Goal: Task Accomplishment & Management: Manage account settings

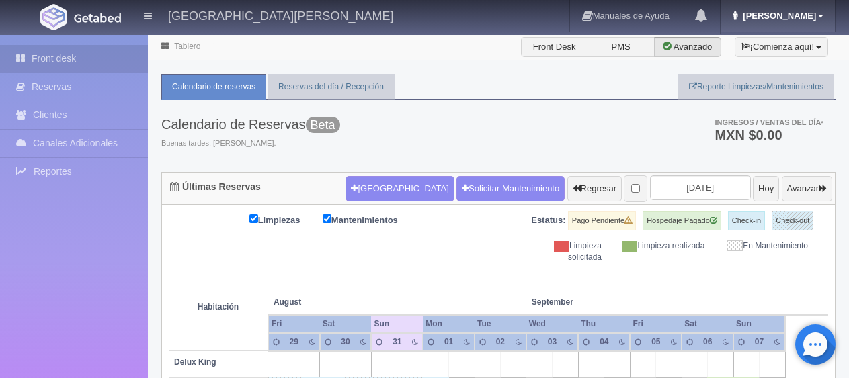
click at [793, 13] on span "Jessica" at bounding box center [777, 16] width 77 height 10
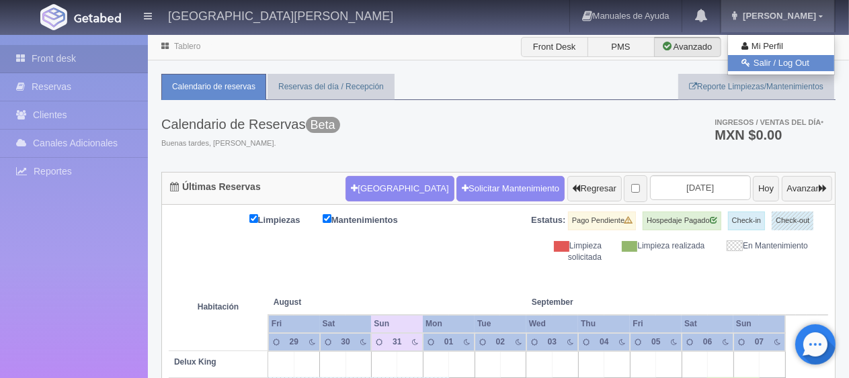
click at [759, 65] on link "Salir / Log Out" at bounding box center [781, 63] width 106 height 17
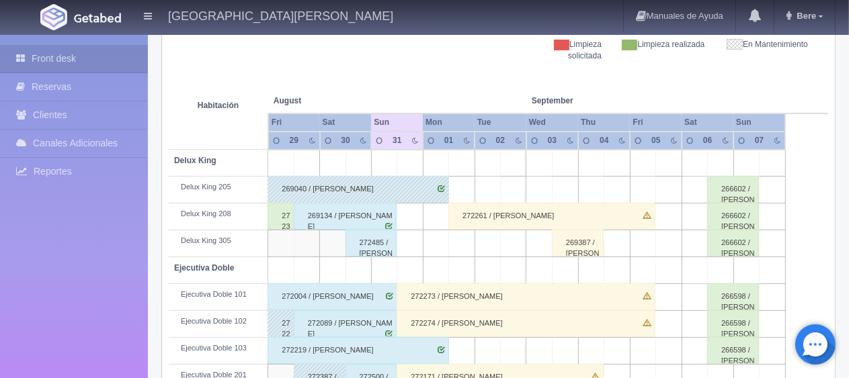
scroll to position [269, 0]
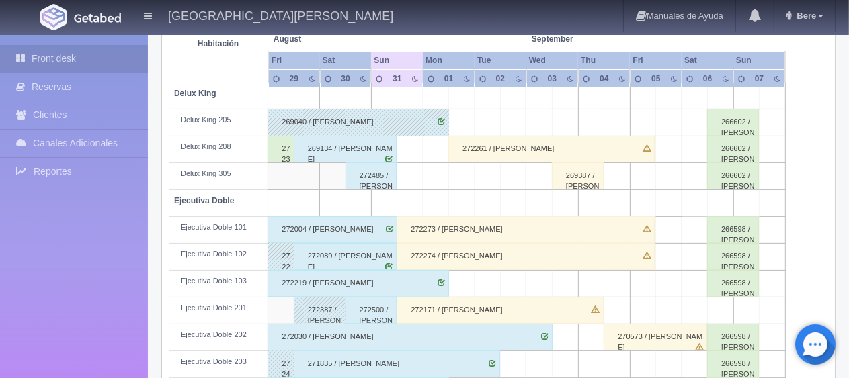
click at [273, 150] on div "272338 / [PERSON_NAME]" at bounding box center [280, 149] width 26 height 27
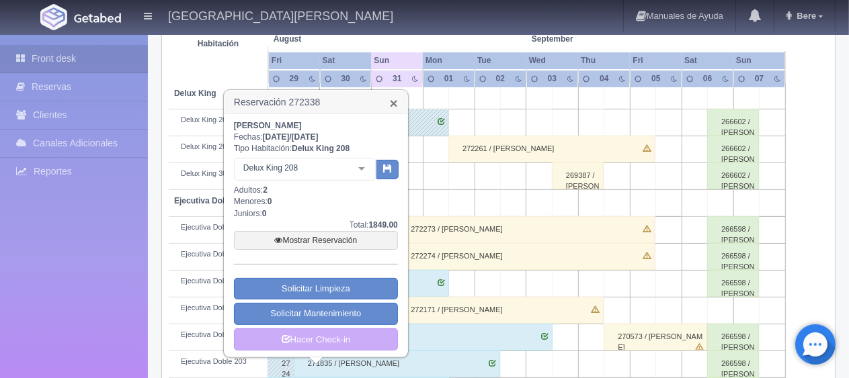
click at [392, 101] on link "×" at bounding box center [394, 103] width 8 height 14
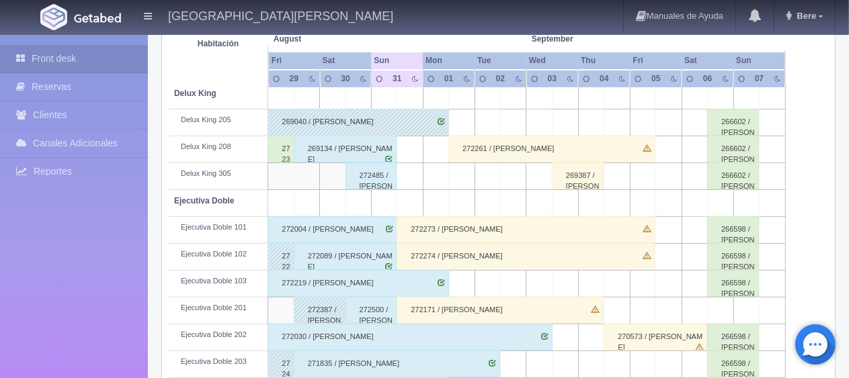
click at [281, 153] on div "272338 / [PERSON_NAME]" at bounding box center [280, 149] width 26 height 27
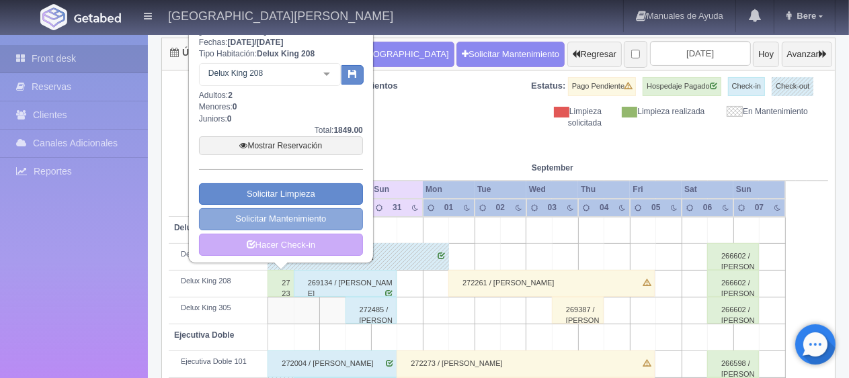
scroll to position [67, 0]
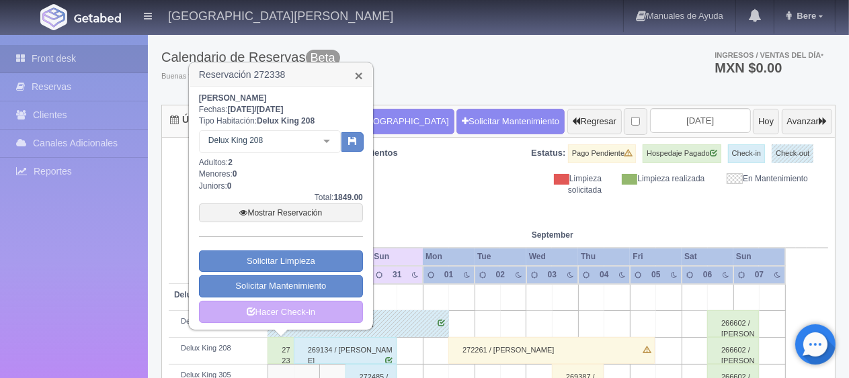
click at [357, 73] on link "×" at bounding box center [359, 76] width 8 height 14
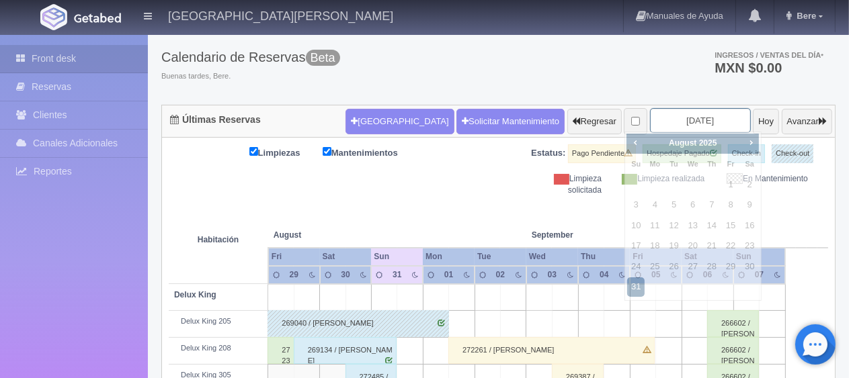
click at [672, 113] on input "2025-08-31" at bounding box center [700, 120] width 101 height 25
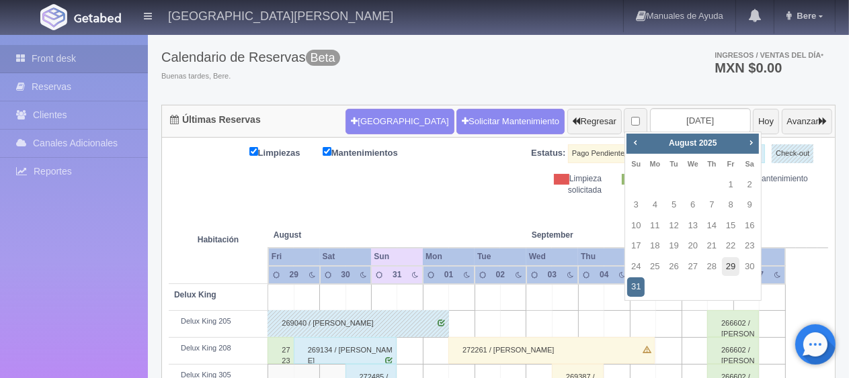
click at [730, 270] on link "29" at bounding box center [730, 266] width 17 height 19
type input "2025-08-29"
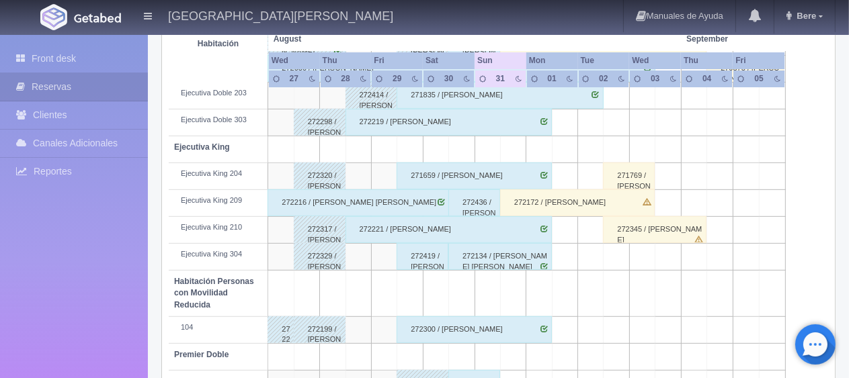
scroll to position [605, 0]
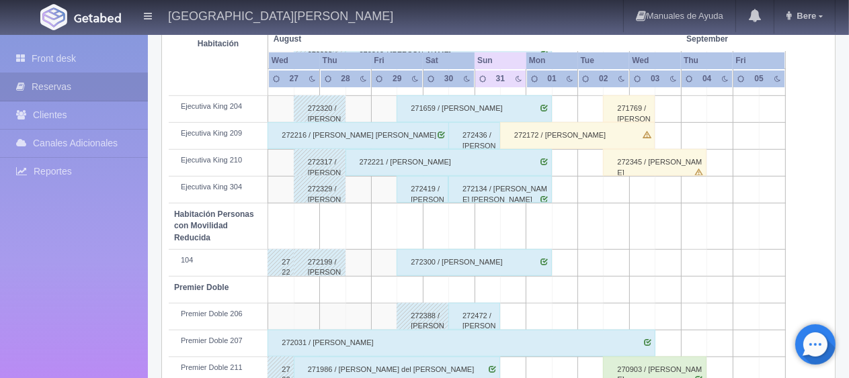
click at [429, 192] on div "272419 / [PERSON_NAME]" at bounding box center [422, 189] width 52 height 27
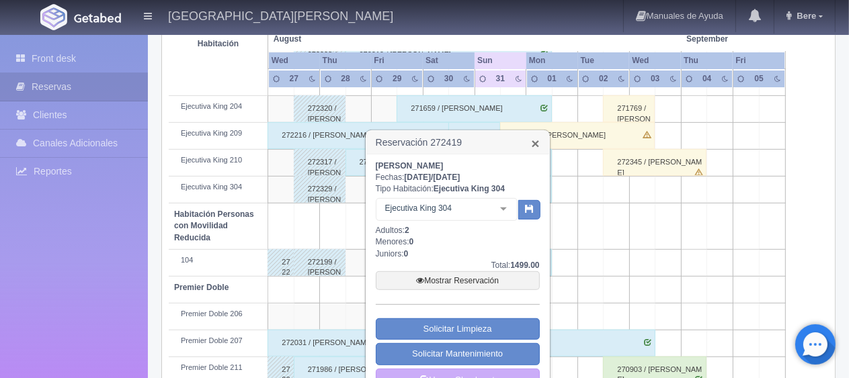
click at [538, 140] on link "×" at bounding box center [535, 143] width 8 height 14
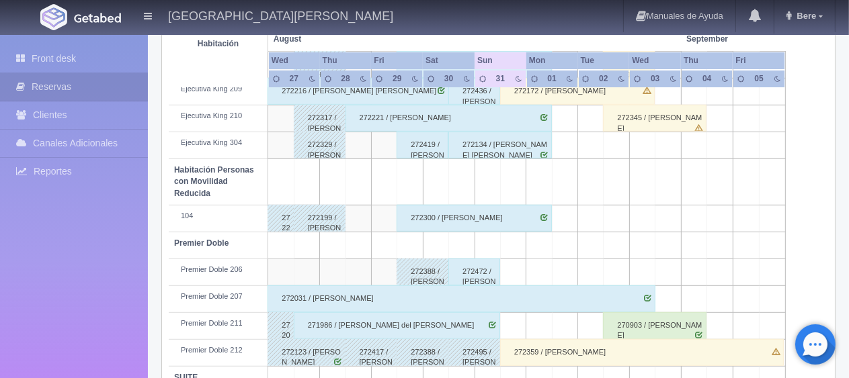
scroll to position [515, 0]
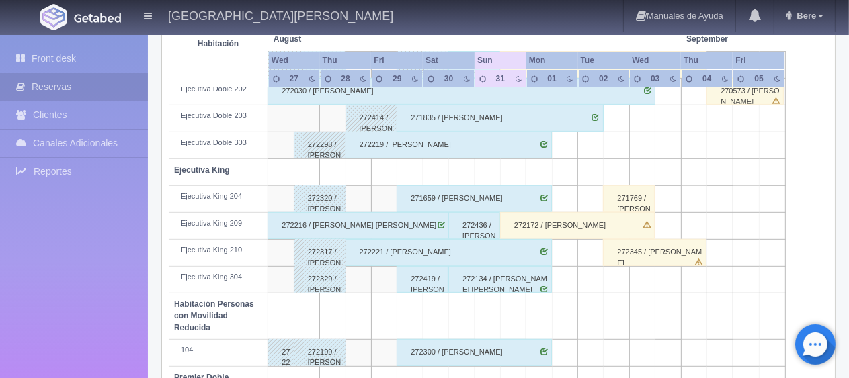
click at [425, 284] on div "272419 / [PERSON_NAME]" at bounding box center [422, 279] width 52 height 27
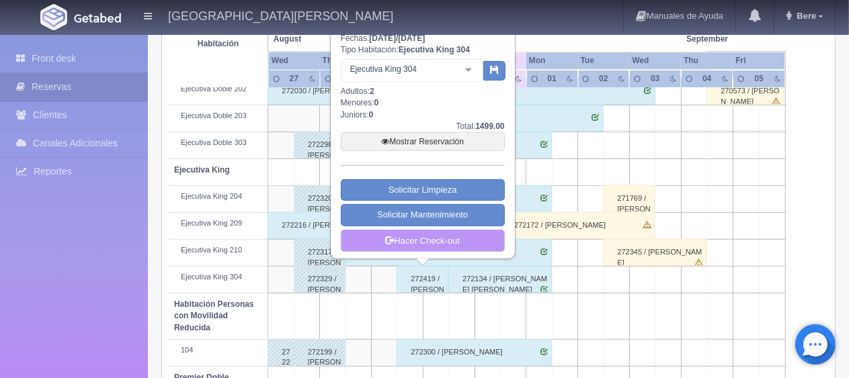
click at [472, 237] on link "Hacer Check-out" at bounding box center [423, 241] width 164 height 23
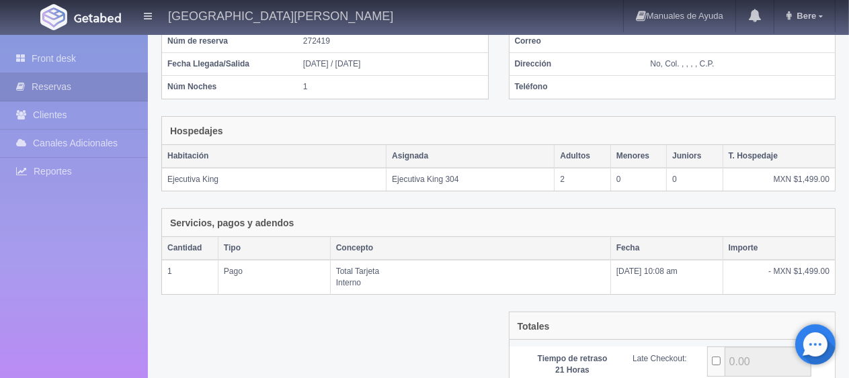
scroll to position [263, 0]
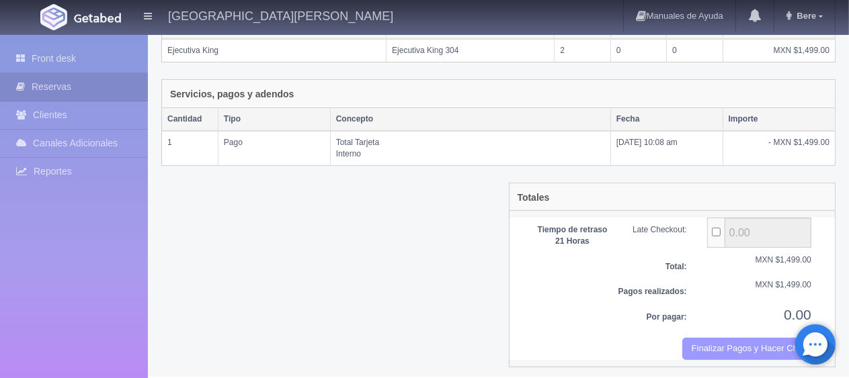
click at [727, 343] on button "Finalizar Pagos y Hacer Checkout" at bounding box center [746, 349] width 129 height 22
click at [487, 112] on th "Concepto" at bounding box center [470, 119] width 280 height 23
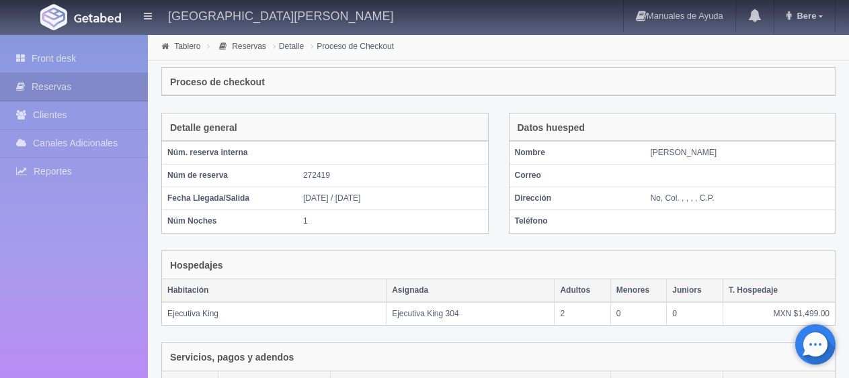
scroll to position [263, 0]
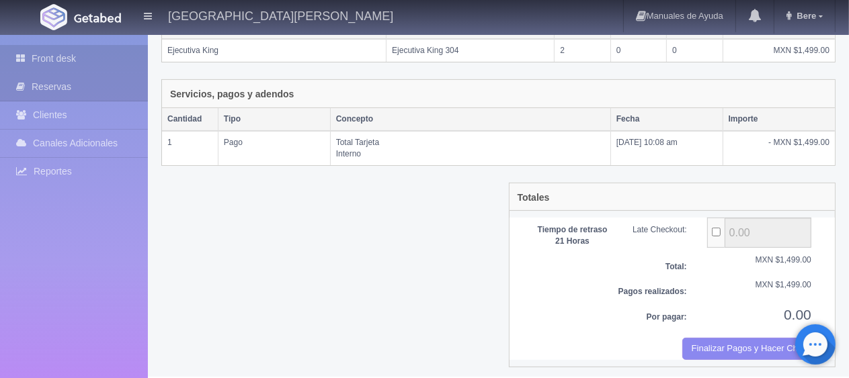
click at [116, 69] on link "Front desk" at bounding box center [74, 59] width 148 height 28
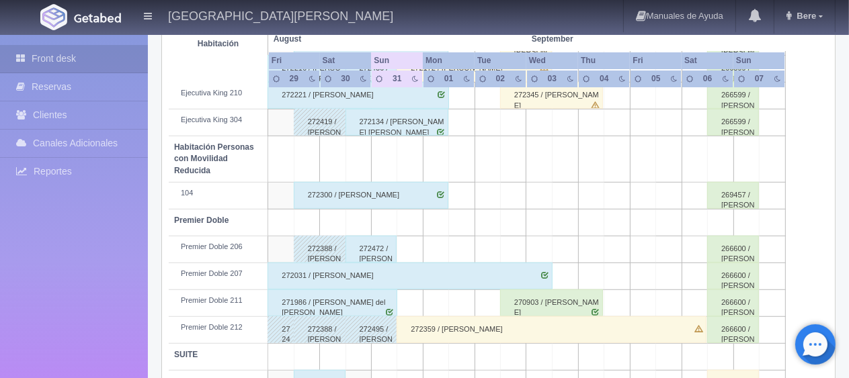
scroll to position [716, 0]
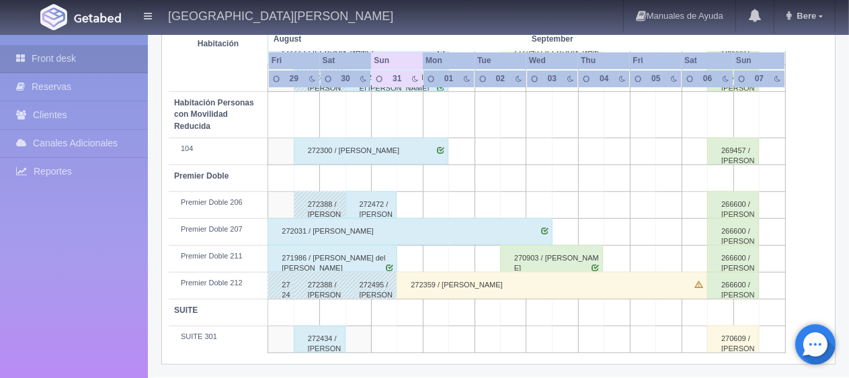
click at [321, 337] on div "272434 / Estela Medina" at bounding box center [320, 339] width 52 height 27
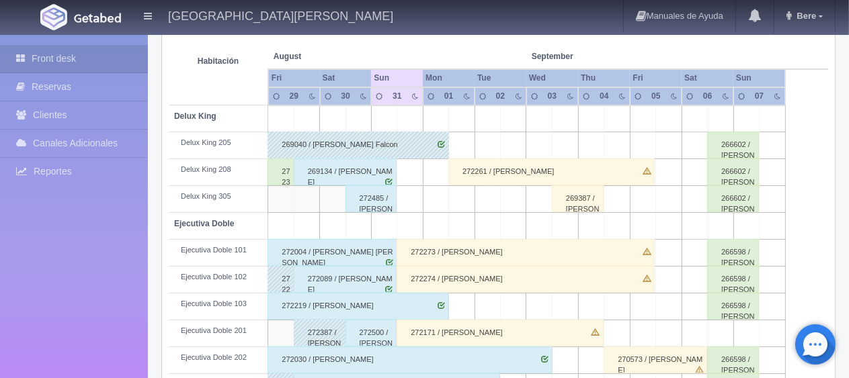
scroll to position [179, 0]
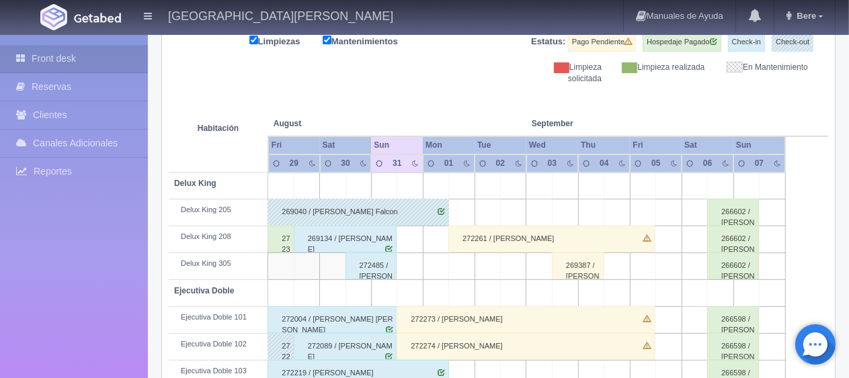
click at [284, 236] on div "272338 / Maria Estela Mendez Fernandez" at bounding box center [280, 239] width 26 height 27
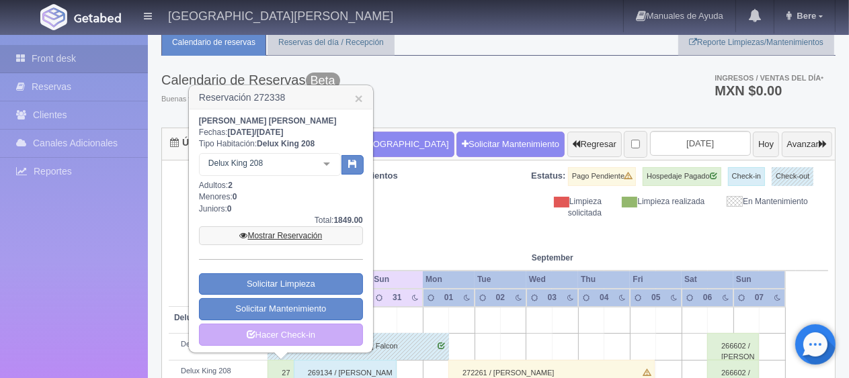
scroll to position [0, 0]
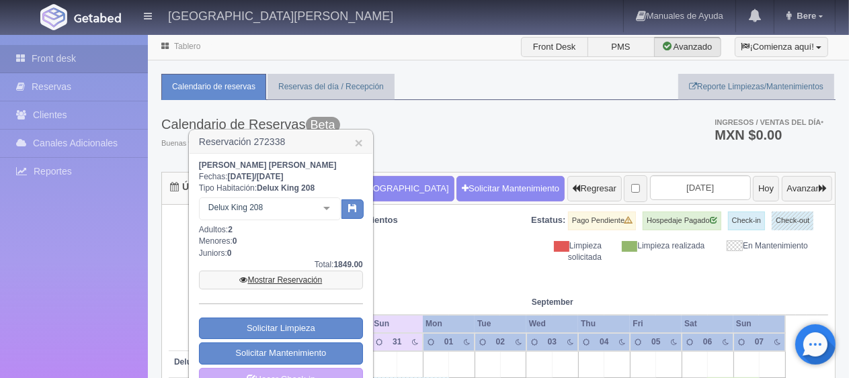
click at [274, 280] on link "Mostrar Reservación" at bounding box center [281, 280] width 164 height 19
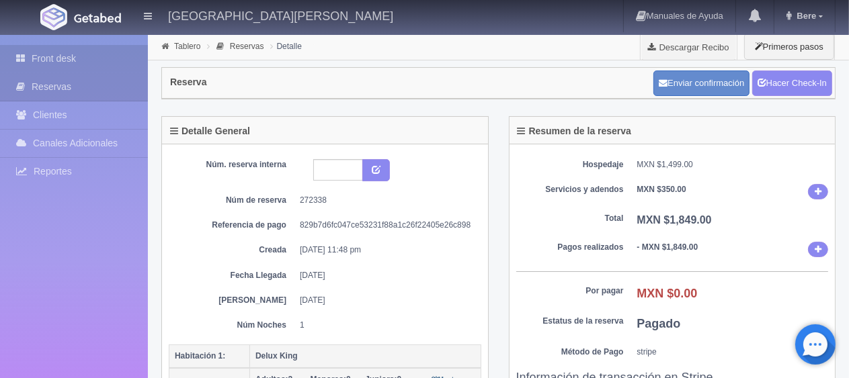
click at [105, 63] on link "Front desk" at bounding box center [74, 59] width 148 height 28
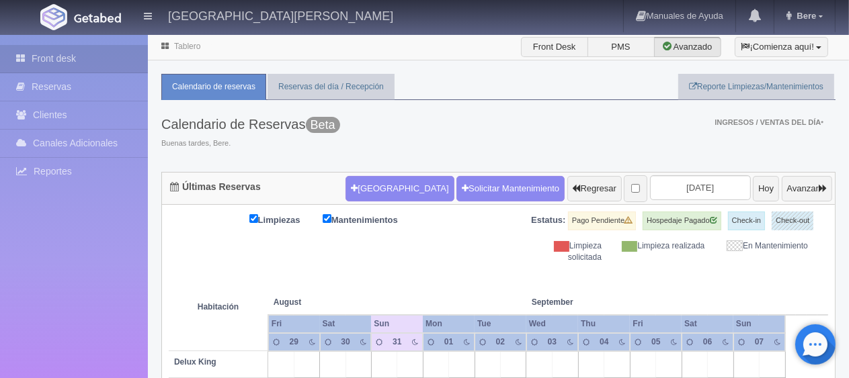
scroll to position [716, 0]
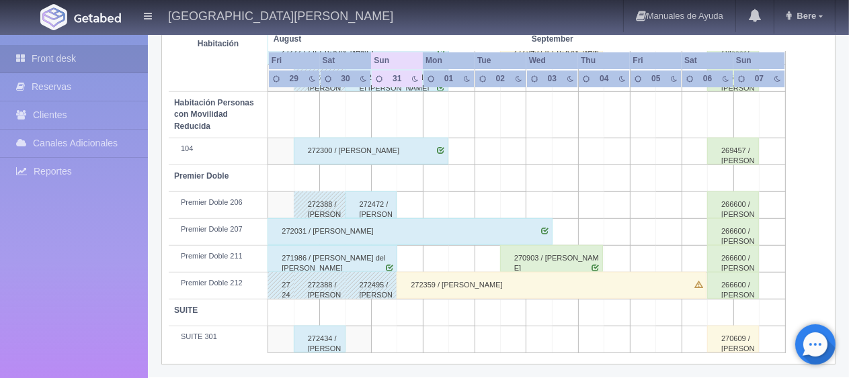
click at [331, 347] on div "272434 / [PERSON_NAME]" at bounding box center [320, 339] width 52 height 27
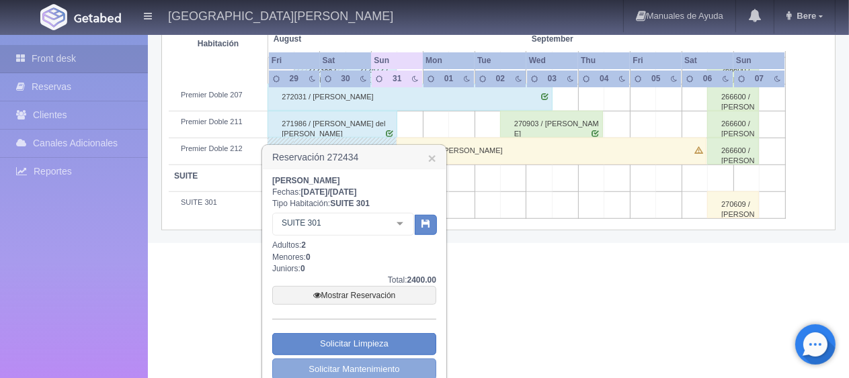
scroll to position [890, 0]
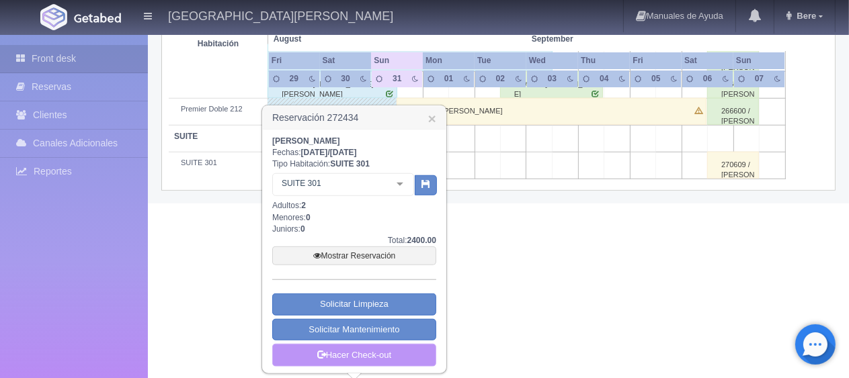
click at [361, 353] on link "Hacer Check-out" at bounding box center [354, 355] width 164 height 23
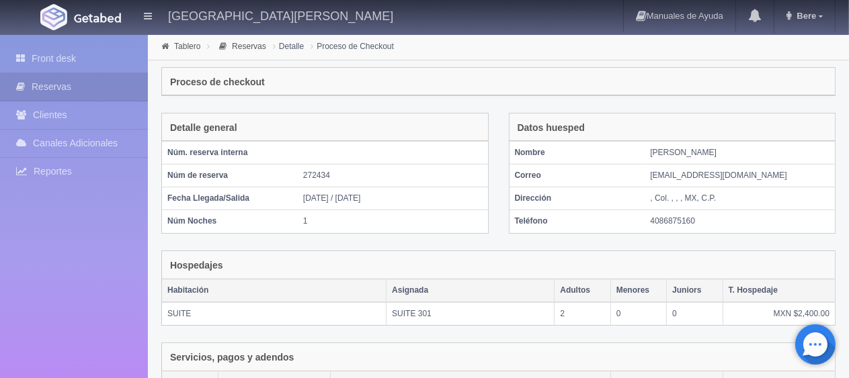
scroll to position [263, 0]
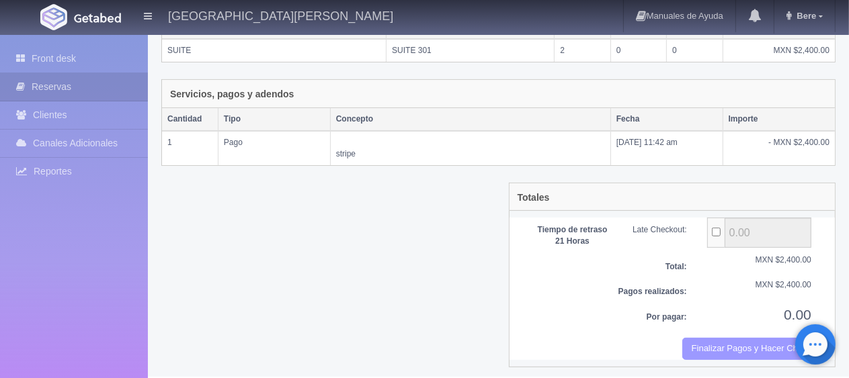
click at [728, 353] on button "Finalizar Pagos y Hacer Checkout" at bounding box center [746, 349] width 129 height 22
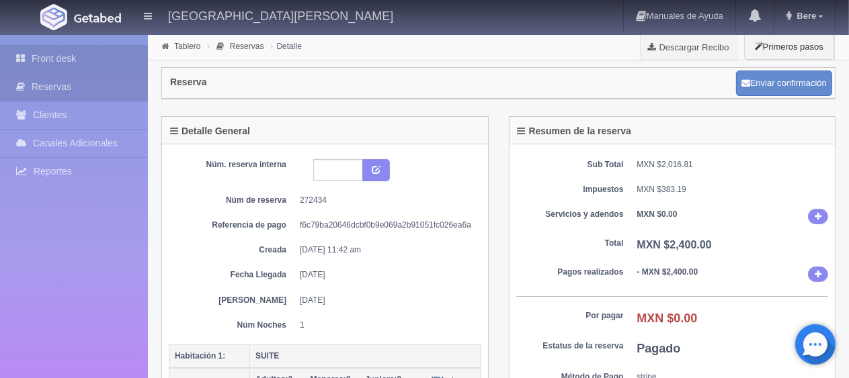
click at [99, 58] on link "Front desk" at bounding box center [74, 59] width 148 height 28
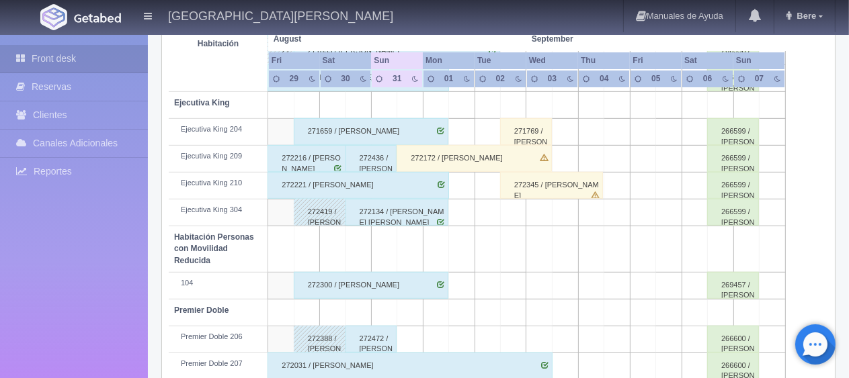
scroll to position [447, 0]
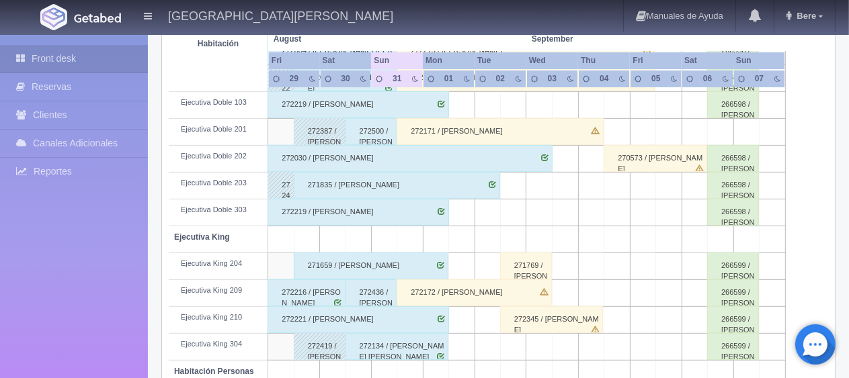
click at [371, 298] on div "272436 / [PERSON_NAME]" at bounding box center [371, 293] width 52 height 27
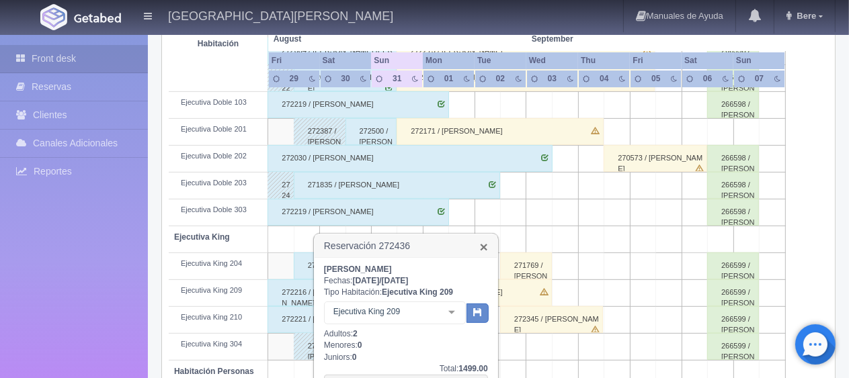
click at [482, 246] on link "×" at bounding box center [484, 247] width 8 height 14
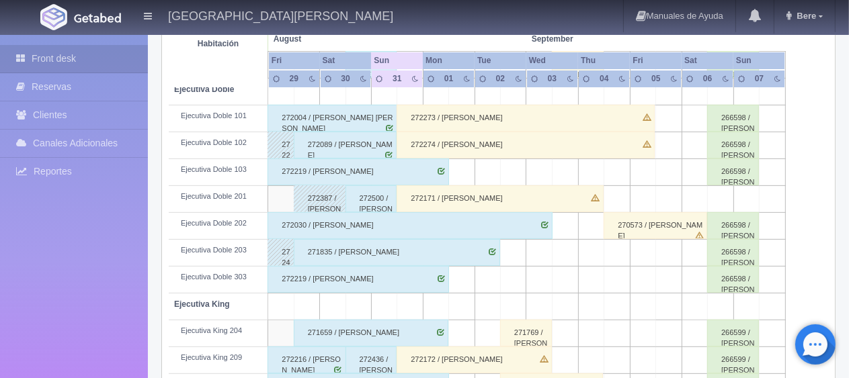
scroll to position [582, 0]
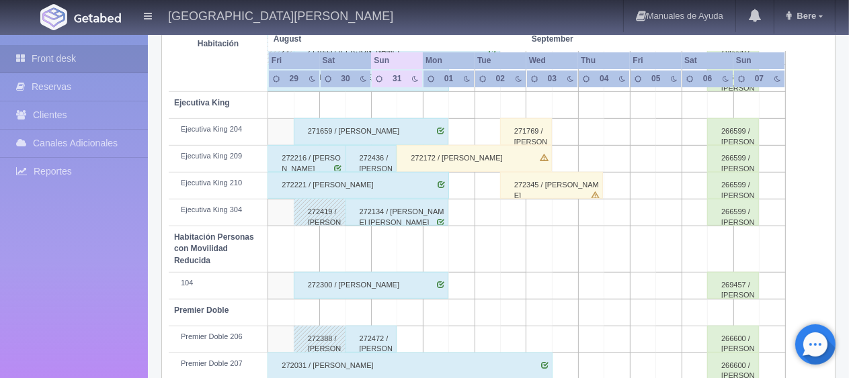
click at [302, 161] on div "272216 / [PERSON_NAME] [PERSON_NAME]" at bounding box center [306, 158] width 78 height 27
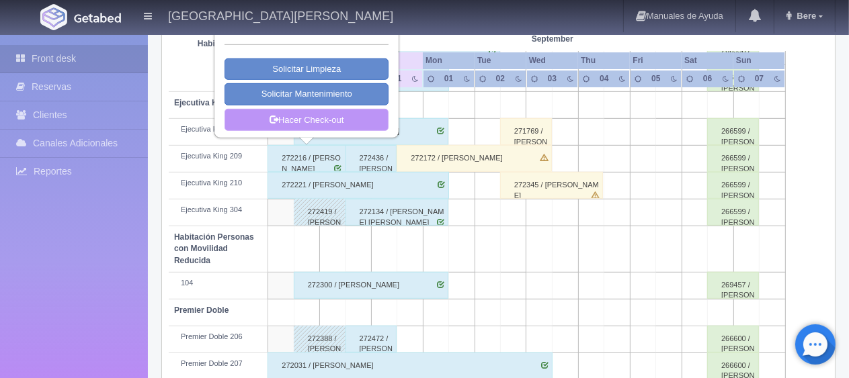
click at [347, 122] on link "Hacer Check-out" at bounding box center [306, 120] width 164 height 23
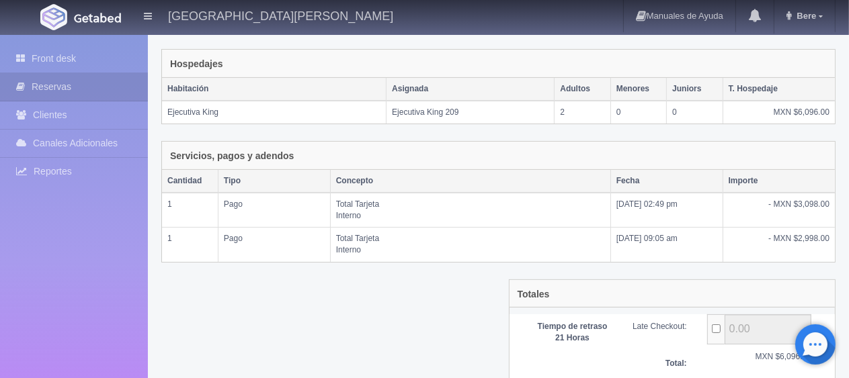
scroll to position [298, 0]
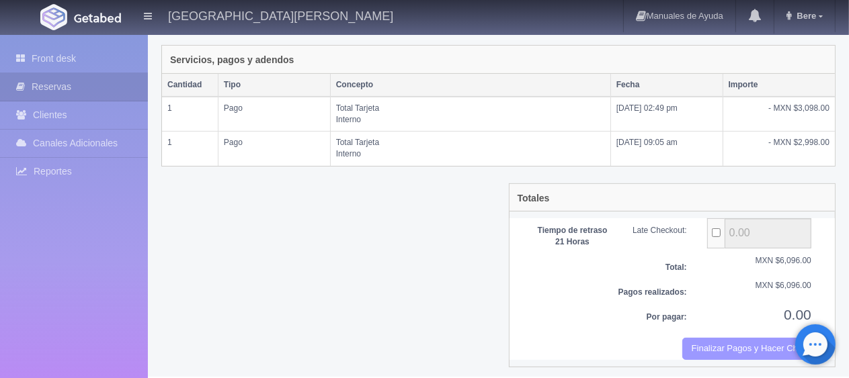
click at [690, 346] on button "Finalizar Pagos y Hacer Checkout" at bounding box center [746, 349] width 129 height 22
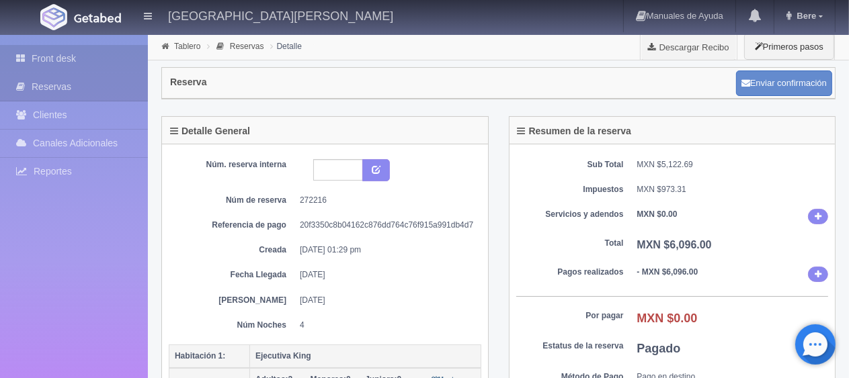
click at [107, 45] on link "Front desk" at bounding box center [74, 59] width 148 height 28
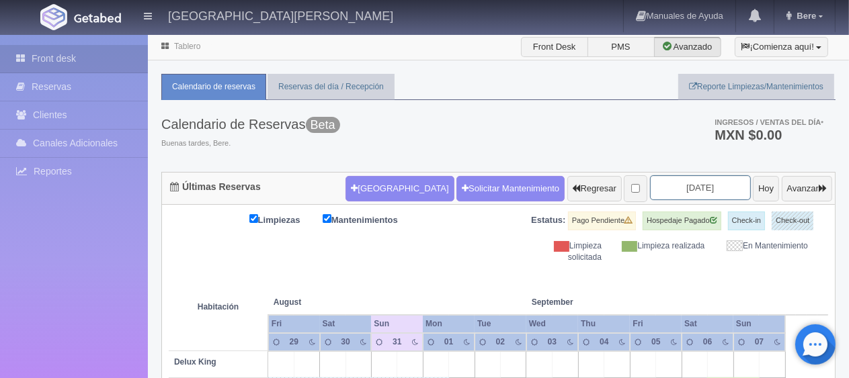
click at [672, 187] on input "[DATE]" at bounding box center [700, 187] width 101 height 25
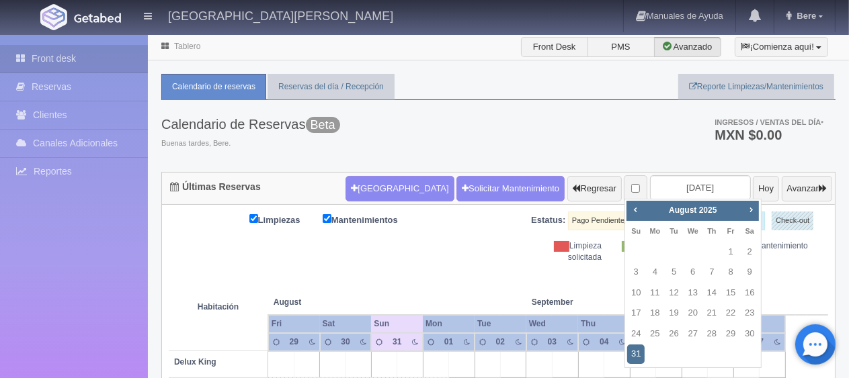
click at [351, 282] on th "August Aug" at bounding box center [319, 288] width 103 height 51
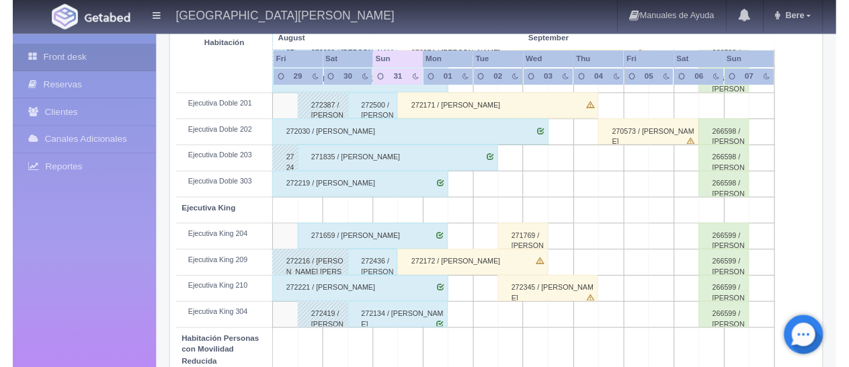
scroll to position [336, 0]
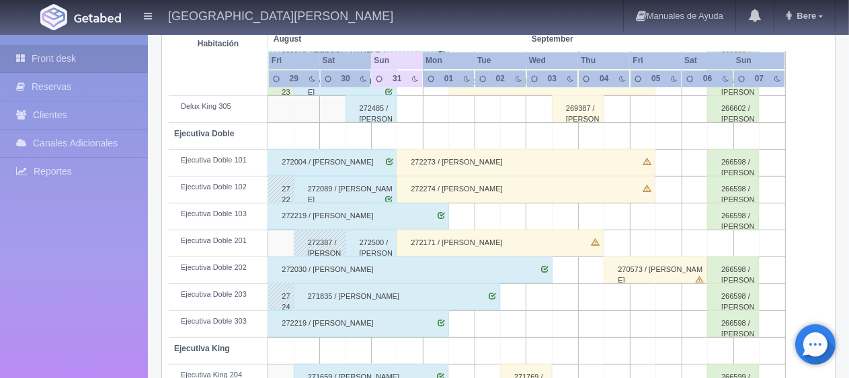
click at [734, 285] on div "266598 / Javier Romero" at bounding box center [733, 297] width 52 height 27
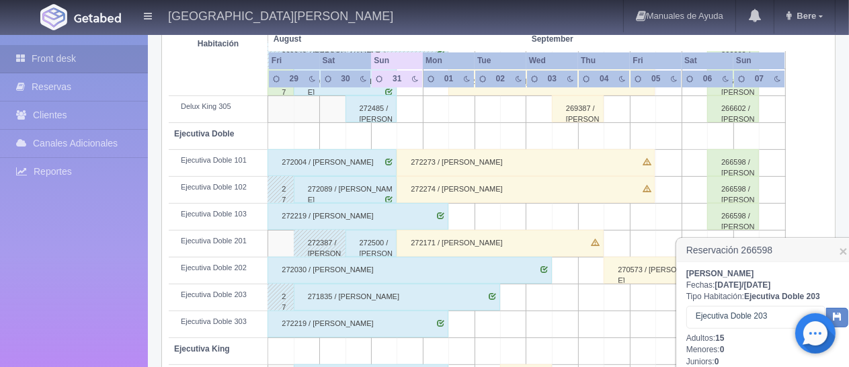
scroll to position [470, 0]
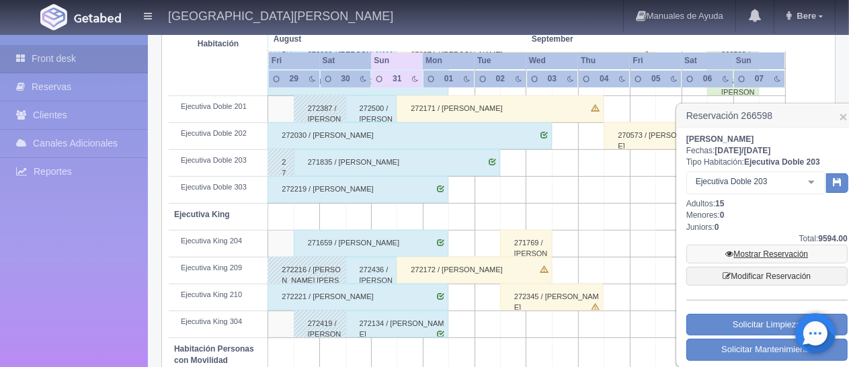
click at [747, 249] on link "Mostrar Reservación" at bounding box center [766, 254] width 161 height 19
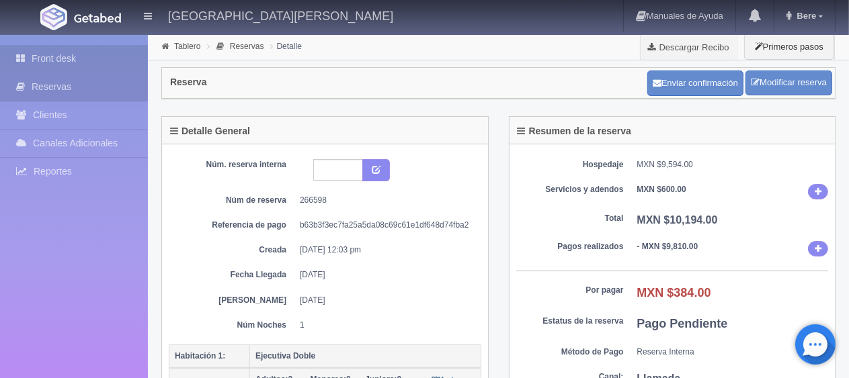
click at [81, 60] on link "Front desk" at bounding box center [74, 59] width 148 height 28
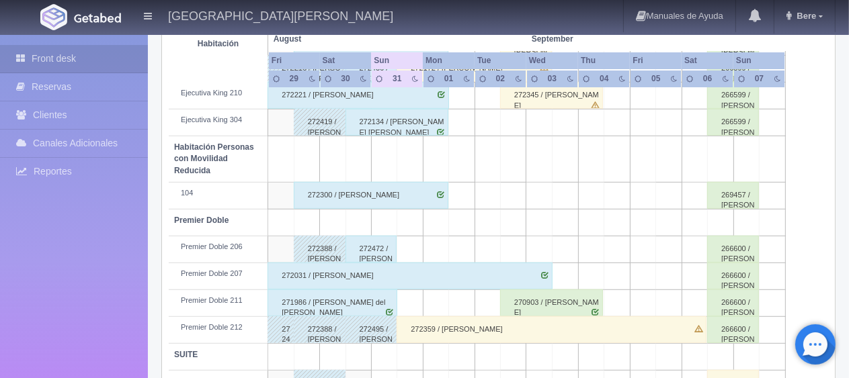
scroll to position [716, 0]
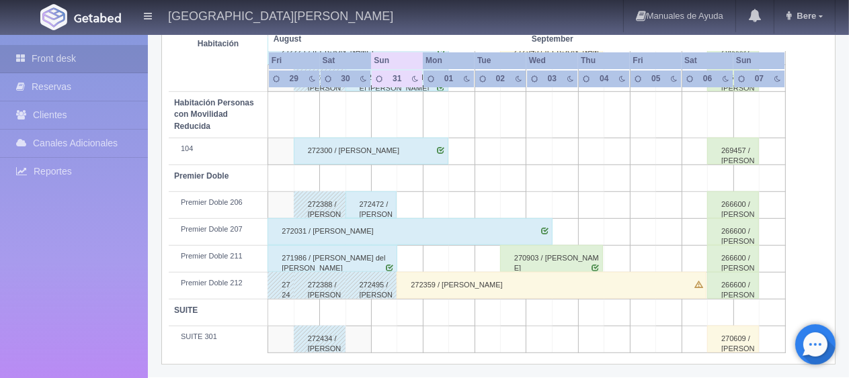
click at [482, 284] on div "272359 / [PERSON_NAME]" at bounding box center [551, 285] width 310 height 27
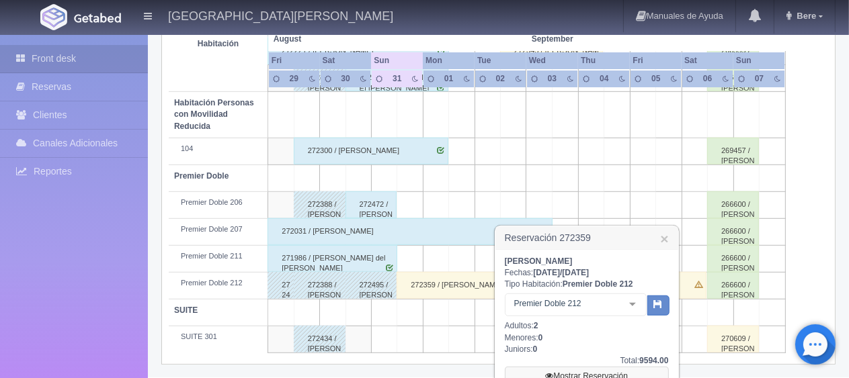
click at [584, 372] on link "Mostrar Reservación" at bounding box center [587, 376] width 164 height 19
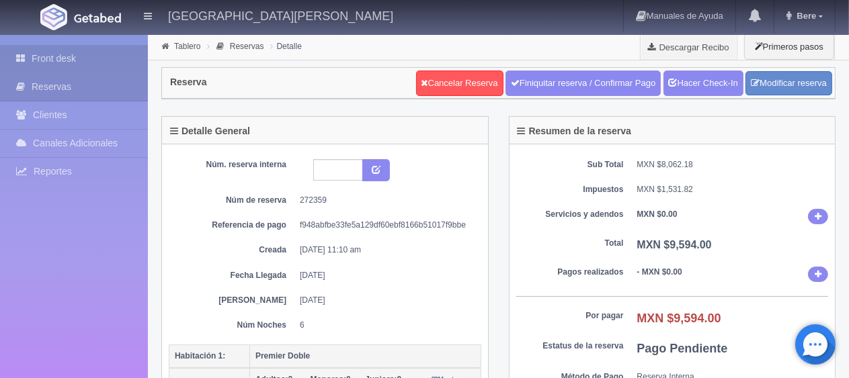
click at [106, 63] on link "Front desk" at bounding box center [74, 59] width 148 height 28
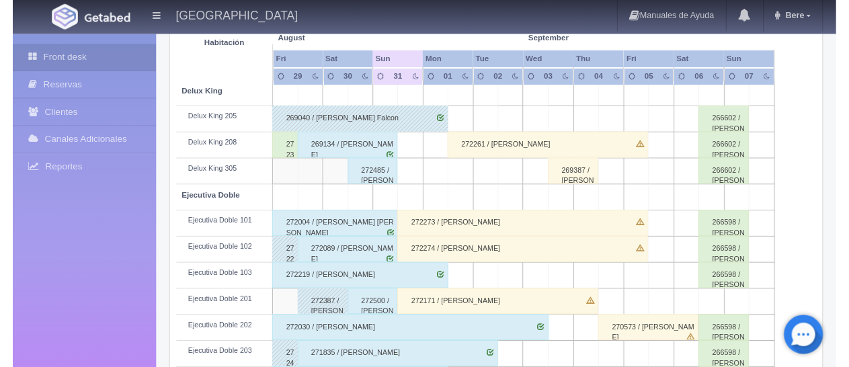
scroll to position [269, 0]
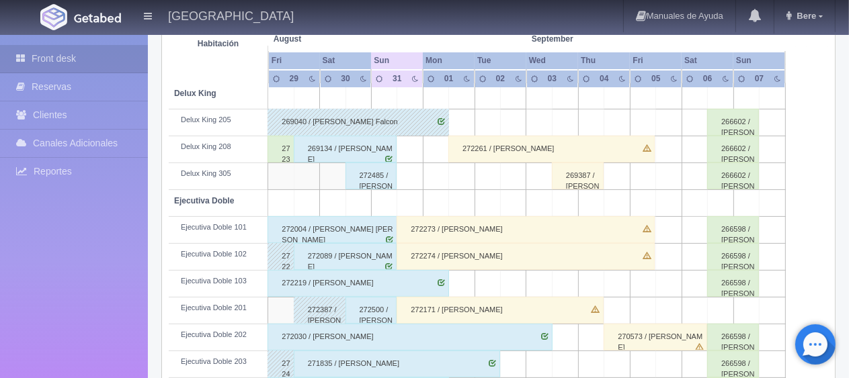
click at [712, 260] on div "266598 / [PERSON_NAME]" at bounding box center [733, 256] width 52 height 27
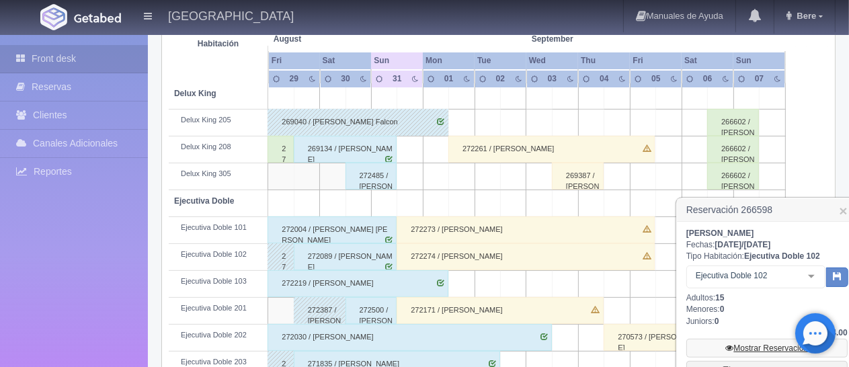
click at [744, 345] on link "Mostrar Reservación" at bounding box center [766, 348] width 161 height 19
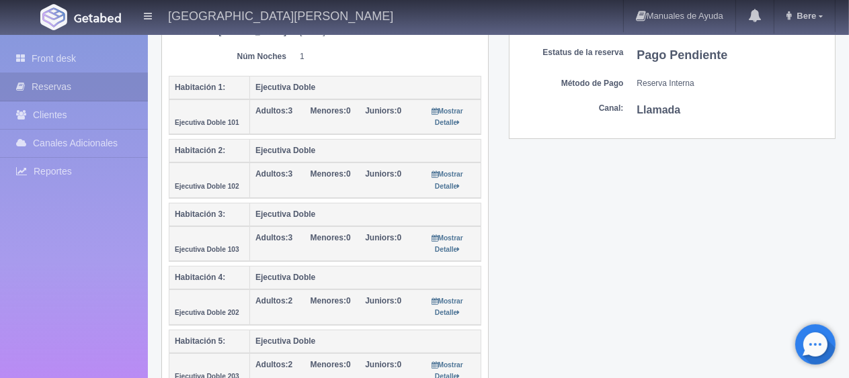
scroll to position [134, 0]
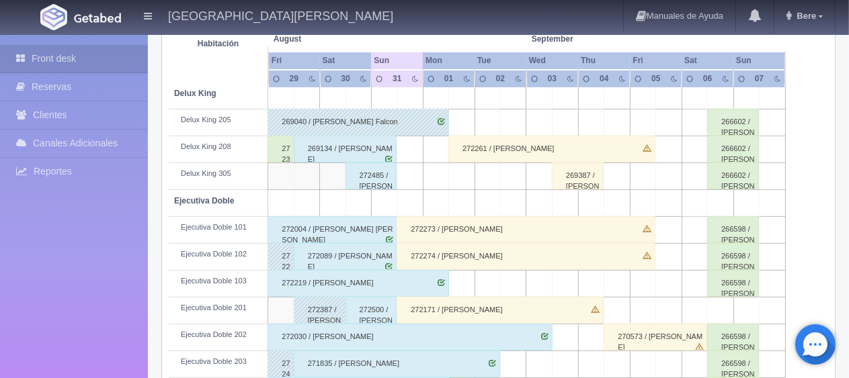
scroll to position [269, 0]
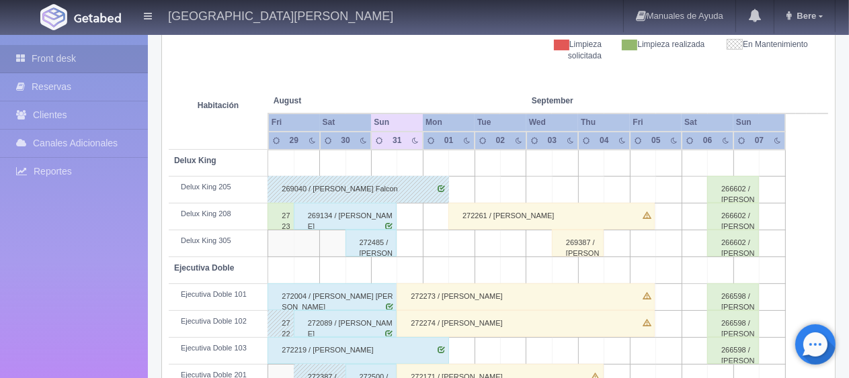
click at [736, 224] on div "266602 / [PERSON_NAME]" at bounding box center [733, 216] width 52 height 27
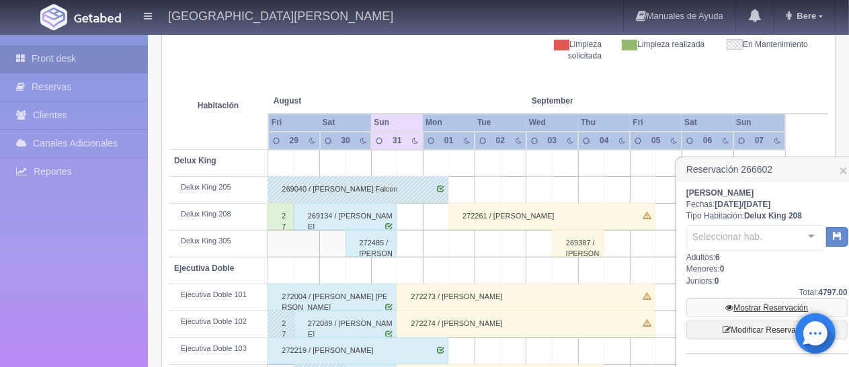
scroll to position [336, 0]
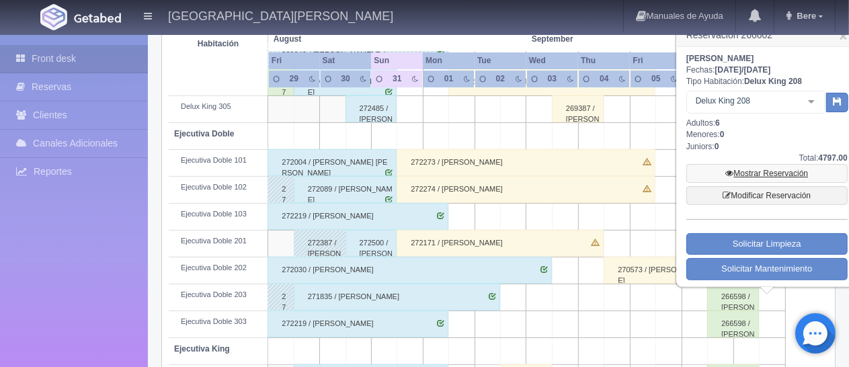
click at [766, 165] on link "Mostrar Reservación" at bounding box center [766, 173] width 161 height 19
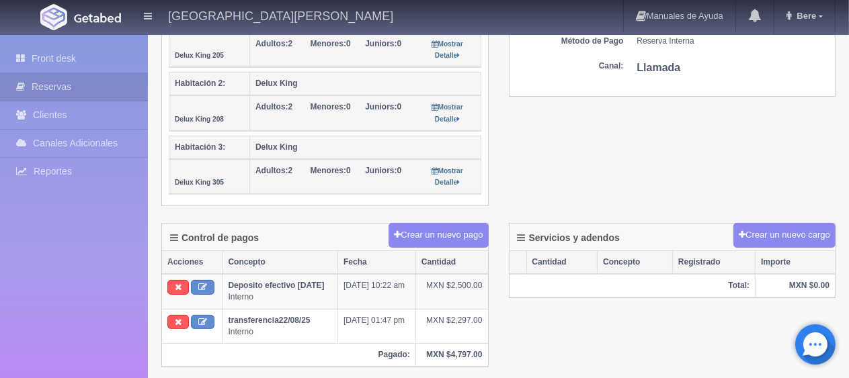
scroll to position [403, 0]
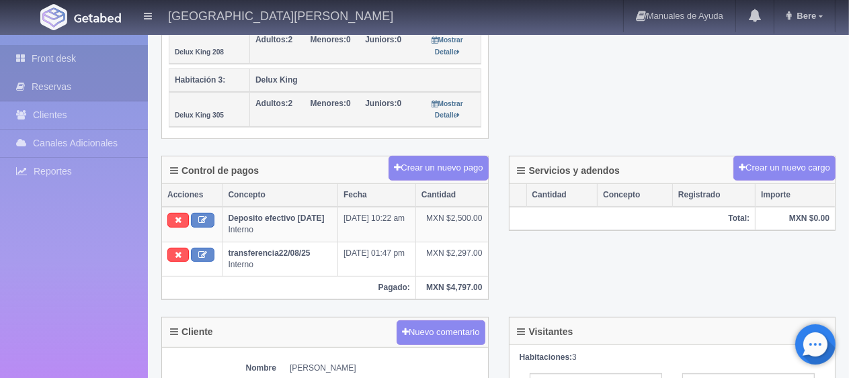
click at [30, 60] on icon at bounding box center [23, 58] width 15 height 13
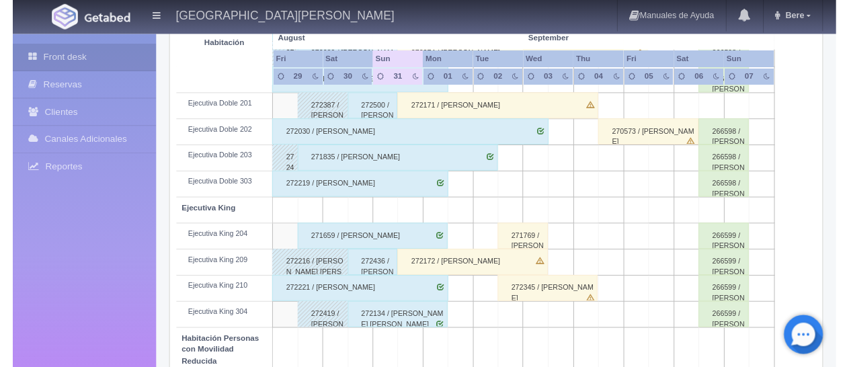
scroll to position [538, 0]
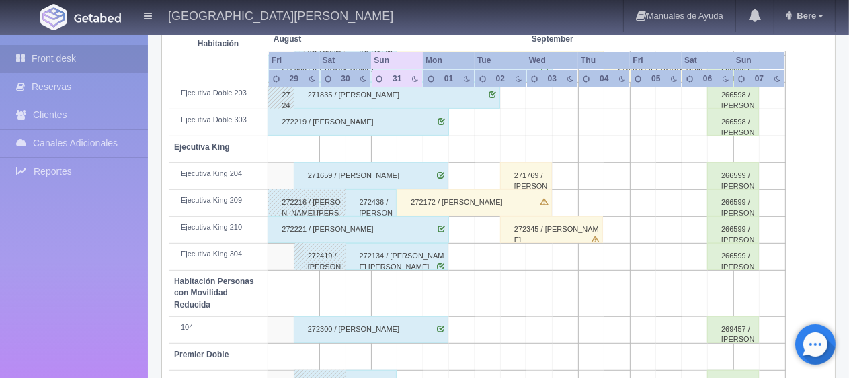
click at [742, 226] on div "266599 / [PERSON_NAME]" at bounding box center [733, 229] width 52 height 27
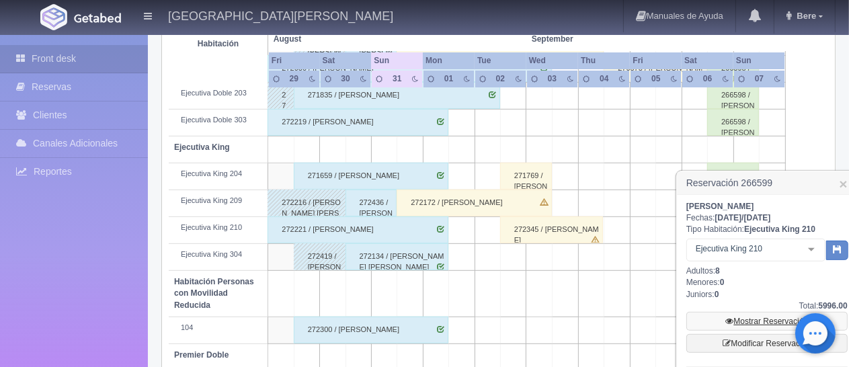
click at [741, 324] on link "Mostrar Reservación" at bounding box center [766, 321] width 161 height 19
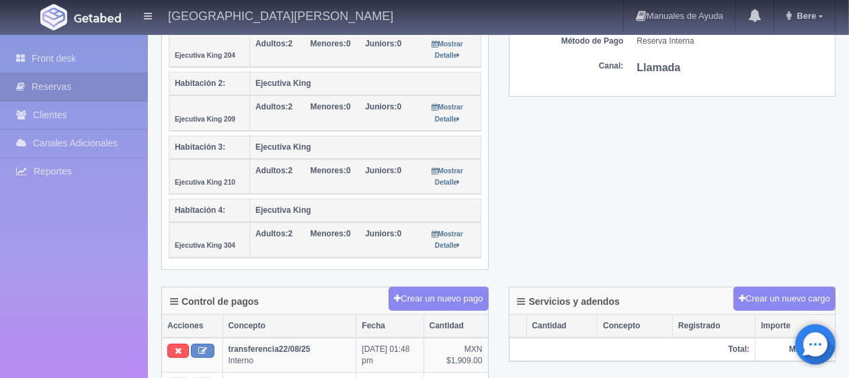
scroll to position [470, 0]
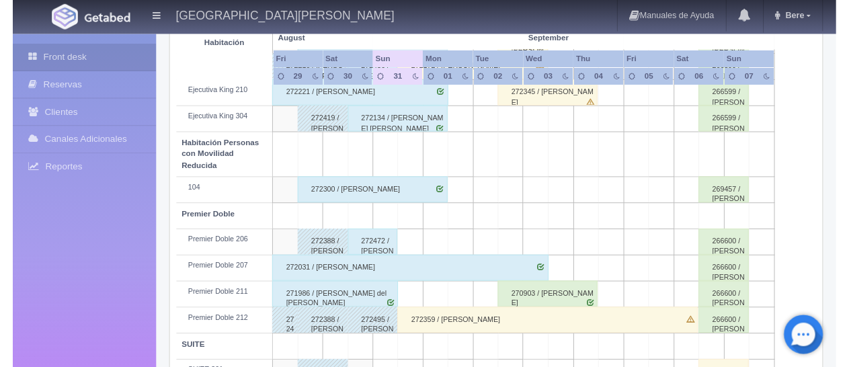
scroll to position [716, 0]
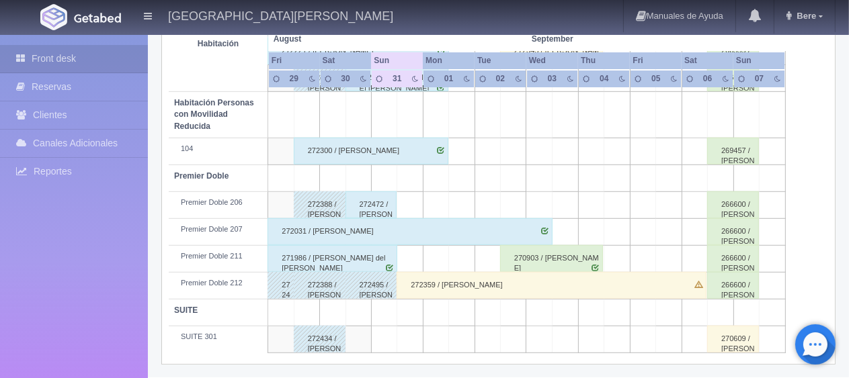
click at [736, 151] on div "269457 / Javier Romero" at bounding box center [733, 151] width 52 height 27
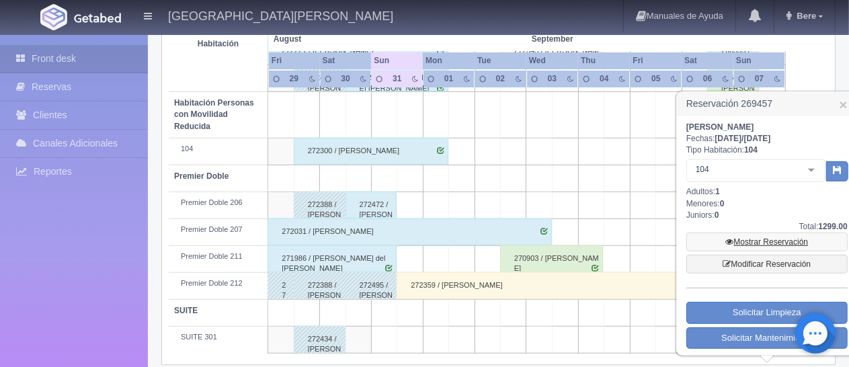
click at [755, 242] on link "Mostrar Reservación" at bounding box center [766, 241] width 161 height 19
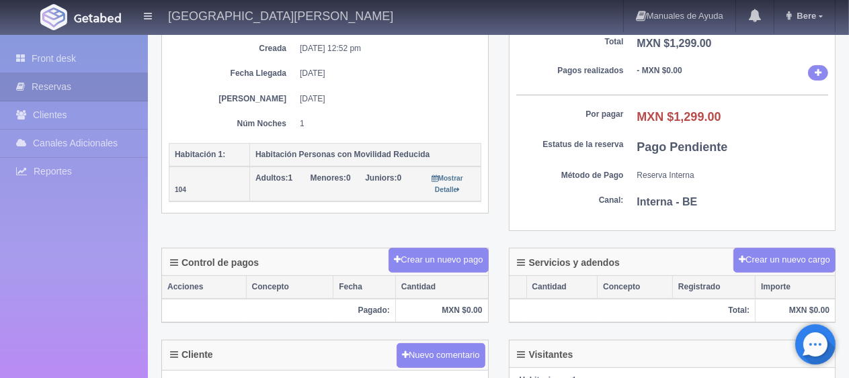
scroll to position [269, 0]
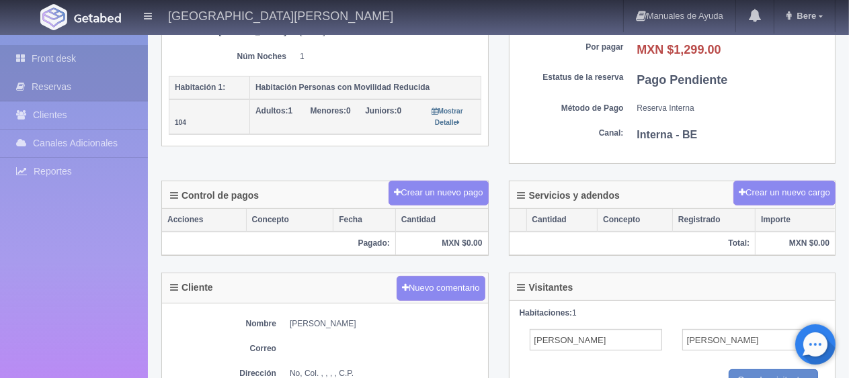
click at [75, 64] on link "Front desk" at bounding box center [74, 59] width 148 height 28
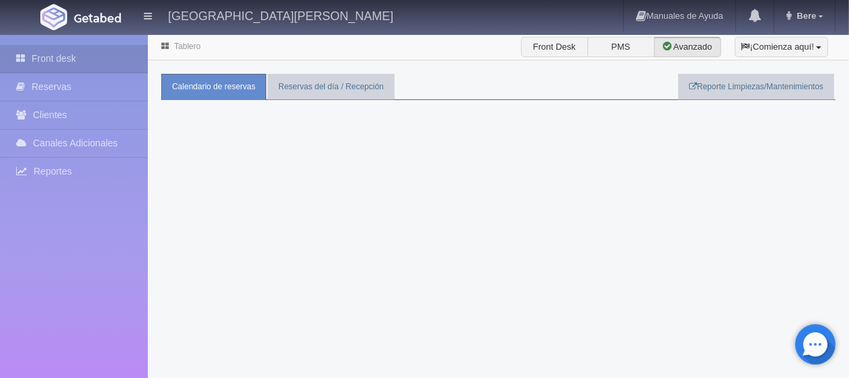
scroll to position [34, 0]
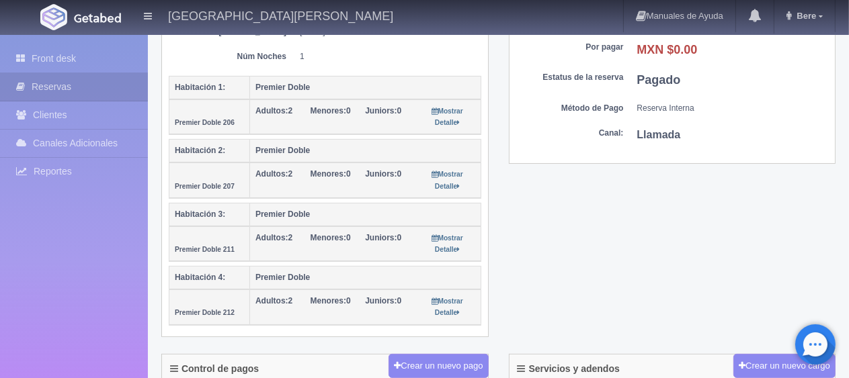
scroll to position [403, 0]
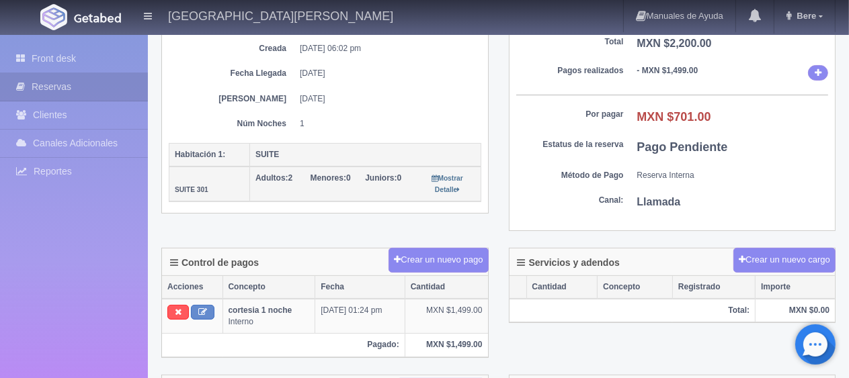
scroll to position [403, 0]
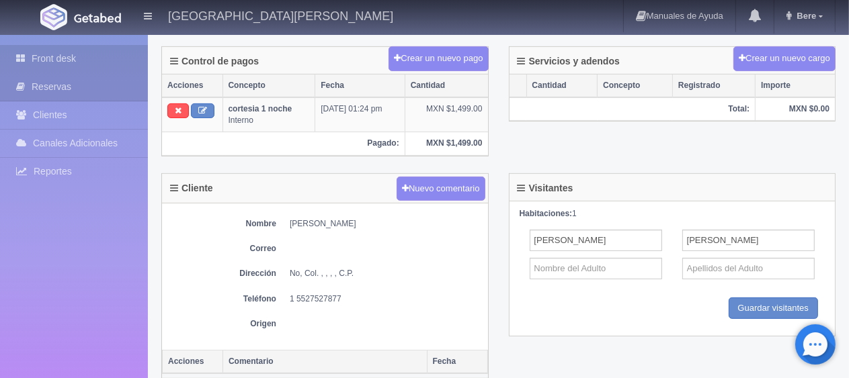
click at [99, 58] on link "Front desk" at bounding box center [74, 59] width 148 height 28
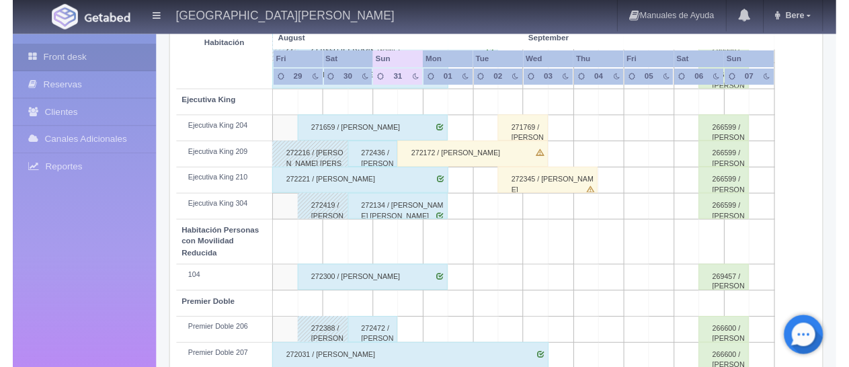
scroll to position [515, 0]
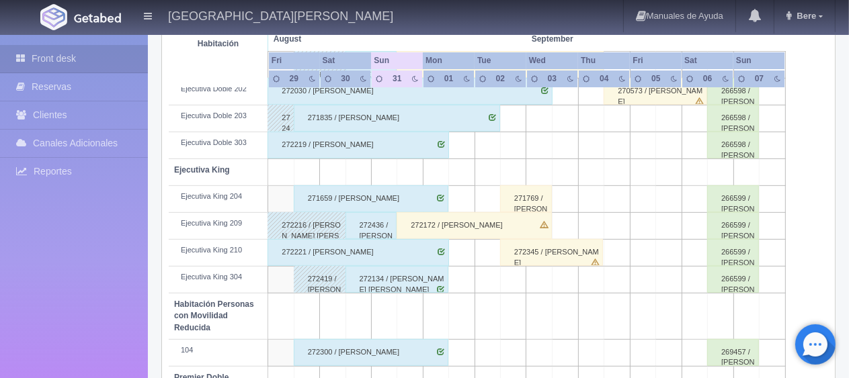
click at [761, 240] on td at bounding box center [772, 253] width 26 height 27
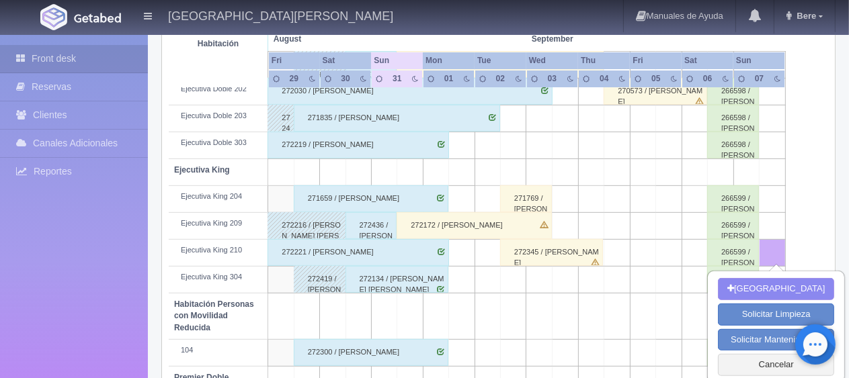
click at [708, 241] on div "266599 / Javier Romero" at bounding box center [733, 252] width 52 height 27
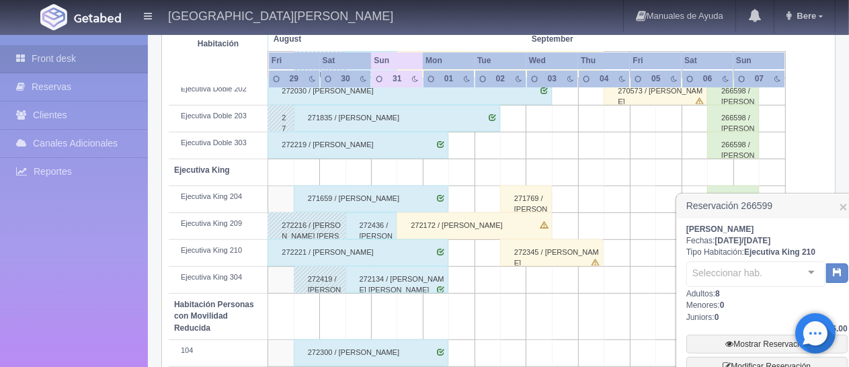
click at [740, 243] on span "[DATE]" at bounding box center [728, 240] width 27 height 9
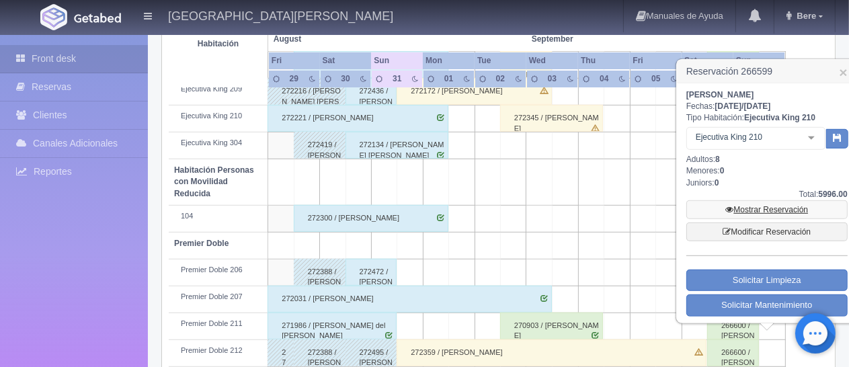
click at [753, 216] on link "Mostrar Reservación" at bounding box center [766, 209] width 161 height 19
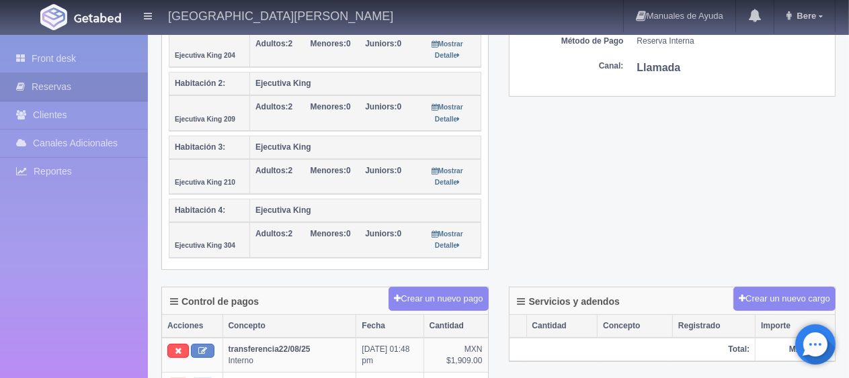
scroll to position [470, 0]
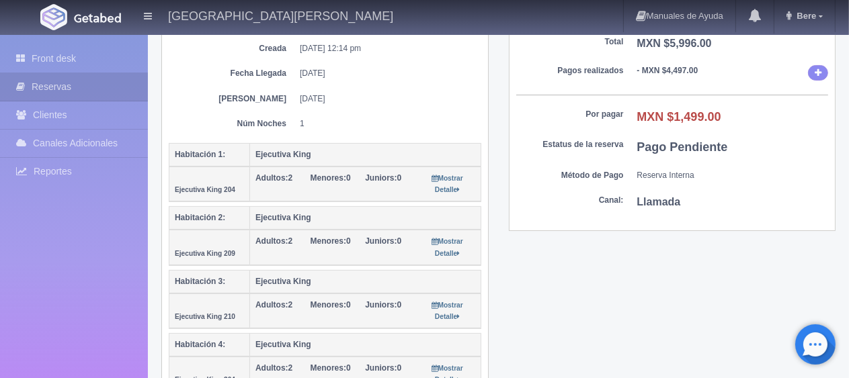
scroll to position [134, 0]
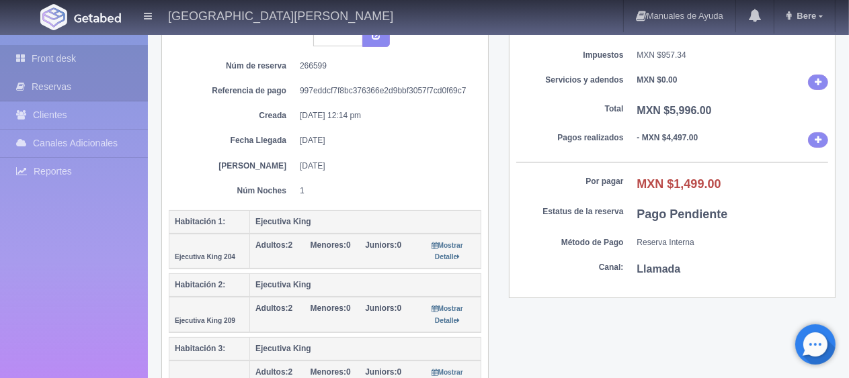
click at [19, 52] on icon at bounding box center [23, 58] width 15 height 13
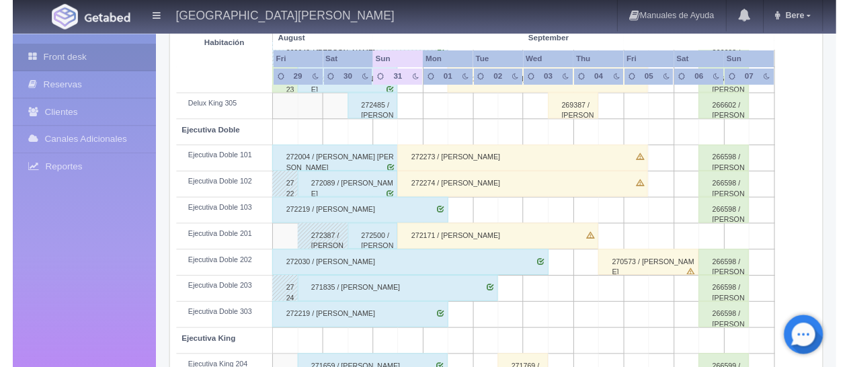
scroll to position [336, 0]
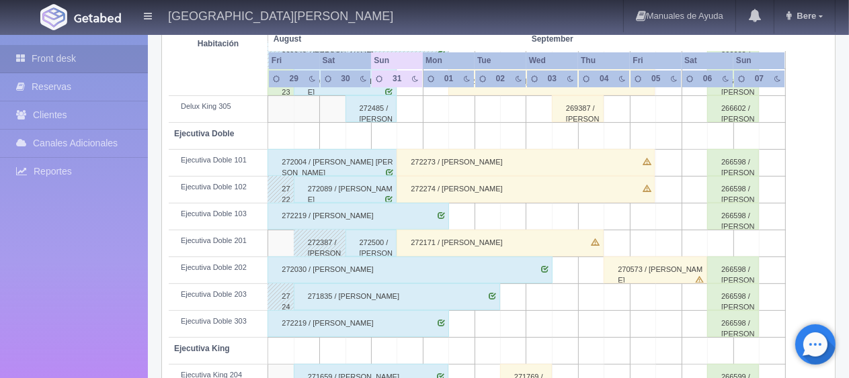
click at [753, 294] on div "266598 / Javier Romero" at bounding box center [733, 297] width 52 height 27
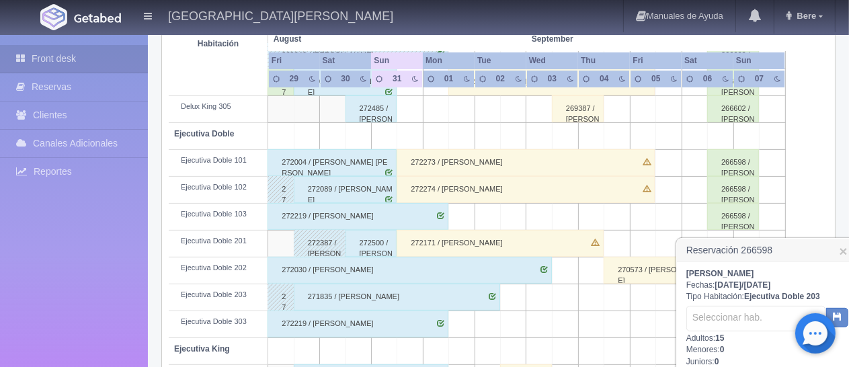
scroll to position [403, 0]
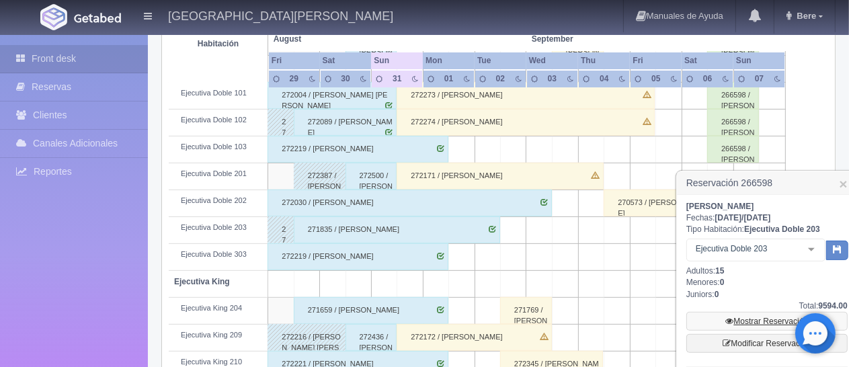
click at [755, 324] on link "Mostrar Reservación" at bounding box center [766, 321] width 161 height 19
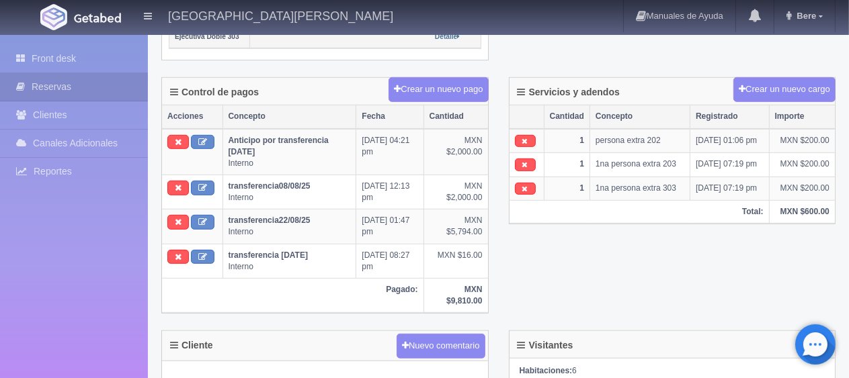
scroll to position [739, 0]
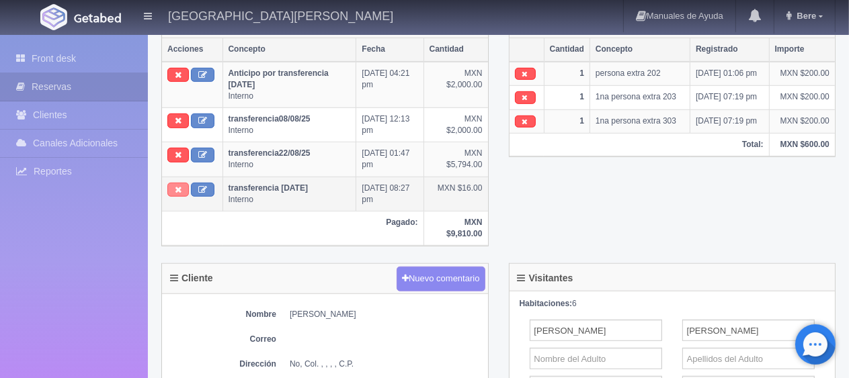
click at [175, 185] on icon at bounding box center [178, 189] width 7 height 9
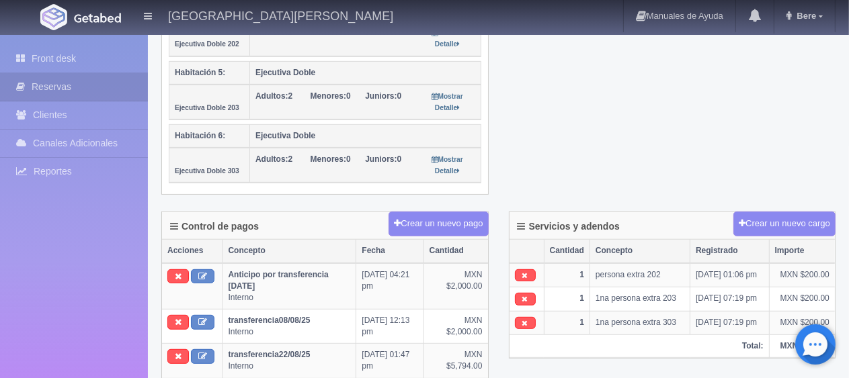
scroll to position [605, 0]
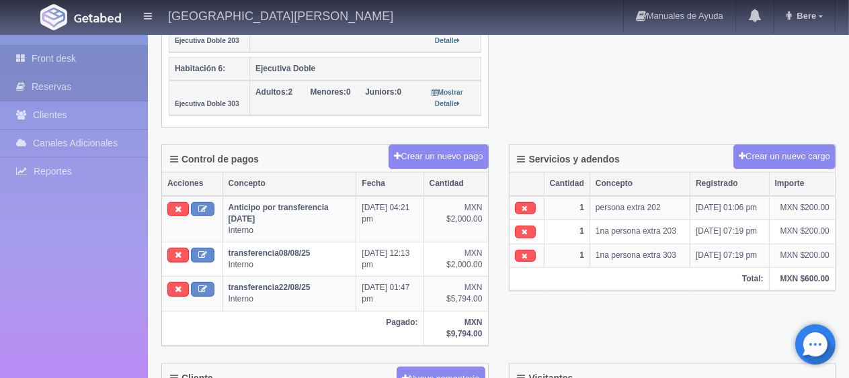
click at [73, 55] on link "Front desk" at bounding box center [74, 59] width 148 height 28
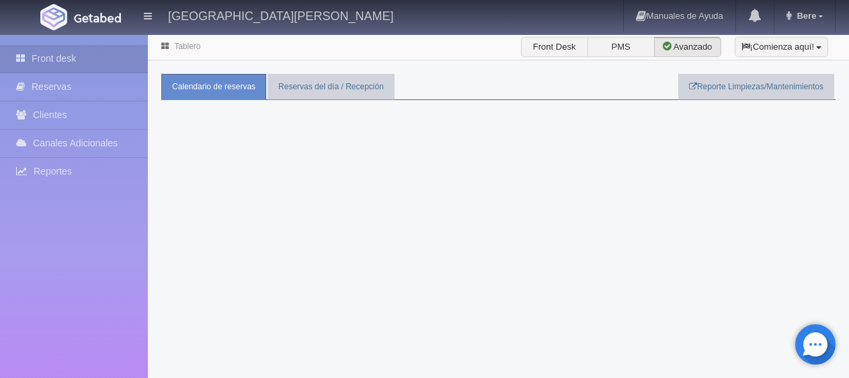
scroll to position [34, 0]
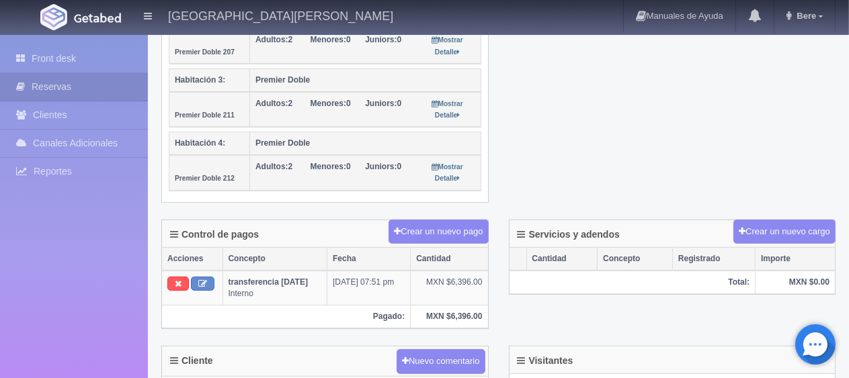
scroll to position [134, 0]
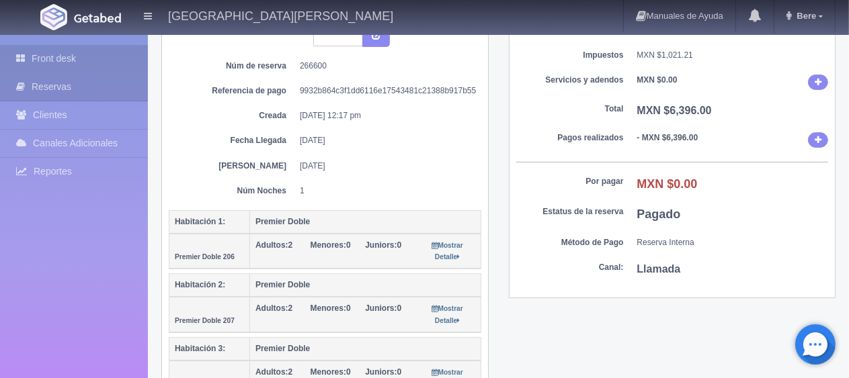
click at [15, 65] on link "Front desk" at bounding box center [74, 59] width 148 height 28
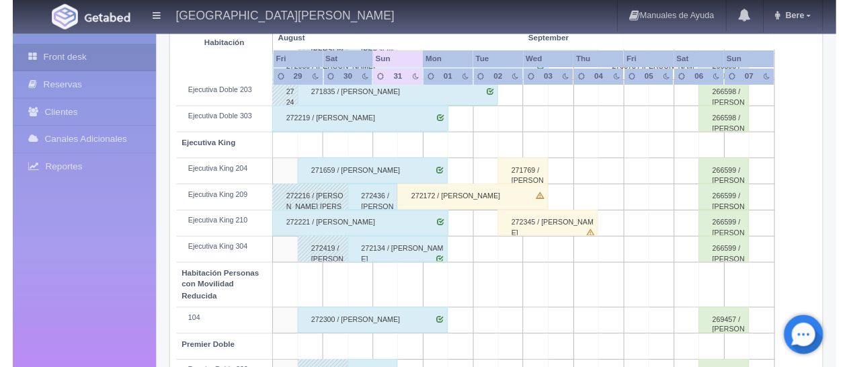
scroll to position [538, 0]
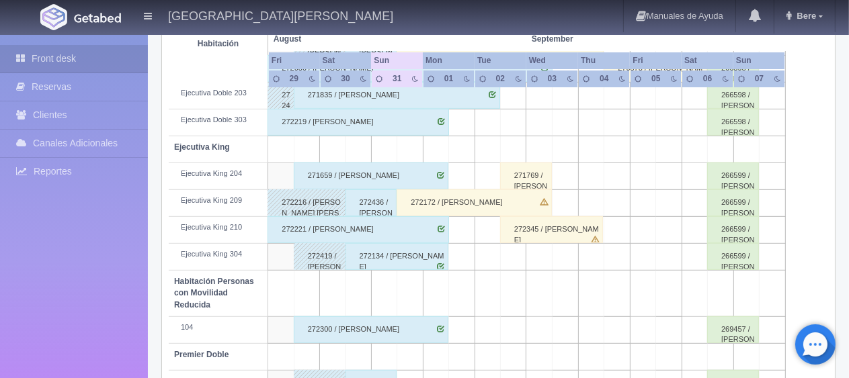
click at [725, 219] on div "266599 / Javier Romero" at bounding box center [733, 229] width 52 height 27
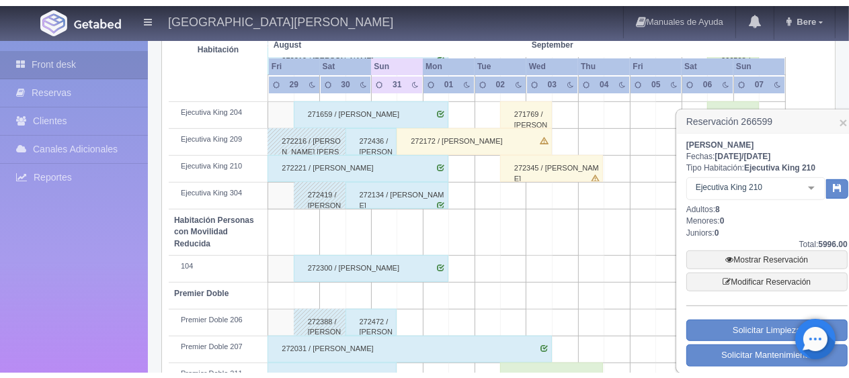
scroll to position [672, 0]
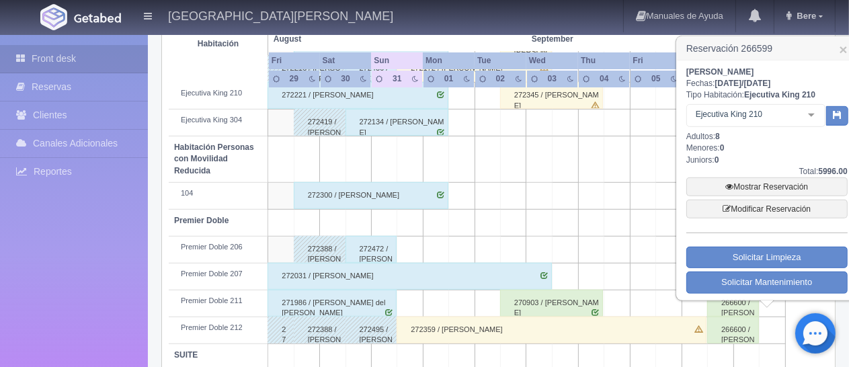
click at [847, 52] on h3 "Reservación 266599 ×" at bounding box center [767, 49] width 180 height 24
click at [841, 52] on link "×" at bounding box center [843, 49] width 8 height 14
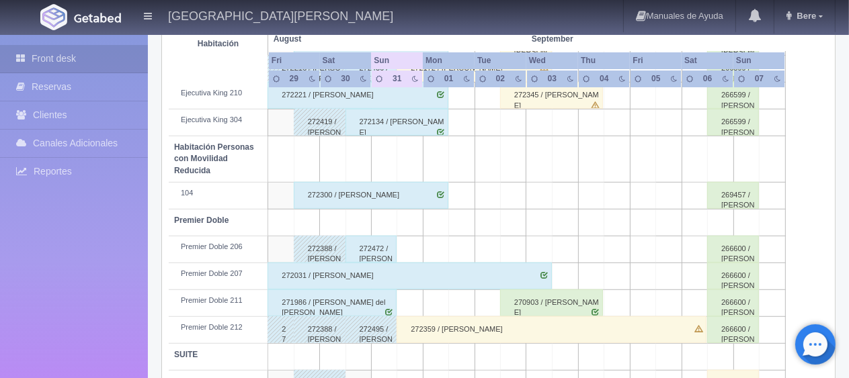
scroll to position [716, 0]
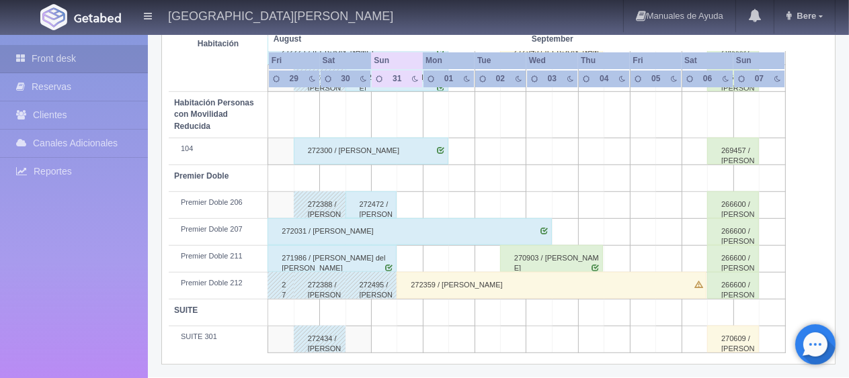
click at [720, 249] on div "266600 / [PERSON_NAME]" at bounding box center [733, 258] width 52 height 27
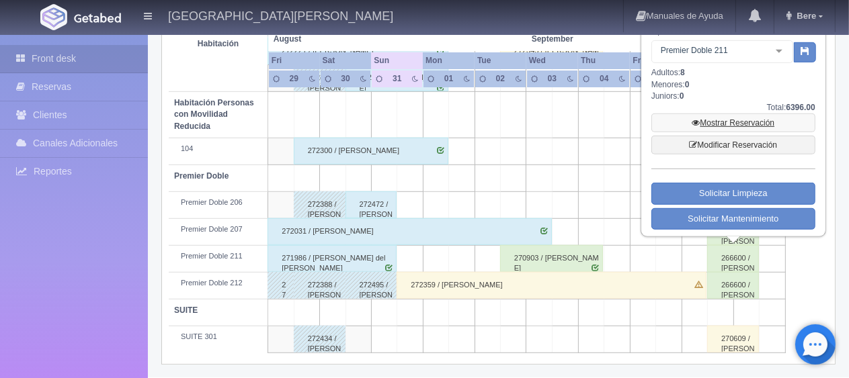
click at [714, 124] on link "Mostrar Reservación" at bounding box center [733, 123] width 164 height 19
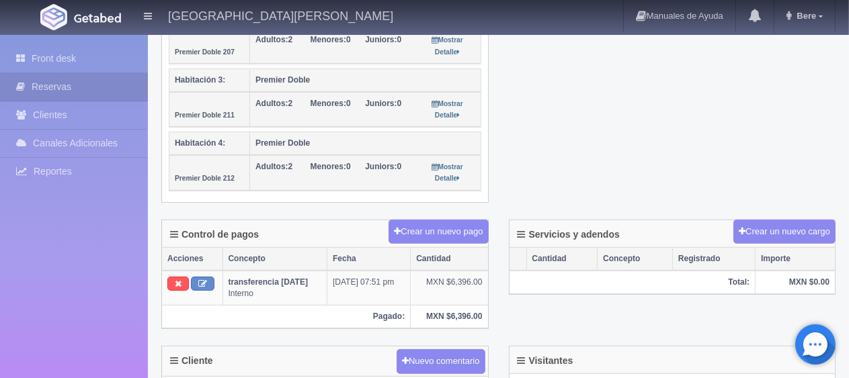
scroll to position [202, 0]
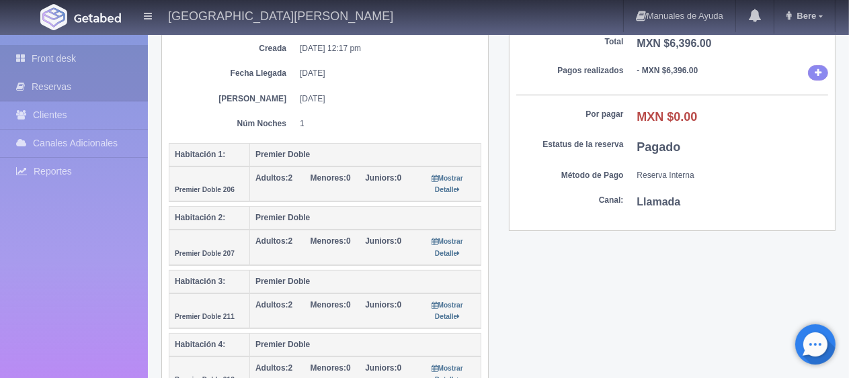
click at [65, 56] on link "Front desk" at bounding box center [74, 59] width 148 height 28
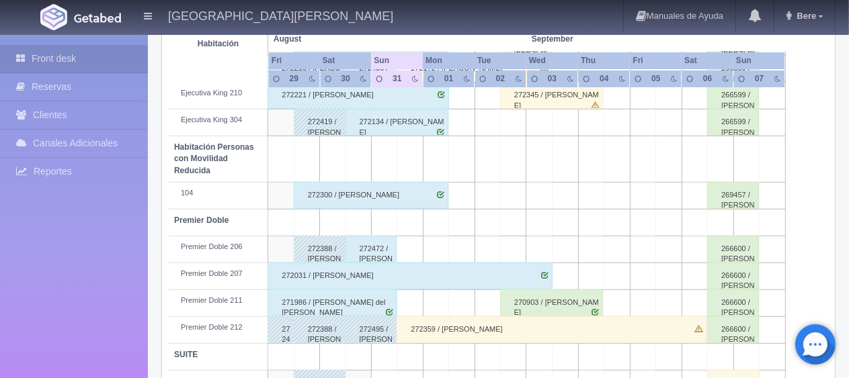
scroll to position [716, 0]
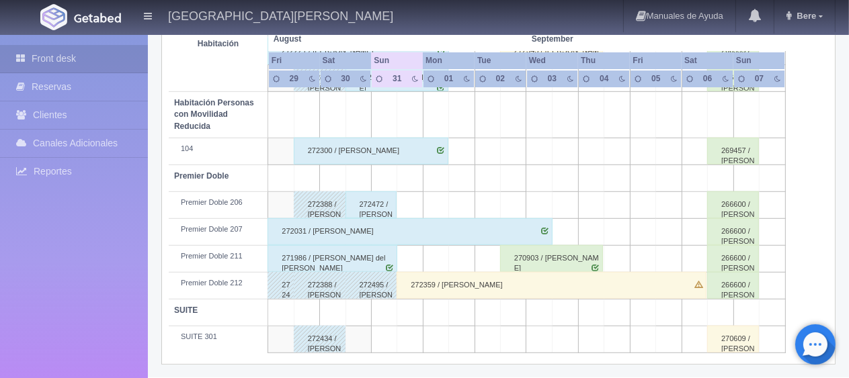
click at [738, 165] on td at bounding box center [746, 178] width 26 height 27
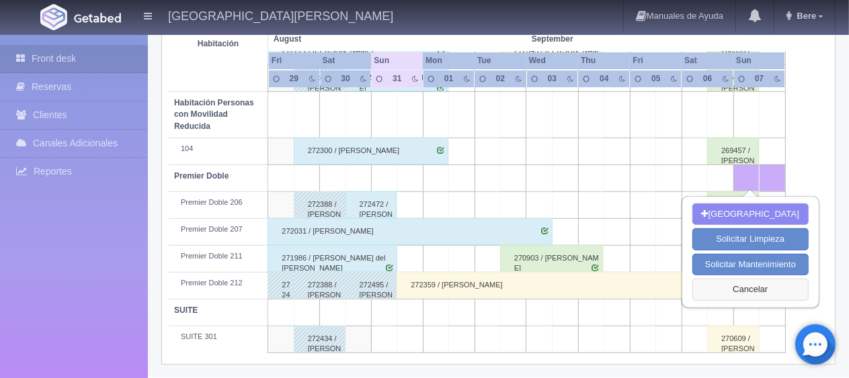
click at [779, 284] on button "Cancelar" at bounding box center [750, 290] width 116 height 22
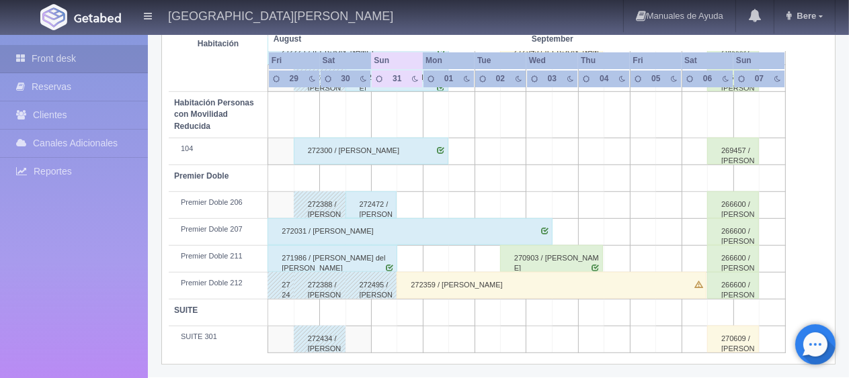
click at [736, 153] on div "269457 / [PERSON_NAME]" at bounding box center [733, 151] width 52 height 27
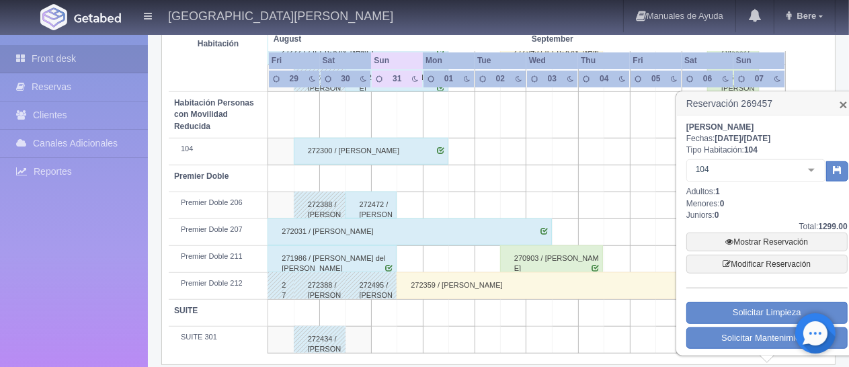
click at [844, 106] on link "×" at bounding box center [843, 104] width 8 height 14
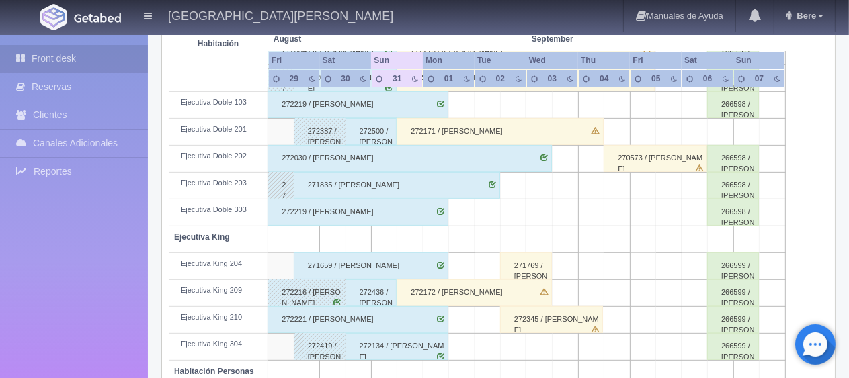
scroll to position [380, 0]
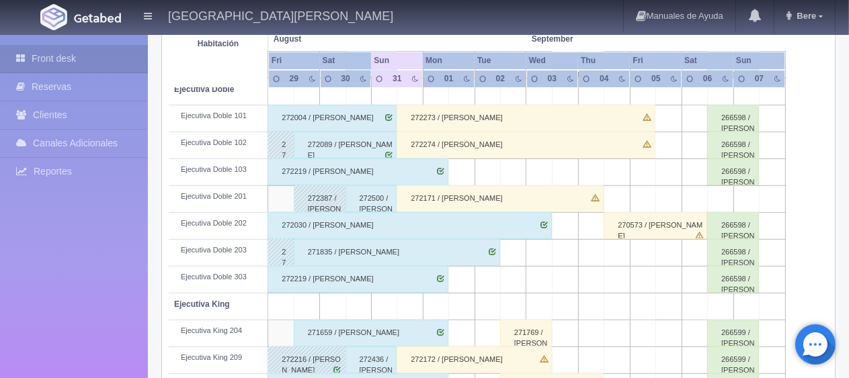
click at [736, 138] on div "266598 / [PERSON_NAME]" at bounding box center [733, 145] width 52 height 27
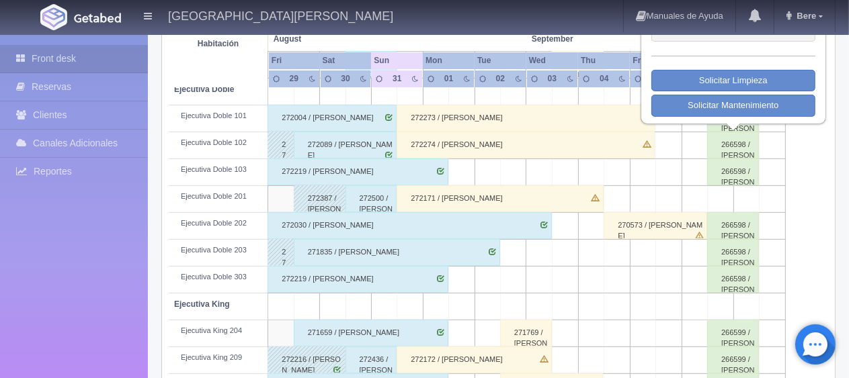
scroll to position [313, 0]
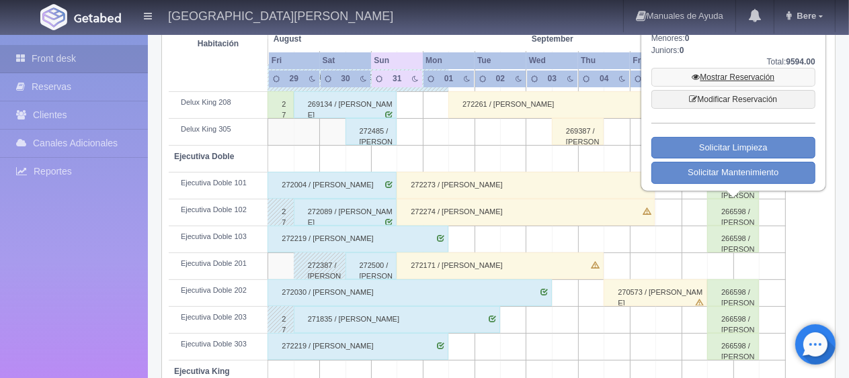
click at [724, 79] on link "Mostrar Reservación" at bounding box center [733, 77] width 164 height 19
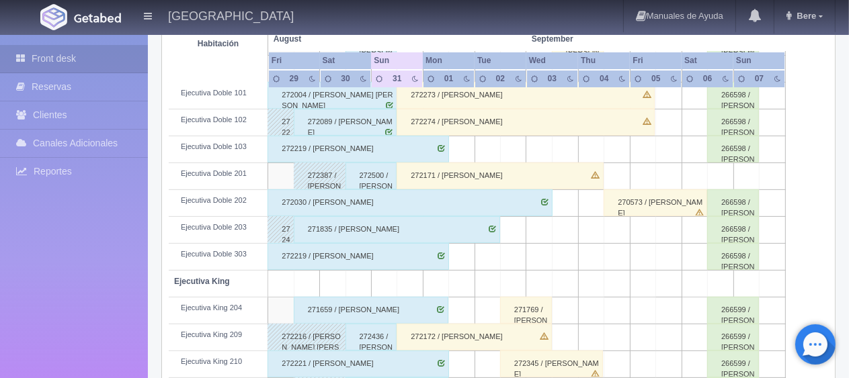
scroll to position [470, 0]
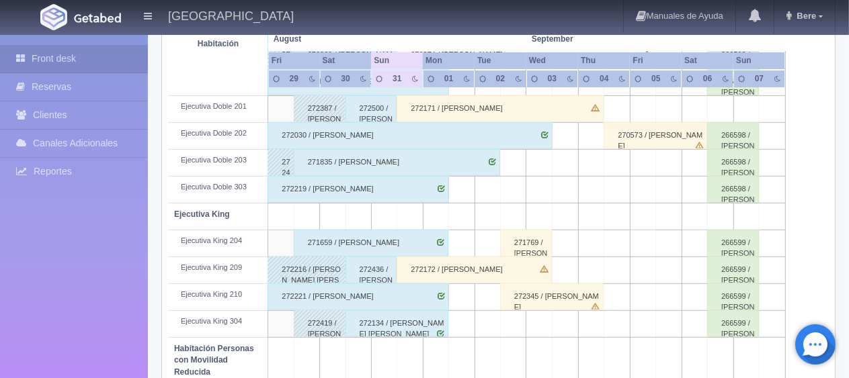
click at [742, 198] on div "266598 / [PERSON_NAME]" at bounding box center [733, 189] width 52 height 27
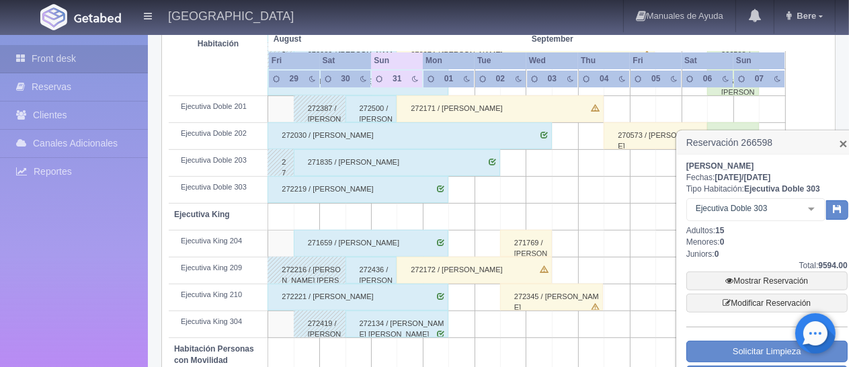
click at [844, 144] on link "×" at bounding box center [843, 143] width 8 height 14
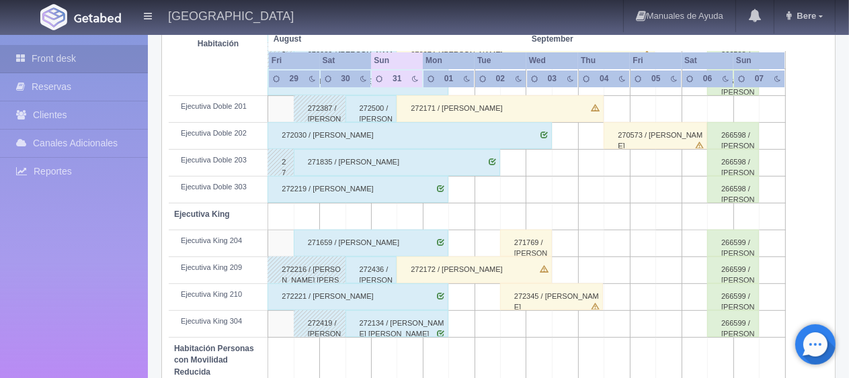
scroll to position [605, 0]
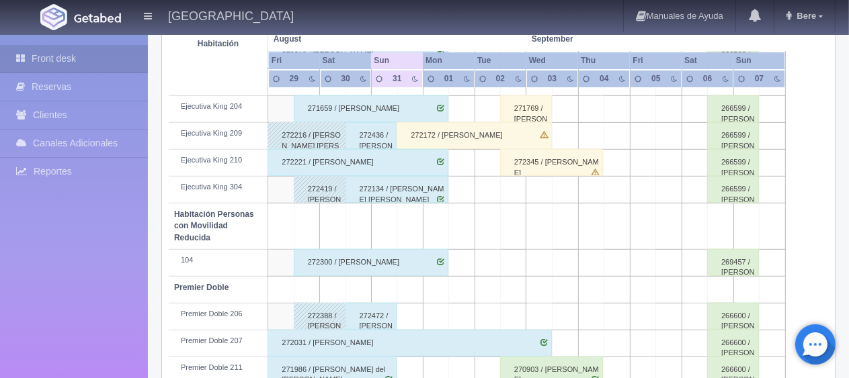
click at [734, 133] on div "266599 / Javier Romero" at bounding box center [733, 135] width 52 height 27
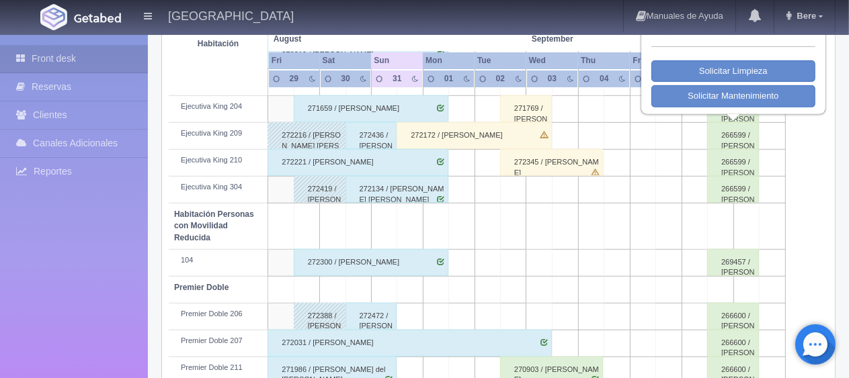
scroll to position [470, 0]
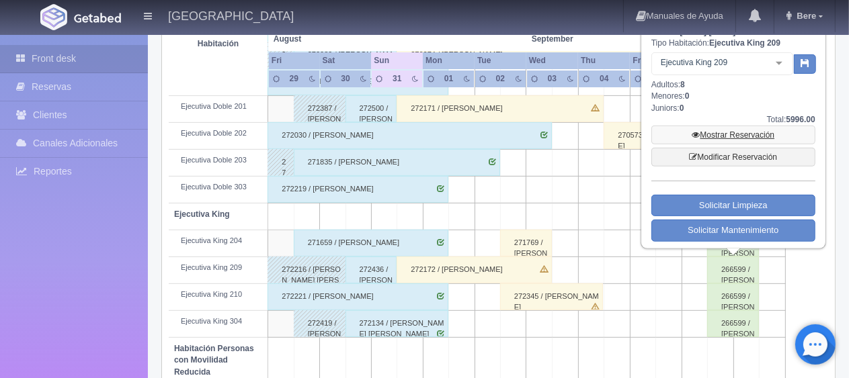
click at [728, 140] on link "Mostrar Reservación" at bounding box center [733, 135] width 164 height 19
click at [726, 136] on link "Mostrar Reservación" at bounding box center [733, 135] width 164 height 19
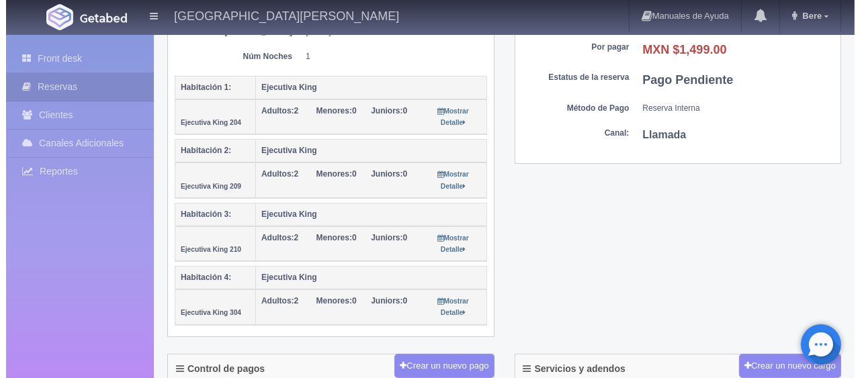
scroll to position [538, 0]
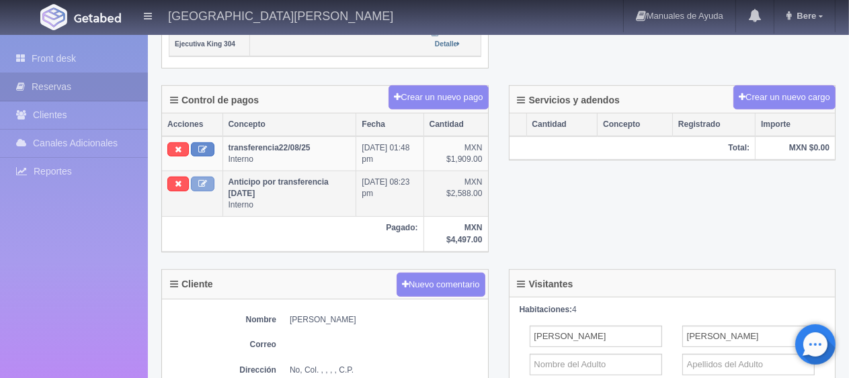
click at [193, 177] on button at bounding box center [203, 184] width 24 height 15
type input "Anticipo por transferencia [DATE]"
type input "2588.00"
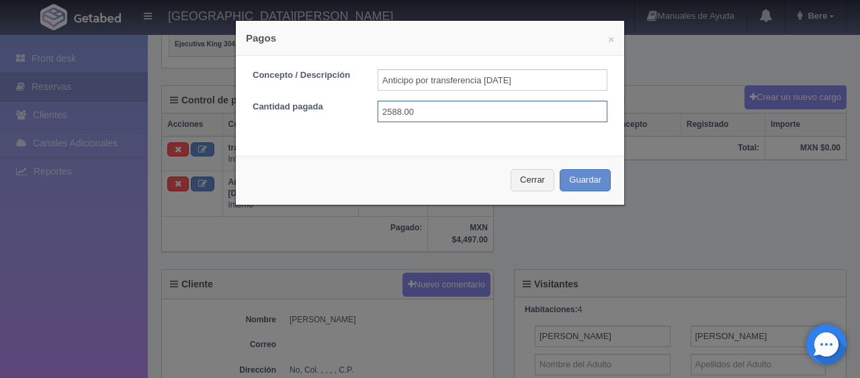
drag, startPoint x: 411, startPoint y: 111, endPoint x: 342, endPoint y: 124, distance: 69.7
click at [343, 113] on div "Cantidad pagada 2588.00" at bounding box center [430, 112] width 375 height 22
type input "2604"
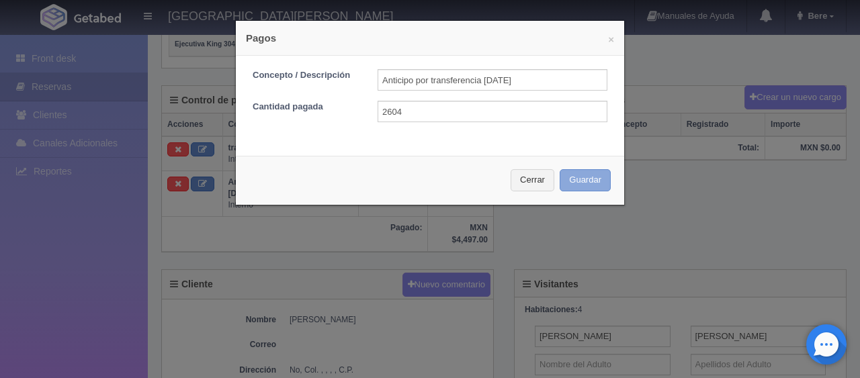
click at [576, 176] on button "Guardar" at bounding box center [585, 180] width 51 height 22
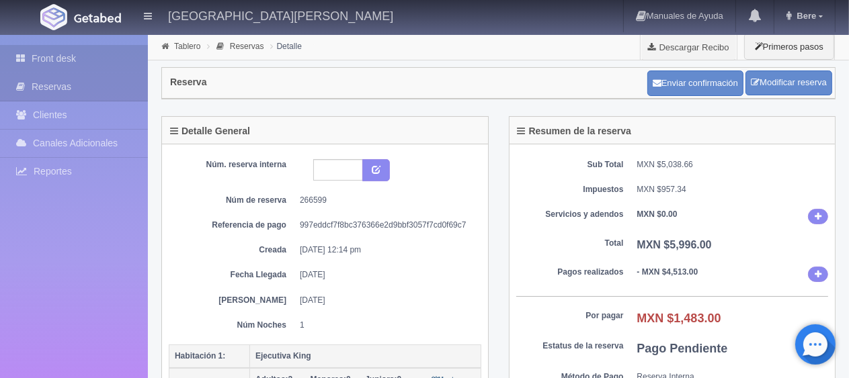
click at [81, 49] on link "Front desk" at bounding box center [74, 59] width 148 height 28
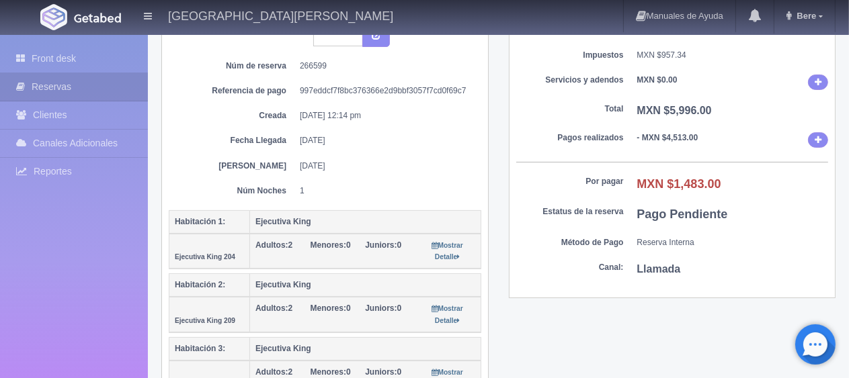
scroll to position [336, 0]
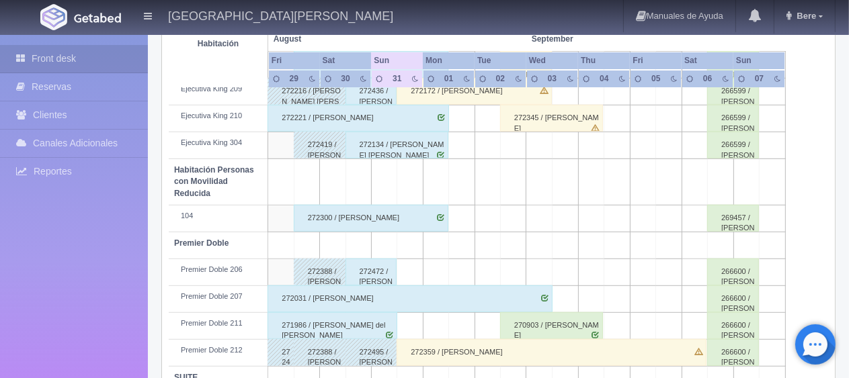
scroll to position [716, 0]
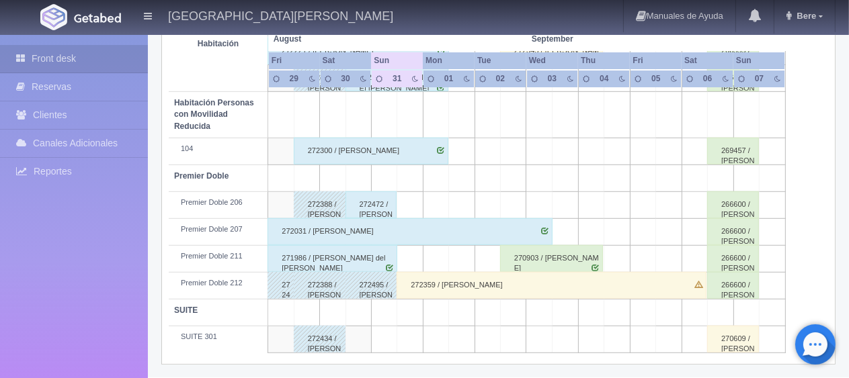
click at [736, 210] on div "266600 / Javier Romero" at bounding box center [733, 204] width 52 height 27
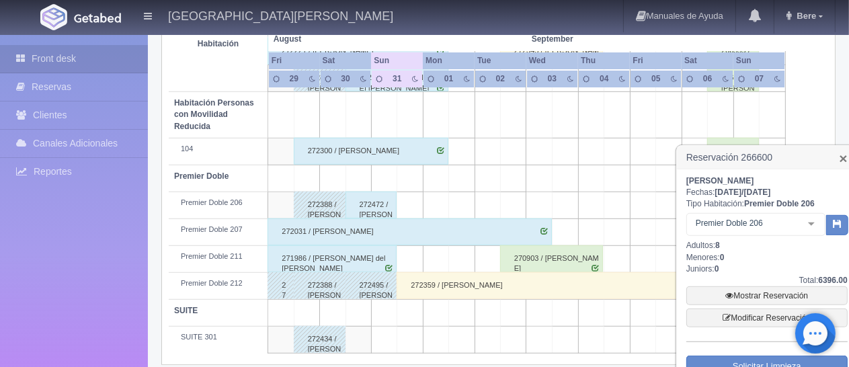
click at [839, 159] on link "×" at bounding box center [843, 158] width 8 height 14
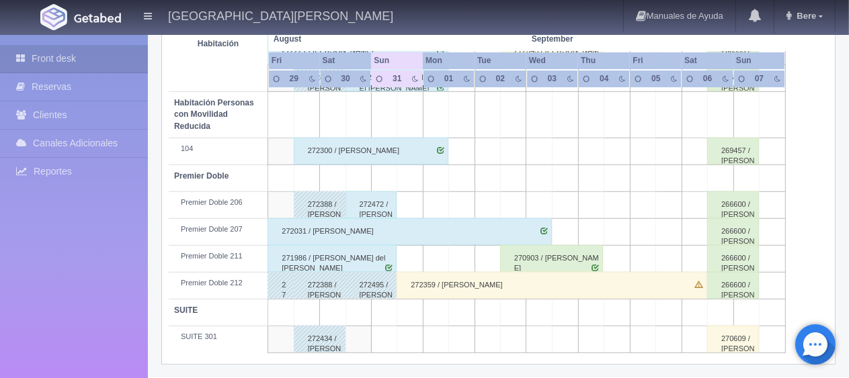
click at [472, 278] on div "272359 / [PERSON_NAME]" at bounding box center [551, 285] width 310 height 27
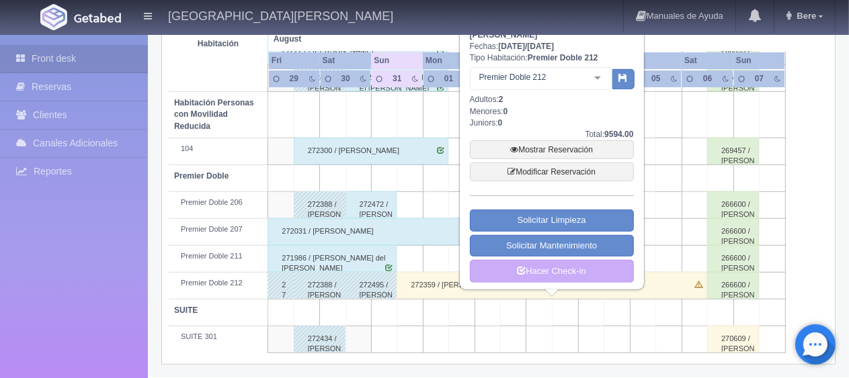
scroll to position [649, 0]
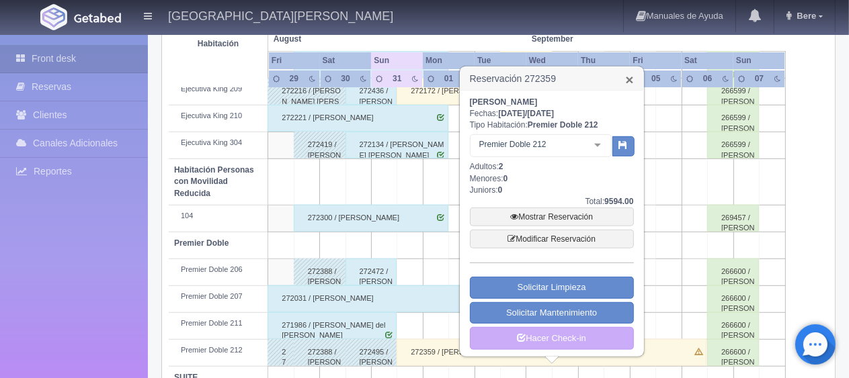
click at [626, 82] on link "×" at bounding box center [629, 80] width 8 height 14
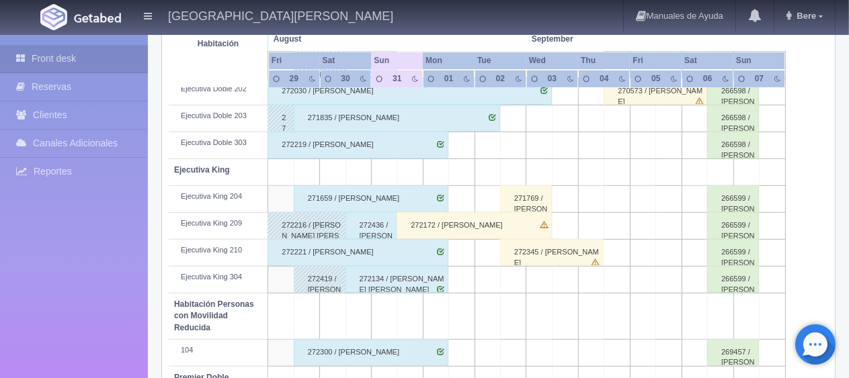
scroll to position [447, 0]
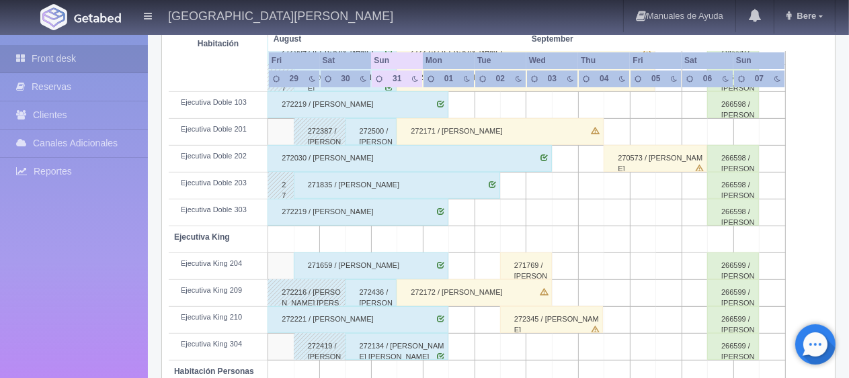
click at [446, 285] on div "272172 / [PERSON_NAME]" at bounding box center [473, 293] width 155 height 27
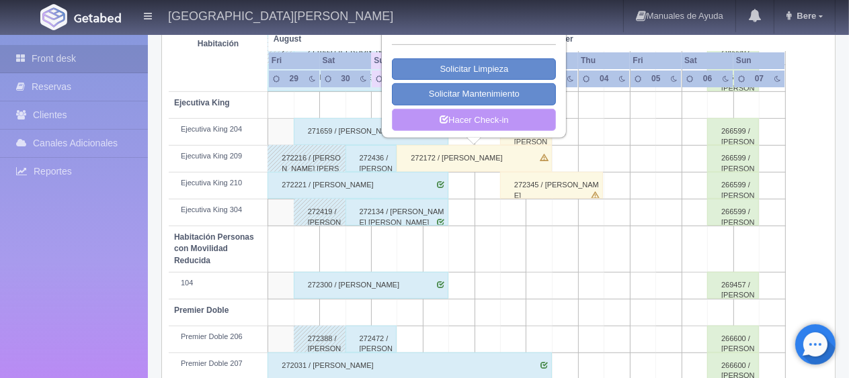
scroll to position [515, 0]
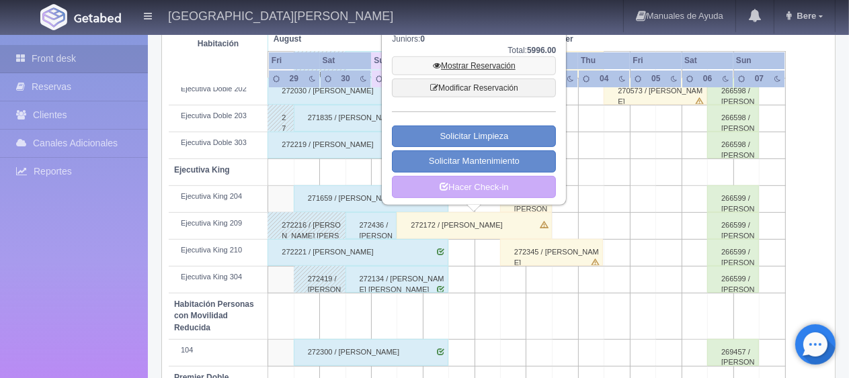
click at [454, 65] on link "Mostrar Reservación" at bounding box center [474, 65] width 164 height 19
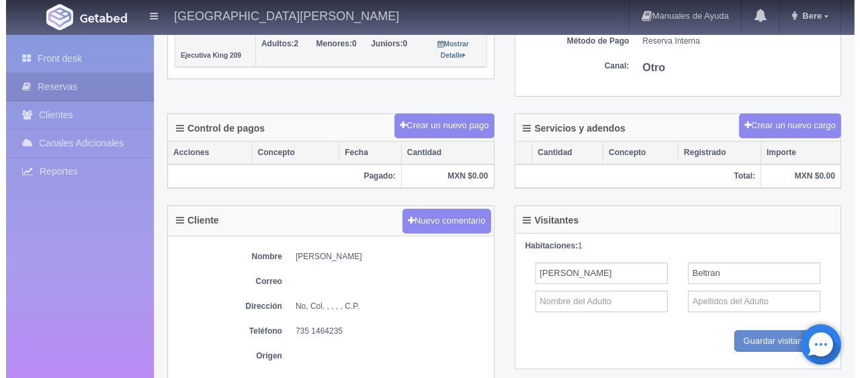
scroll to position [269, 0]
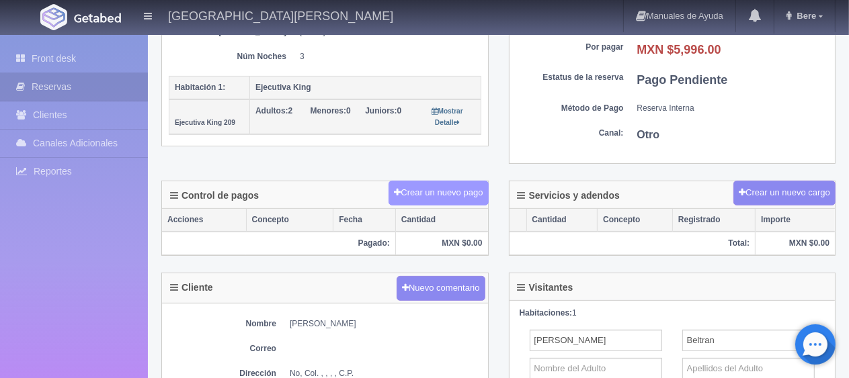
click at [448, 195] on button "Crear un nuevo pago" at bounding box center [437, 193] width 99 height 25
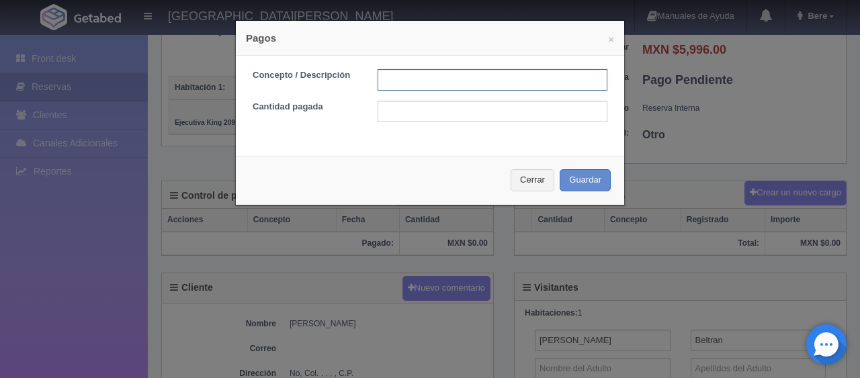
click at [384, 77] on input "text" at bounding box center [493, 80] width 230 height 22
type input "transferencia"
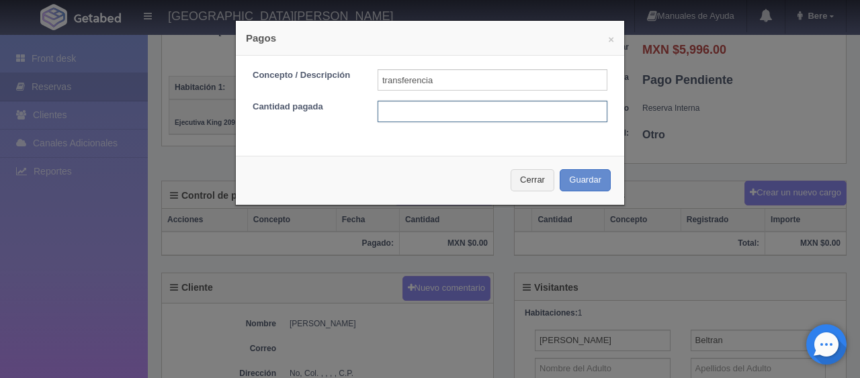
click at [390, 110] on input "text" at bounding box center [493, 112] width 230 height 22
type input "3000"
click at [437, 77] on input "transferencia" at bounding box center [493, 80] width 230 height 22
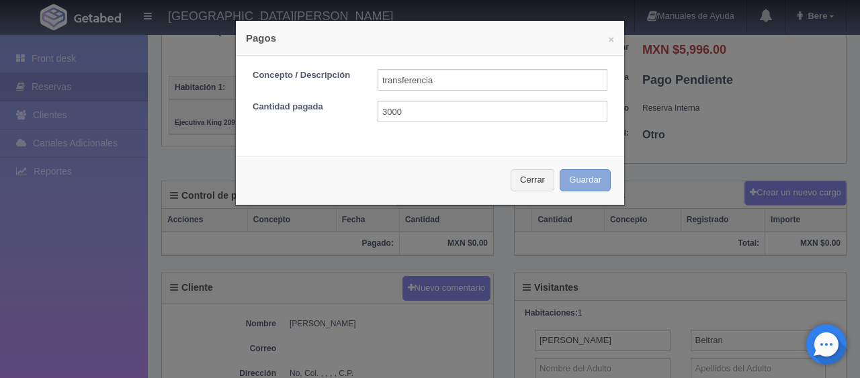
click at [591, 183] on button "Guardar" at bounding box center [585, 180] width 51 height 22
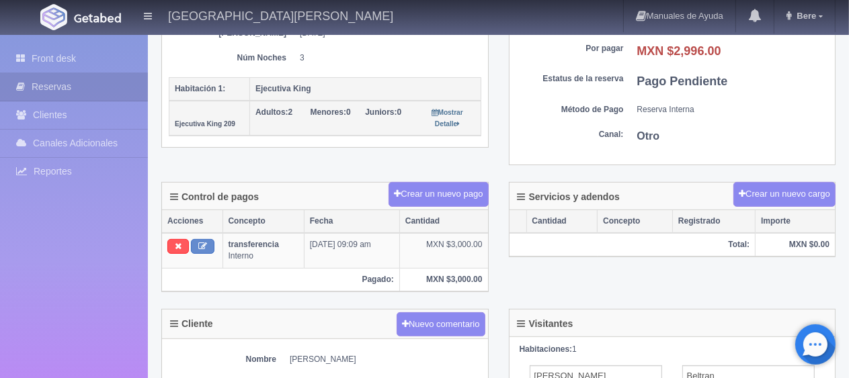
scroll to position [200, 0]
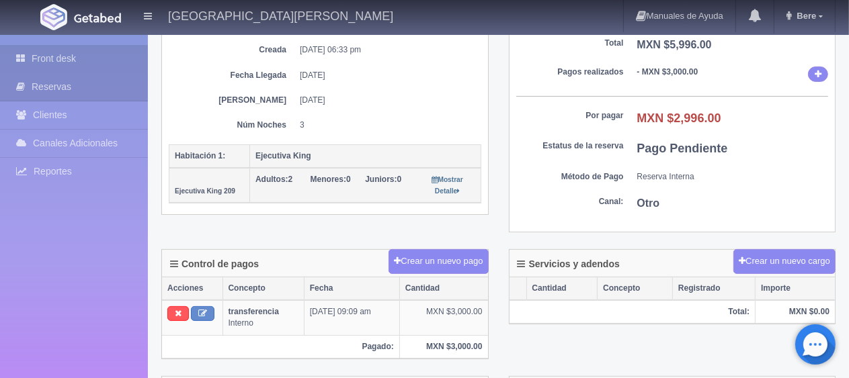
click at [109, 67] on link "Front desk" at bounding box center [74, 59] width 148 height 28
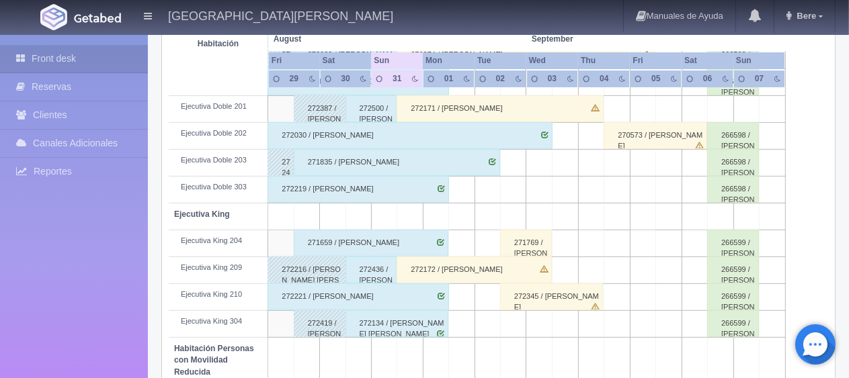
scroll to position [403, 0]
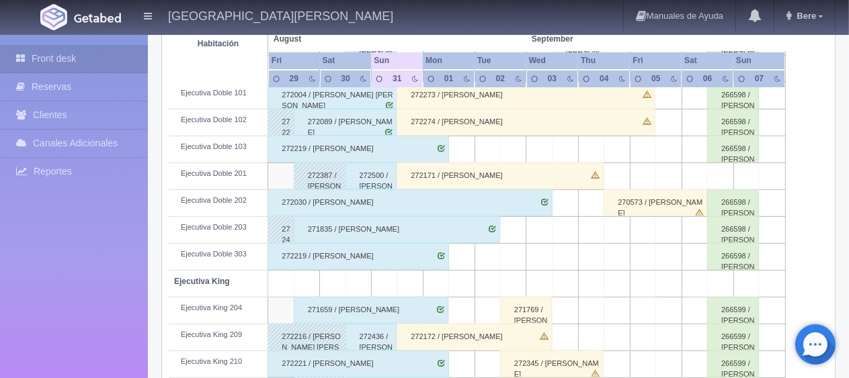
click at [464, 179] on div "272171 / [PERSON_NAME]" at bounding box center [499, 176] width 206 height 27
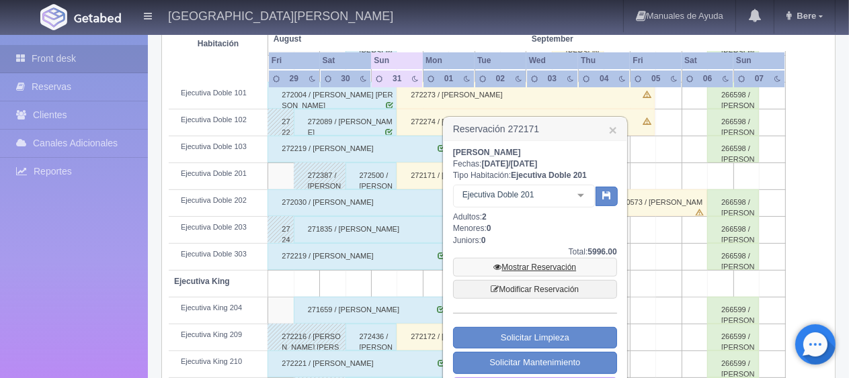
click at [525, 272] on link "Mostrar Reservación" at bounding box center [535, 267] width 164 height 19
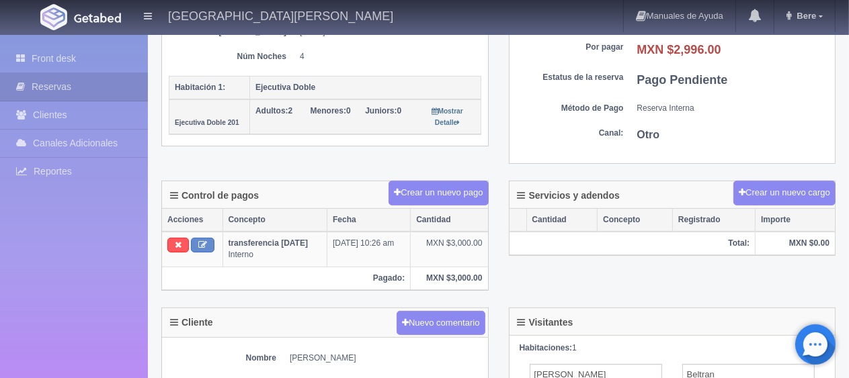
scroll to position [403, 0]
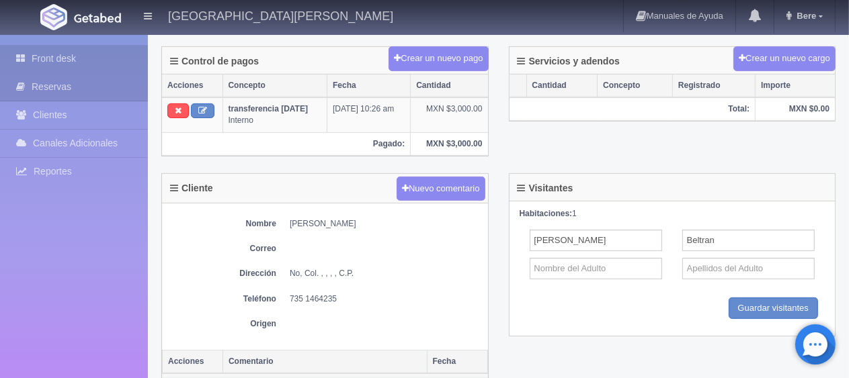
click at [62, 64] on link "Front desk" at bounding box center [74, 59] width 148 height 28
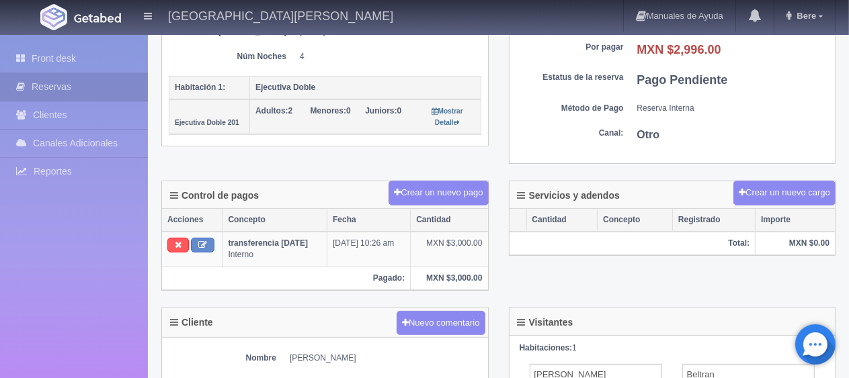
scroll to position [202, 0]
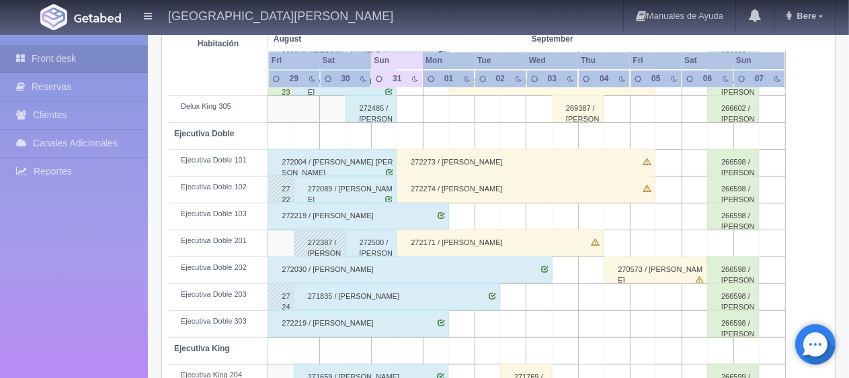
scroll to position [269, 0]
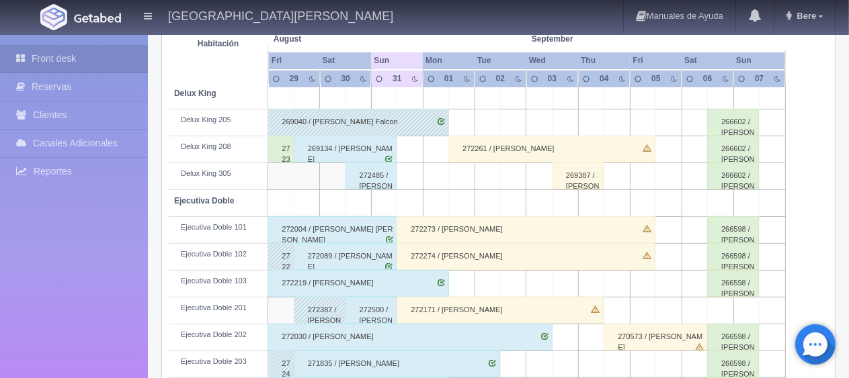
click at [503, 262] on div "272274 / Jorge Alberto Gaitan" at bounding box center [525, 256] width 258 height 27
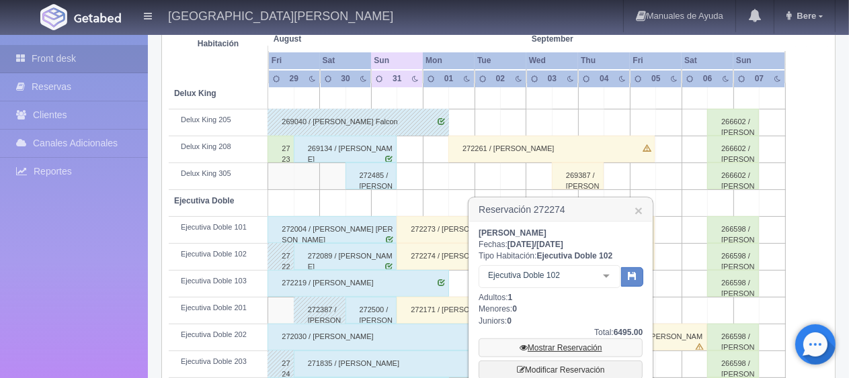
click at [533, 349] on link "Mostrar Reservación" at bounding box center [560, 348] width 164 height 19
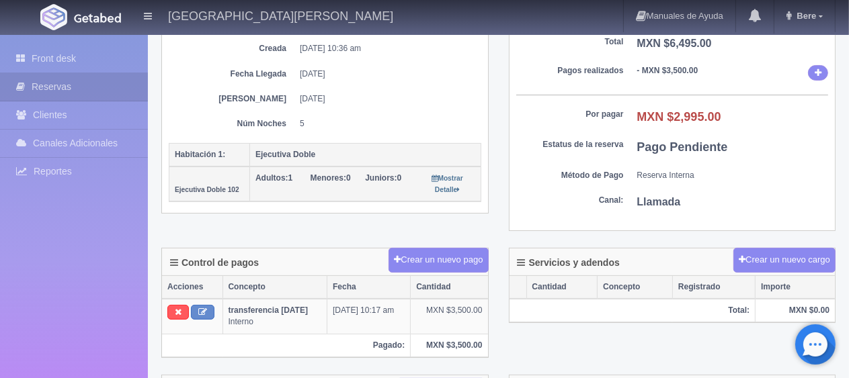
scroll to position [403, 0]
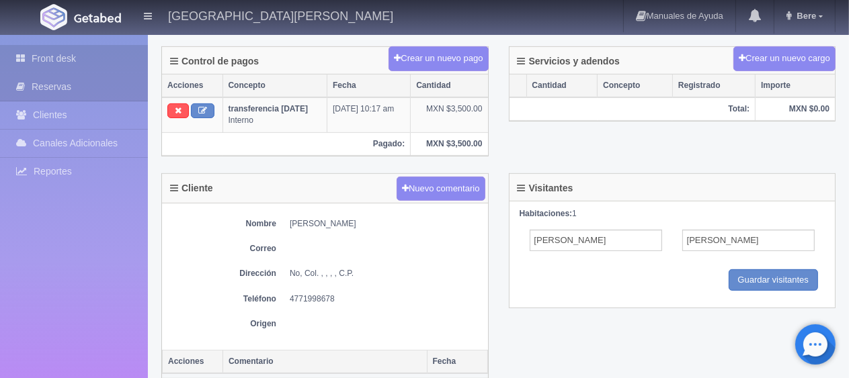
click at [127, 63] on link "Front desk" at bounding box center [74, 59] width 148 height 28
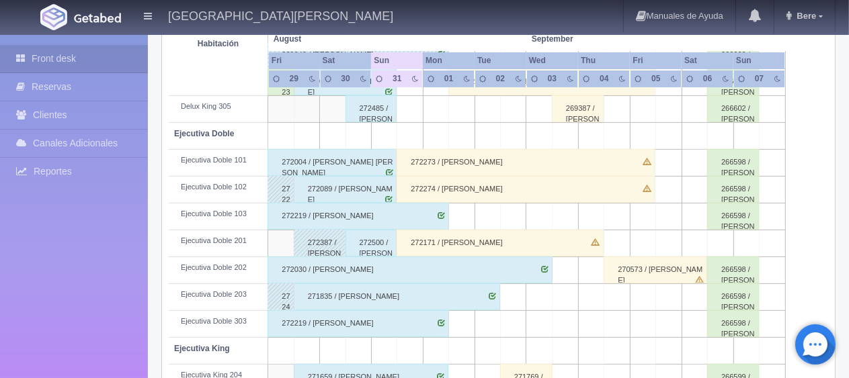
scroll to position [336, 0]
drag, startPoint x: 425, startPoint y: 160, endPoint x: 433, endPoint y: 170, distance: 12.9
click at [425, 160] on div "272273 / [PERSON_NAME]" at bounding box center [525, 162] width 258 height 27
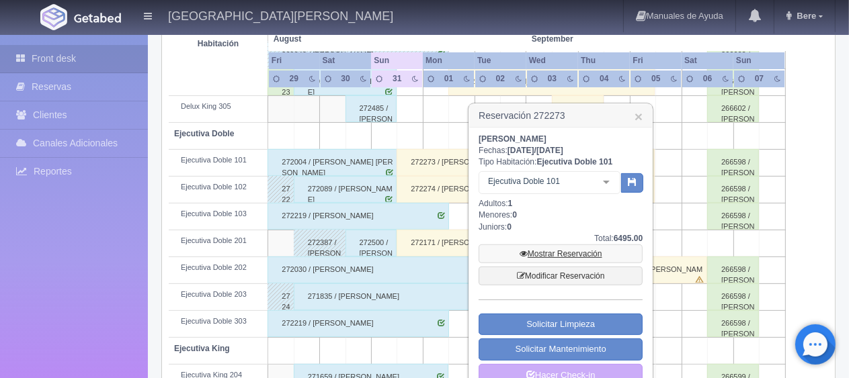
click at [557, 251] on link "Mostrar Reservación" at bounding box center [560, 254] width 164 height 19
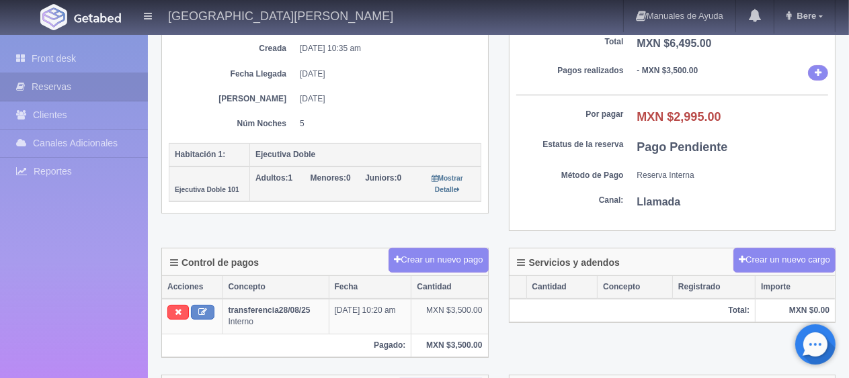
scroll to position [336, 0]
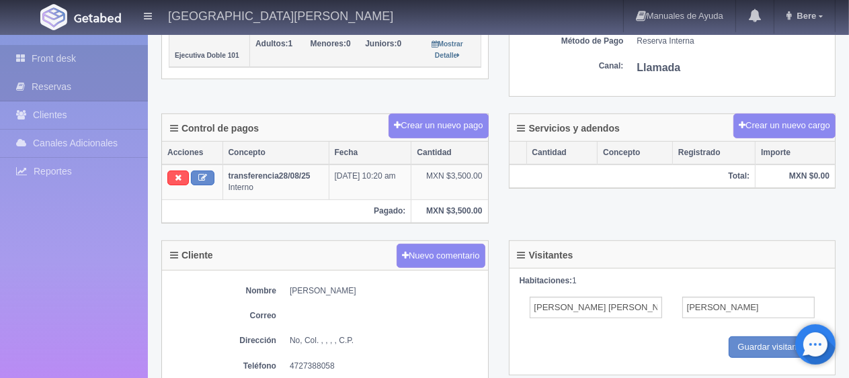
click at [85, 55] on link "Front desk" at bounding box center [74, 59] width 148 height 28
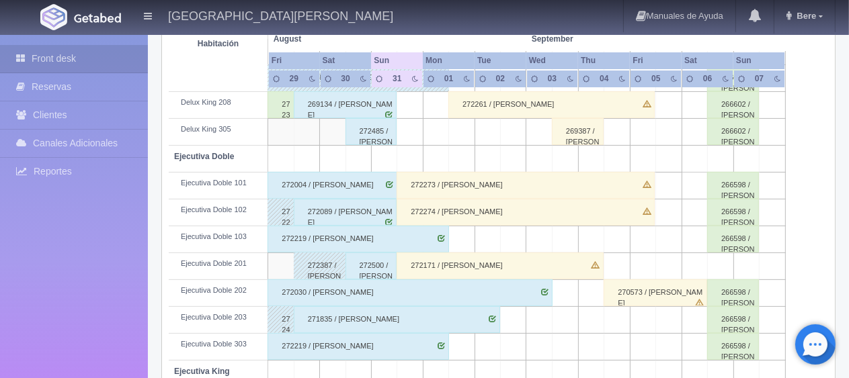
scroll to position [246, 0]
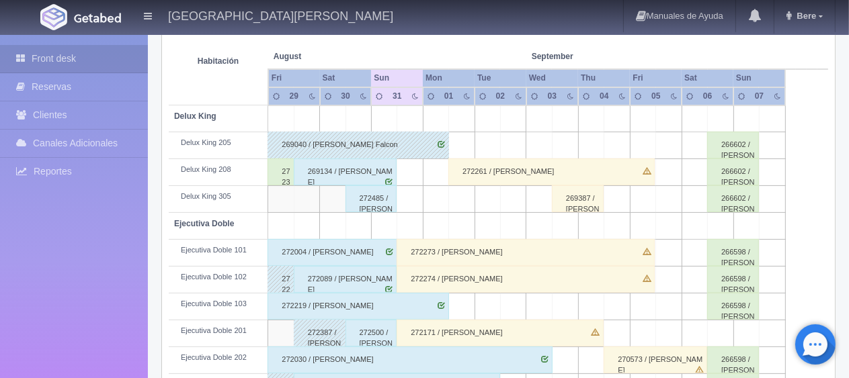
click at [505, 175] on div "272261 / [PERSON_NAME]" at bounding box center [551, 172] width 206 height 27
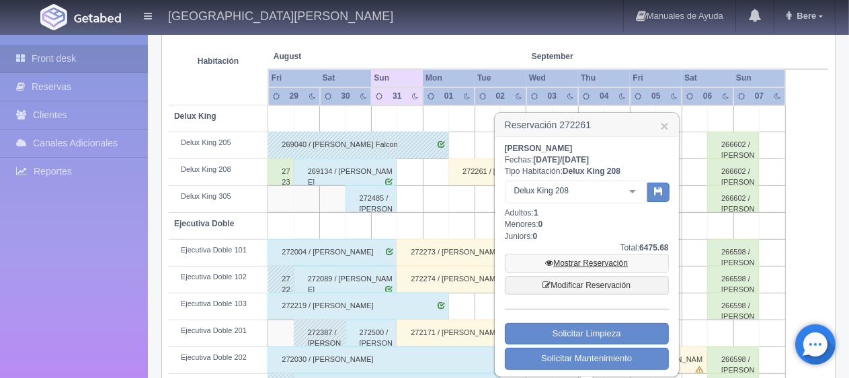
click at [574, 265] on link "Mostrar Reservación" at bounding box center [587, 263] width 164 height 19
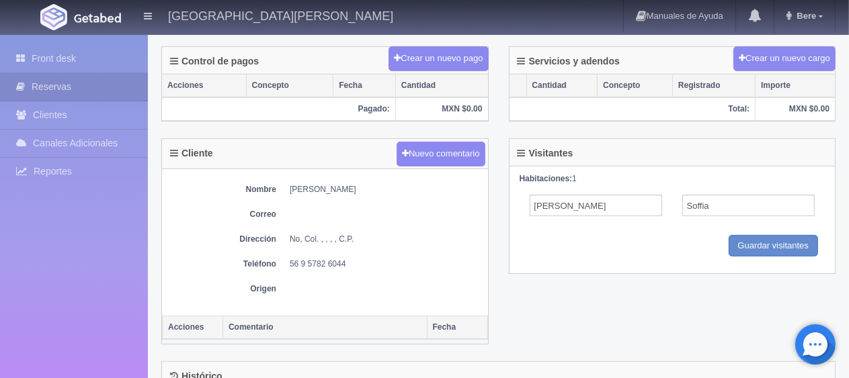
scroll to position [202, 0]
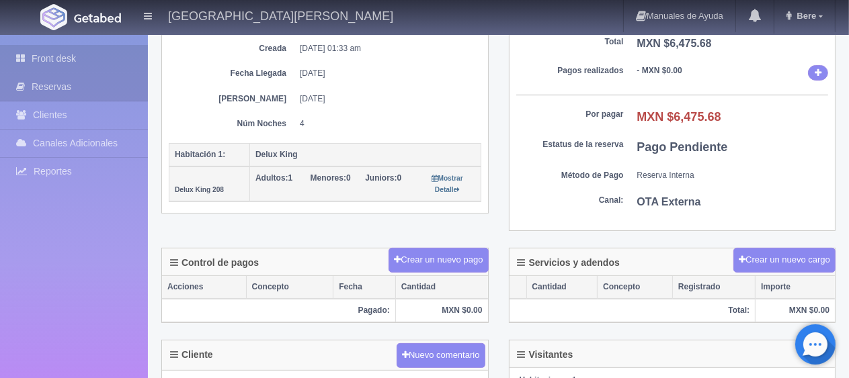
click at [105, 52] on link "Front desk" at bounding box center [74, 59] width 148 height 28
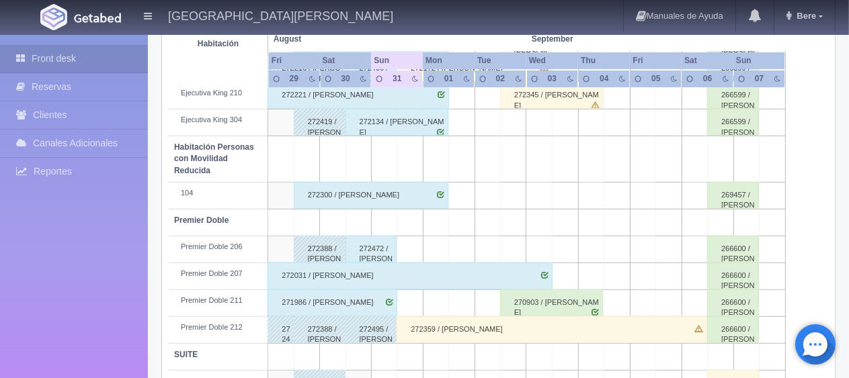
scroll to position [716, 0]
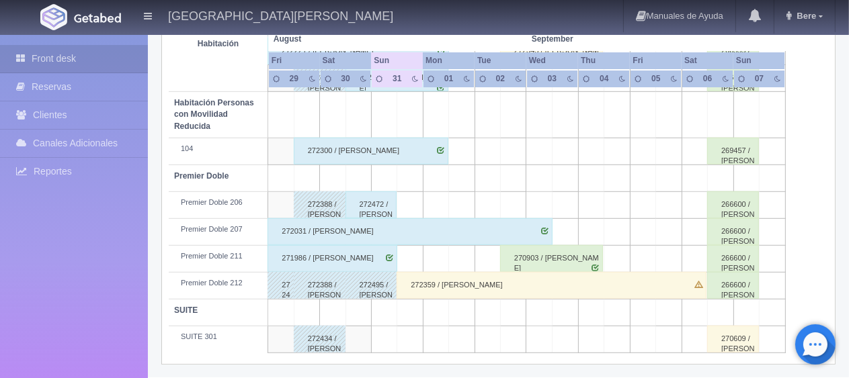
click at [536, 258] on div "270903 / Sarah Casagrande" at bounding box center [551, 258] width 103 height 27
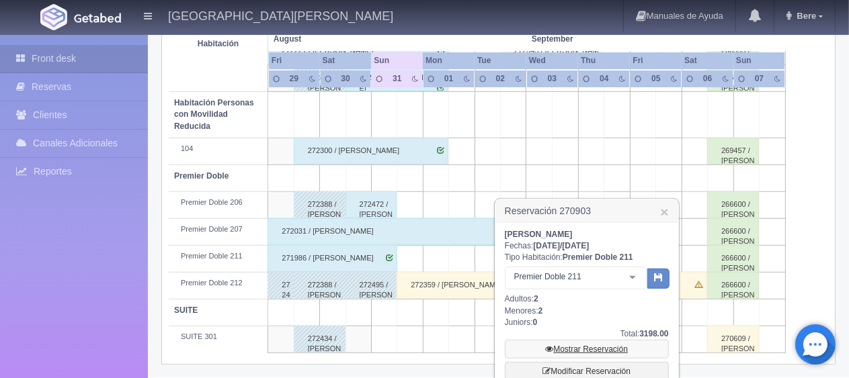
click at [599, 346] on link "Mostrar Reservación" at bounding box center [587, 349] width 164 height 19
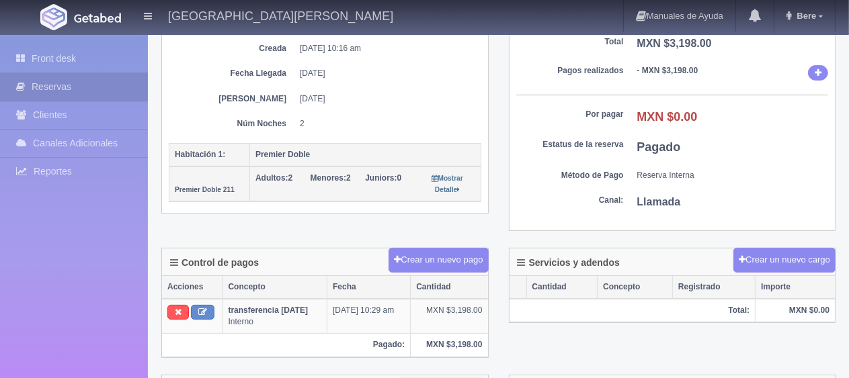
scroll to position [202, 0]
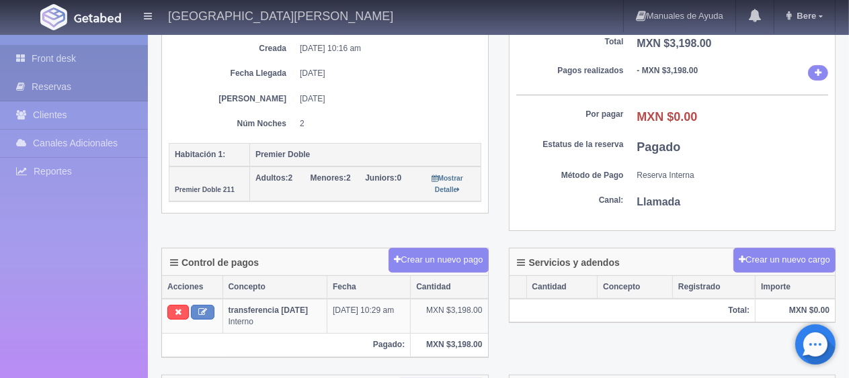
click at [38, 60] on link "Front desk" at bounding box center [74, 59] width 148 height 28
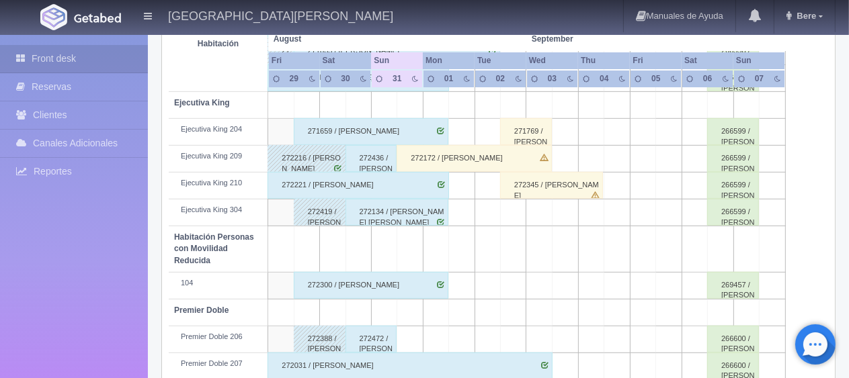
scroll to position [515, 0]
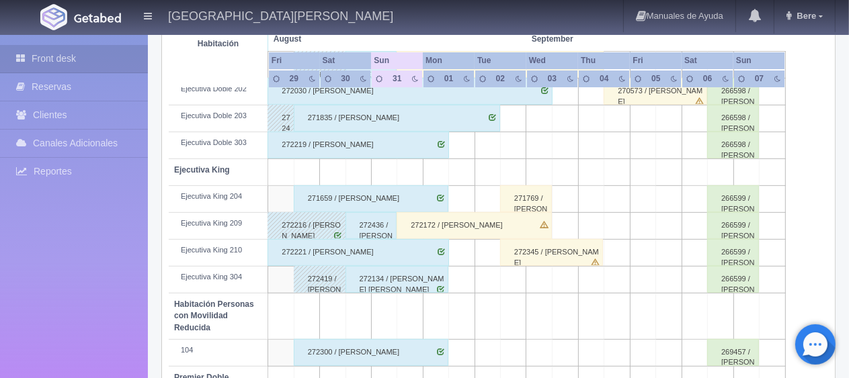
click at [556, 253] on div "272345 / Karla Fabiola Mercado" at bounding box center [551, 252] width 103 height 27
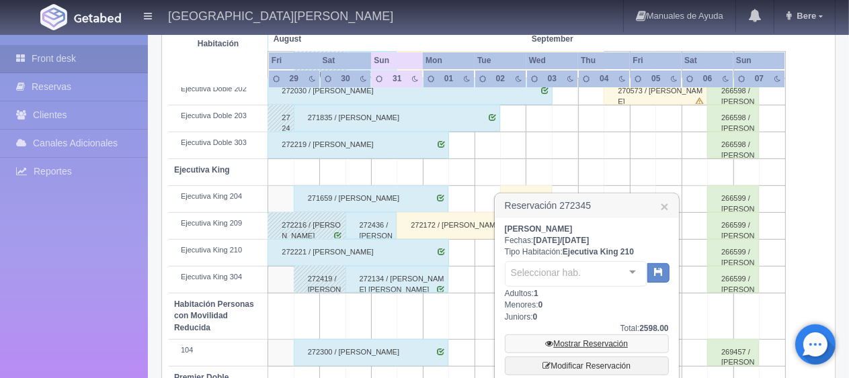
click at [607, 341] on link "Mostrar Reservación" at bounding box center [587, 344] width 164 height 19
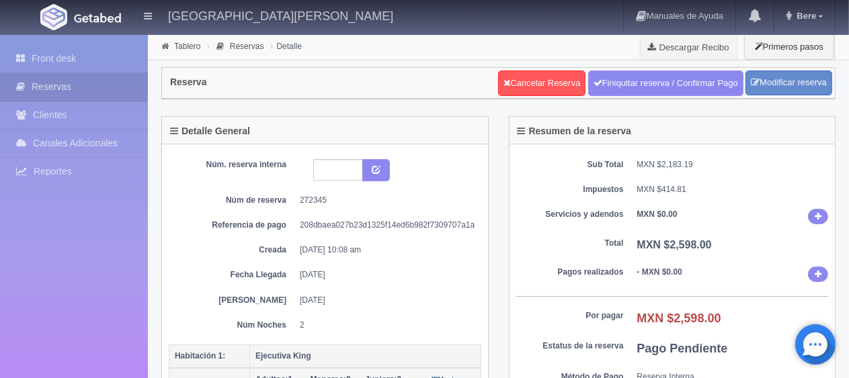
scroll to position [134, 0]
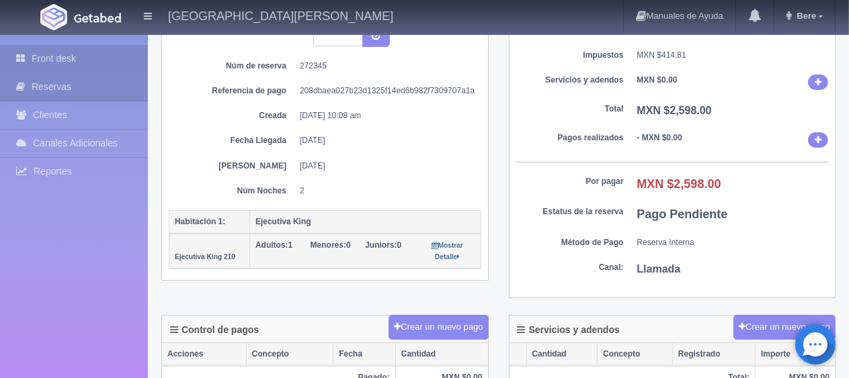
click at [81, 53] on link "Front desk" at bounding box center [74, 59] width 148 height 28
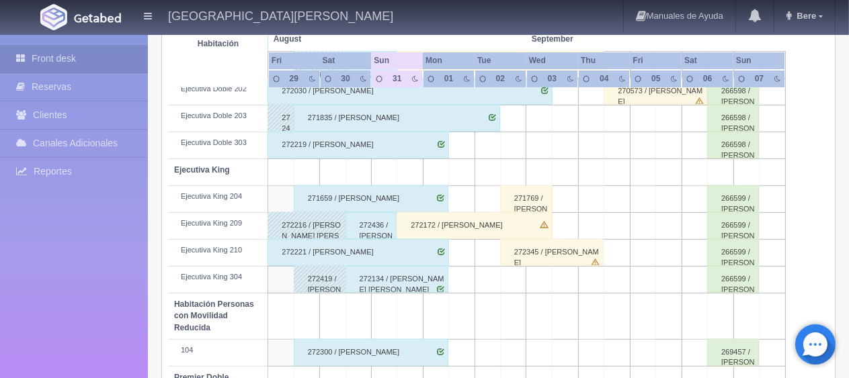
scroll to position [447, 0]
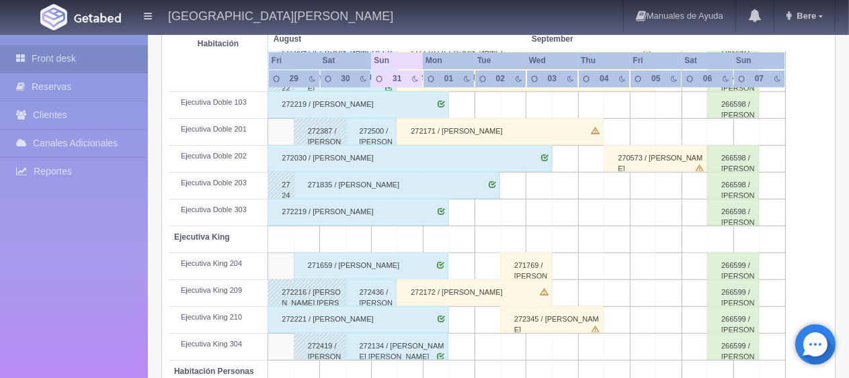
click at [533, 273] on div "271769 / [PERSON_NAME]" at bounding box center [526, 266] width 52 height 27
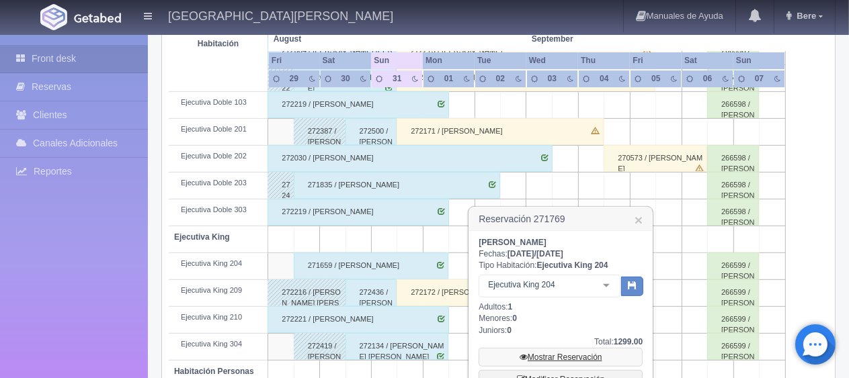
click at [544, 361] on link "Mostrar Reservación" at bounding box center [560, 357] width 164 height 19
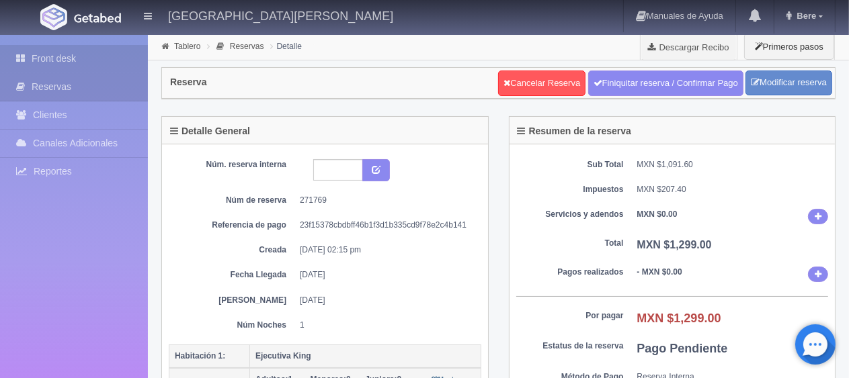
click at [103, 65] on link "Front desk" at bounding box center [74, 59] width 148 height 28
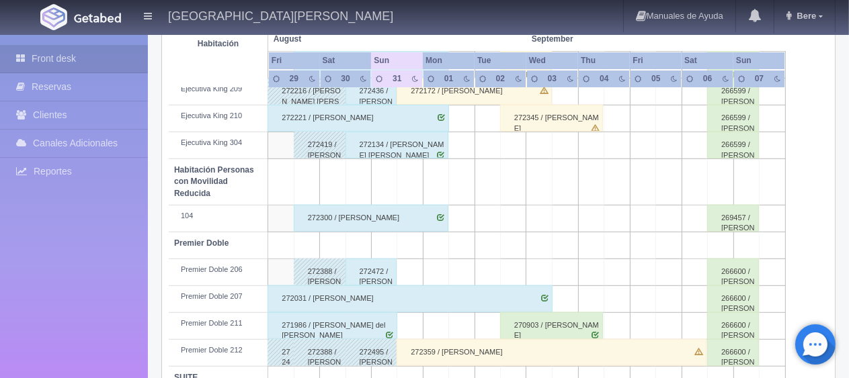
scroll to position [582, 0]
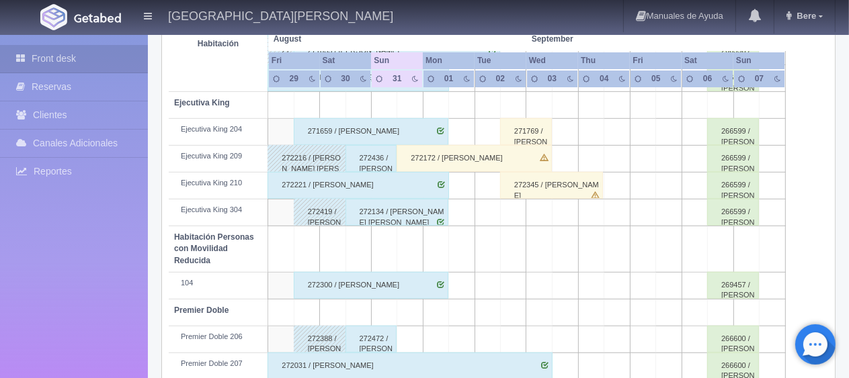
click at [339, 182] on div "272221 / Gerardo Garcia" at bounding box center [357, 185] width 181 height 27
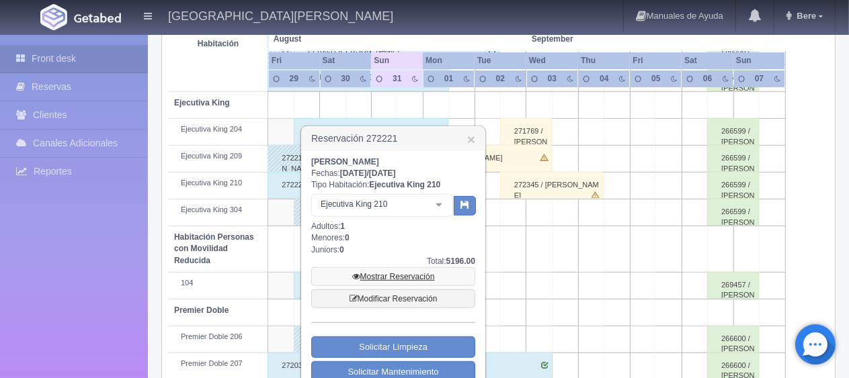
click at [415, 273] on link "Mostrar Reservación" at bounding box center [393, 276] width 164 height 19
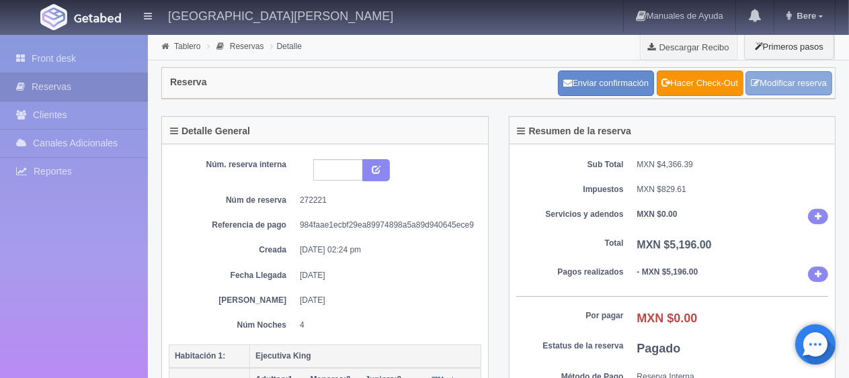
click at [769, 78] on link "Modificar reserva" at bounding box center [788, 83] width 87 height 25
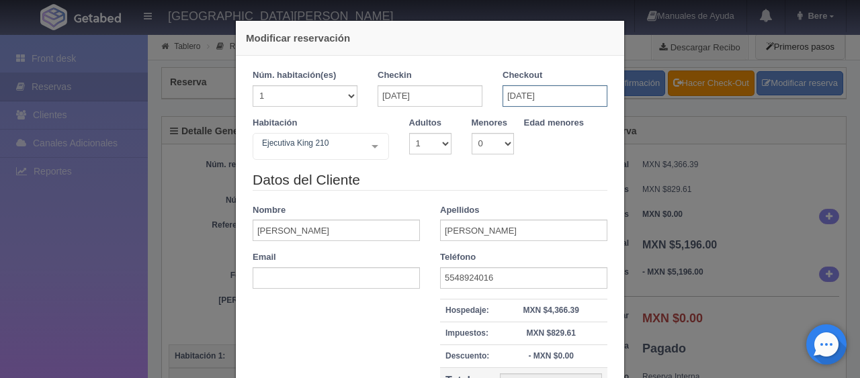
click at [552, 93] on input "[DATE]" at bounding box center [555, 96] width 105 height 22
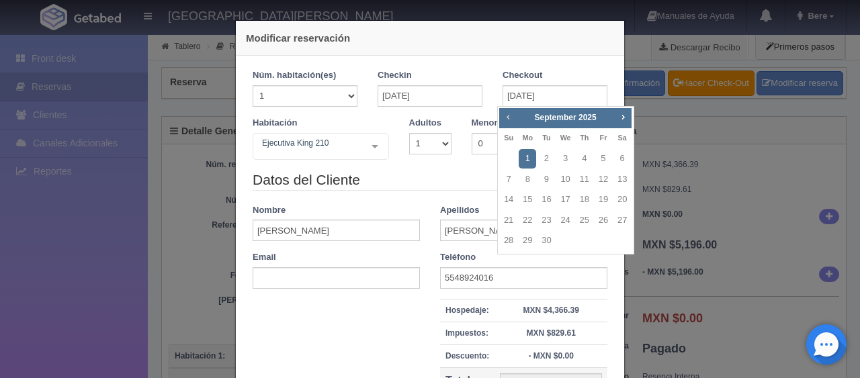
click at [506, 114] on span "Prev" at bounding box center [508, 117] width 11 height 11
checkbox input "false"
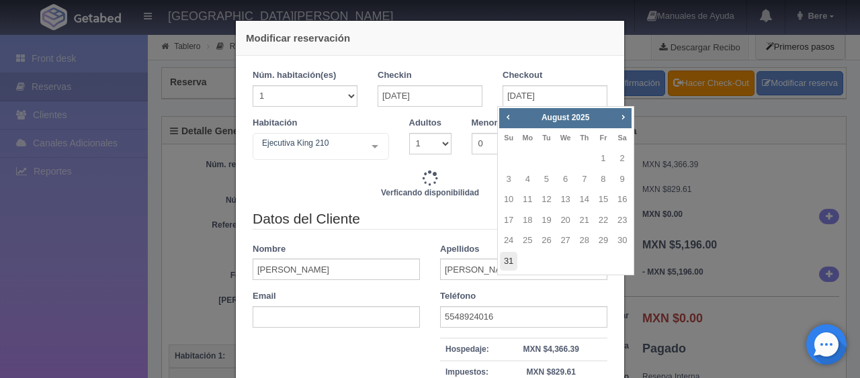
click at [510, 263] on link "31" at bounding box center [508, 261] width 17 height 19
type input "31-08-2025"
type input "5196.00"
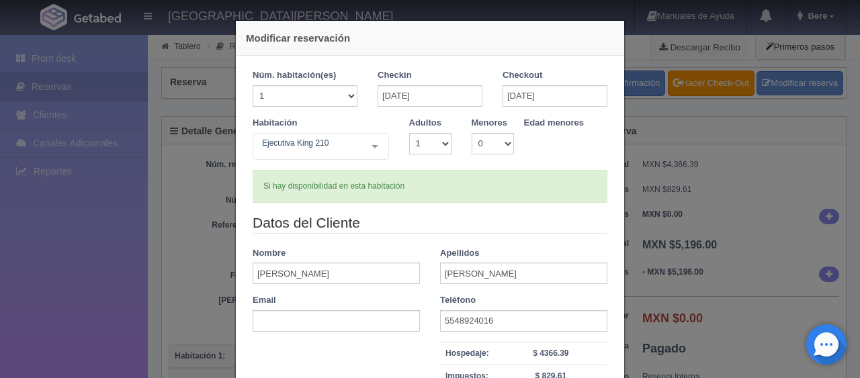
checkbox input "false"
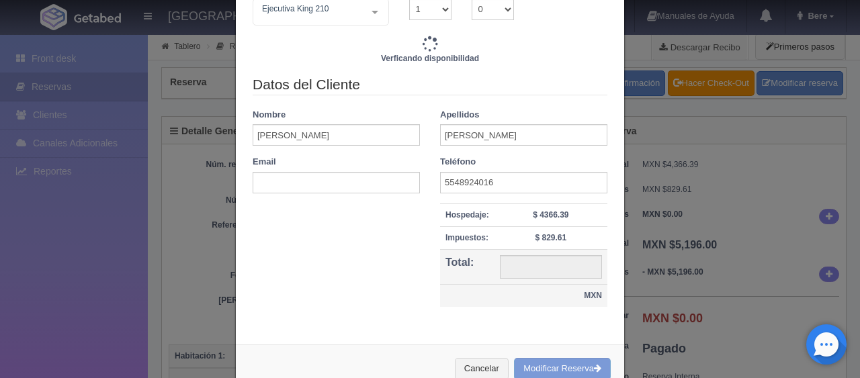
scroll to position [168, 0]
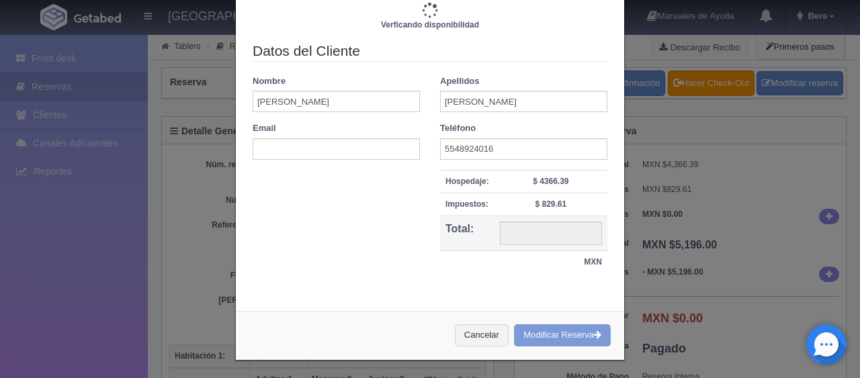
type input "3897.00"
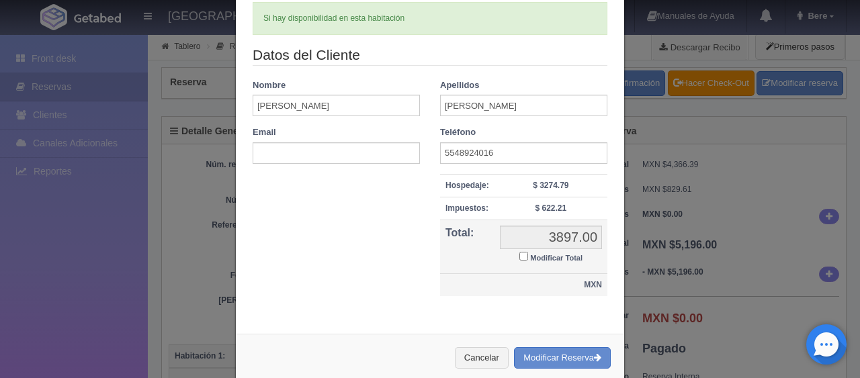
drag, startPoint x: 521, startPoint y: 256, endPoint x: 528, endPoint y: 252, distance: 7.8
click at [526, 254] on label "Modificar Total" at bounding box center [550, 256] width 63 height 15
click at [526, 254] on input "Modificar Total" at bounding box center [523, 256] width 9 height 9
checkbox input "true"
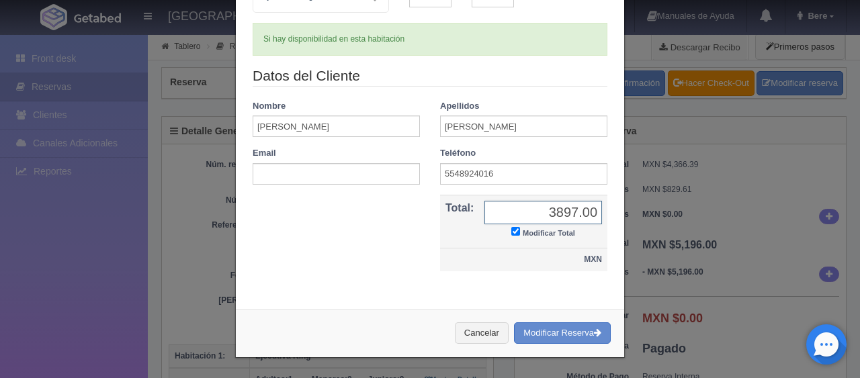
scroll to position [145, 0]
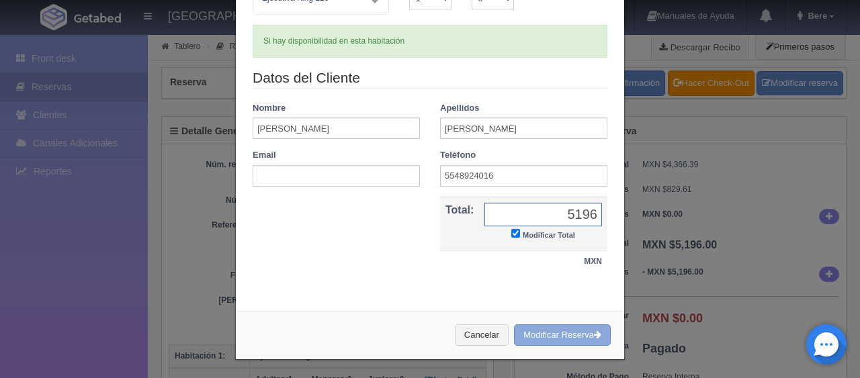
type input "5196"
click at [536, 337] on button "Modificar Reserva" at bounding box center [562, 336] width 97 height 22
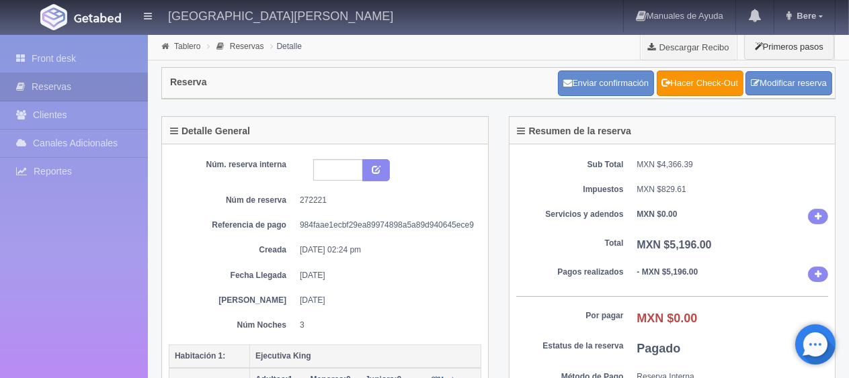
scroll to position [202, 0]
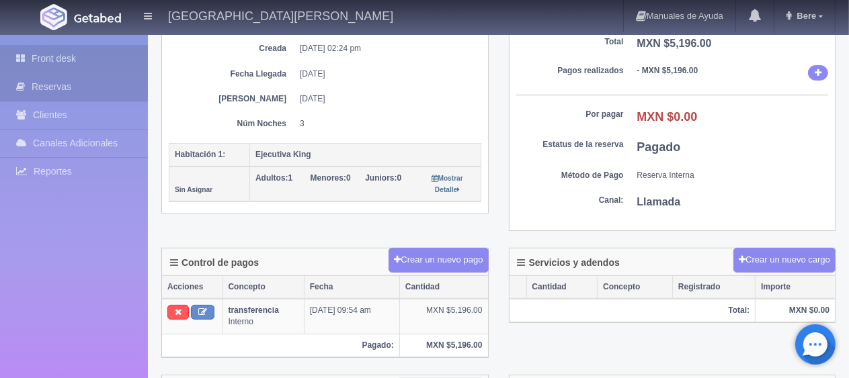
click at [86, 69] on link "Front desk" at bounding box center [74, 59] width 148 height 28
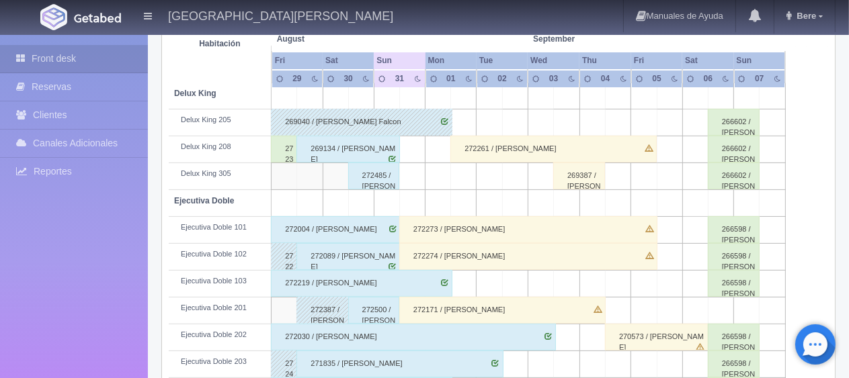
scroll to position [538, 0]
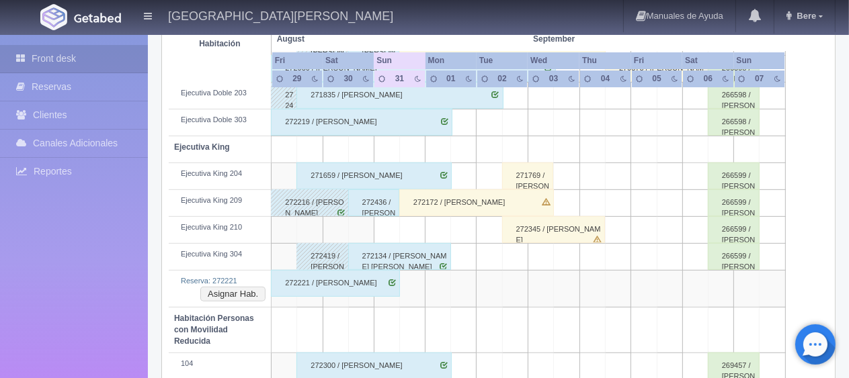
click at [320, 285] on div "272221 / [PERSON_NAME]" at bounding box center [335, 283] width 129 height 27
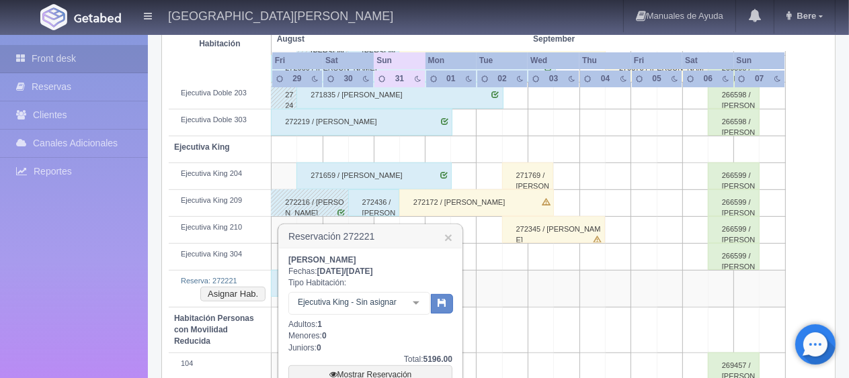
click at [345, 316] on div "Ejecutiva King - Sin asignar No elements found. Consider changing the search qu…" at bounding box center [359, 305] width 142 height 27
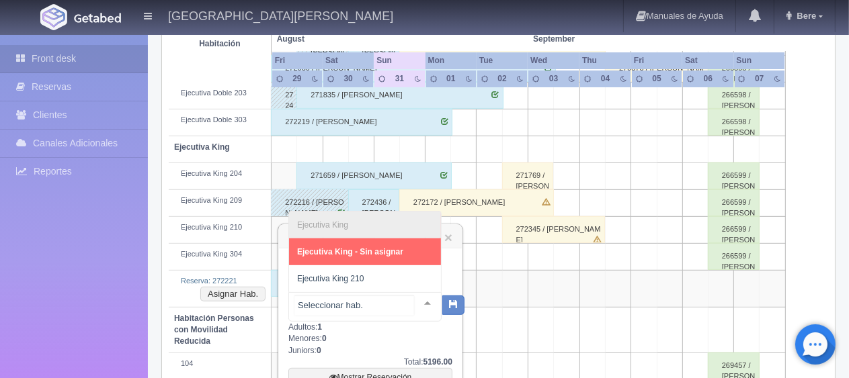
click at [347, 310] on input "text" at bounding box center [354, 306] width 120 height 20
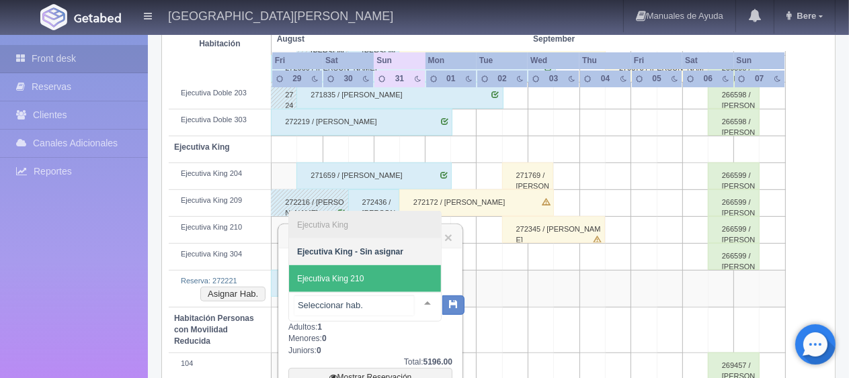
click at [364, 285] on span "Ejecutiva King 210" at bounding box center [365, 278] width 152 height 27
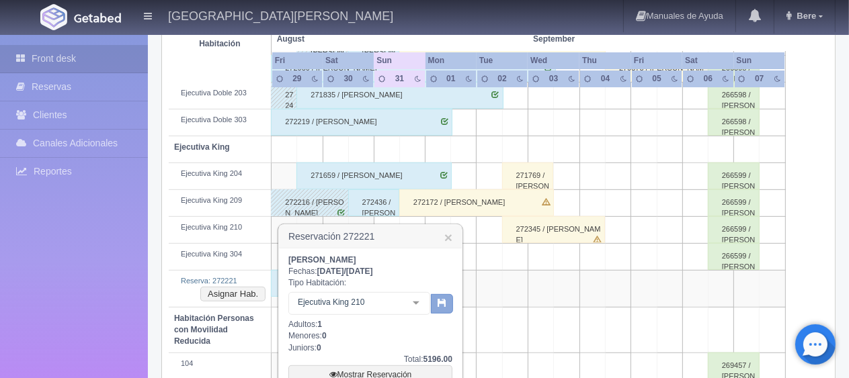
click at [449, 301] on button "button" at bounding box center [442, 304] width 22 height 20
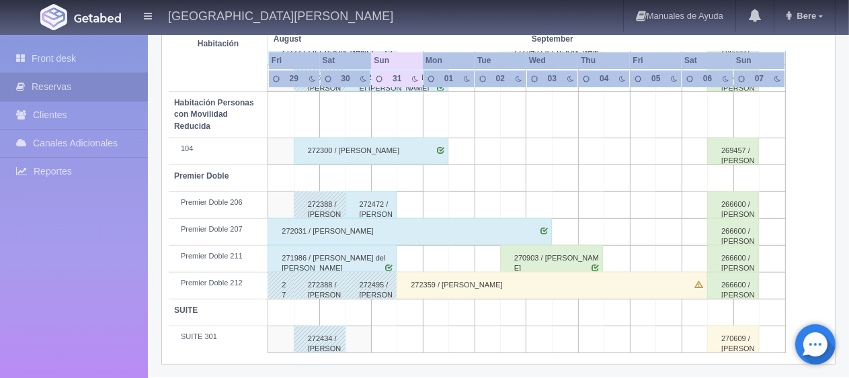
scroll to position [582, 0]
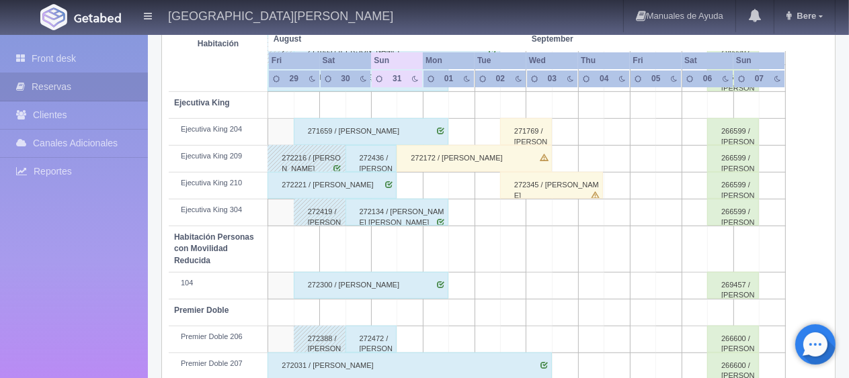
click at [308, 187] on div "272221 / [PERSON_NAME]" at bounding box center [331, 185] width 129 height 27
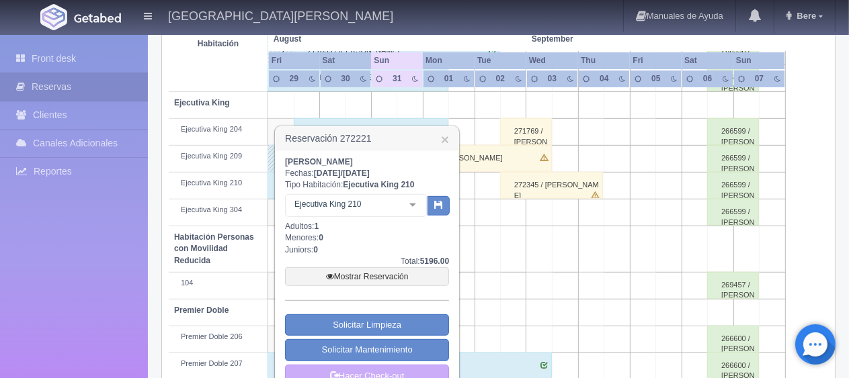
scroll to position [716, 0]
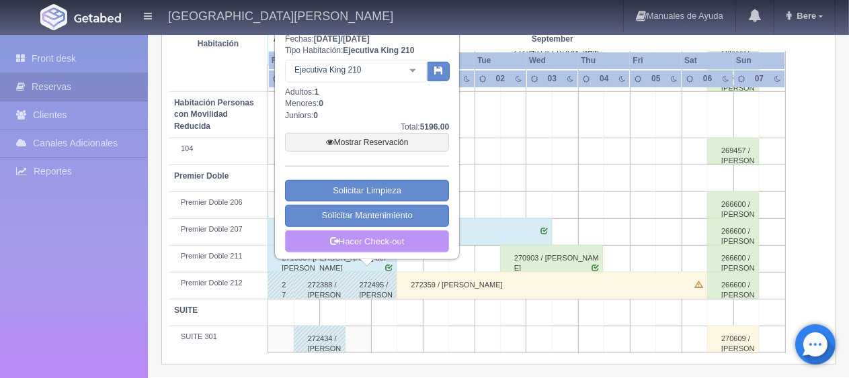
click at [341, 238] on link "Hacer Check-out" at bounding box center [367, 241] width 164 height 23
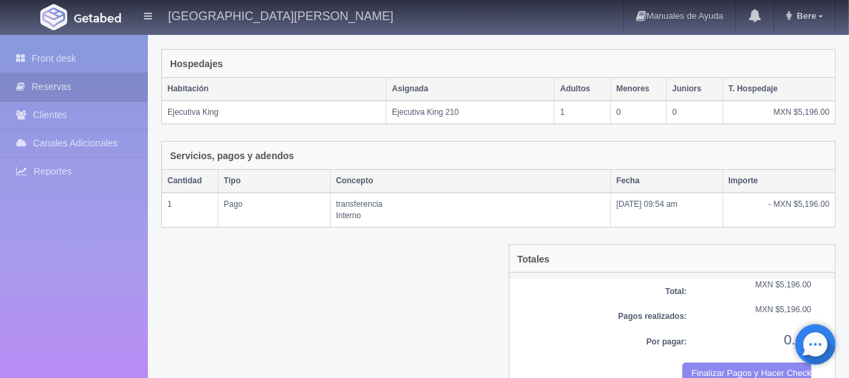
scroll to position [226, 0]
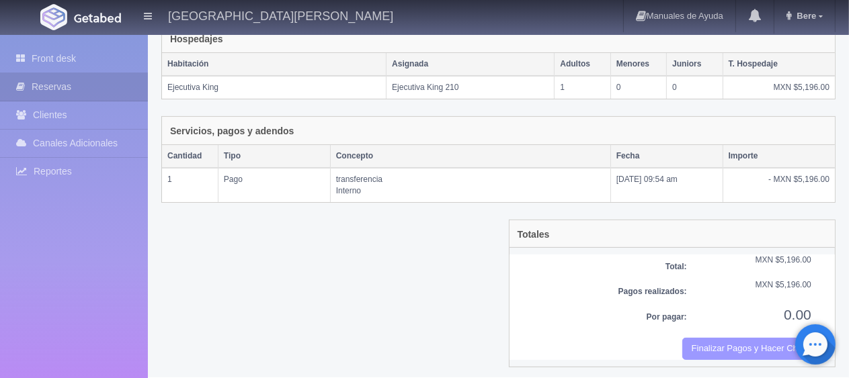
click at [703, 340] on button "Finalizar Pagos y Hacer Checkout" at bounding box center [746, 349] width 129 height 22
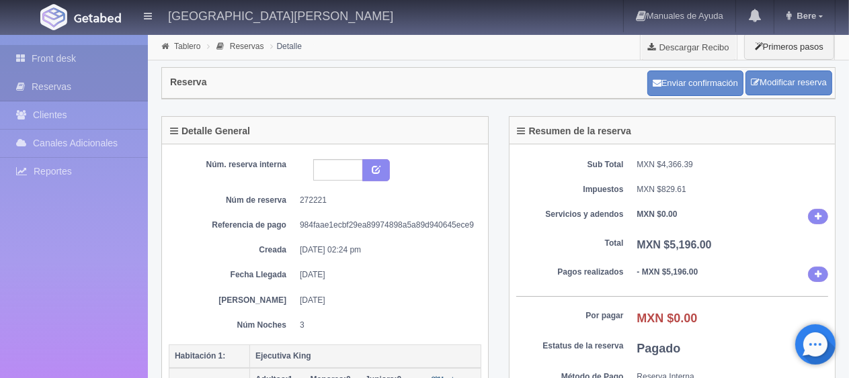
click at [36, 60] on link "Front desk" at bounding box center [74, 59] width 148 height 28
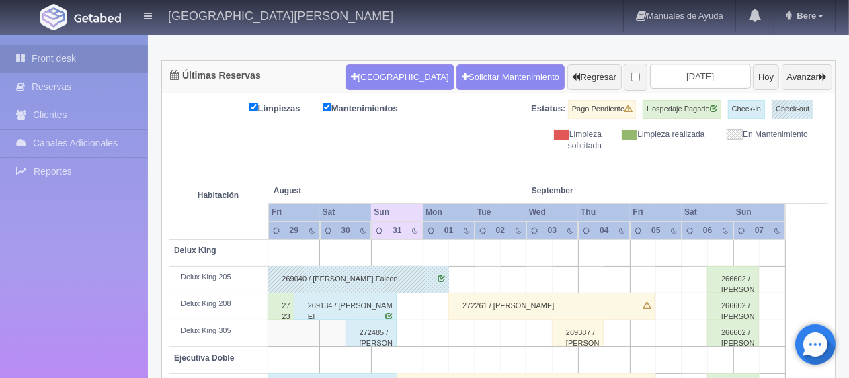
scroll to position [179, 0]
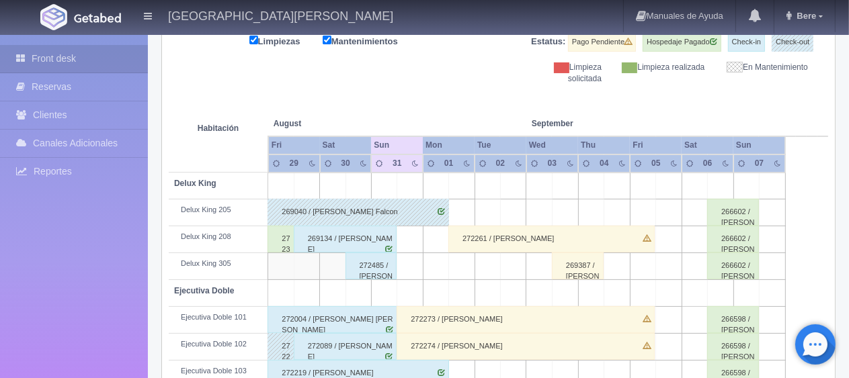
click at [430, 98] on th at bounding box center [409, 110] width 77 height 51
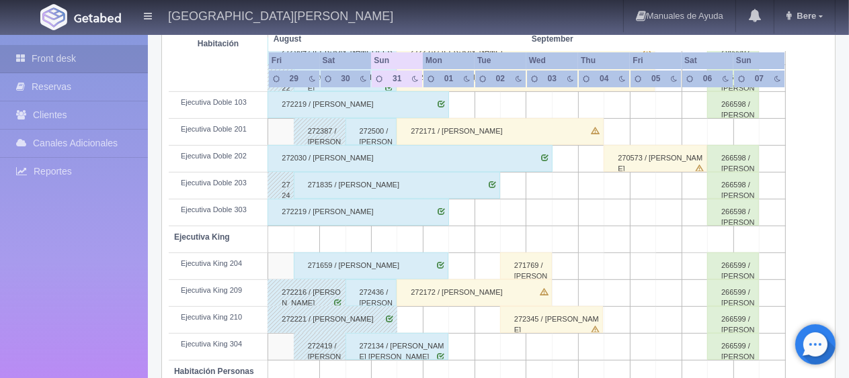
scroll to position [313, 0]
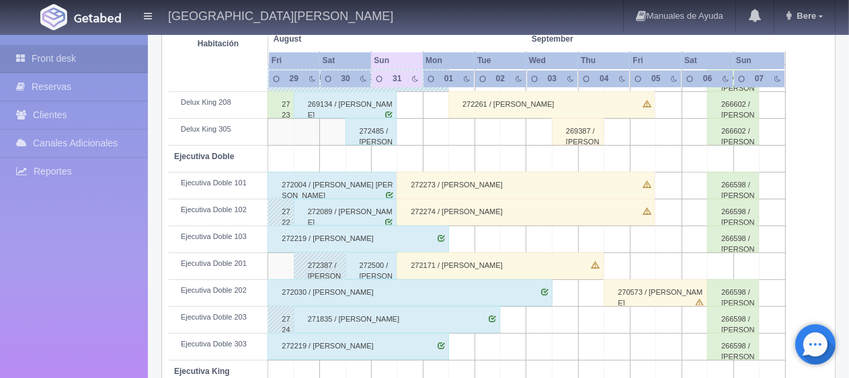
click at [374, 273] on div "272500 / [PERSON_NAME]" at bounding box center [371, 266] width 52 height 27
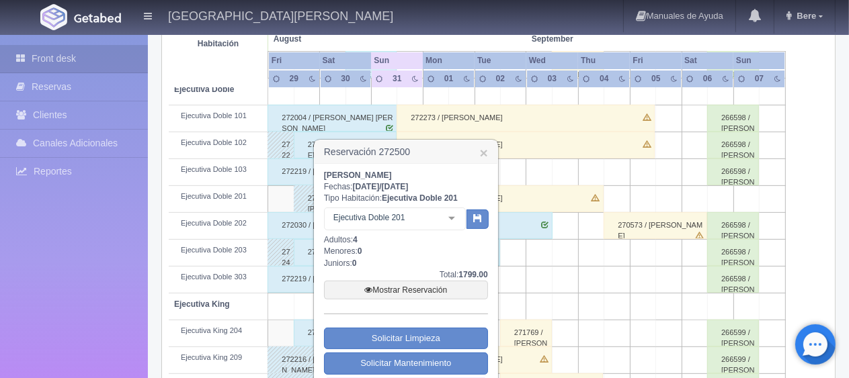
scroll to position [515, 0]
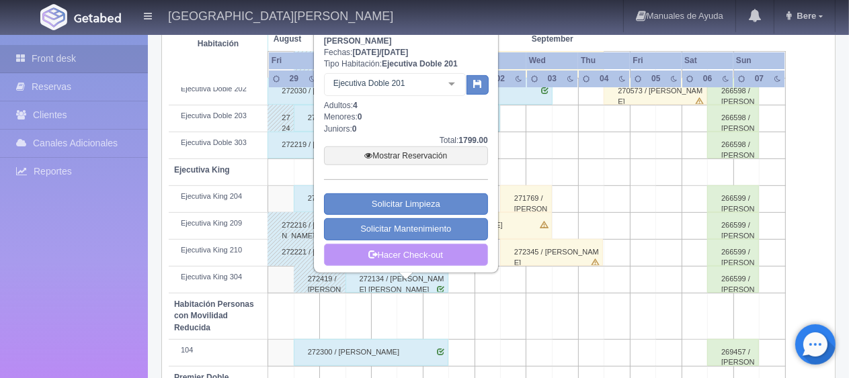
click at [443, 253] on link "Hacer Check-out" at bounding box center [406, 255] width 164 height 23
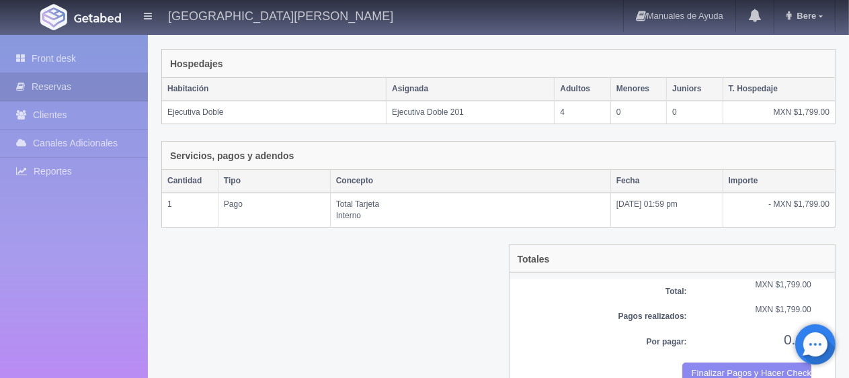
scroll to position [226, 0]
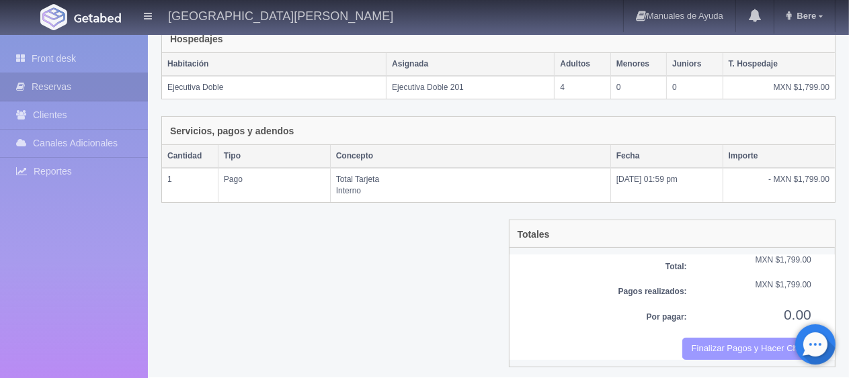
click at [760, 339] on button "Finalizar Pagos y Hacer Checkout" at bounding box center [746, 349] width 129 height 22
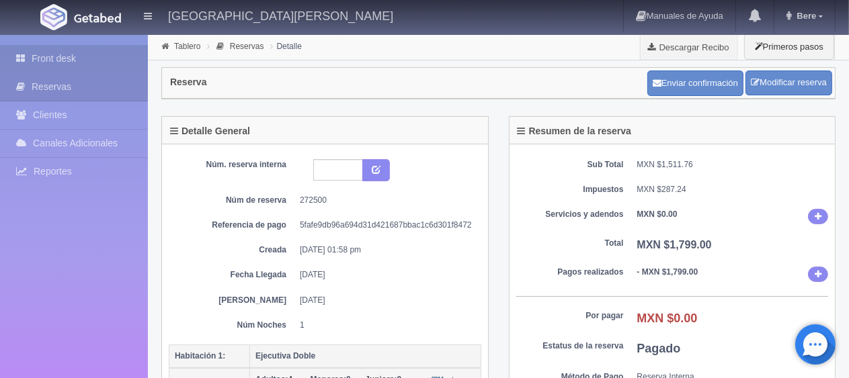
click at [59, 67] on link "Front desk" at bounding box center [74, 59] width 148 height 28
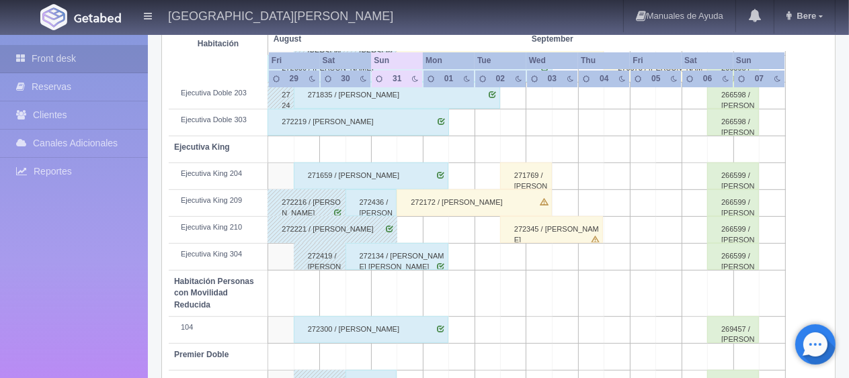
scroll to position [672, 0]
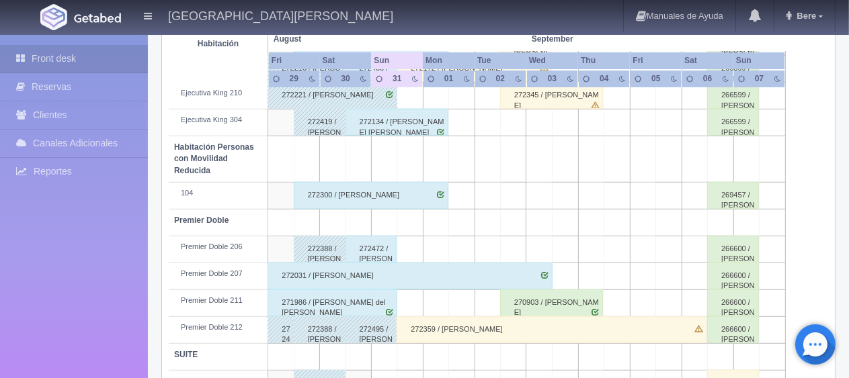
click at [447, 330] on div "272359 / [PERSON_NAME]" at bounding box center [551, 329] width 310 height 27
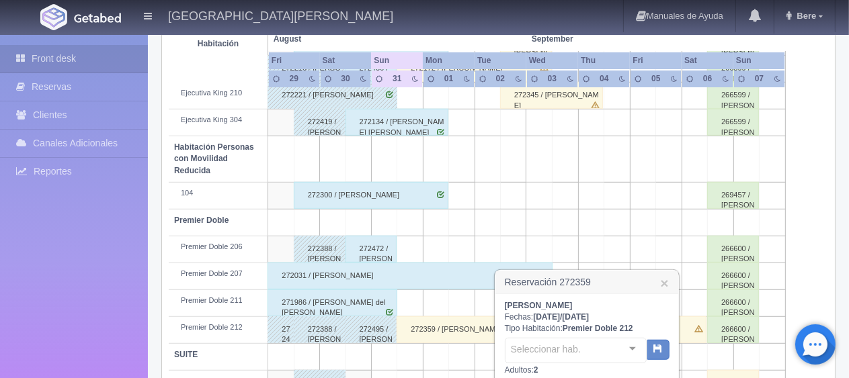
scroll to position [806, 0]
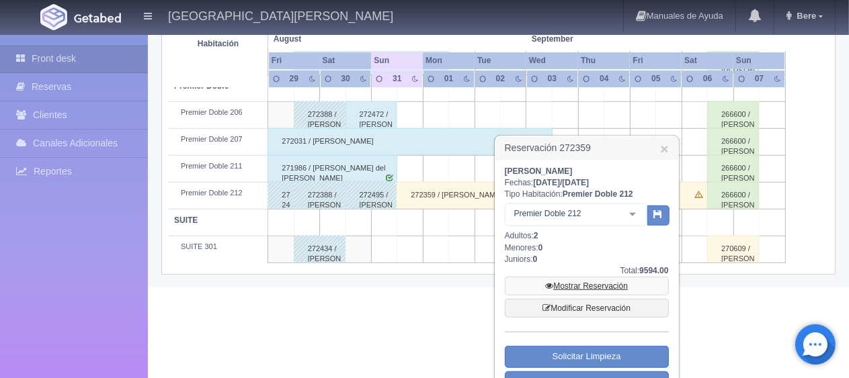
click at [564, 284] on link "Mostrar Reservación" at bounding box center [587, 286] width 164 height 19
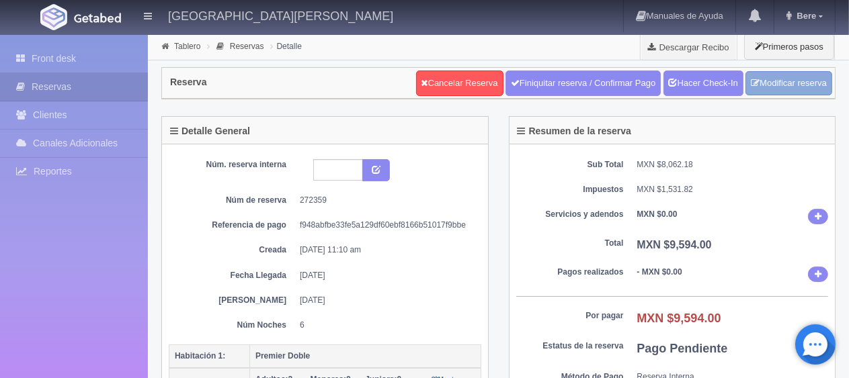
click at [762, 85] on link "Modificar reserva" at bounding box center [788, 83] width 87 height 25
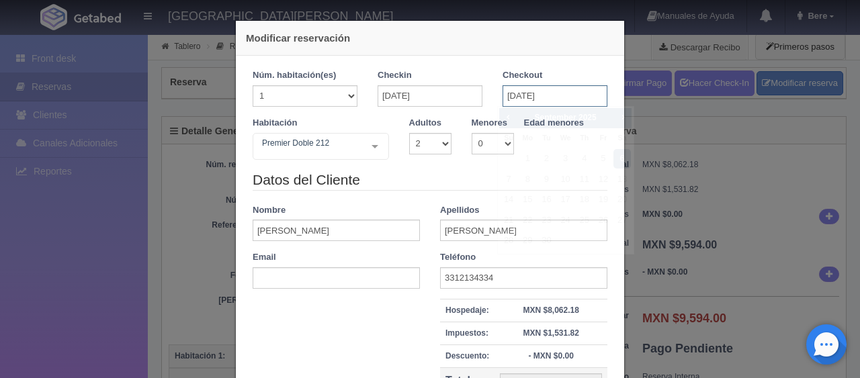
click at [544, 89] on input "[DATE]" at bounding box center [555, 96] width 105 height 22
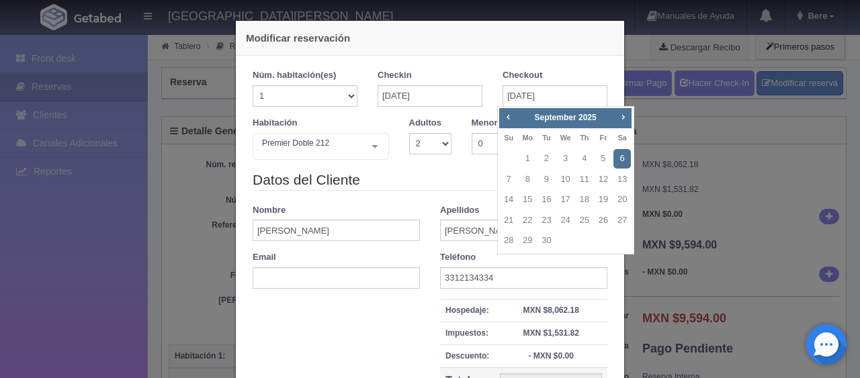
checkbox input "false"
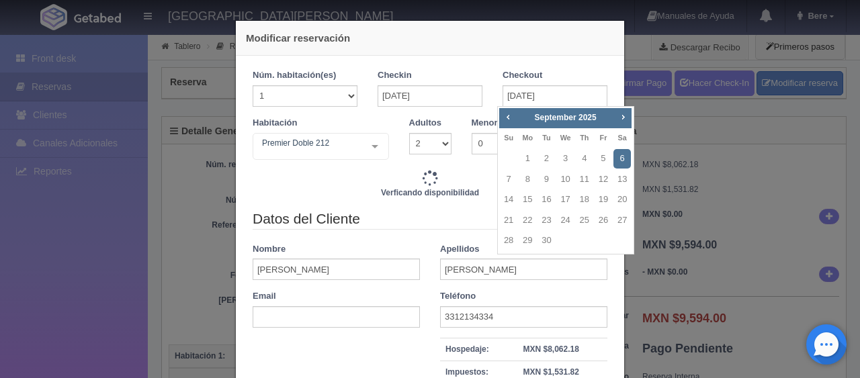
type input "9894.00"
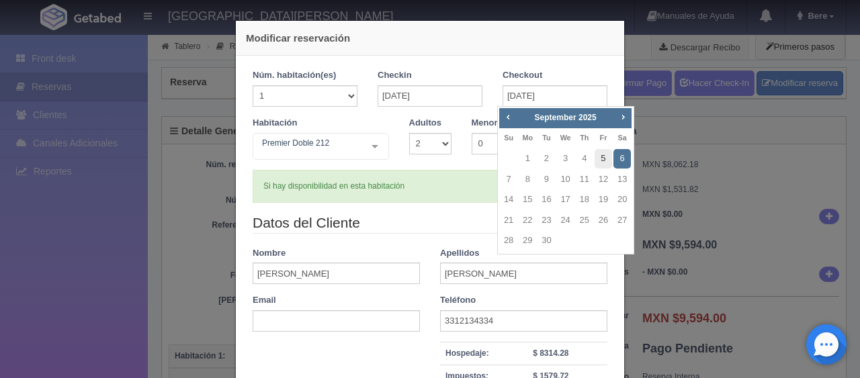
click at [607, 155] on link "5" at bounding box center [603, 158] width 17 height 19
type input "[DATE]"
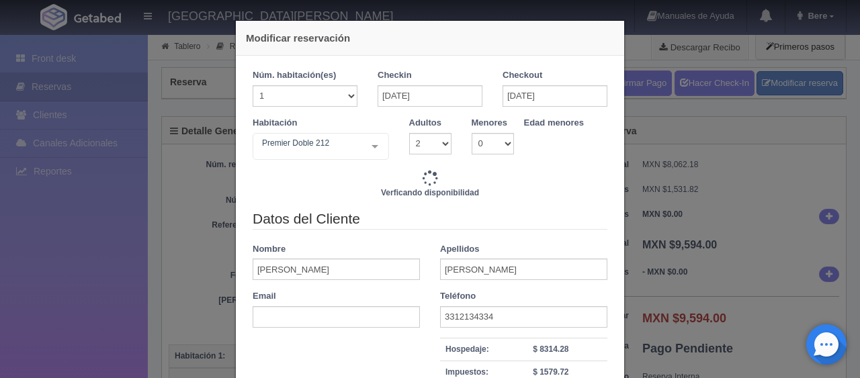
type input "8245.00"
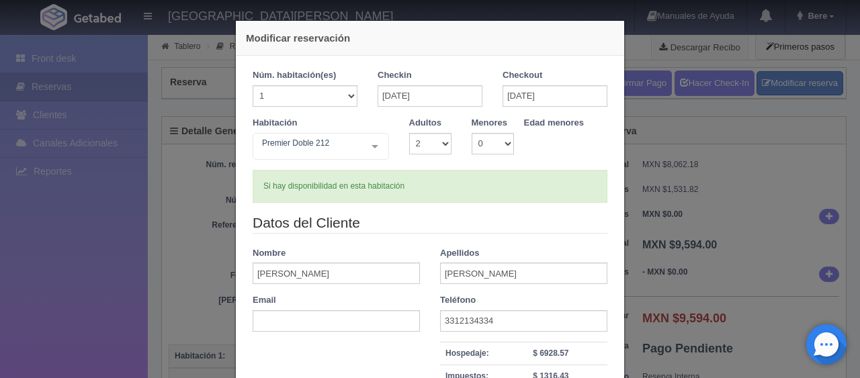
click at [511, 247] on div "Apellidos [PERSON_NAME]" at bounding box center [523, 266] width 187 height 38
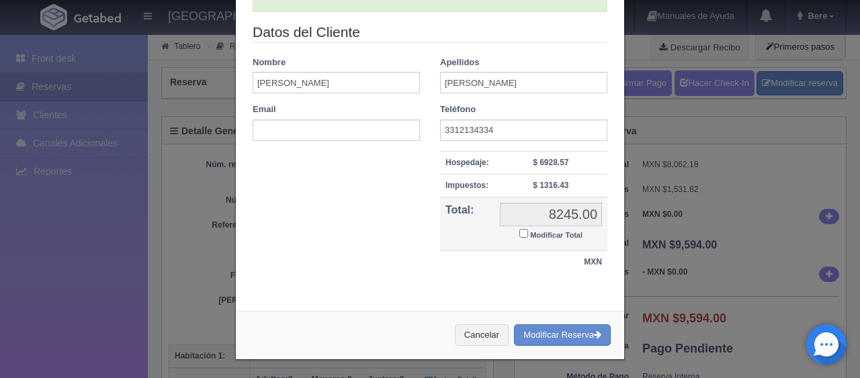
click at [519, 233] on input "Modificar Total" at bounding box center [523, 233] width 9 height 9
checkbox input "true"
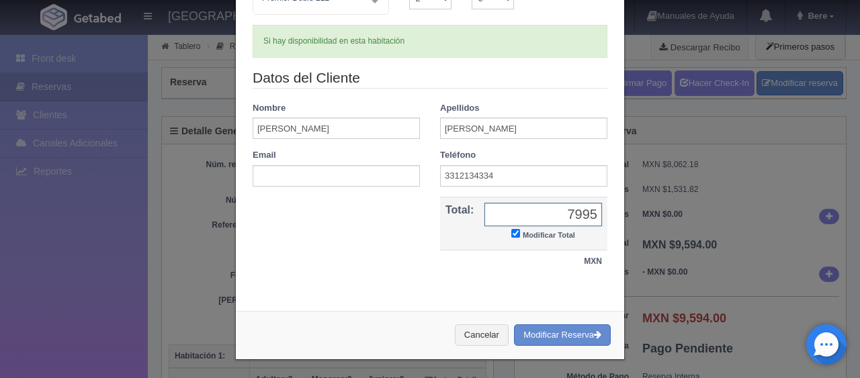
type input "7995"
click at [374, 281] on div "Datos del Cliente Nombre [PERSON_NAME] [PERSON_NAME] Email Teléfono [PHONE_NUMB…" at bounding box center [430, 178] width 375 height 220
click at [538, 325] on button "Modificar Reserva" at bounding box center [562, 336] width 97 height 22
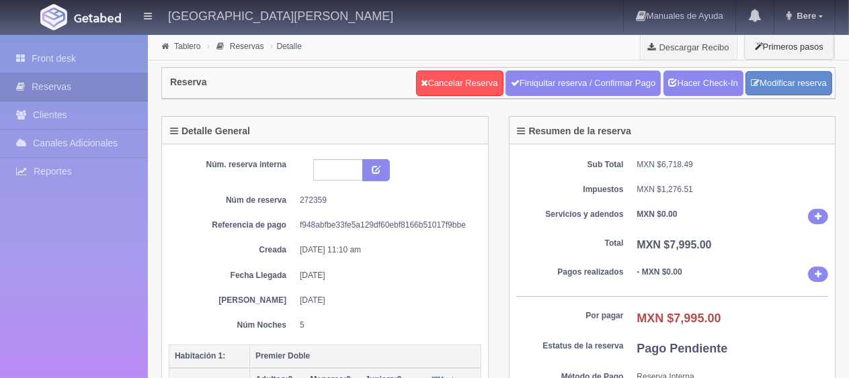
click at [465, 282] on div "Núm. reserva interna Núm de reserva 272359 Referencia de pago f948abfbe33fe5a12…" at bounding box center [325, 245] width 312 height 172
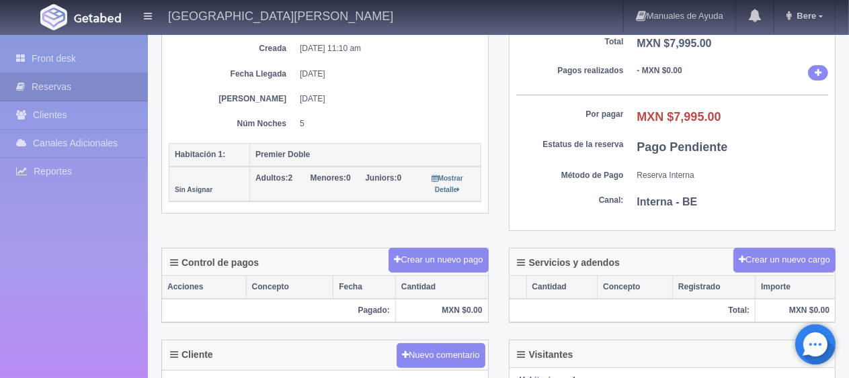
scroll to position [134, 0]
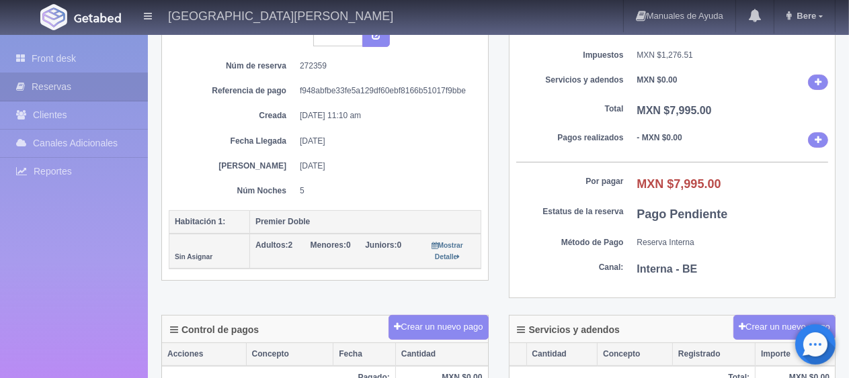
drag, startPoint x: 294, startPoint y: 168, endPoint x: 359, endPoint y: 163, distance: 64.7
click at [359, 163] on dl "Fecha Salida 05-09-2025" at bounding box center [325, 166] width 292 height 11
click at [360, 187] on dd "5" at bounding box center [385, 190] width 171 height 11
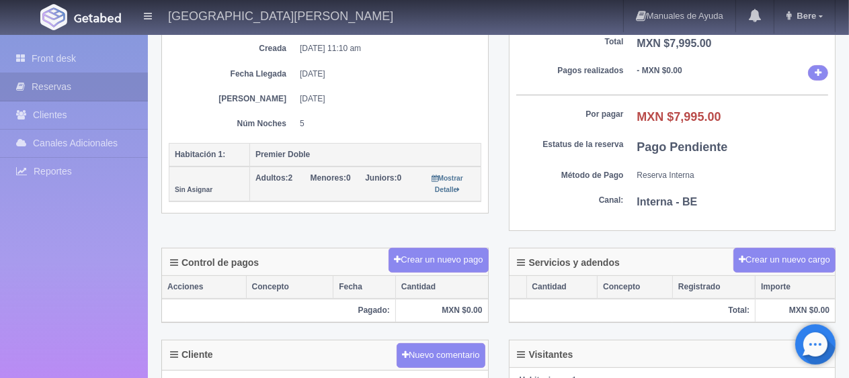
click at [323, 221] on div "Detalle General Núm. reserva interna Núm de reserva 272359 Referencia de pago f…" at bounding box center [324, 73] width 347 height 316
click at [126, 48] on link "Front desk" at bounding box center [74, 59] width 148 height 28
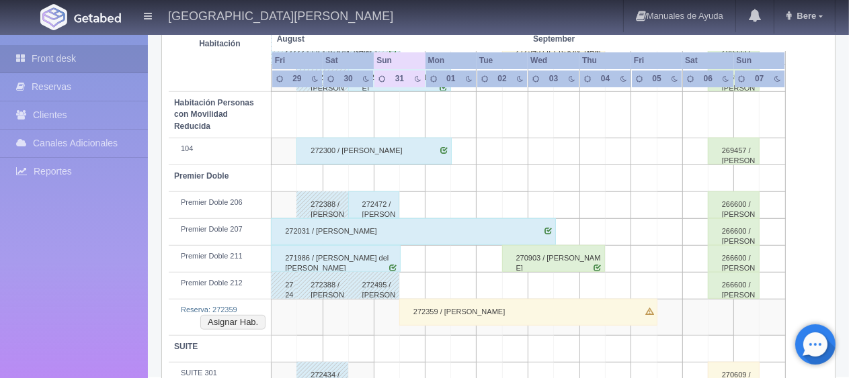
scroll to position [716, 0]
click at [444, 308] on div "272359 / [PERSON_NAME]" at bounding box center [528, 312] width 258 height 27
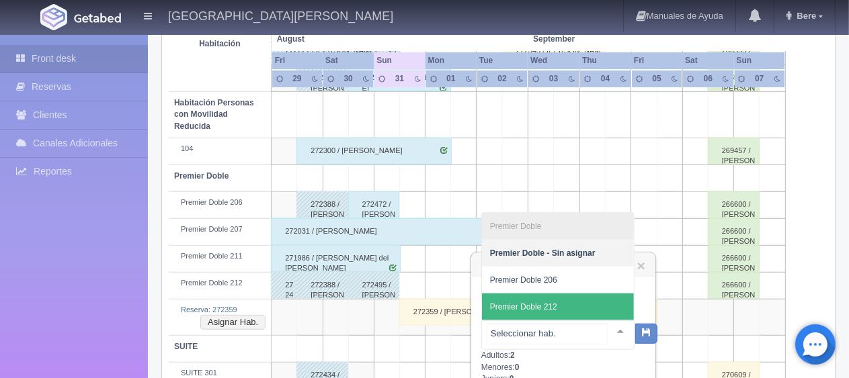
click at [572, 310] on span "Premier Doble 212" at bounding box center [558, 307] width 152 height 27
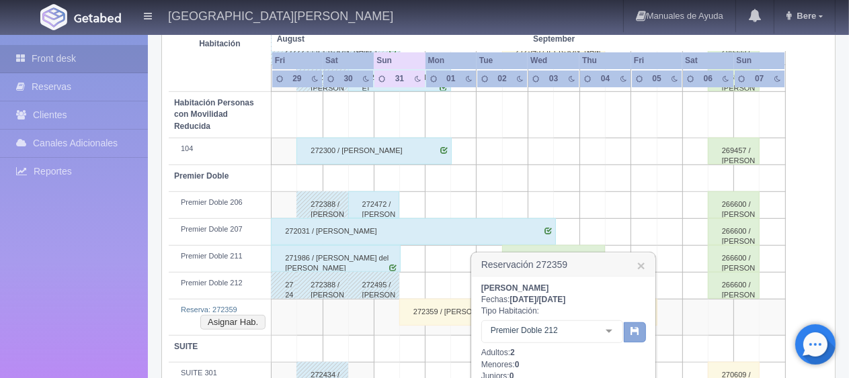
click at [641, 337] on button "button" at bounding box center [635, 333] width 22 height 20
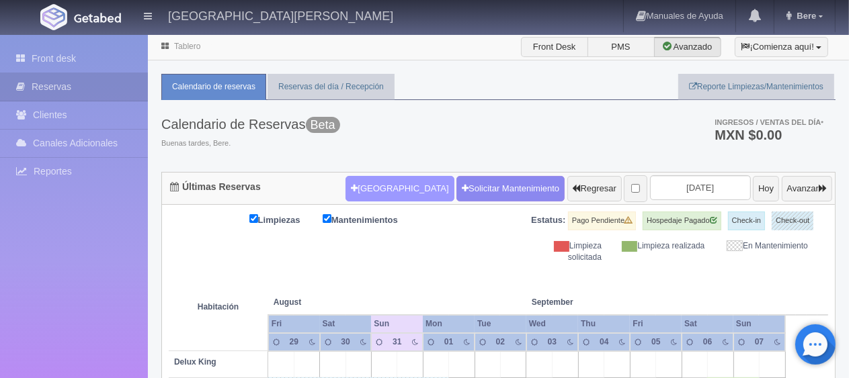
click at [351, 191] on icon "button" at bounding box center [354, 188] width 7 height 9
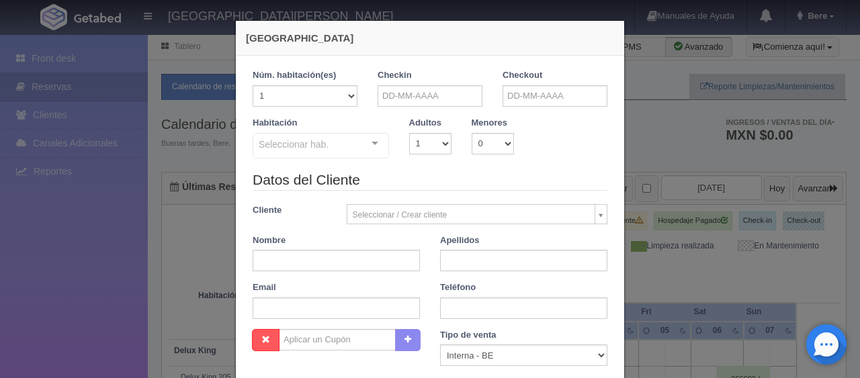
checkbox input "false"
click at [390, 93] on input "text" at bounding box center [430, 96] width 105 height 22
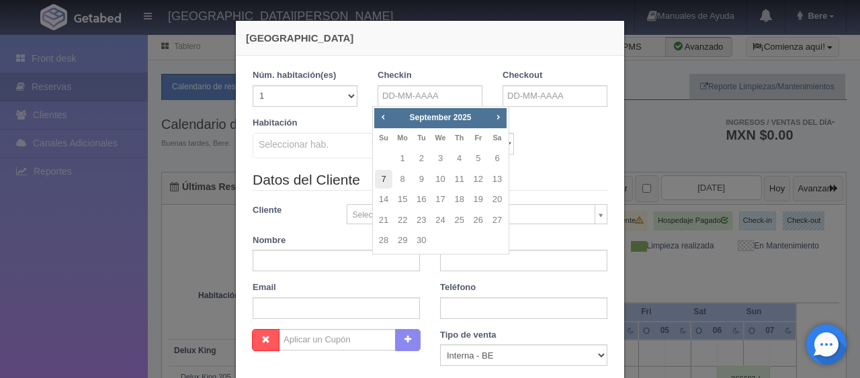
click at [382, 181] on link "7" at bounding box center [383, 179] width 17 height 19
type input "07-09-2025"
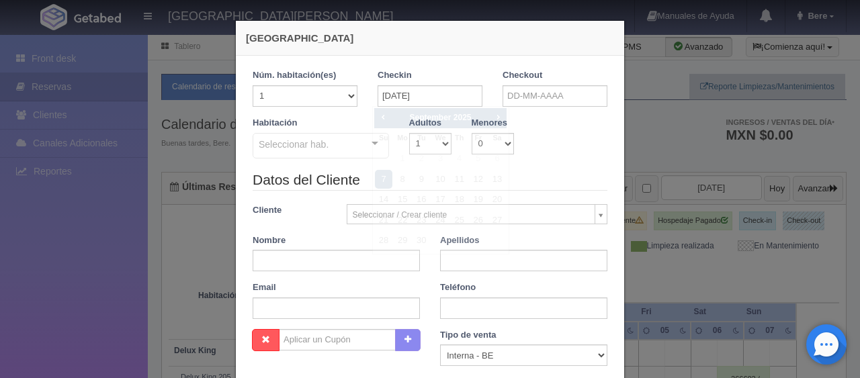
checkbox input "false"
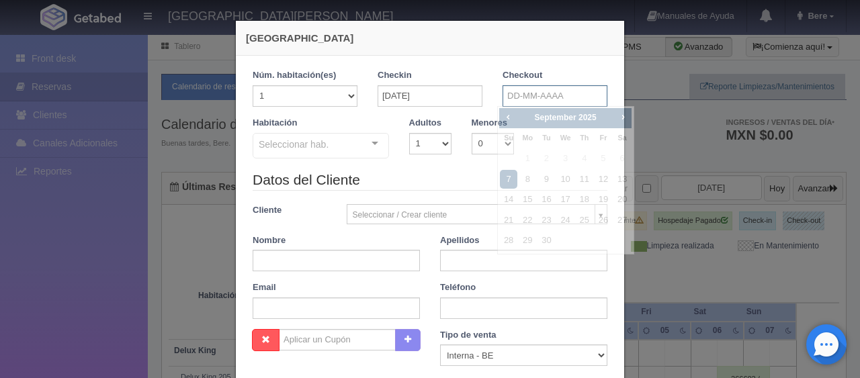
click at [513, 101] on input "text" at bounding box center [555, 96] width 105 height 22
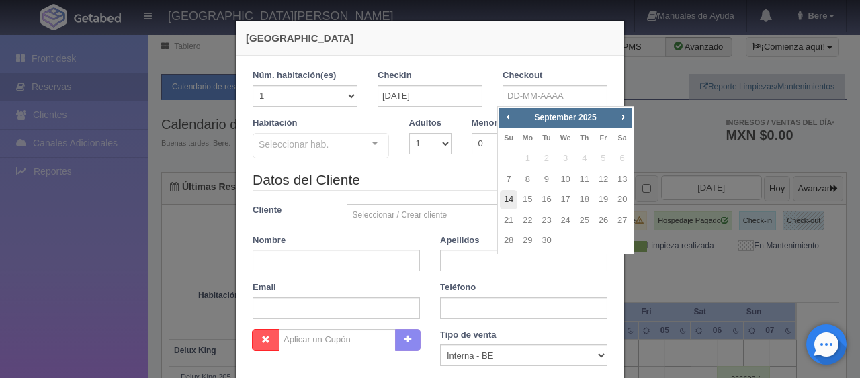
click at [507, 204] on link "14" at bounding box center [508, 199] width 17 height 19
type input "14-09-2025"
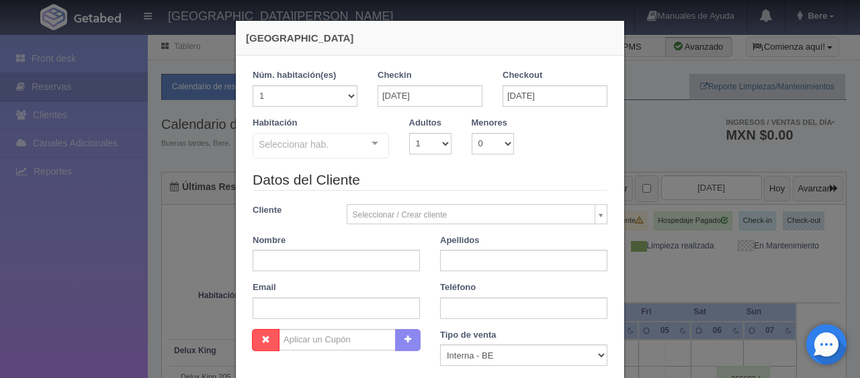
checkbox input "false"
click at [415, 146] on select "1 2 3 4 5 6 7 8 9 10" at bounding box center [430, 144] width 42 height 22
select select "3"
click at [409, 133] on select "1 2 3 4 5 6 7 8 9 10" at bounding box center [430, 144] width 42 height 22
checkbox input "false"
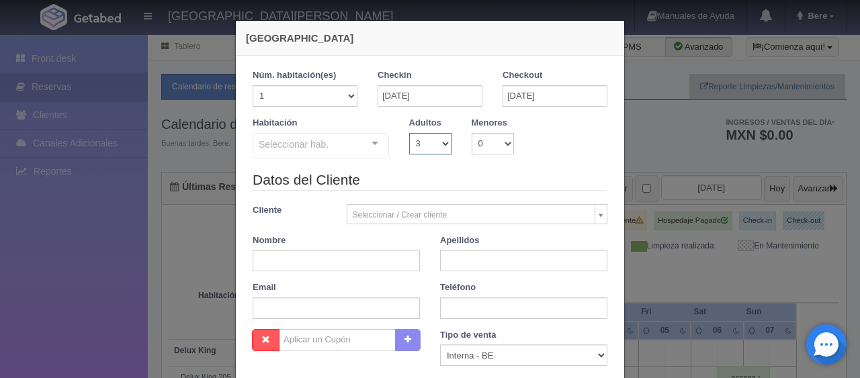
click at [425, 140] on select "1 2 3 4 5 6 7 8 9 10" at bounding box center [430, 144] width 42 height 22
select select "2"
click at [409, 133] on select "1 2 3 4 5 6 7 8 9 10" at bounding box center [430, 144] width 42 height 22
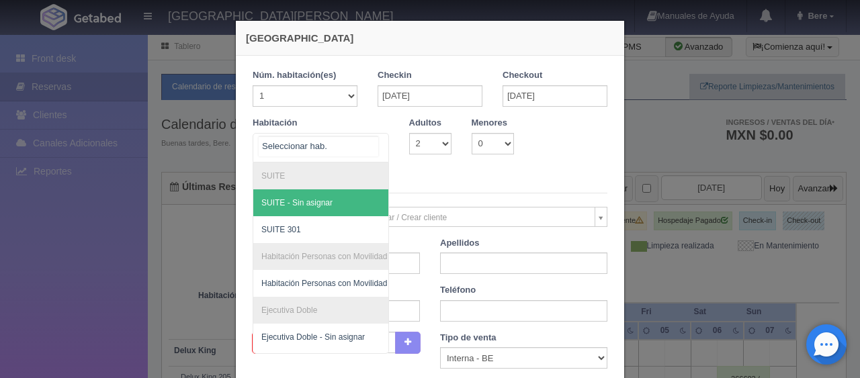
click at [341, 146] on div at bounding box center [321, 148] width 136 height 30
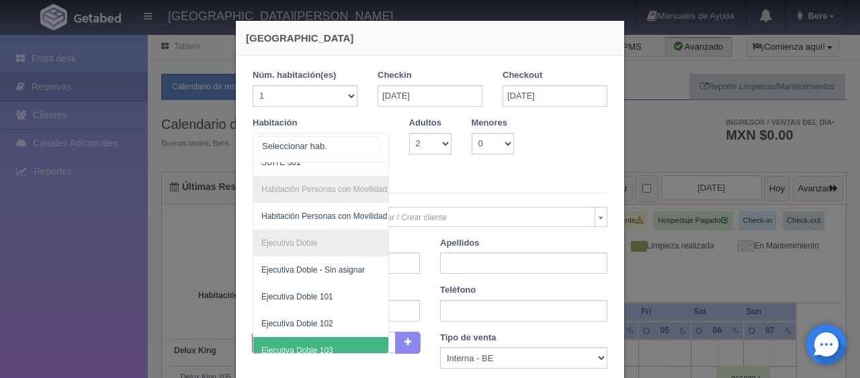
scroll to position [134, 0]
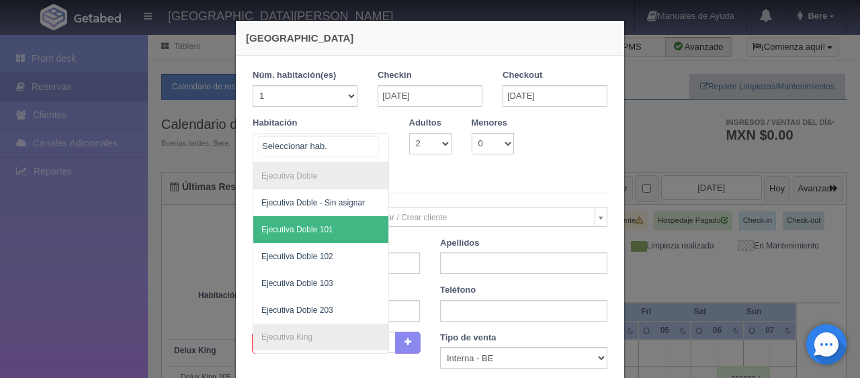
click at [331, 234] on span "Ejecutiva Doble 101" at bounding box center [366, 229] width 226 height 27
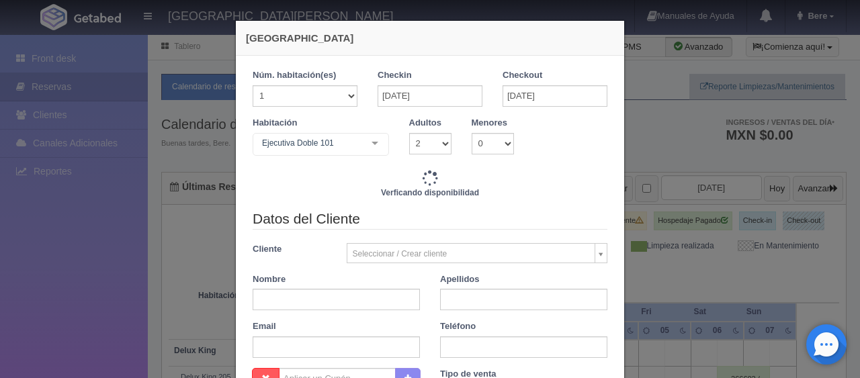
checkbox input "false"
type input "10843.00"
checkbox input "false"
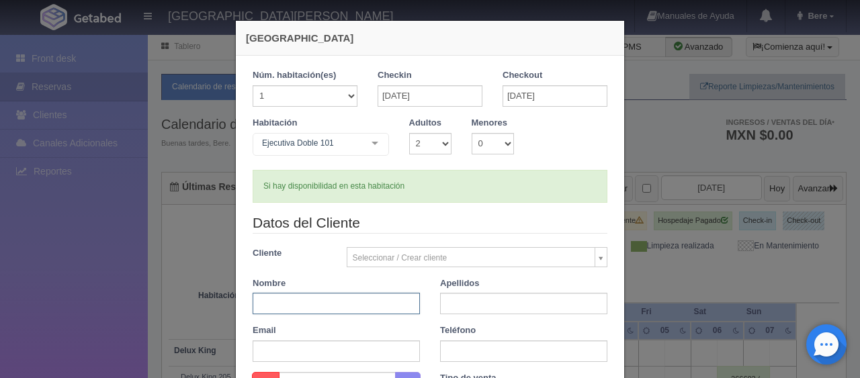
click at [341, 306] on input "text" at bounding box center [336, 304] width 167 height 22
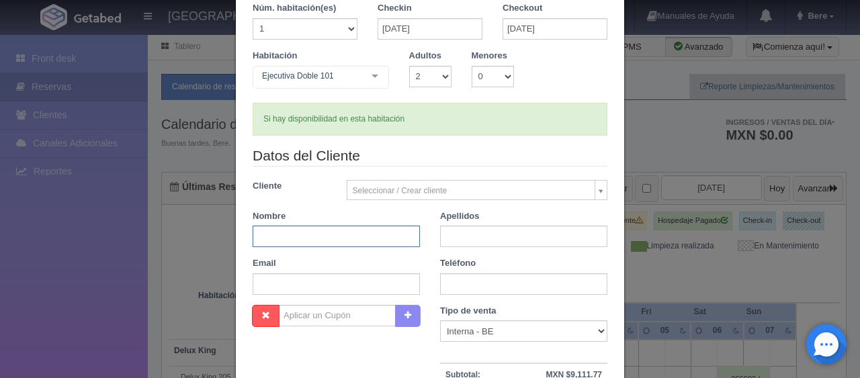
click at [407, 236] on input "text" at bounding box center [336, 237] width 167 height 22
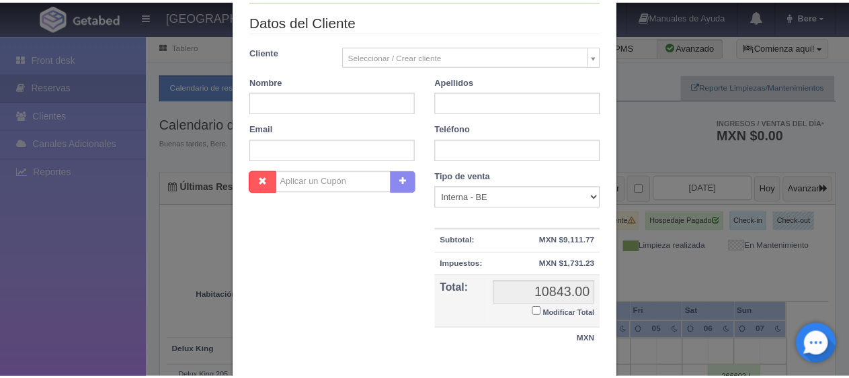
scroll to position [194, 0]
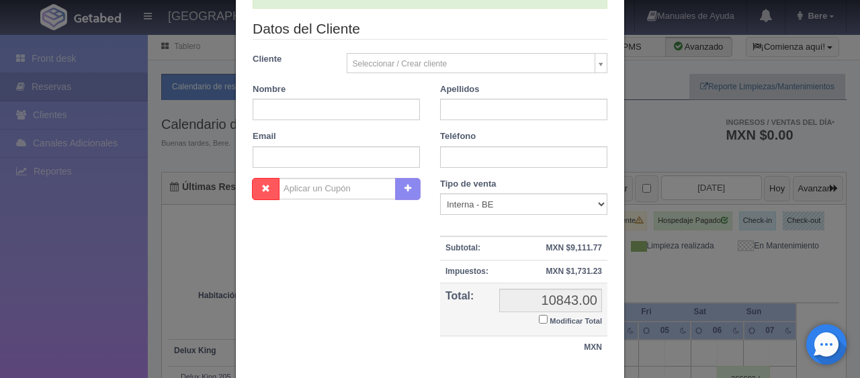
click at [132, 294] on div "Nueva Reserva 1 Núm. habitación(es) 1 2 3 4 5 6 7 8 9 10 11 12 13 14 15 16 17 1…" at bounding box center [430, 189] width 860 height 378
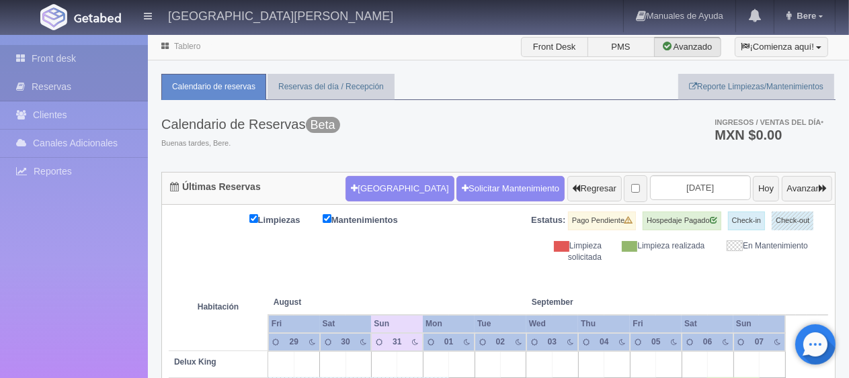
click at [118, 67] on link "Front desk" at bounding box center [74, 59] width 148 height 28
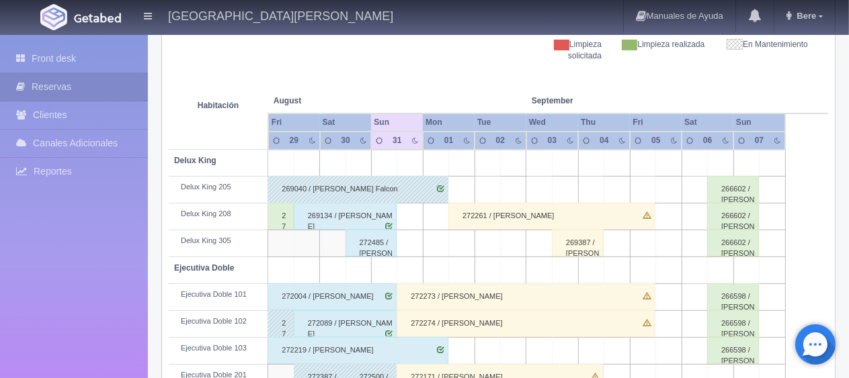
scroll to position [336, 0]
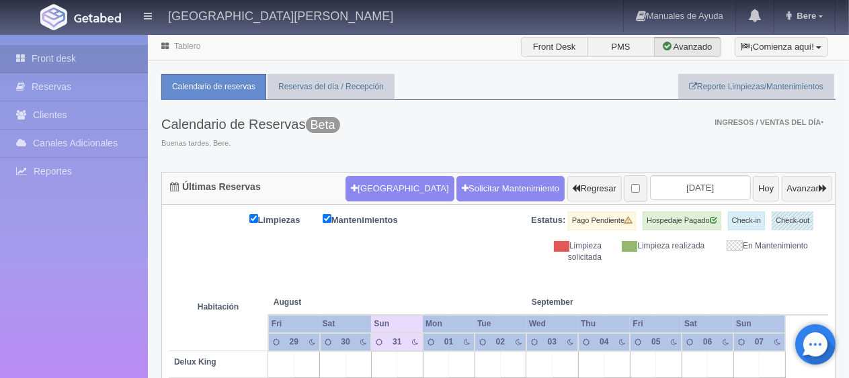
scroll to position [716, 0]
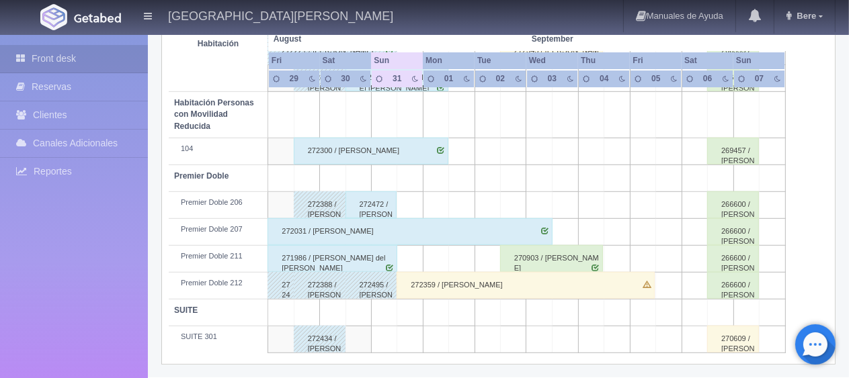
click at [462, 284] on div "272359 / [PERSON_NAME]" at bounding box center [525, 285] width 258 height 27
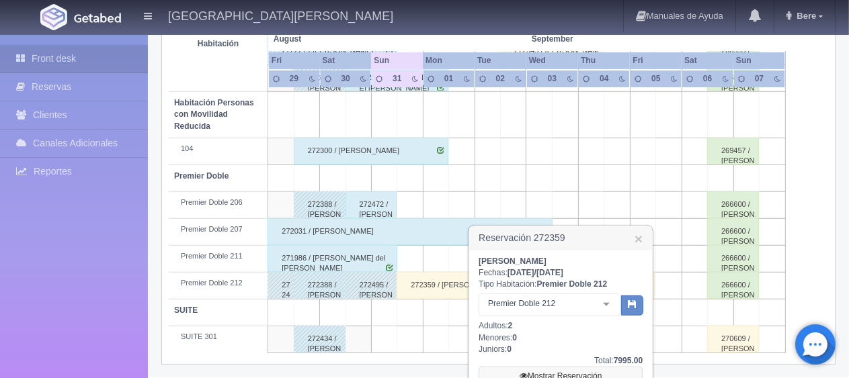
click at [543, 370] on link "Mostrar Reservación" at bounding box center [560, 376] width 164 height 19
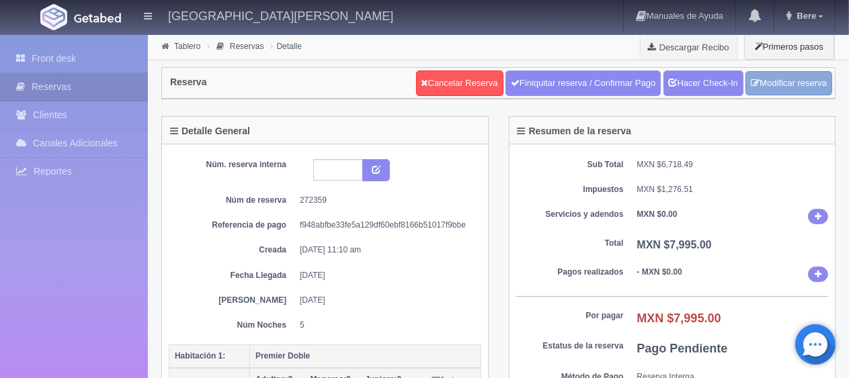
click at [794, 81] on link "Modificar reserva" at bounding box center [788, 83] width 87 height 25
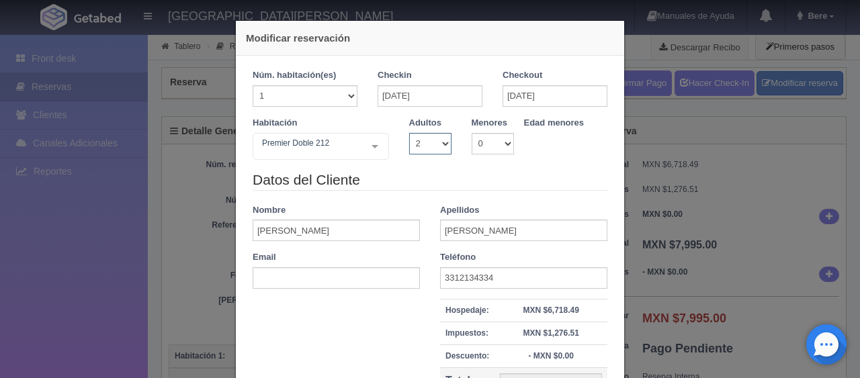
click at [413, 138] on select "1 2 3 4 5 6 7 8 9 10" at bounding box center [430, 144] width 42 height 22
select select "1"
click at [409, 133] on select "1 2 3 4 5 6 7 8 9 10" at bounding box center [430, 144] width 42 height 22
click at [427, 148] on select "1 2 3 4 5 6 7 8 9 10" at bounding box center [430, 144] width 42 height 22
checkbox input "false"
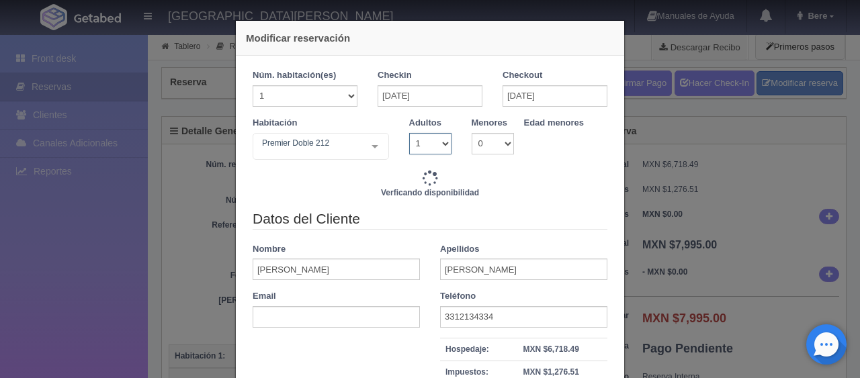
click at [409, 133] on select "1 2 3 4 5 6 7 8 9 10" at bounding box center [430, 144] width 42 height 22
drag, startPoint x: 406, startPoint y: 138, endPoint x: 408, endPoint y: 146, distance: 8.3
click at [409, 140] on select "1 2 3 4 5 6 7 8 9 10" at bounding box center [430, 144] width 42 height 22
type input "6995.00"
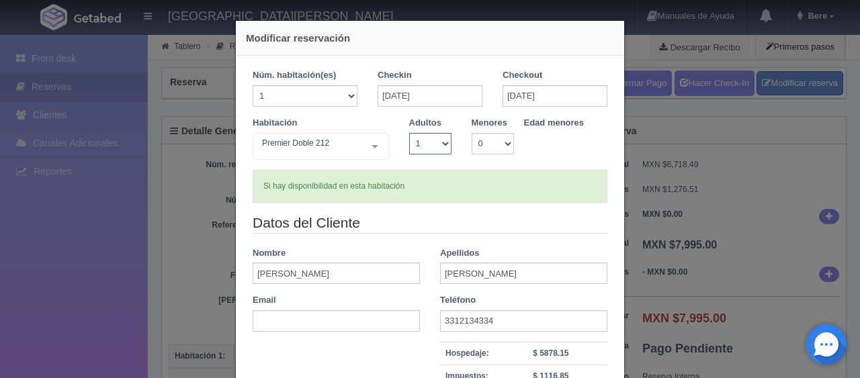
select select "2"
click at [409, 133] on select "1 2 3 4 5 6 7 8 9 10" at bounding box center [430, 144] width 42 height 22
checkbox input "false"
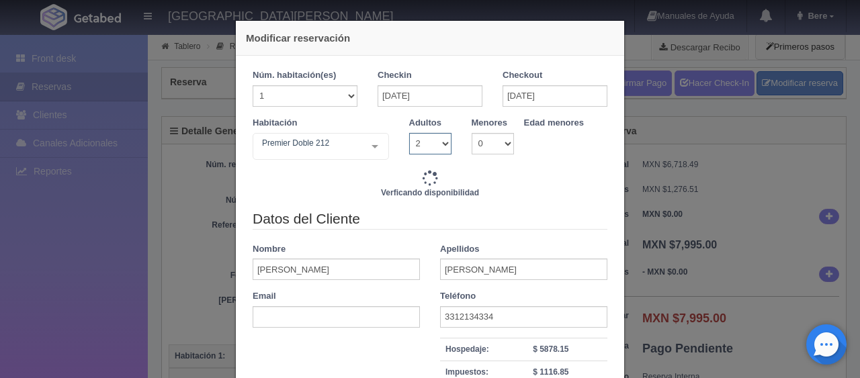
scroll to position [134, 0]
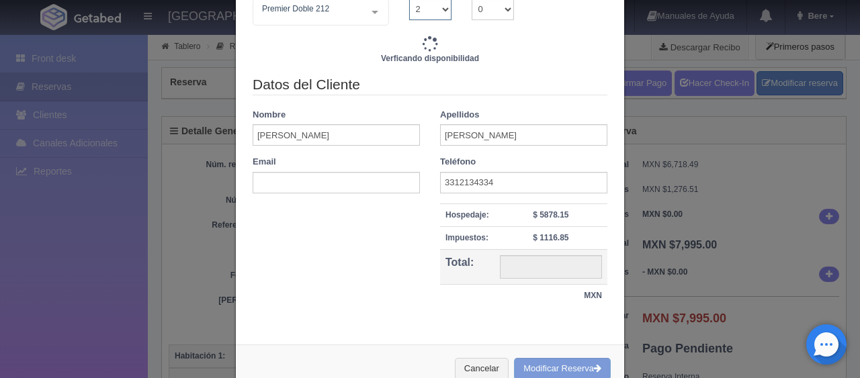
type input "8245.00"
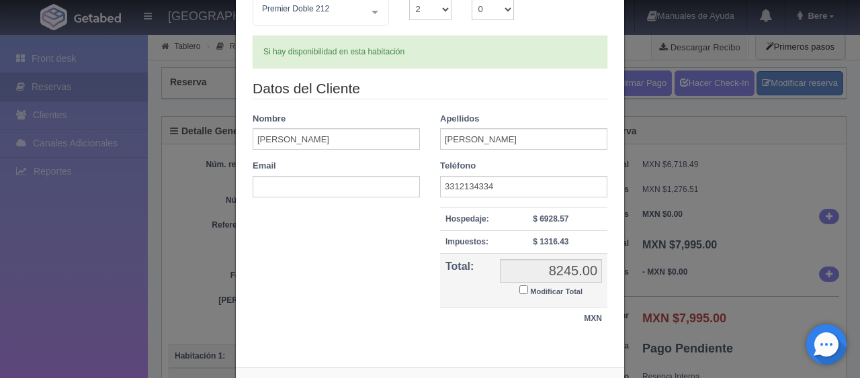
click at [523, 287] on label "Modificar Total" at bounding box center [550, 290] width 63 height 15
click at [523, 287] on input "Modificar Total" at bounding box center [523, 290] width 9 height 9
checkbox input "true"
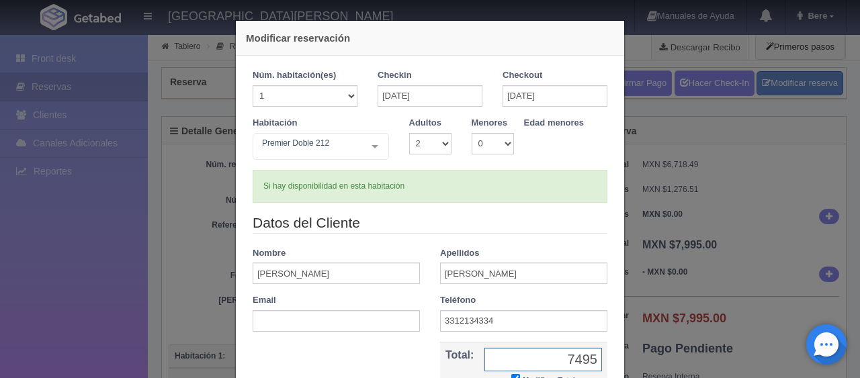
scroll to position [145, 0]
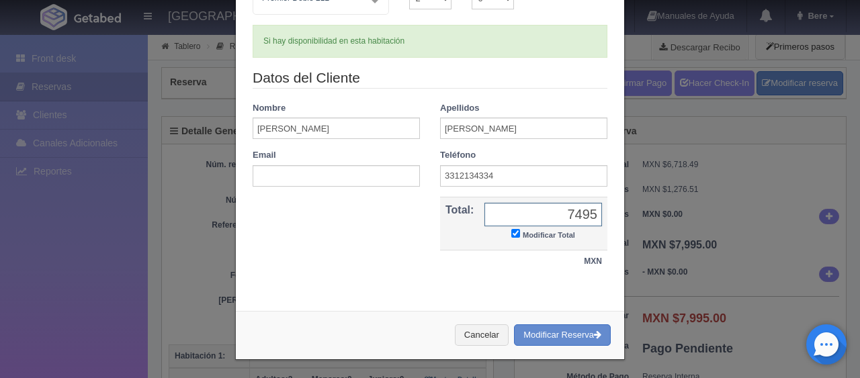
type input "7495"
click at [558, 347] on div "Cancelar Modificar Reserva" at bounding box center [430, 335] width 388 height 49
click at [560, 337] on button "Modificar Reserva" at bounding box center [562, 336] width 97 height 22
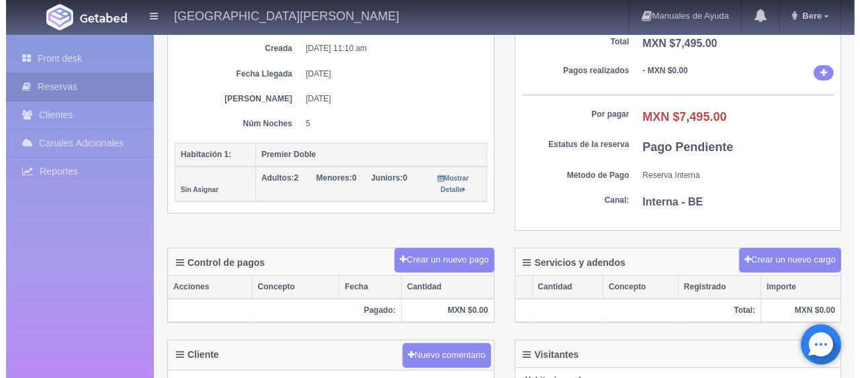
scroll to position [202, 0]
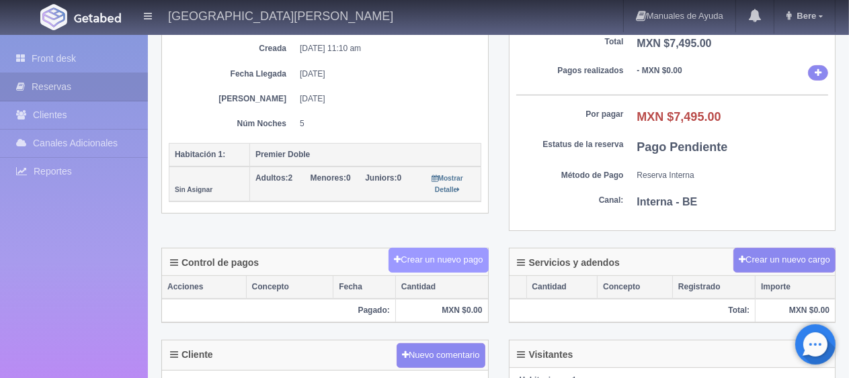
click at [447, 269] on button "Crear un nuevo pago" at bounding box center [437, 260] width 99 height 25
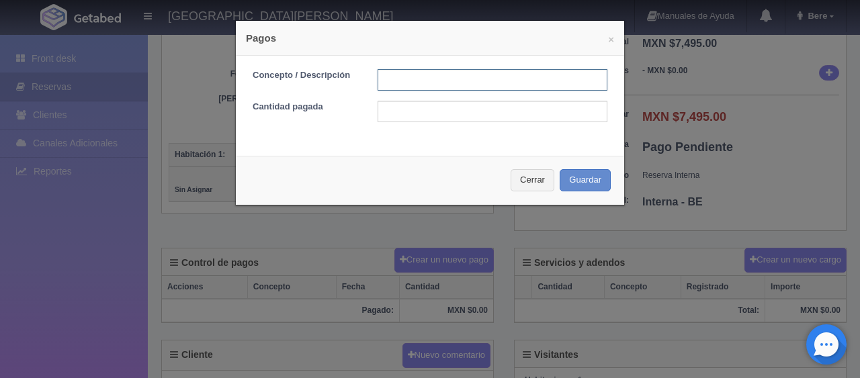
click at [435, 75] on input "text" at bounding box center [493, 80] width 230 height 22
type input "Total Efectivo"
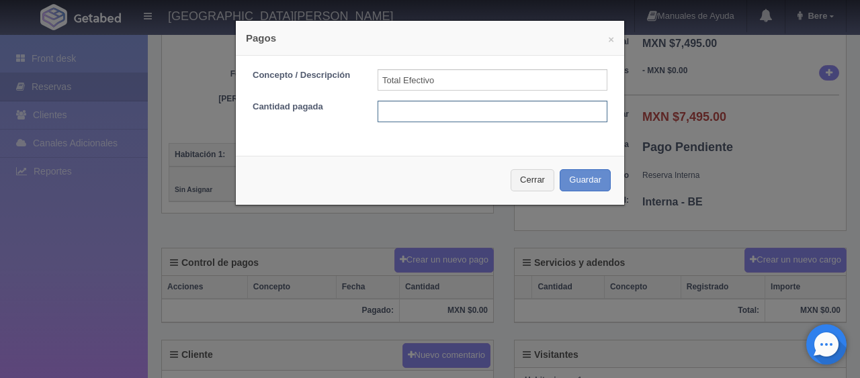
click at [407, 112] on input "text" at bounding box center [493, 112] width 230 height 22
type input "7495"
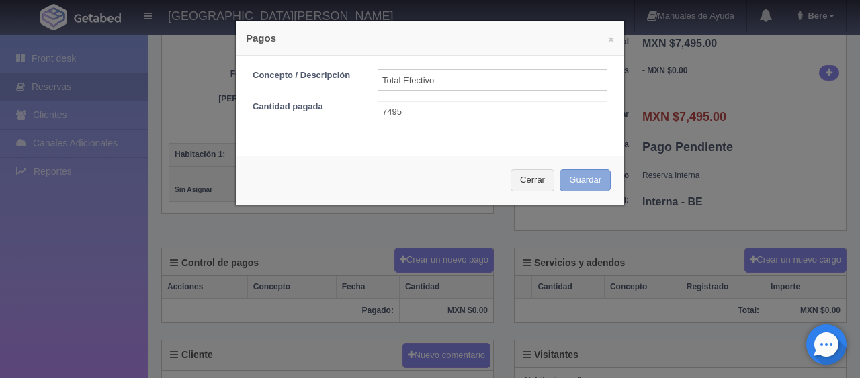
click at [583, 184] on button "Guardar" at bounding box center [585, 180] width 51 height 22
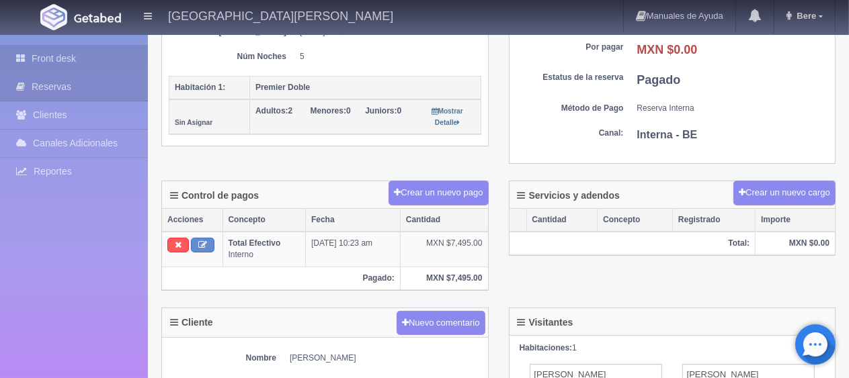
scroll to position [67, 0]
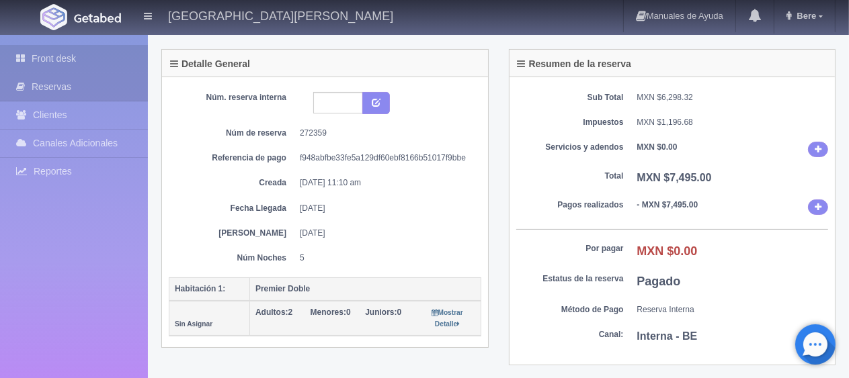
click at [69, 63] on link "Front desk" at bounding box center [74, 59] width 148 height 28
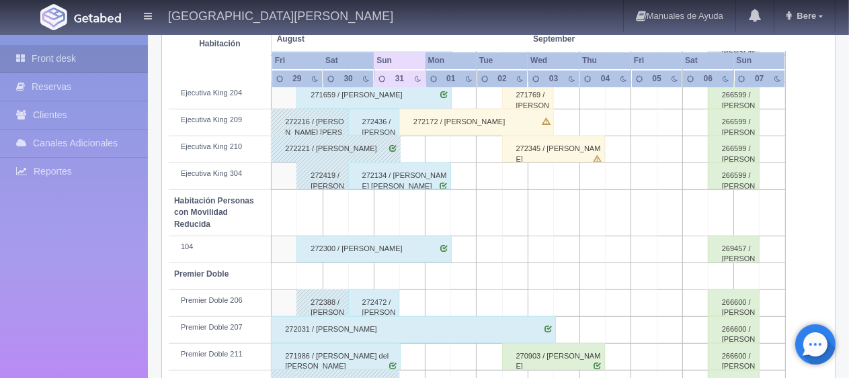
scroll to position [753, 0]
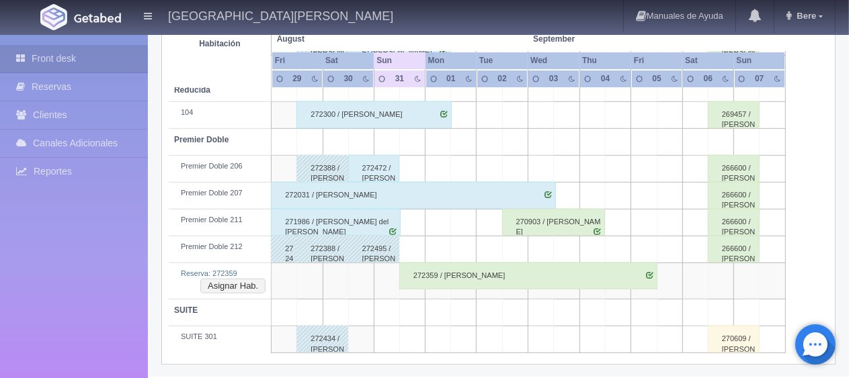
click at [443, 276] on div "272359 / [PERSON_NAME]" at bounding box center [528, 276] width 258 height 27
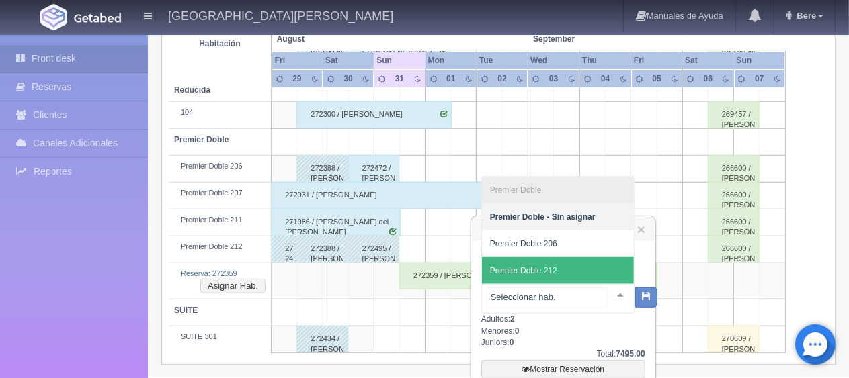
click at [559, 281] on span "Premier Doble 212" at bounding box center [558, 270] width 152 height 27
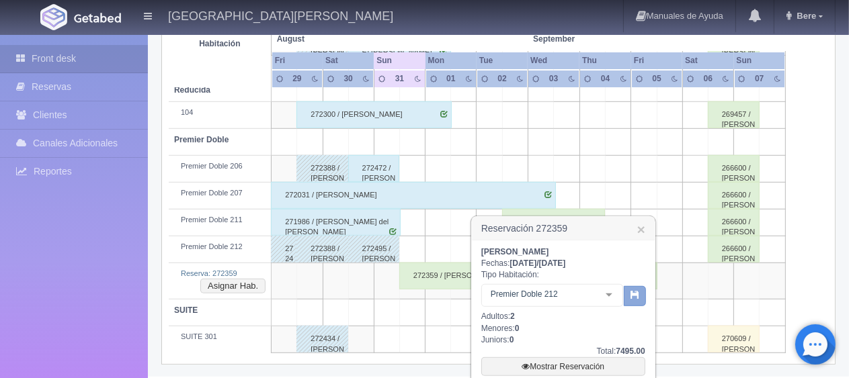
click at [631, 297] on icon "button" at bounding box center [634, 294] width 9 height 9
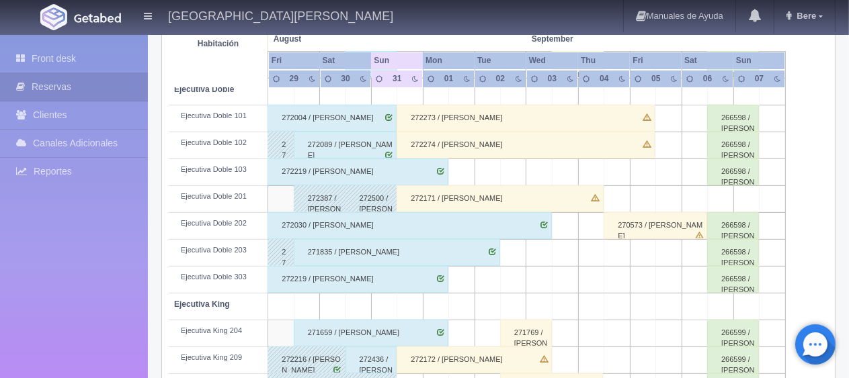
scroll to position [515, 0]
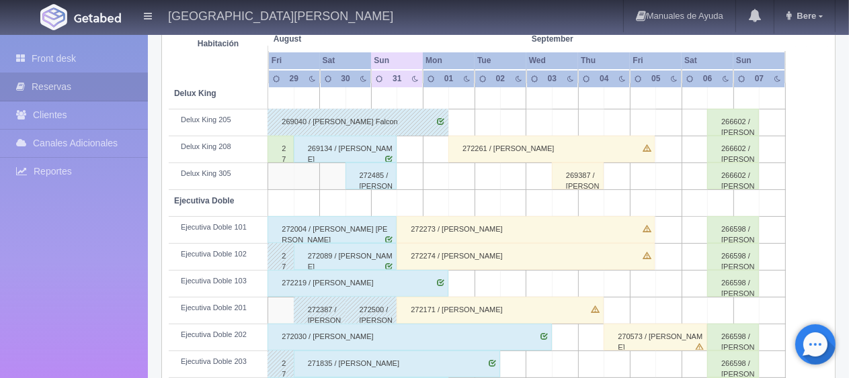
scroll to position [470, 0]
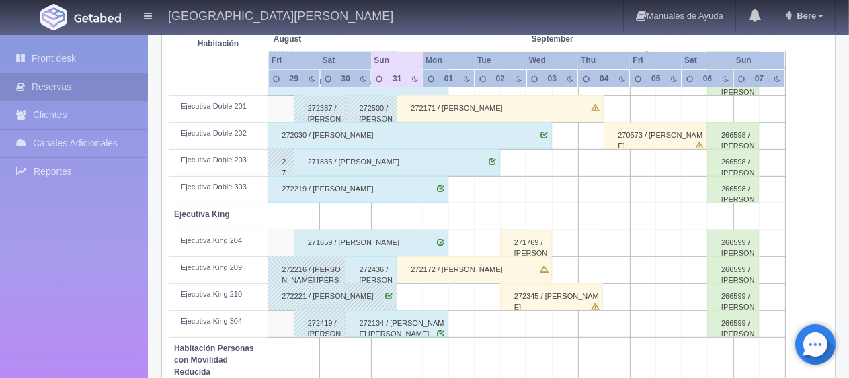
click at [374, 275] on div "272436 / [PERSON_NAME]" at bounding box center [371, 270] width 52 height 27
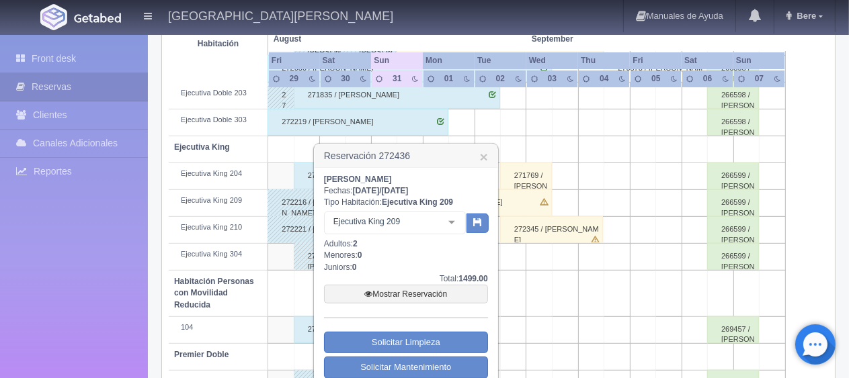
scroll to position [605, 0]
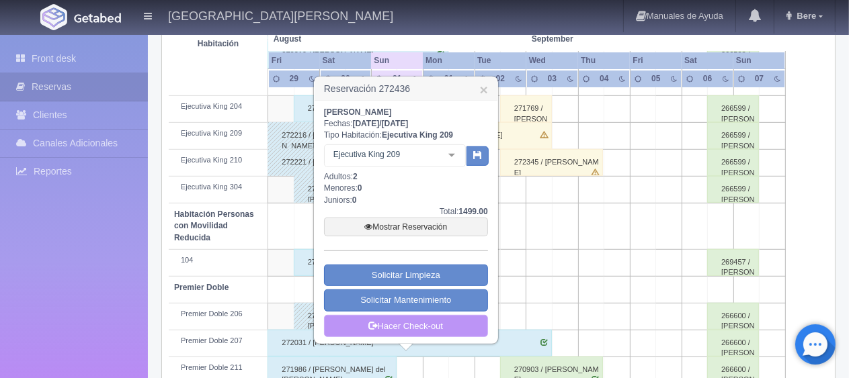
click at [400, 318] on link "Hacer Check-out" at bounding box center [406, 326] width 164 height 23
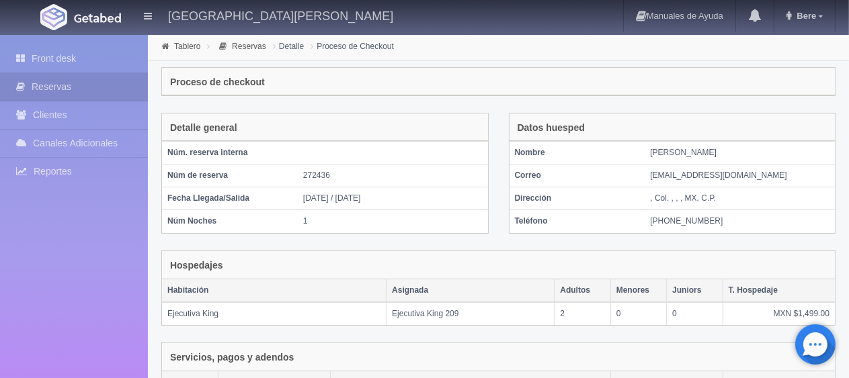
scroll to position [226, 0]
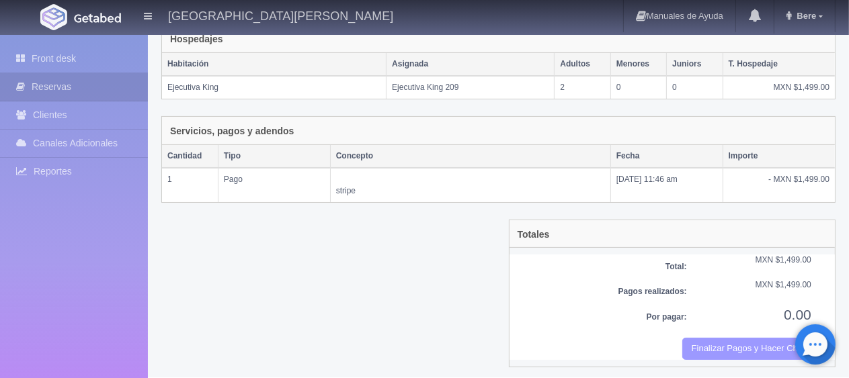
click at [742, 346] on button "Finalizar Pagos y Hacer Checkout" at bounding box center [746, 349] width 129 height 22
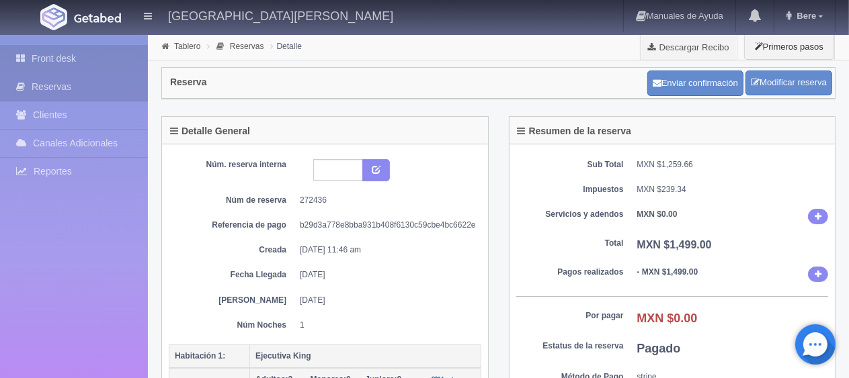
click at [115, 54] on link "Front desk" at bounding box center [74, 59] width 148 height 28
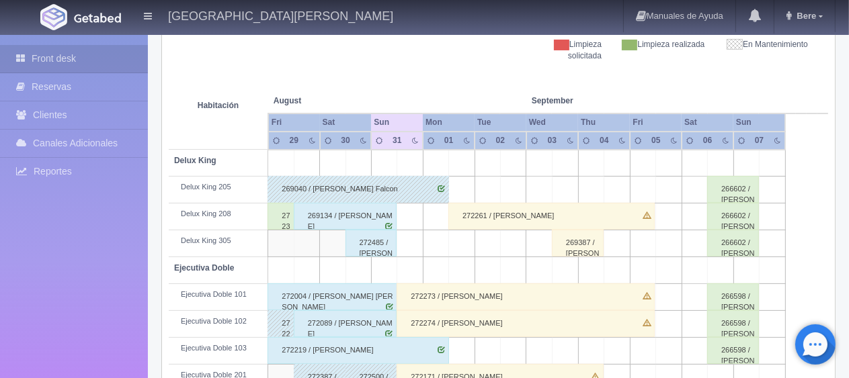
scroll to position [269, 0]
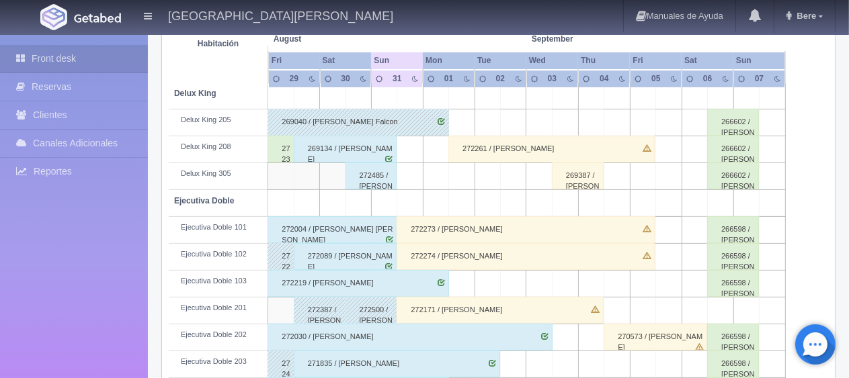
click at [372, 178] on div "272485 / Mayra Reinoso ." at bounding box center [371, 176] width 52 height 27
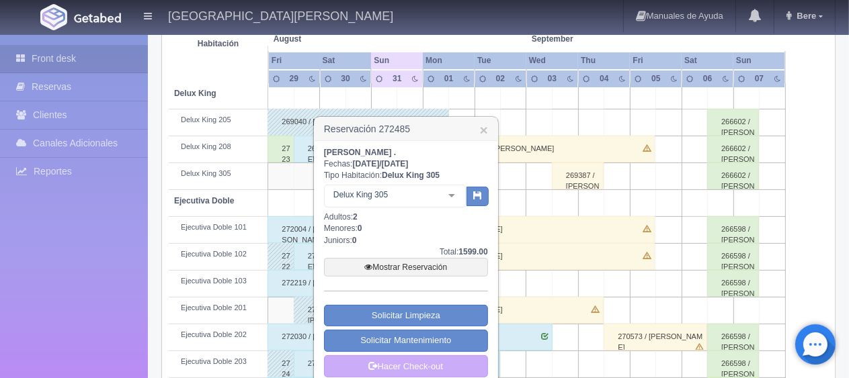
scroll to position [403, 0]
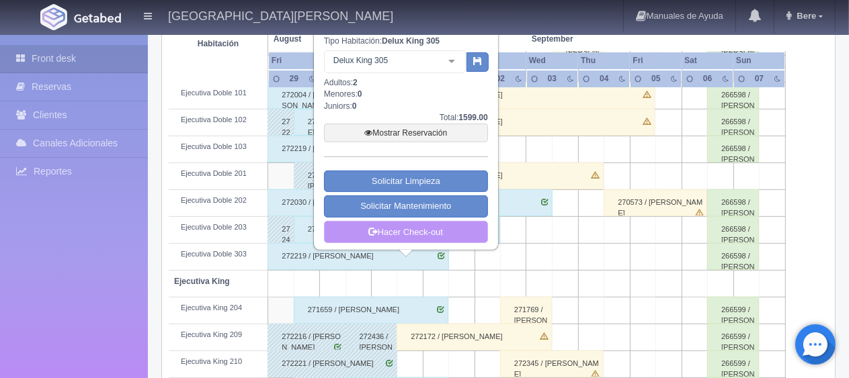
click at [435, 238] on link "Hacer Check-out" at bounding box center [406, 232] width 164 height 23
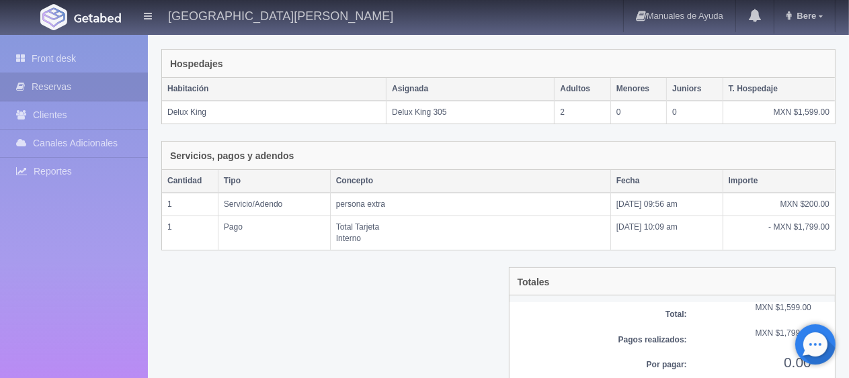
scroll to position [249, 0]
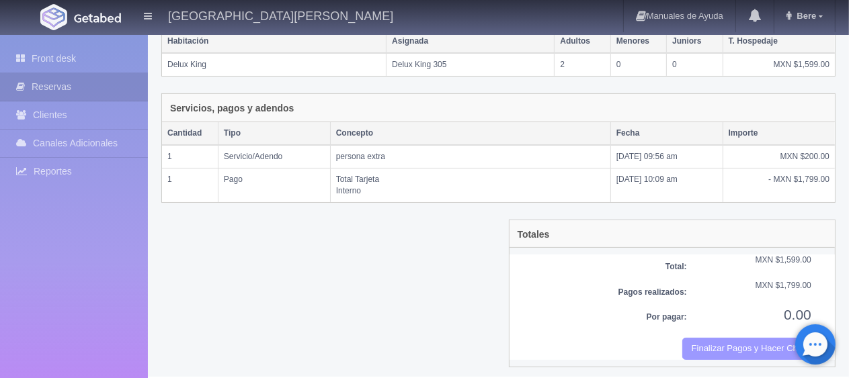
click at [749, 338] on button "Finalizar Pagos y Hacer Checkout" at bounding box center [746, 349] width 129 height 22
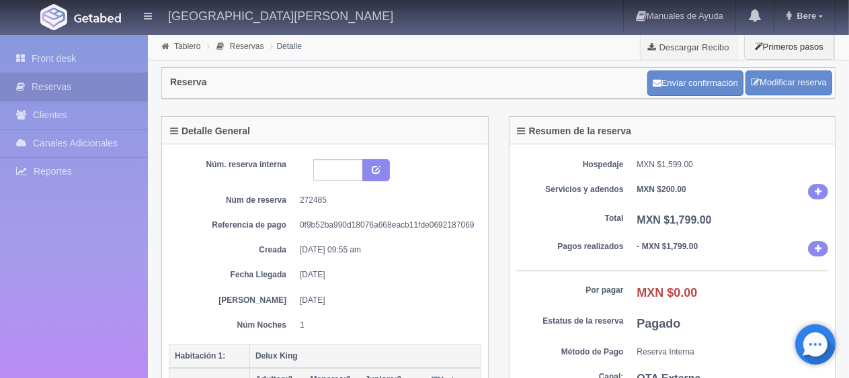
click at [126, 44] on div "Front desk Reservas Clientes [PERSON_NAME] Adicionales [GEOGRAPHIC_DATA] Report…" at bounding box center [74, 224] width 148 height 378
click at [94, 48] on link "Front desk" at bounding box center [74, 59] width 148 height 28
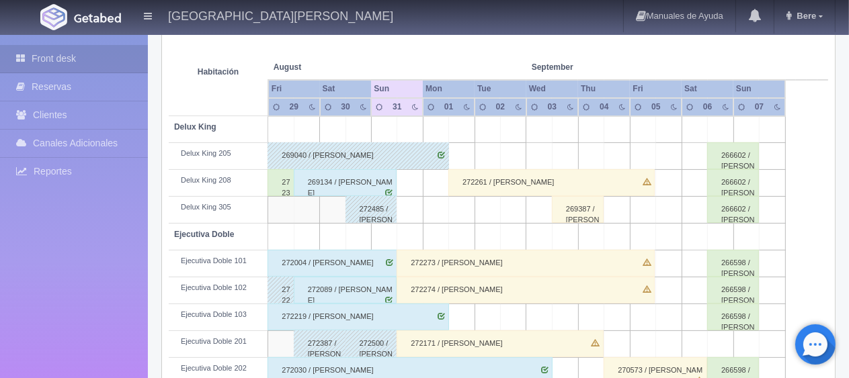
scroll to position [302, 0]
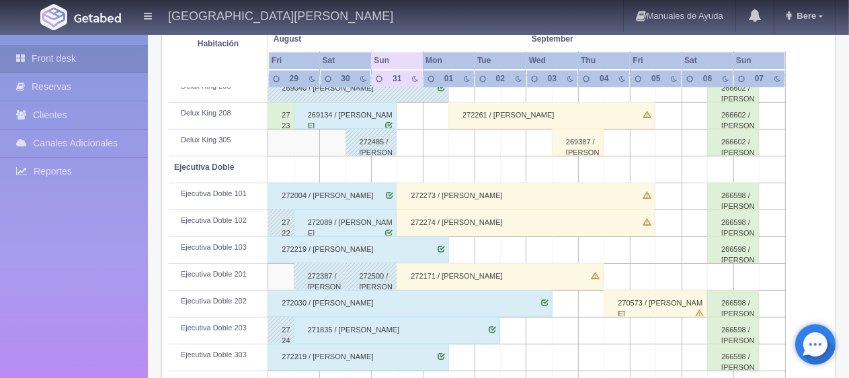
click at [368, 144] on div "272485 / [PERSON_NAME] ." at bounding box center [371, 142] width 52 height 27
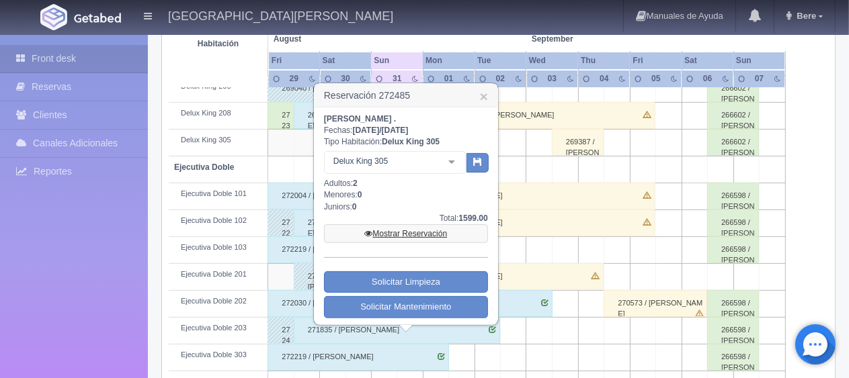
click at [434, 230] on link "Mostrar Reservación" at bounding box center [406, 233] width 164 height 19
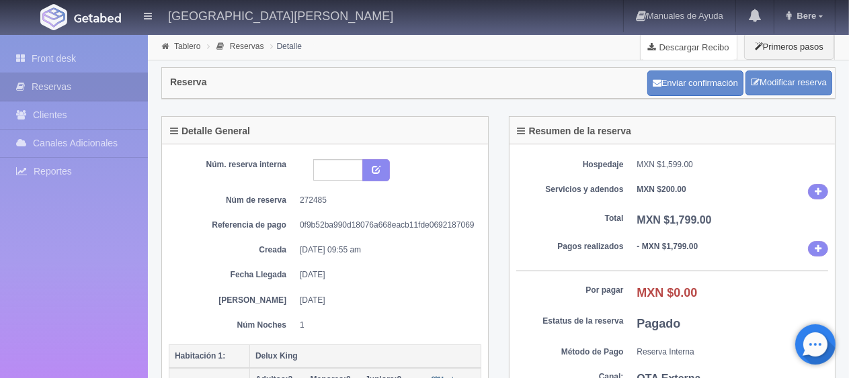
click at [682, 53] on link "Descargar Recibo" at bounding box center [688, 47] width 96 height 27
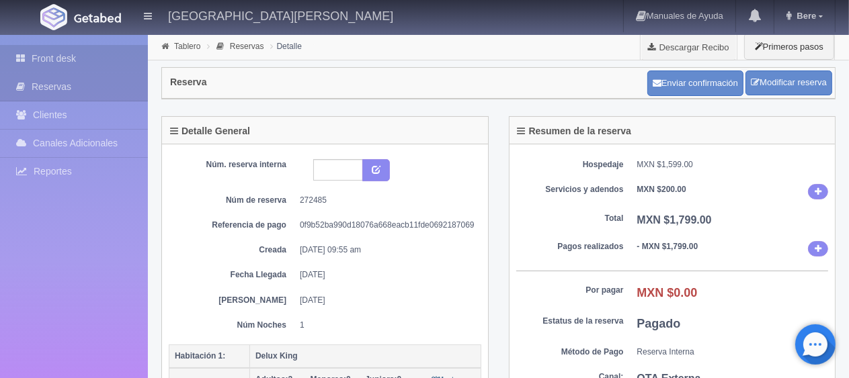
click at [27, 52] on icon at bounding box center [23, 58] width 15 height 13
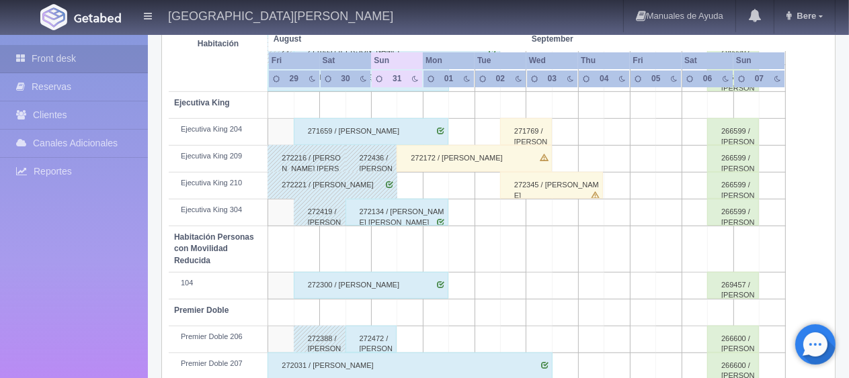
scroll to position [447, 0]
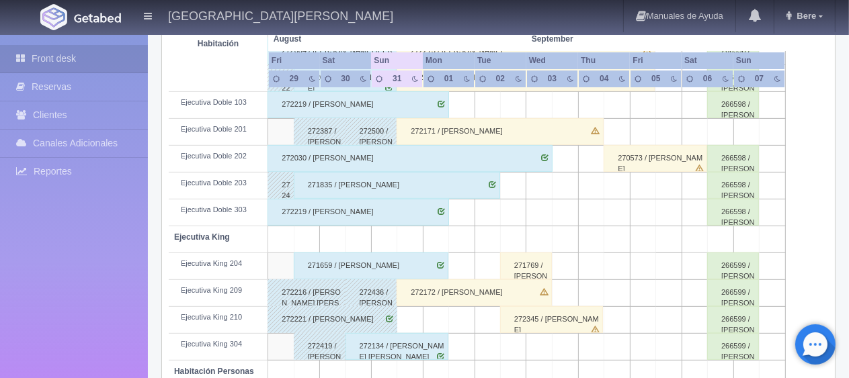
click at [333, 208] on div "272219 / [PERSON_NAME]" at bounding box center [357, 212] width 181 height 27
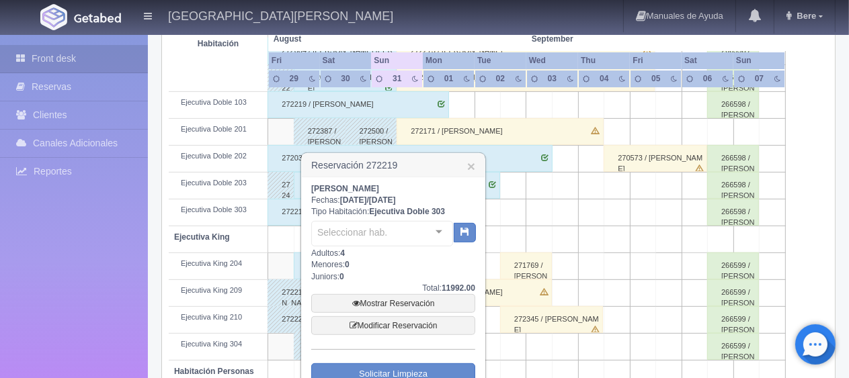
scroll to position [582, 0]
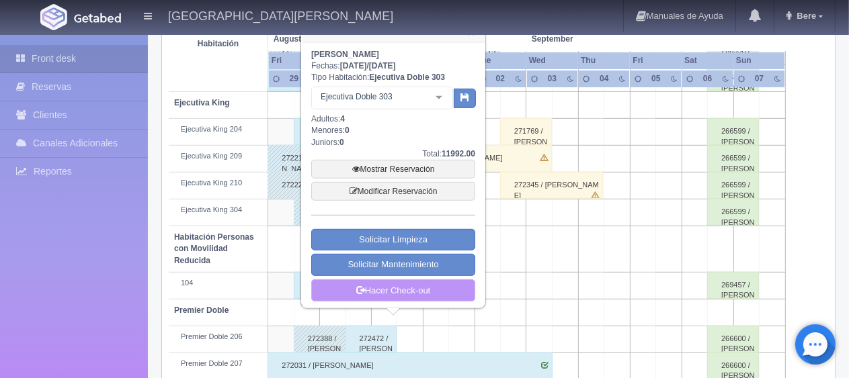
click at [380, 284] on link "Hacer Check-out" at bounding box center [393, 291] width 164 height 23
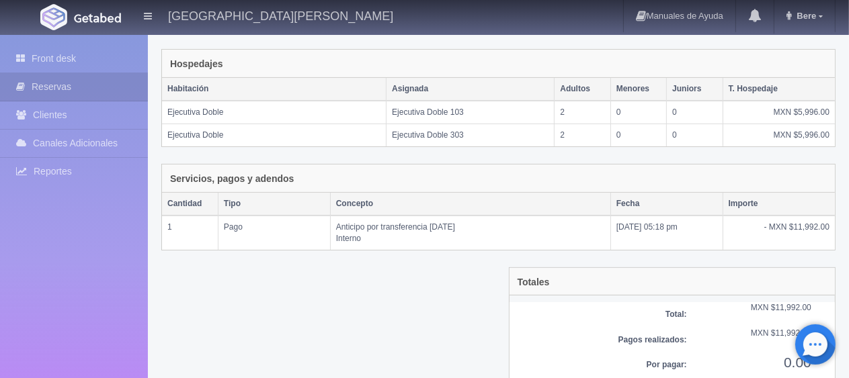
scroll to position [249, 0]
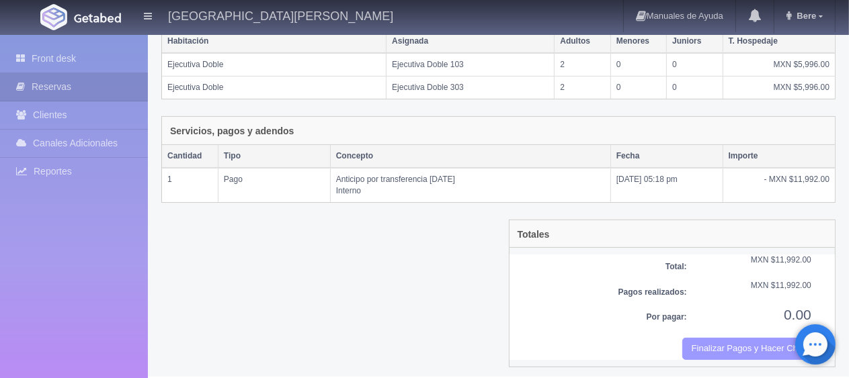
drag, startPoint x: 728, startPoint y: 341, endPoint x: 489, endPoint y: 44, distance: 380.8
click at [728, 341] on button "Finalizar Pagos y Hacer Checkout" at bounding box center [746, 349] width 129 height 22
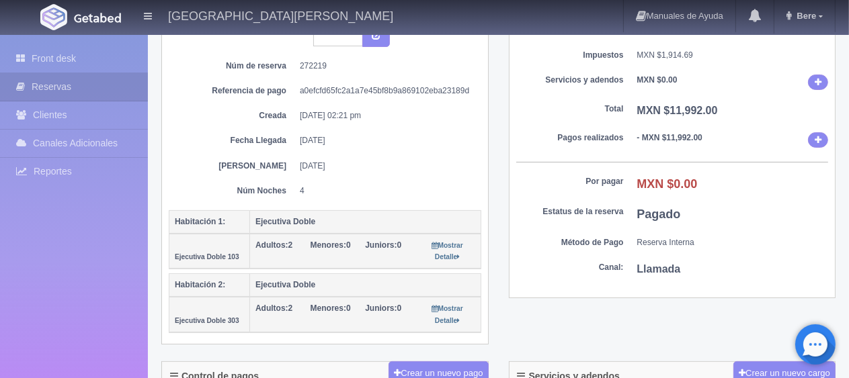
scroll to position [202, 0]
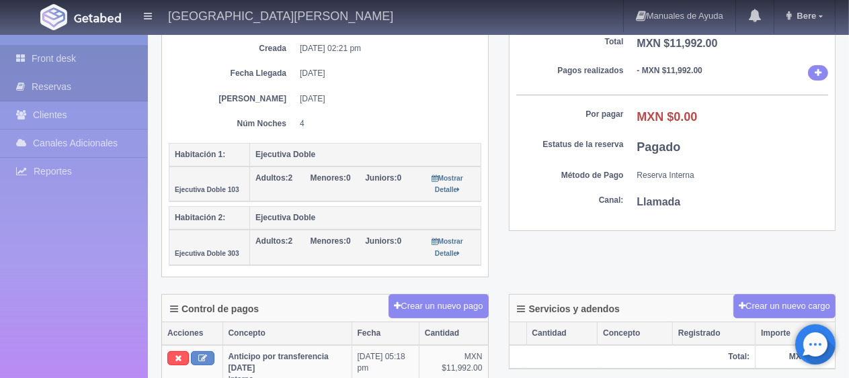
click at [71, 61] on link "Front desk" at bounding box center [74, 59] width 148 height 28
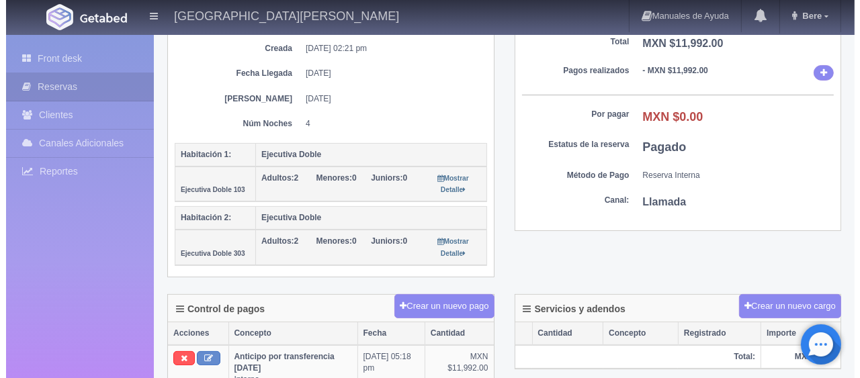
scroll to position [0, 0]
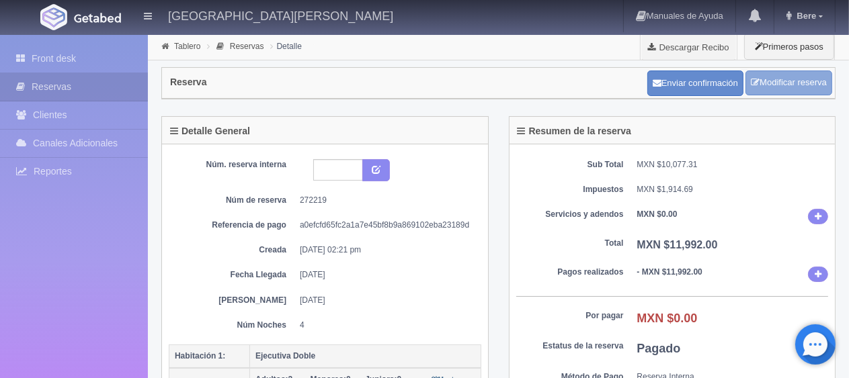
click at [758, 82] on link "Modificar reserva" at bounding box center [788, 83] width 87 height 25
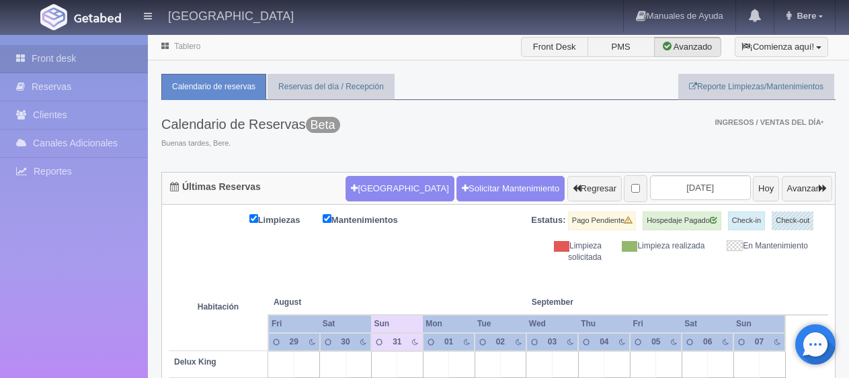
scroll to position [336, 0]
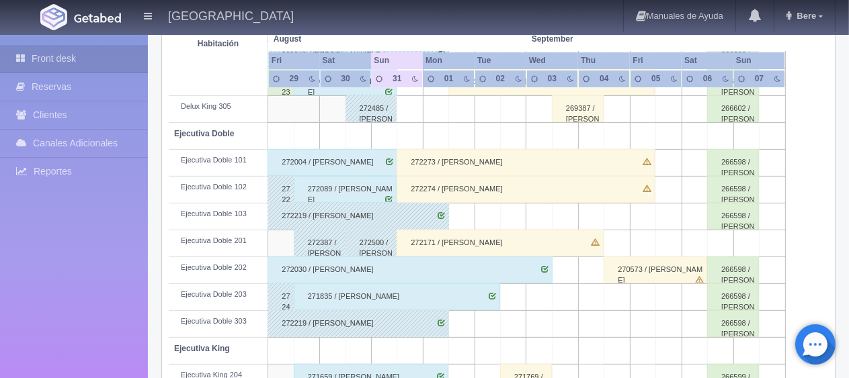
click at [328, 216] on div "272219 / [PERSON_NAME]" at bounding box center [357, 216] width 181 height 27
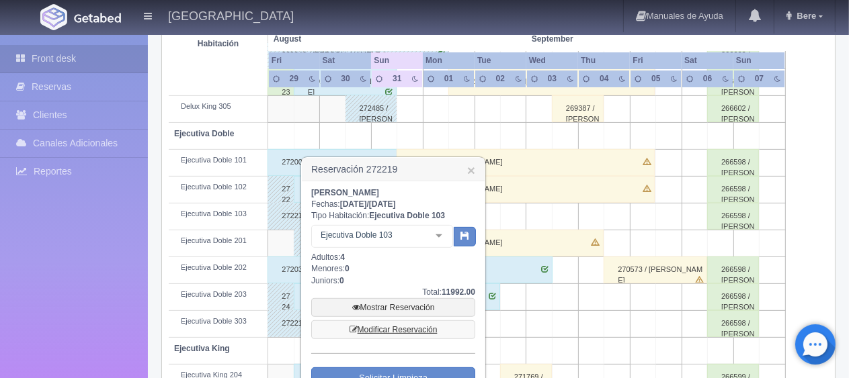
click at [401, 327] on link "Modificar Reservación" at bounding box center [393, 330] width 164 height 19
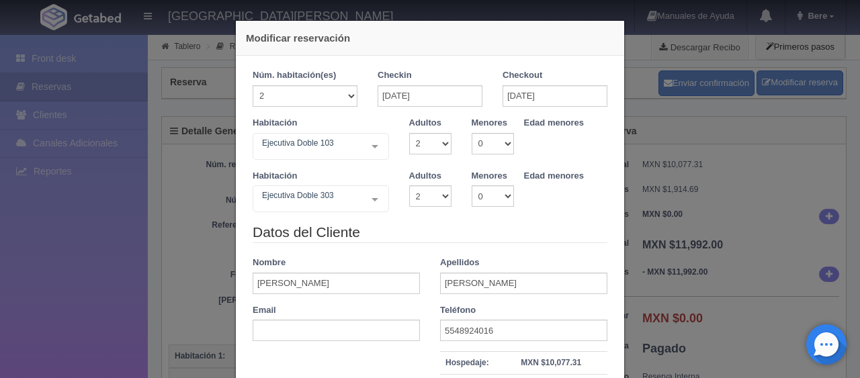
select select "2"
click at [529, 95] on input "[DATE]" at bounding box center [555, 96] width 105 height 22
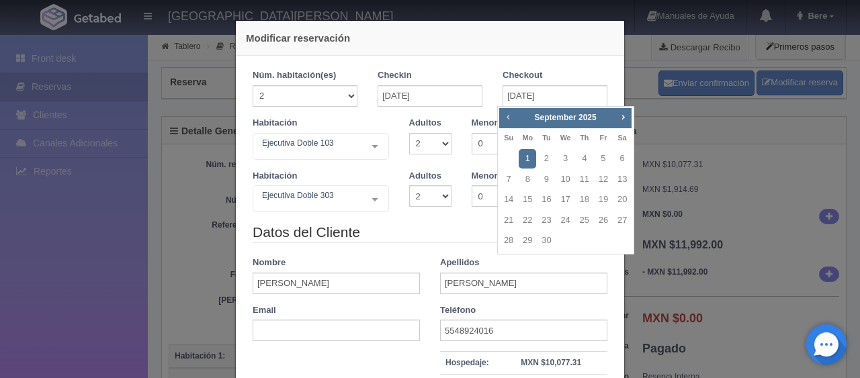
click at [507, 114] on span "Prev" at bounding box center [508, 117] width 11 height 11
checkbox input "false"
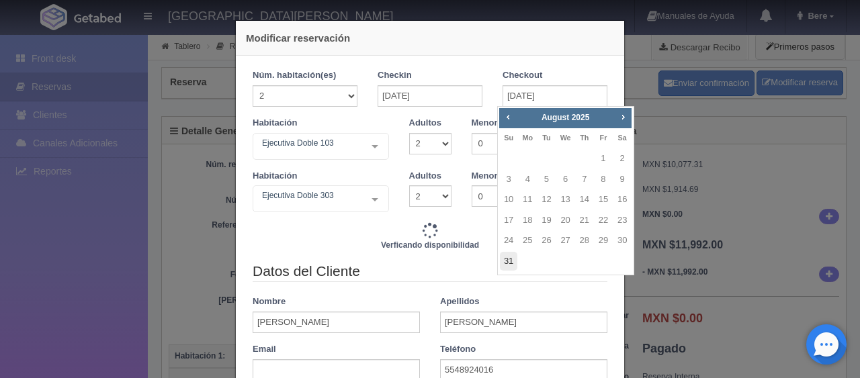
click at [514, 261] on link "31" at bounding box center [508, 261] width 17 height 19
type input "31-08-2025"
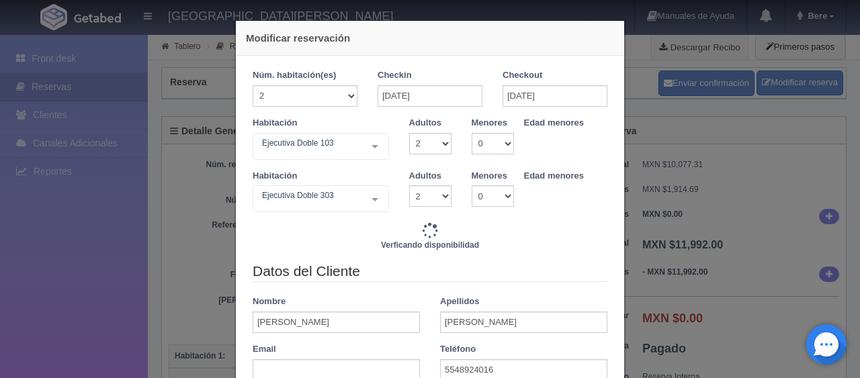
checkbox input "false"
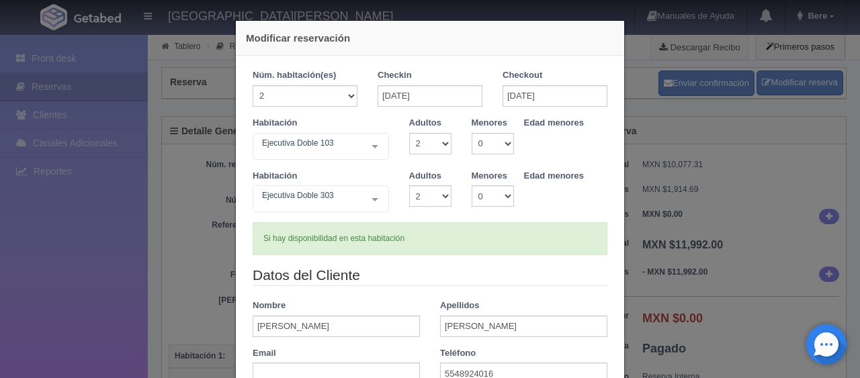
scroll to position [202, 0]
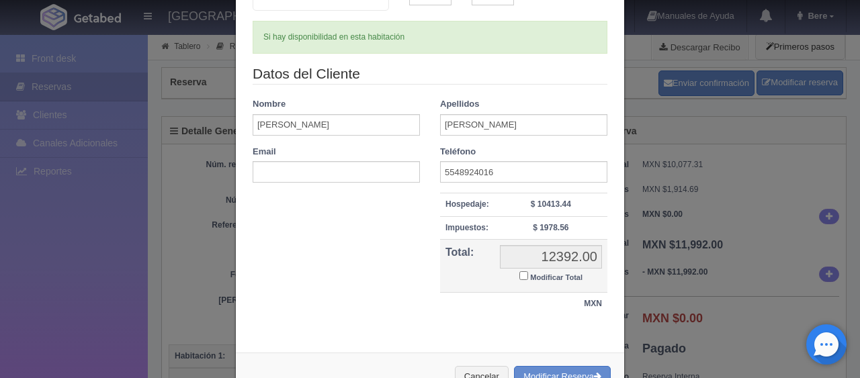
type input "9294.00"
click at [519, 275] on input "Modificar Total" at bounding box center [523, 275] width 9 height 9
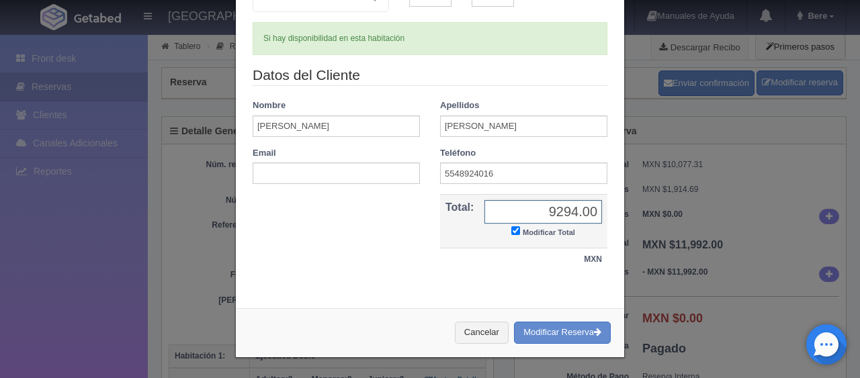
checkbox input "true"
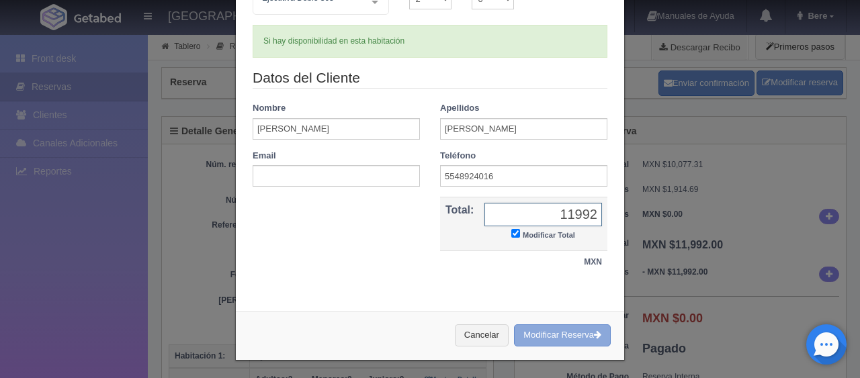
type input "11992"
click at [554, 341] on button "Modificar Reserva" at bounding box center [562, 336] width 97 height 22
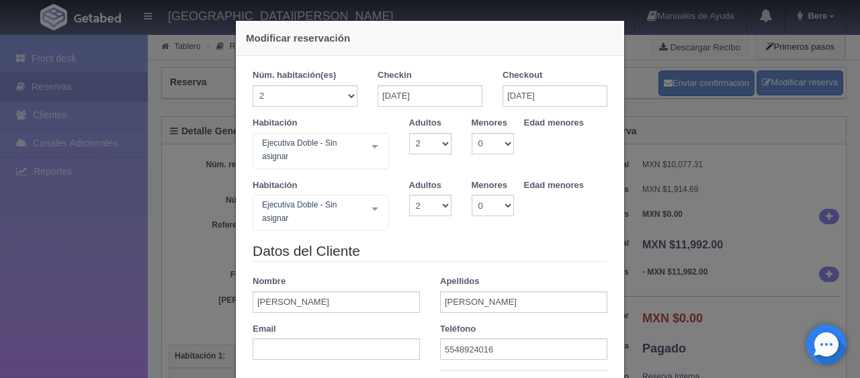
select select "2"
click at [138, 270] on div "Modificar reservación Núm. habitación(es) 1 2 3 4 5 6 7 8 9 10 11 12 13 14 15 1…" at bounding box center [430, 189] width 860 height 378
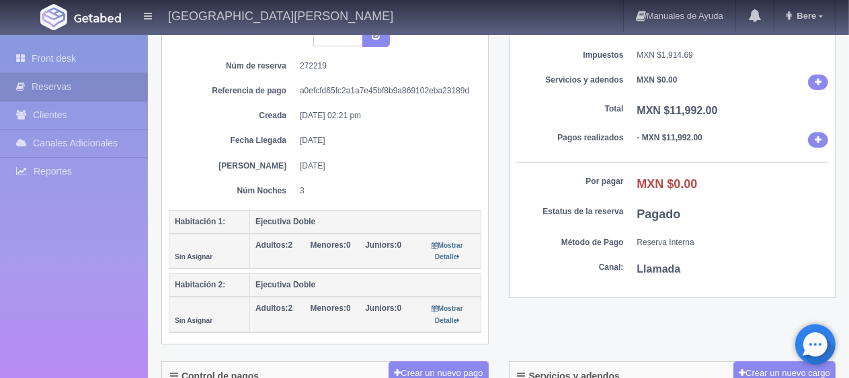
scroll to position [202, 0]
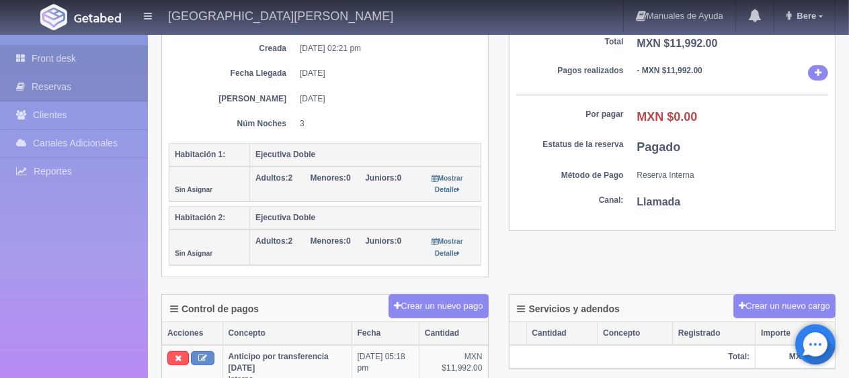
click at [122, 61] on link "Front desk" at bounding box center [74, 59] width 148 height 28
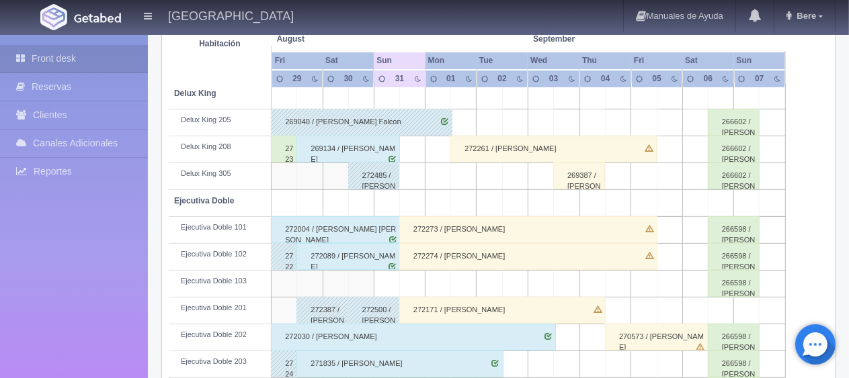
scroll to position [470, 0]
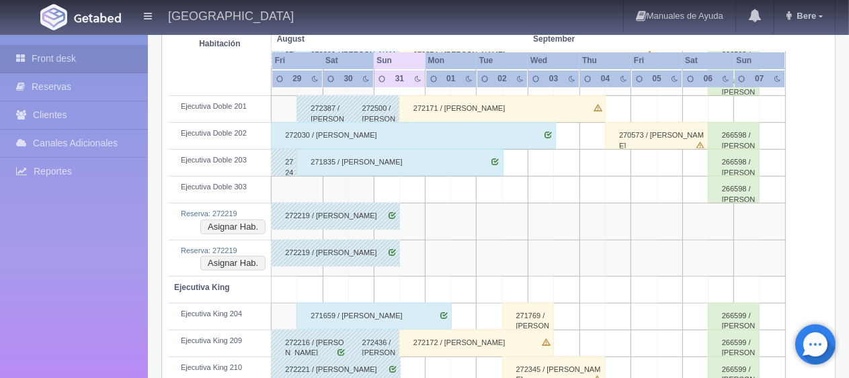
click at [308, 232] on td at bounding box center [310, 222] width 26 height 36
click at [309, 222] on div "272219 / [PERSON_NAME]" at bounding box center [335, 216] width 129 height 27
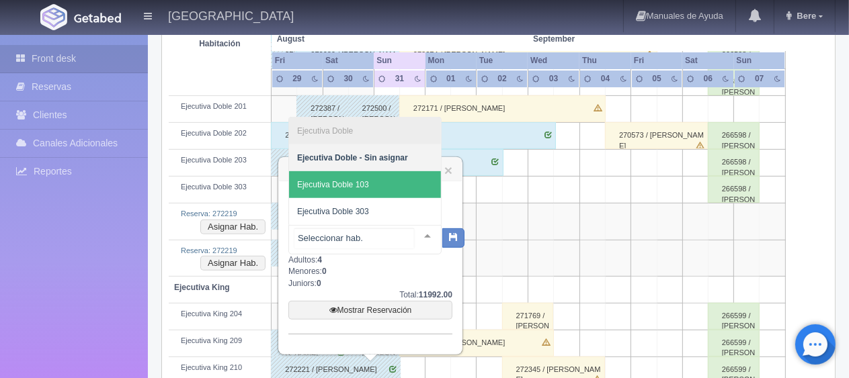
click at [378, 194] on span "Ejecutiva Doble 103" at bounding box center [365, 184] width 152 height 27
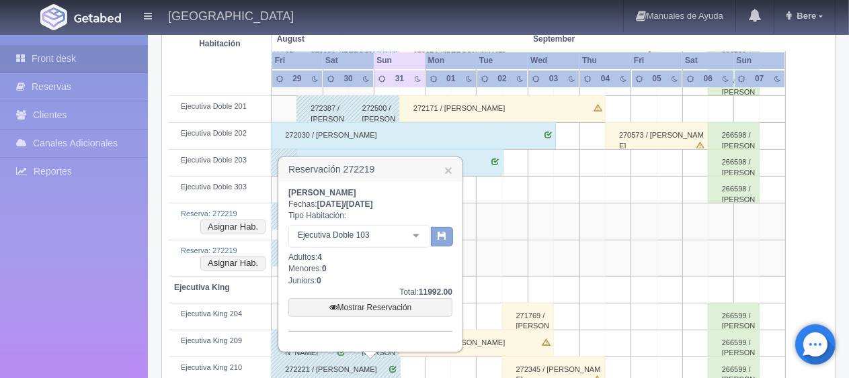
click at [437, 240] on button "button" at bounding box center [442, 237] width 22 height 20
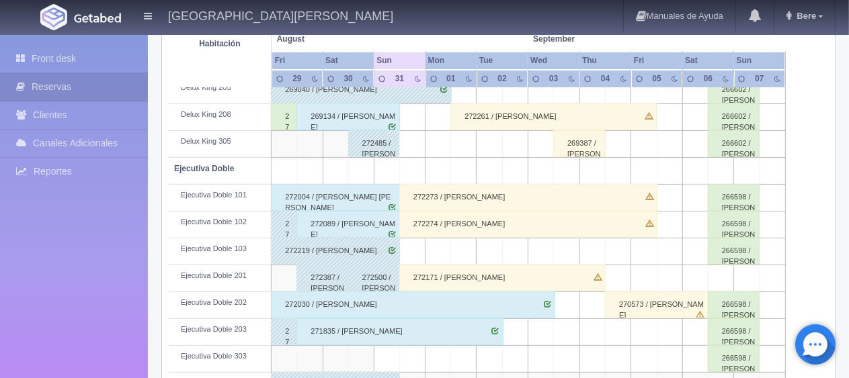
scroll to position [503, 0]
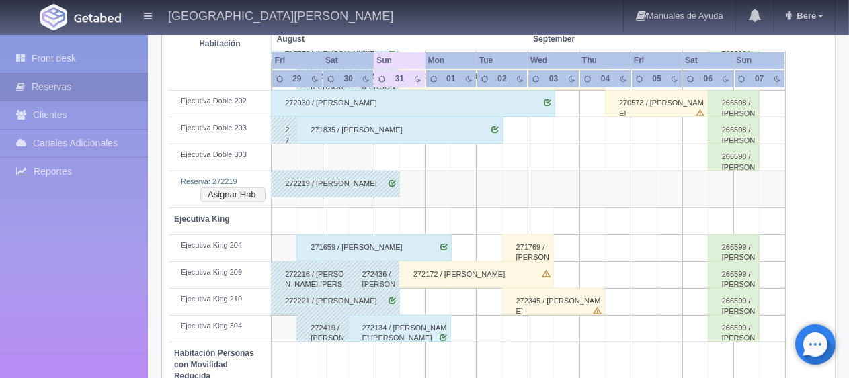
click at [353, 176] on div "272219 / [PERSON_NAME]" at bounding box center [335, 184] width 129 height 27
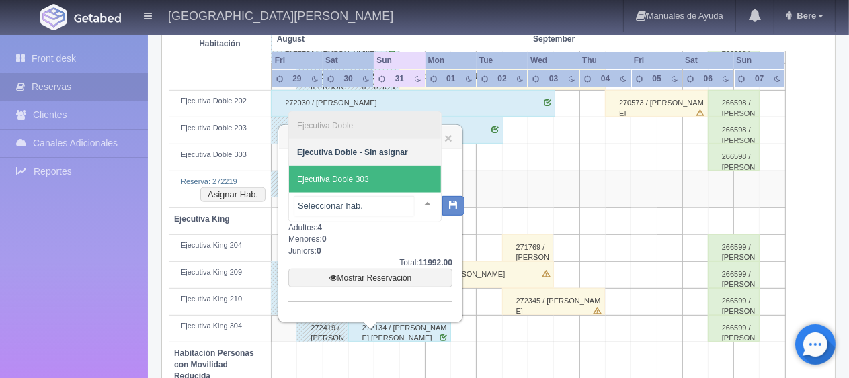
click at [368, 181] on span "Ejecutiva Doble 303" at bounding box center [365, 179] width 152 height 27
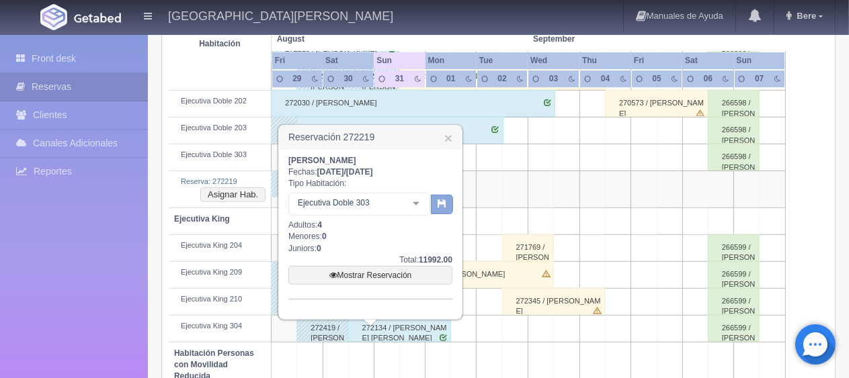
click at [450, 206] on button "button" at bounding box center [442, 205] width 22 height 20
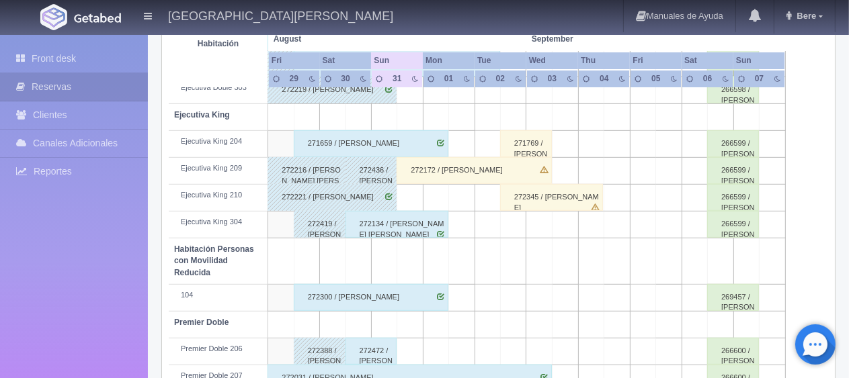
scroll to position [637, 0]
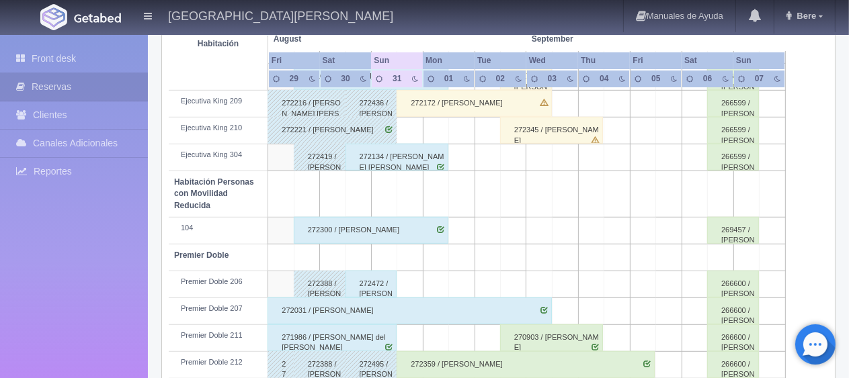
click at [366, 280] on div "272472 / Edgar Escanio" at bounding box center [371, 284] width 52 height 27
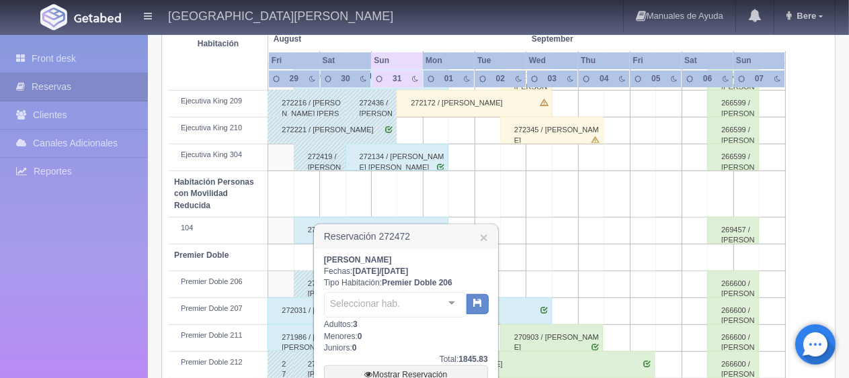
scroll to position [756, 0]
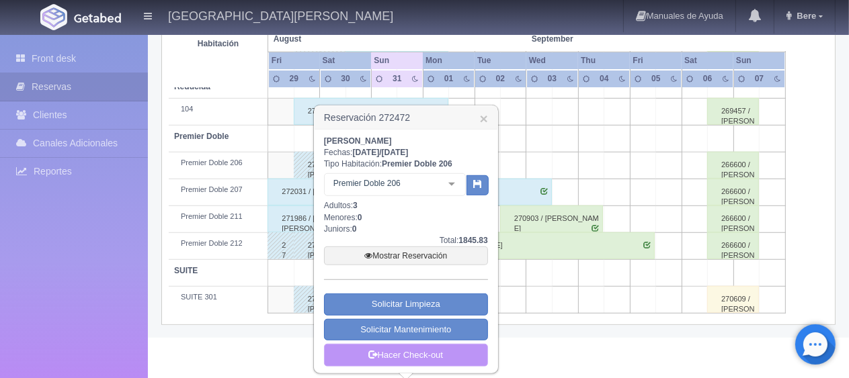
click at [411, 356] on link "Hacer Check-out" at bounding box center [406, 355] width 164 height 23
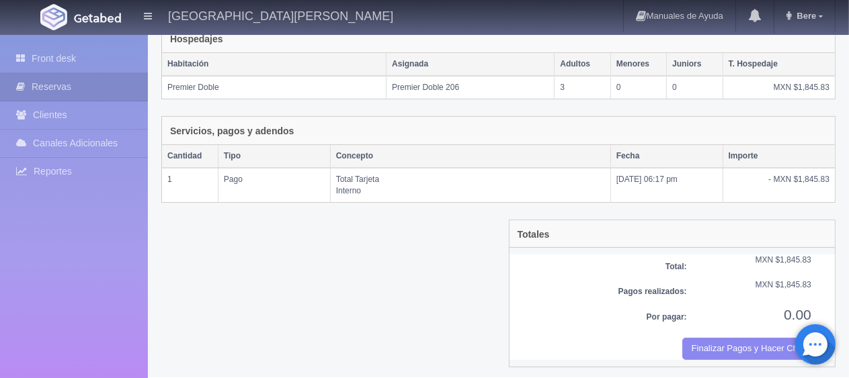
scroll to position [226, 0]
click at [754, 357] on div "Totales Tiempo de retraso -0 Horas Late Checkout: 0.00 Total: MXN $1,845.83 Pag…" at bounding box center [672, 293] width 327 height 147
click at [738, 343] on button "Finalizar Pagos y Hacer Checkout" at bounding box center [746, 349] width 129 height 22
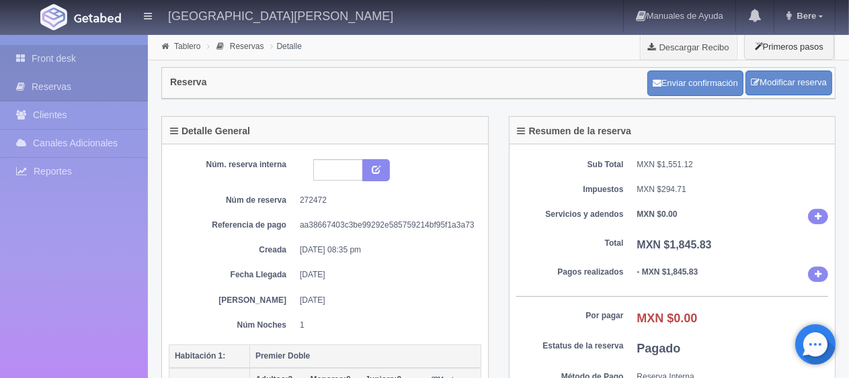
drag, startPoint x: 17, startPoint y: 41, endPoint x: 27, endPoint y: 50, distance: 12.8
click at [17, 42] on div "Front desk Reservas Clientes Canales Adicionales Channex Reportes Reporte del d…" at bounding box center [74, 224] width 148 height 378
click at [27, 50] on link "Front desk" at bounding box center [74, 59] width 148 height 28
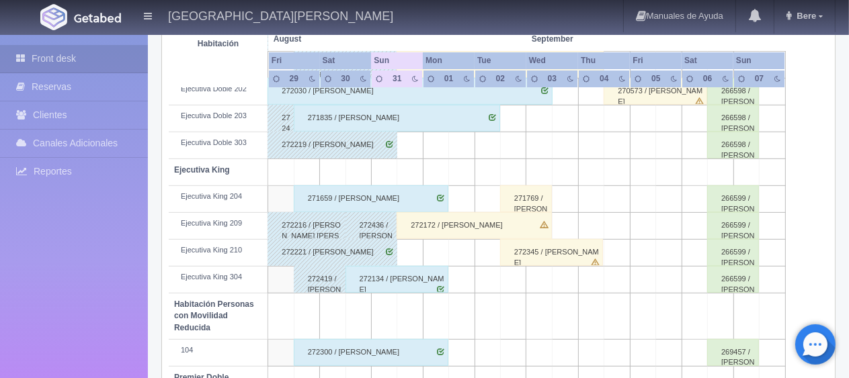
scroll to position [246, 0]
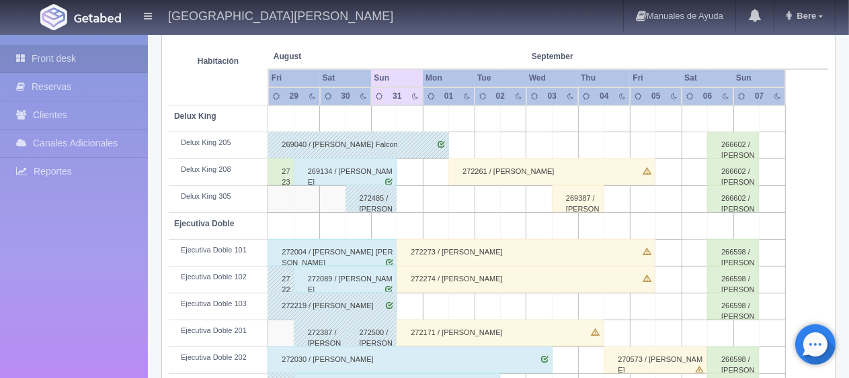
click at [345, 175] on div "269134 / [PERSON_NAME]" at bounding box center [345, 172] width 103 height 27
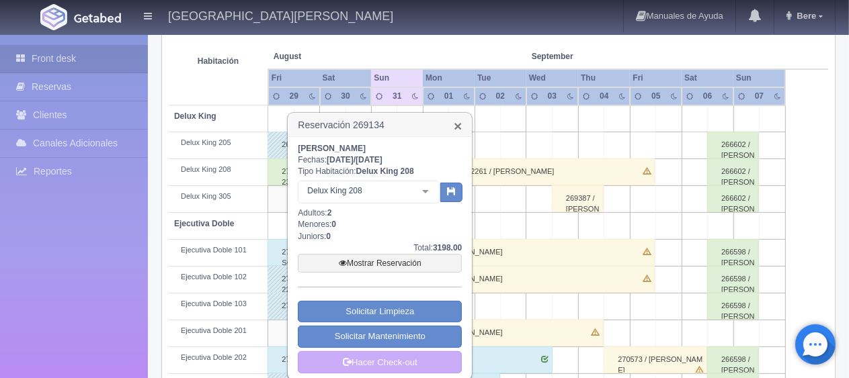
click at [454, 125] on link "×" at bounding box center [458, 126] width 8 height 14
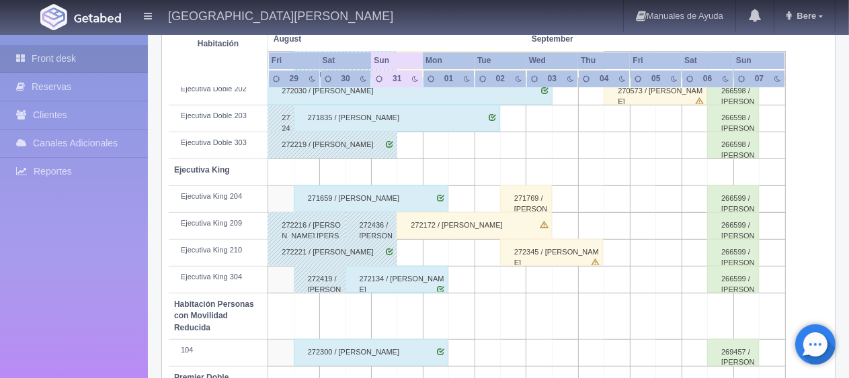
scroll to position [649, 0]
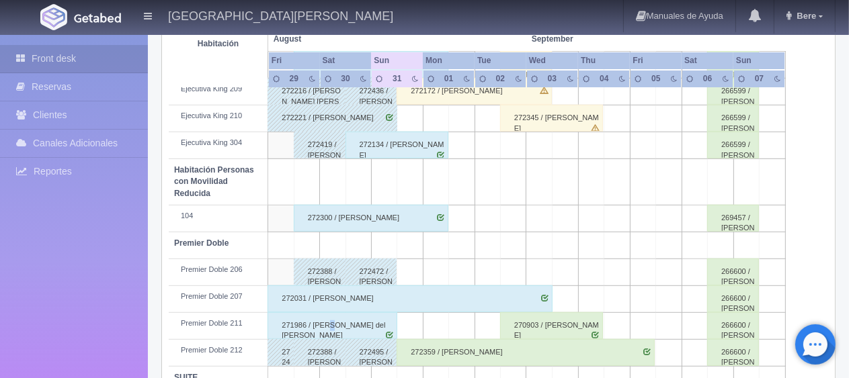
click at [329, 320] on div "271986 / [PERSON_NAME] del [PERSON_NAME]" at bounding box center [332, 325] width 130 height 27
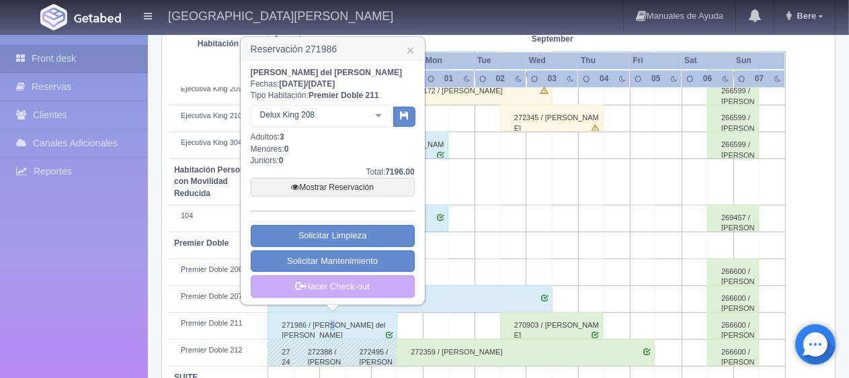
scroll to position [716, 0]
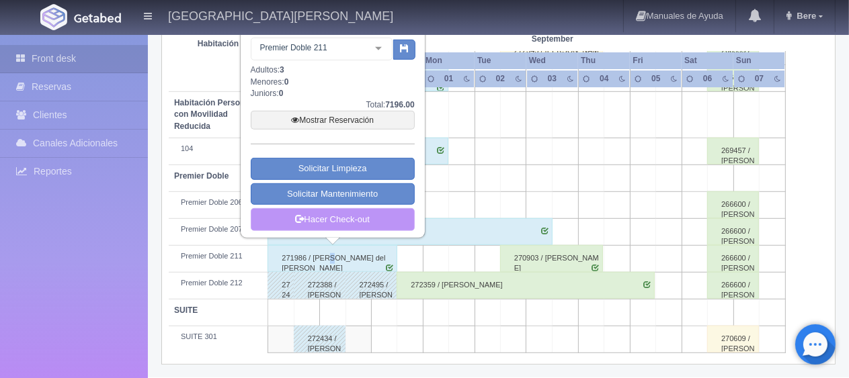
drag, startPoint x: 355, startPoint y: 217, endPoint x: 370, endPoint y: 224, distance: 16.2
click at [357, 217] on link "Hacer Check-out" at bounding box center [333, 219] width 164 height 23
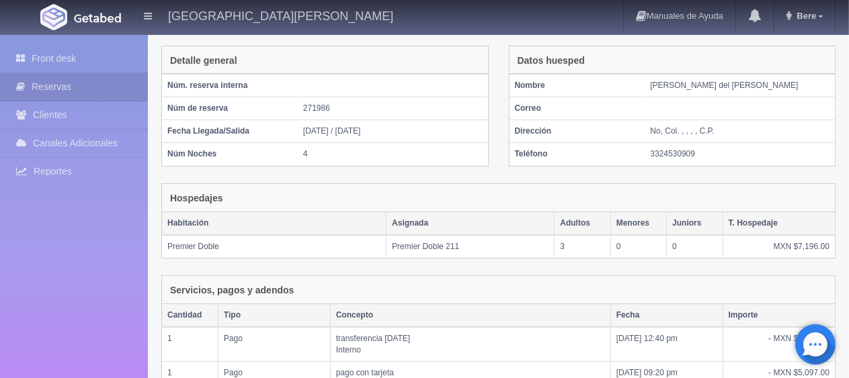
scroll to position [269, 0]
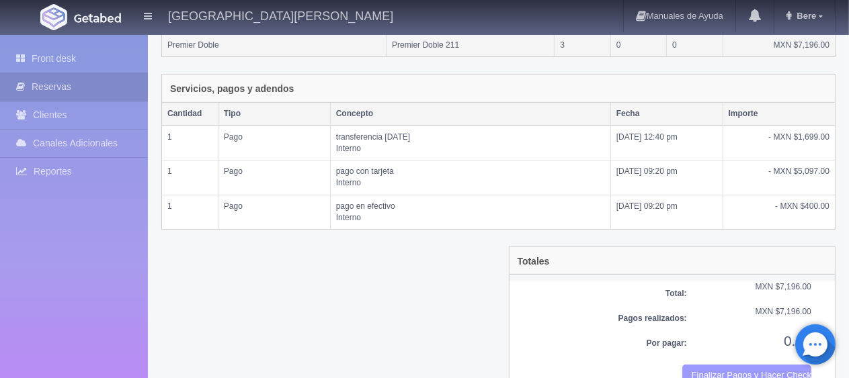
drag, startPoint x: 690, startPoint y: 367, endPoint x: 465, endPoint y: 42, distance: 395.5
click at [693, 367] on button "Finalizar Pagos y Hacer Checkout" at bounding box center [746, 376] width 129 height 22
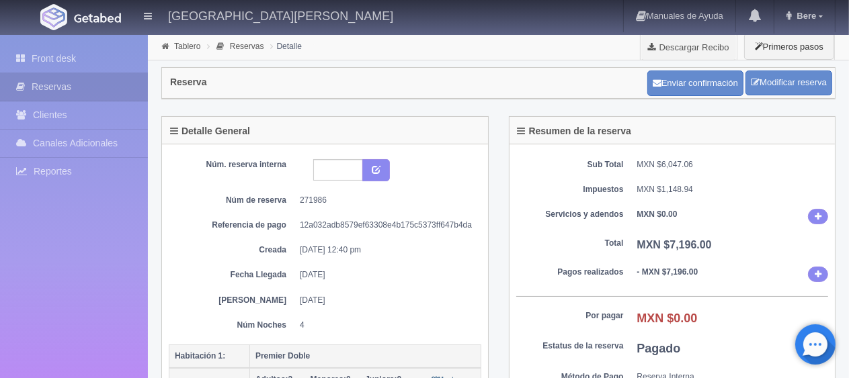
scroll to position [202, 0]
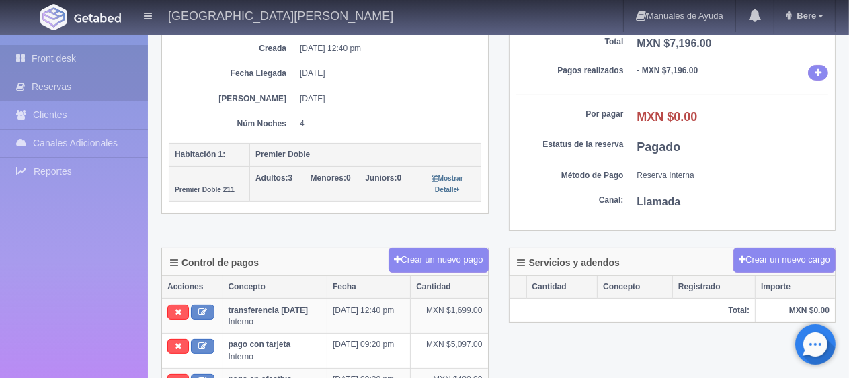
click at [52, 69] on link "Front desk" at bounding box center [74, 59] width 148 height 28
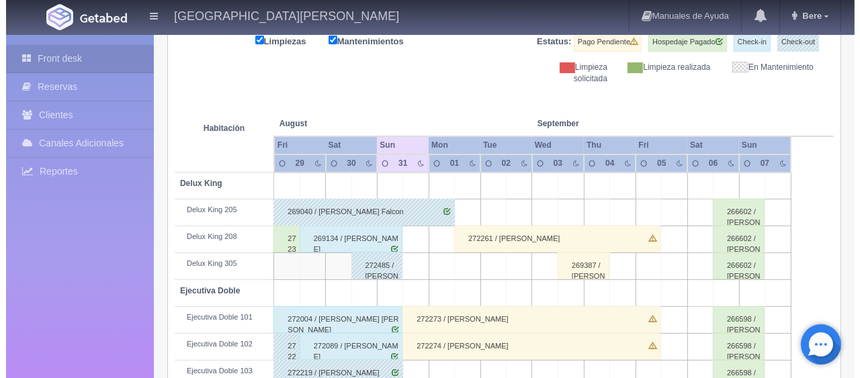
scroll to position [44, 0]
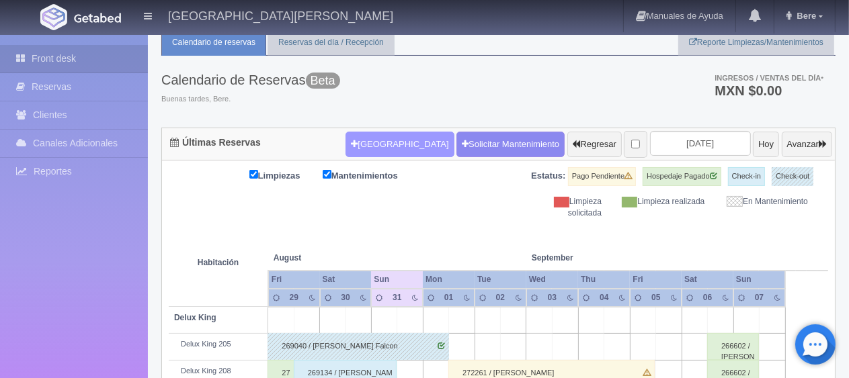
click at [386, 134] on button "[GEOGRAPHIC_DATA]" at bounding box center [399, 145] width 108 height 26
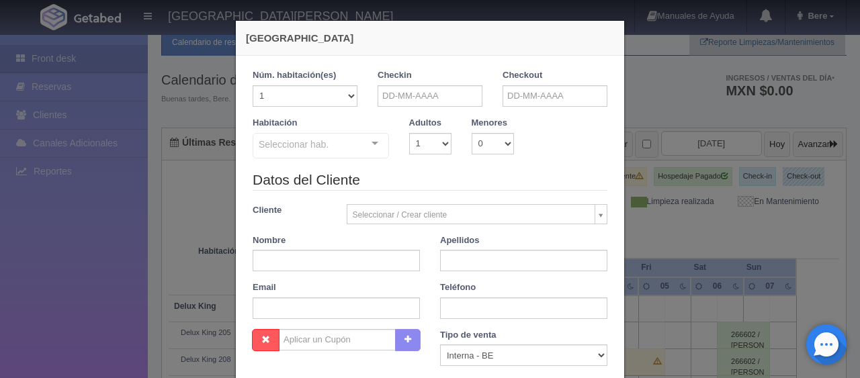
checkbox input "false"
click at [404, 94] on input "text" at bounding box center [430, 96] width 105 height 22
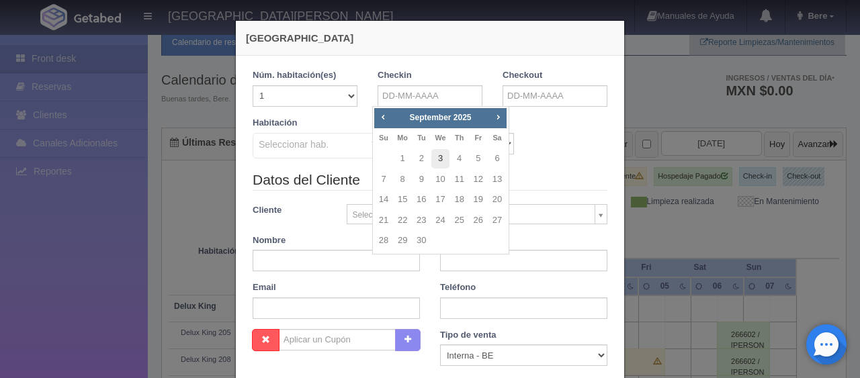
click at [446, 159] on link "3" at bounding box center [439, 158] width 17 height 19
type input "[DATE]"
checkbox input "false"
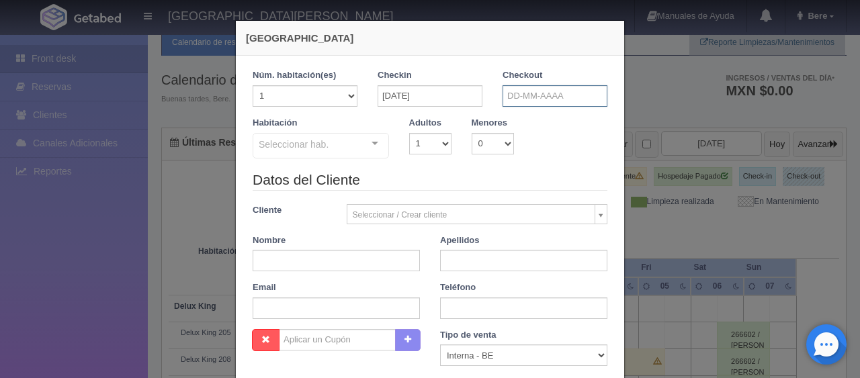
click at [516, 93] on input "text" at bounding box center [555, 96] width 105 height 22
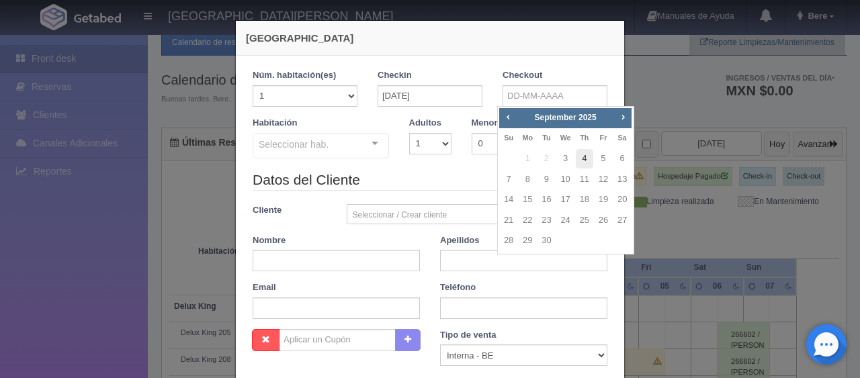
click at [581, 162] on link "4" at bounding box center [584, 158] width 17 height 19
type input "04-09-2025"
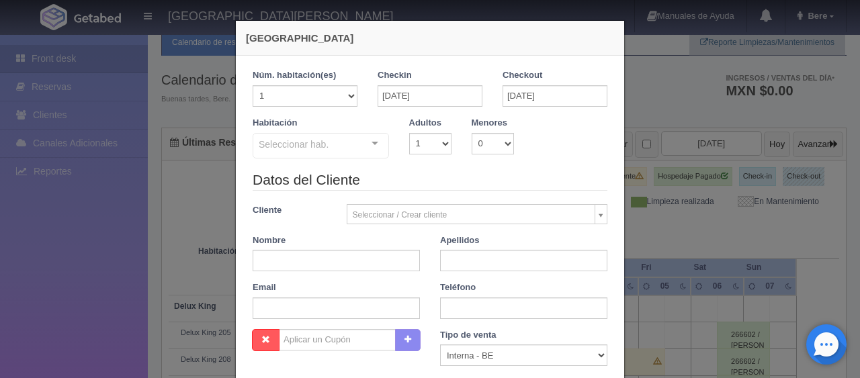
checkbox input "false"
click at [375, 259] on input "text" at bounding box center [336, 261] width 167 height 22
paste input "Maria de Jesús Lomeli Garcia"
drag, startPoint x: 312, startPoint y: 258, endPoint x: 406, endPoint y: 257, distance: 94.1
click at [406, 257] on input "Maria de Jesús Lomeli Garcia" at bounding box center [336, 261] width 167 height 22
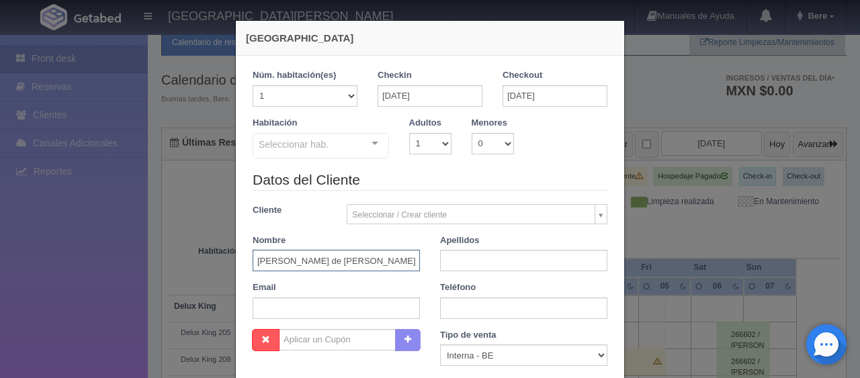
type input "Maria de Jesús"
click at [450, 253] on input "text" at bounding box center [523, 261] width 167 height 22
paste input "Lomeli Garcia"
type input "Lomeli Garcia"
click at [515, 340] on div "Tipo de venta Correo Electronico Interna - BE Llamada OTA Externa Otro WALK IN" at bounding box center [523, 348] width 167 height 38
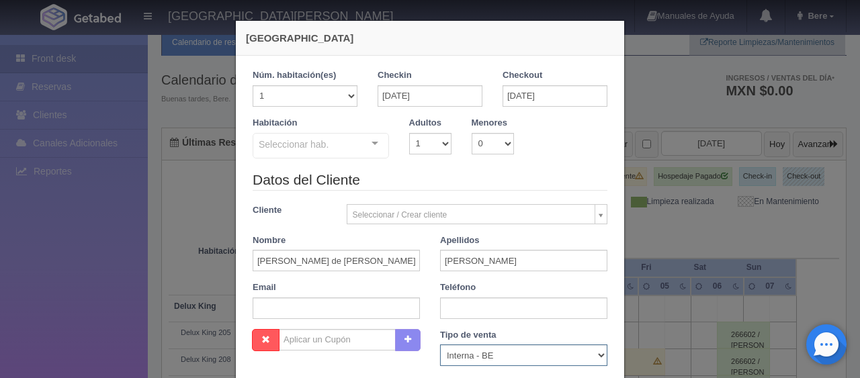
click at [511, 350] on select "Correo Electronico Interna - BE Llamada OTA Externa Otro WALK IN" at bounding box center [523, 356] width 167 height 22
select select "extota"
click at [440, 345] on select "Correo Electronico Interna - BE Llamada OTA Externa Otro WALK IN" at bounding box center [523, 356] width 167 height 22
click at [302, 312] on input "text" at bounding box center [336, 309] width 167 height 22
paste input "cqwwxl.412013@guest.booking.com"
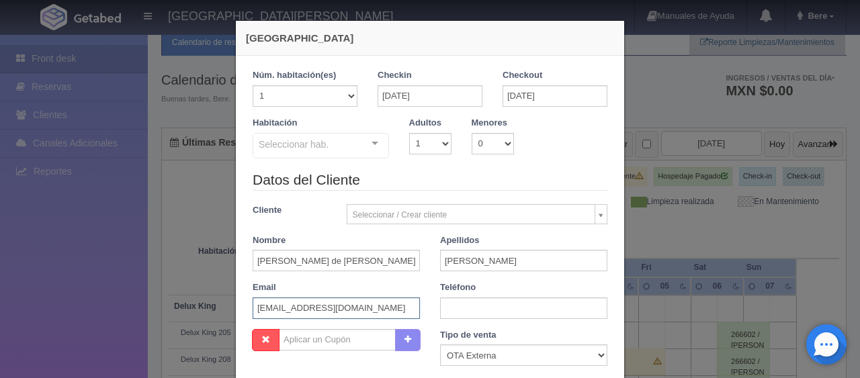
type input "cqwwxl.412013@guest.booking.com"
click at [460, 305] on input "text" at bounding box center [523, 309] width 167 height 22
paste input "52 954 540 9084"
type input "52 954 540 9084"
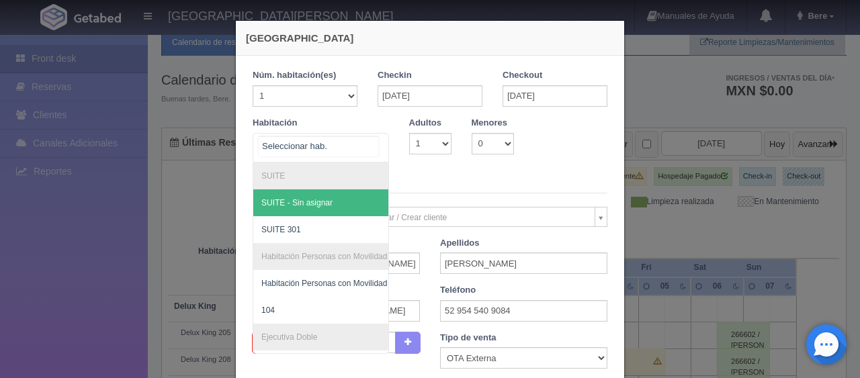
click at [336, 144] on div at bounding box center [321, 148] width 136 height 30
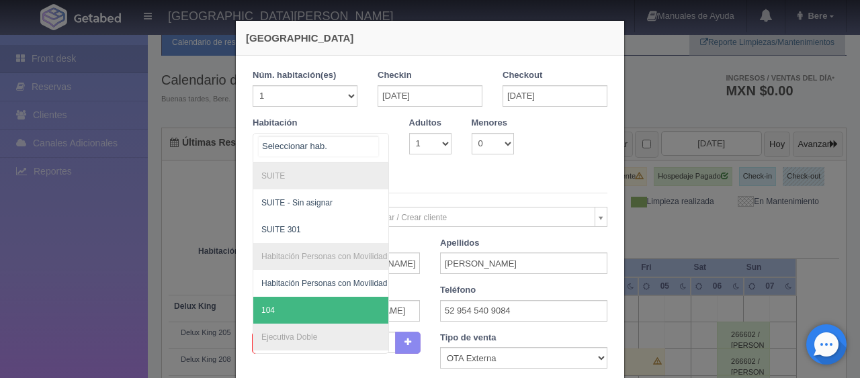
click at [309, 318] on span "104" at bounding box center [366, 310] width 226 height 27
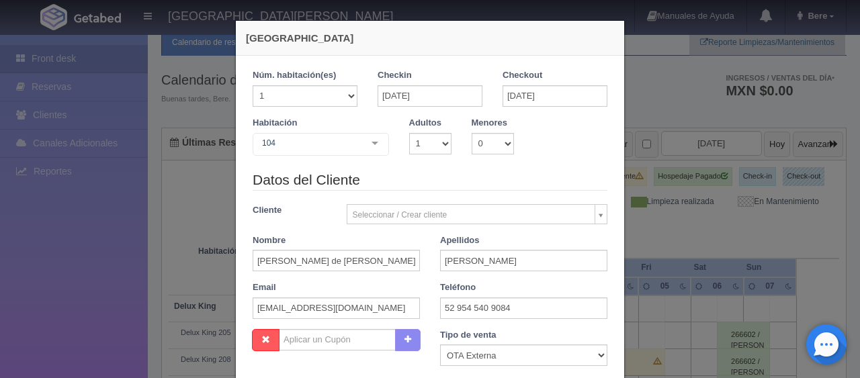
checkbox input "false"
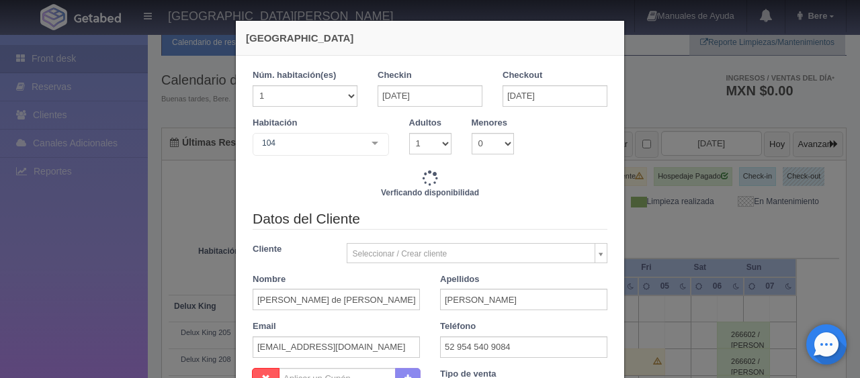
type input "1299.00"
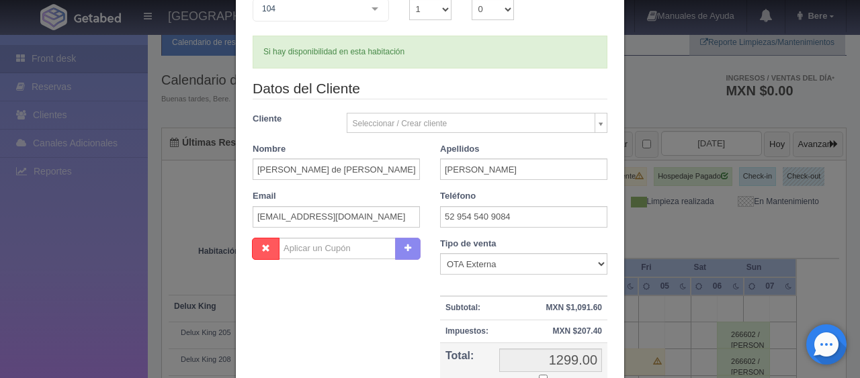
scroll to position [202, 0]
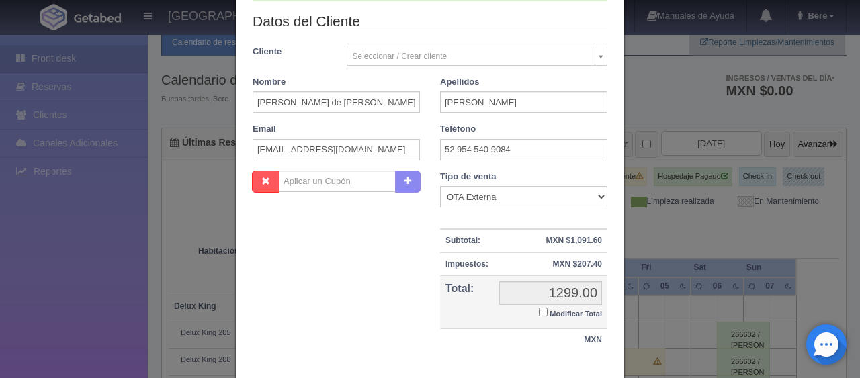
click at [539, 310] on input "Modificar Total" at bounding box center [543, 312] width 9 height 9
checkbox input "true"
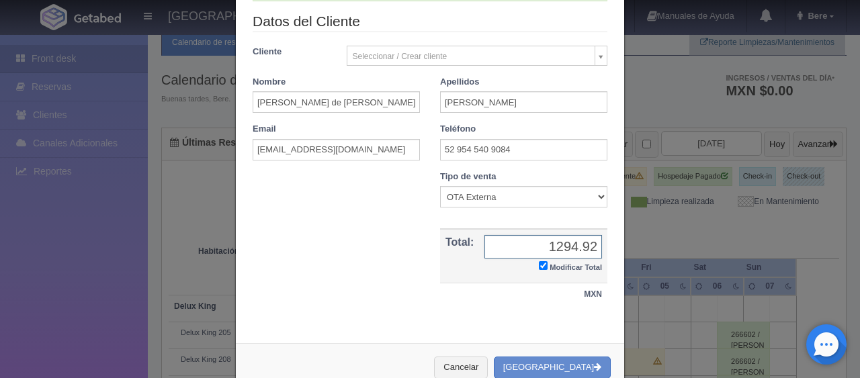
type input "1294.92"
click at [554, 365] on button "[GEOGRAPHIC_DATA]" at bounding box center [552, 368] width 117 height 22
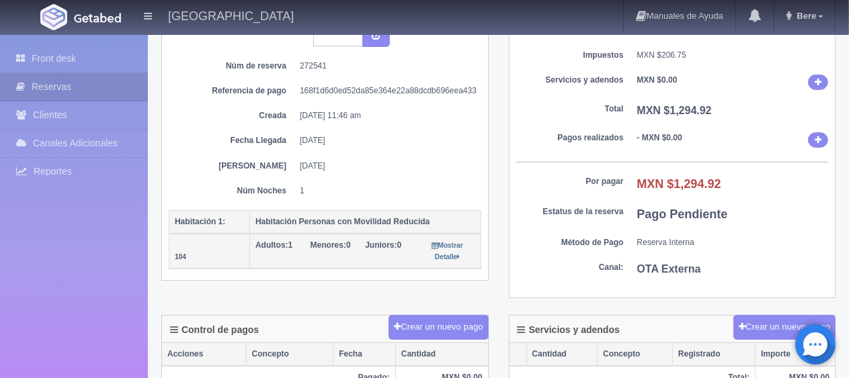
scroll to position [269, 0]
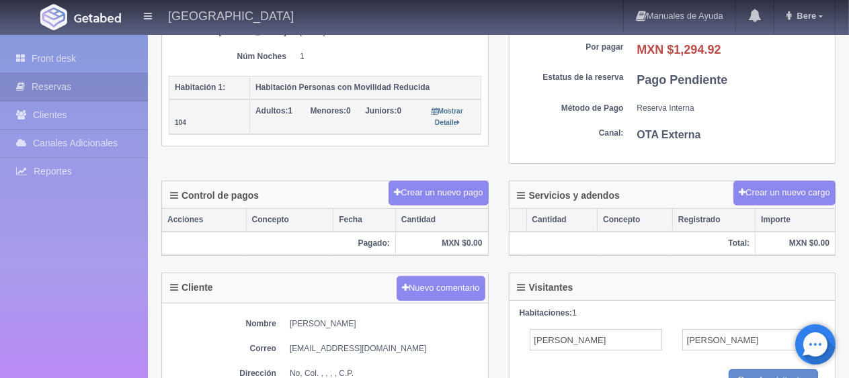
drag, startPoint x: 287, startPoint y: 318, endPoint x: 374, endPoint y: 314, distance: 87.5
click at [374, 314] on div "Nombre [PERSON_NAME] Correo [EMAIL_ADDRESS][DOMAIN_NAME] Dirección No, Col. , ,…" at bounding box center [325, 377] width 326 height 146
copy dd "[PERSON_NAME]"
click at [256, 275] on div "Cliente Nuevo comentario" at bounding box center [325, 288] width 326 height 30
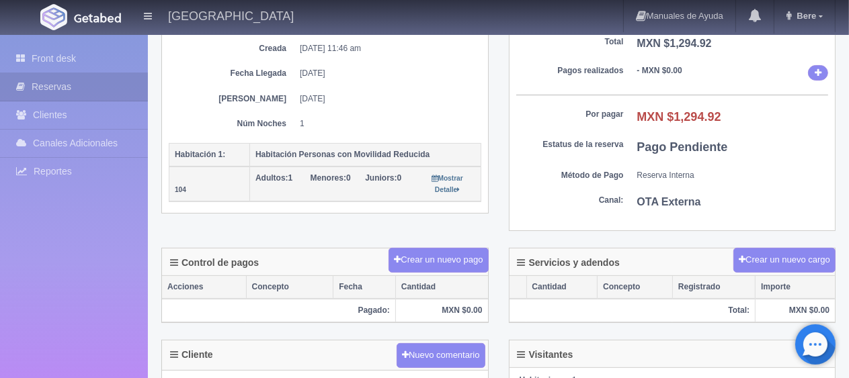
scroll to position [336, 0]
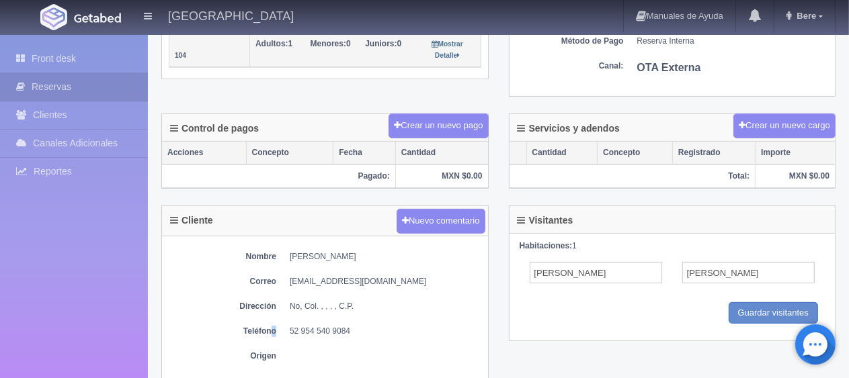
drag, startPoint x: 270, startPoint y: 332, endPoint x: 292, endPoint y: 332, distance: 22.2
click at [292, 332] on dl "Teléfono [PHONE_NUMBER]" at bounding box center [325, 331] width 312 height 11
click at [285, 333] on dl "Teléfono [PHONE_NUMBER]" at bounding box center [325, 331] width 312 height 11
drag, startPoint x: 284, startPoint y: 329, endPoint x: 360, endPoint y: 322, distance: 76.3
click at [360, 326] on dl "Teléfono [PHONE_NUMBER]" at bounding box center [325, 331] width 312 height 11
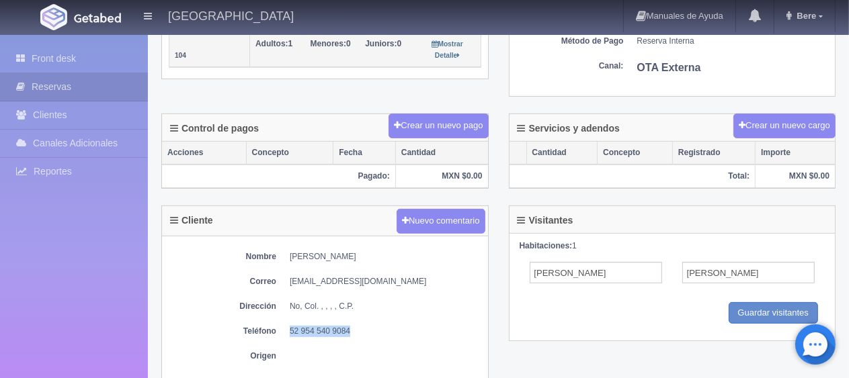
copy dd "52 954 540 9084"
click at [183, 178] on th "Pagado:" at bounding box center [278, 177] width 233 height 24
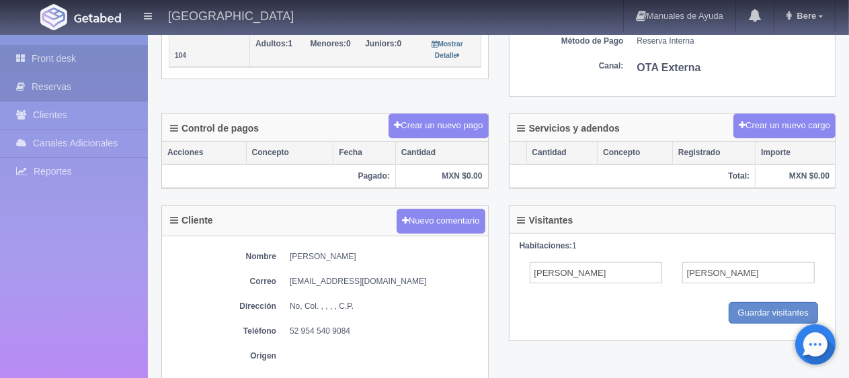
click at [101, 64] on link "Front desk" at bounding box center [74, 59] width 148 height 28
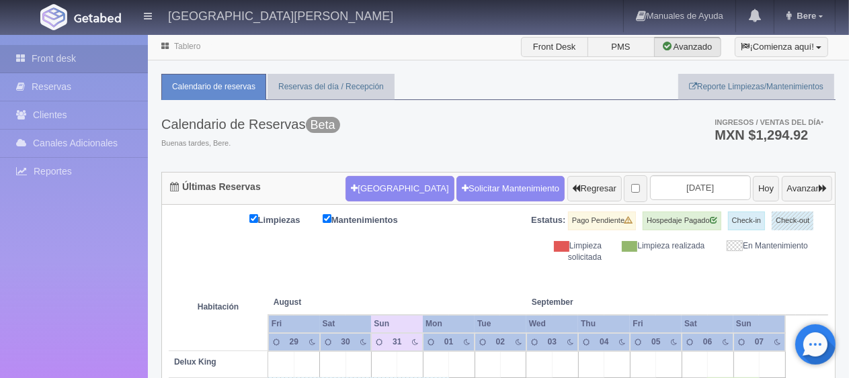
click at [345, 259] on div "Limpiezas Mantenimientos Estatus: Pago Pendiente Hospedaje Pagado Check-in Chec…" at bounding box center [498, 238] width 659 height 52
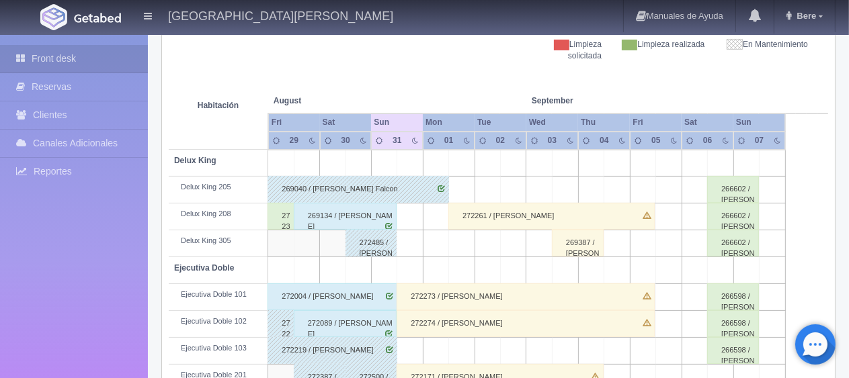
scroll to position [134, 0]
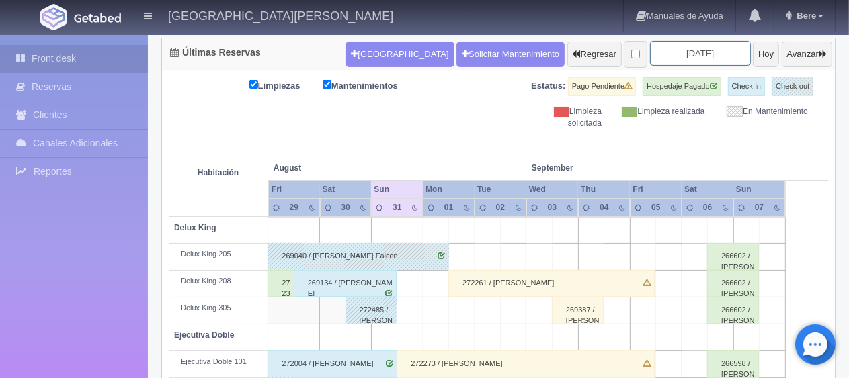
click at [686, 41] on input "2025-08-31" at bounding box center [700, 53] width 101 height 25
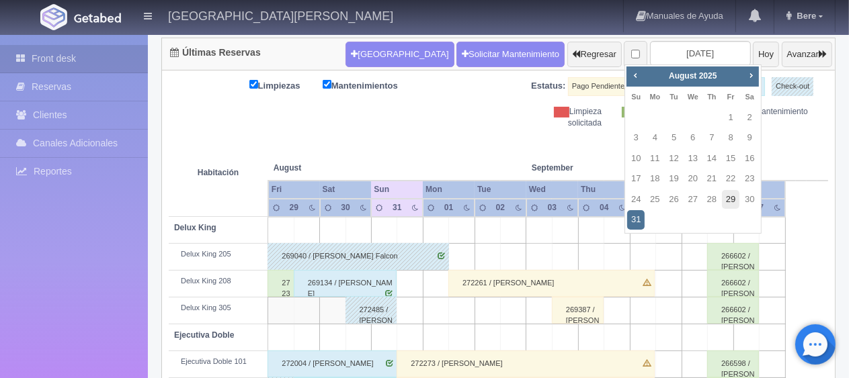
click at [730, 204] on link "29" at bounding box center [730, 199] width 17 height 19
type input "[DATE]"
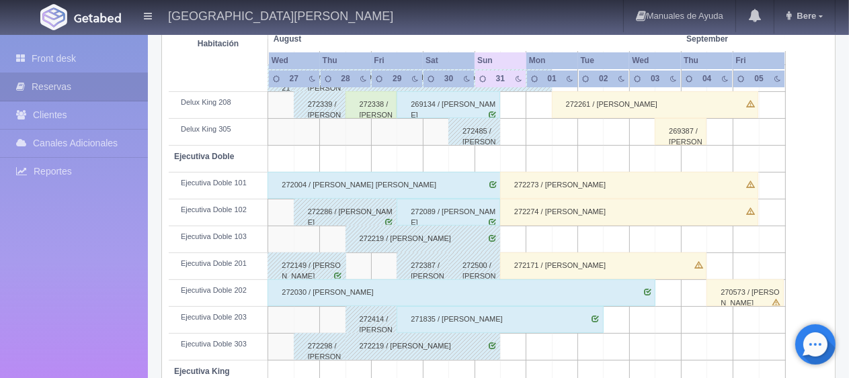
scroll to position [380, 0]
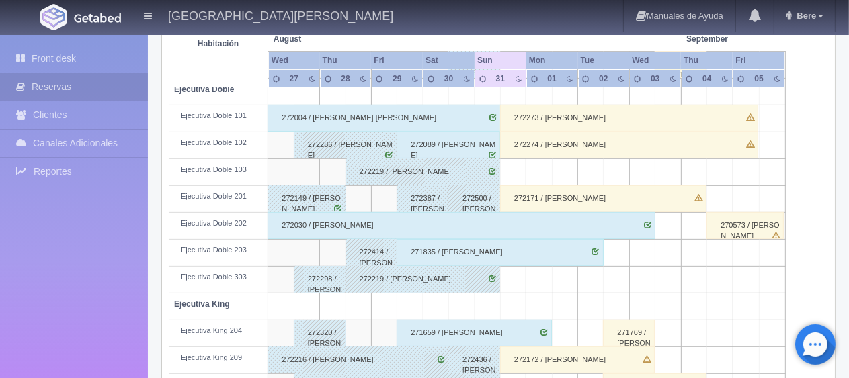
click at [379, 257] on div "272414 / [PERSON_NAME]" at bounding box center [371, 252] width 52 height 27
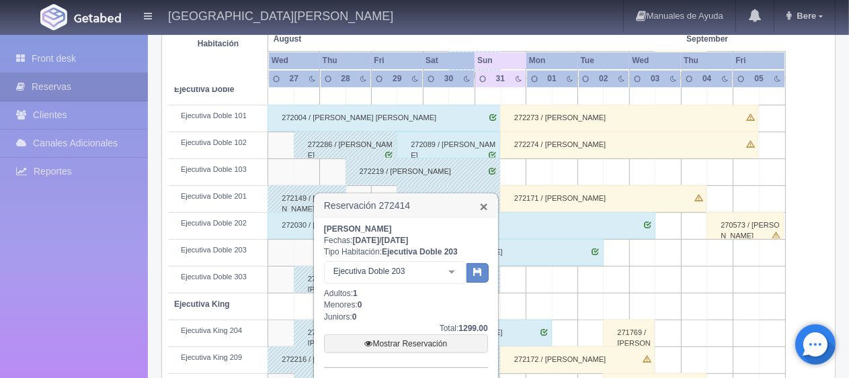
click at [487, 204] on link "×" at bounding box center [484, 207] width 8 height 14
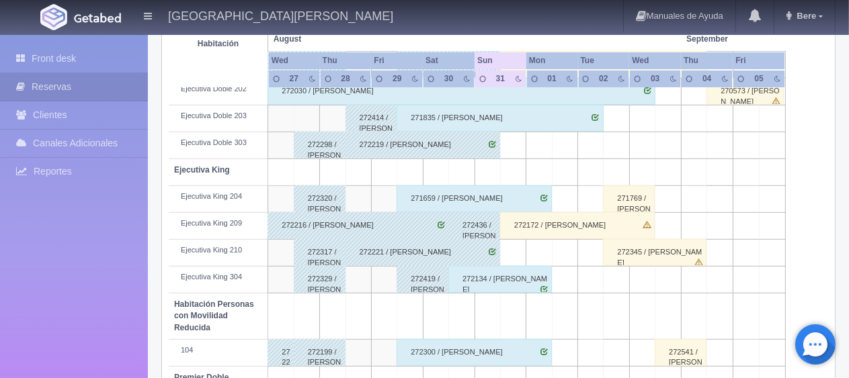
scroll to position [582, 0]
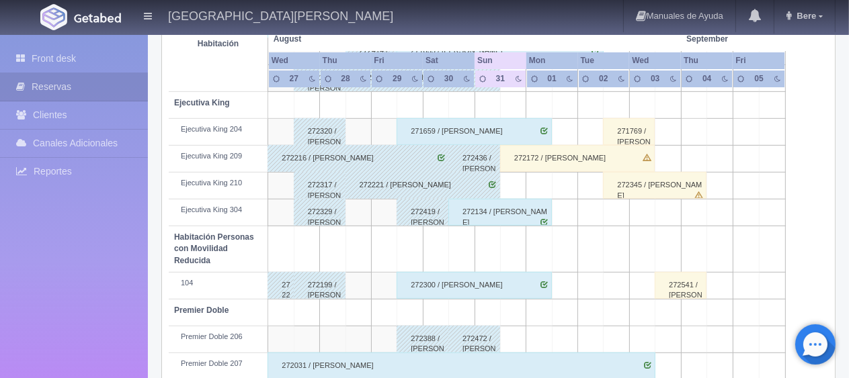
click at [331, 156] on div "272216 / Benjamin jesus Dominguez" at bounding box center [357, 158] width 181 height 27
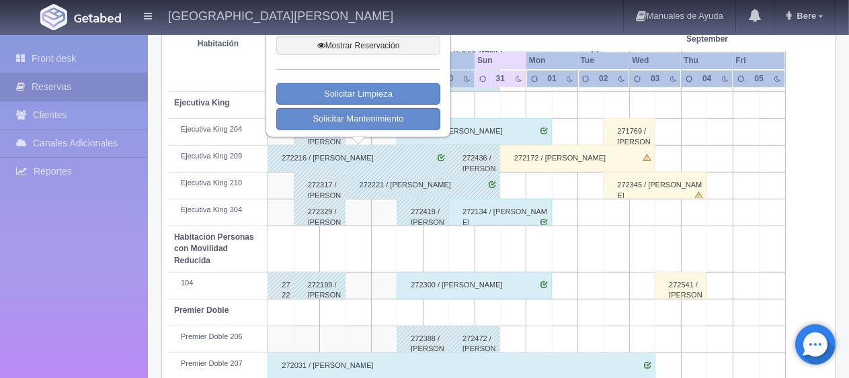
scroll to position [447, 0]
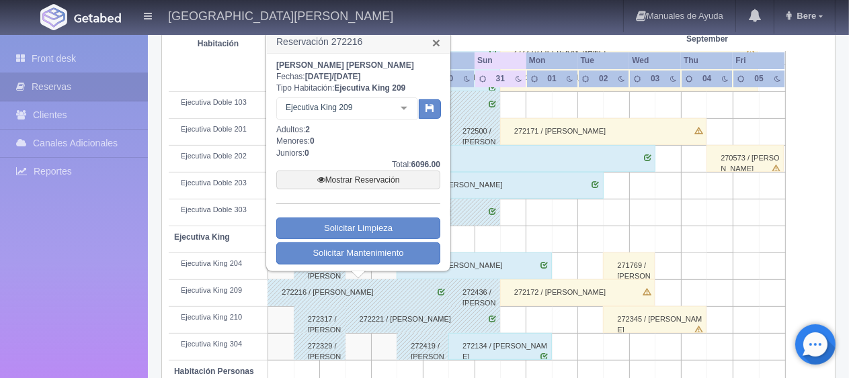
click at [433, 44] on link "×" at bounding box center [436, 43] width 8 height 14
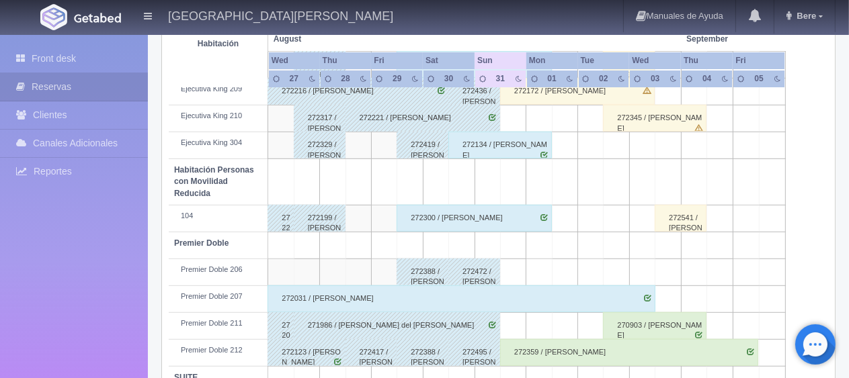
scroll to position [716, 0]
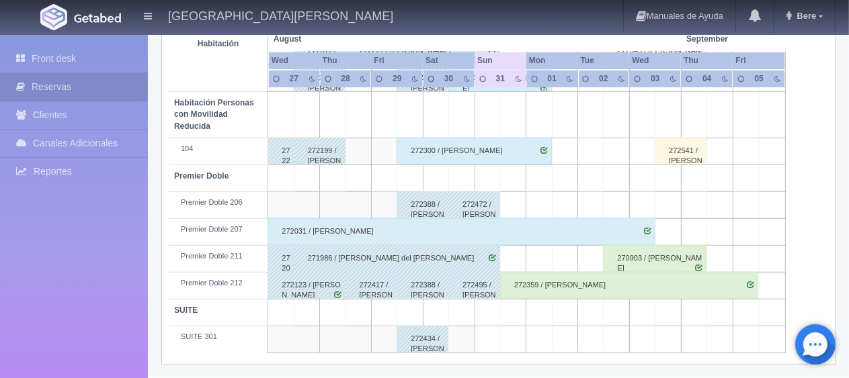
click at [359, 284] on div "272417 / [PERSON_NAME] [PERSON_NAME] [PERSON_NAME] ." at bounding box center [371, 285] width 52 height 27
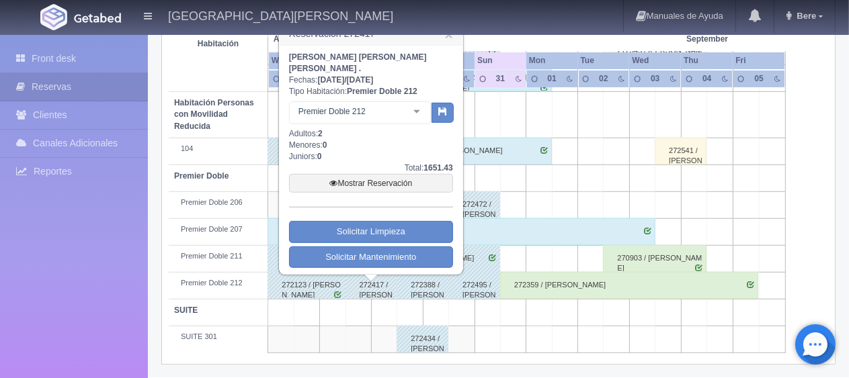
scroll to position [649, 0]
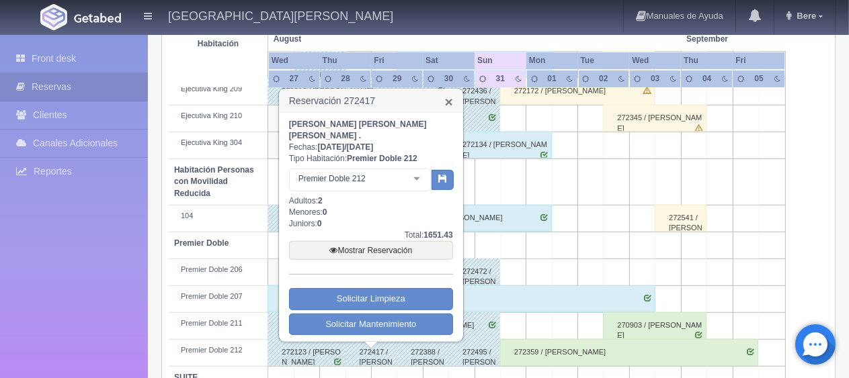
click at [446, 103] on link "×" at bounding box center [449, 102] width 8 height 14
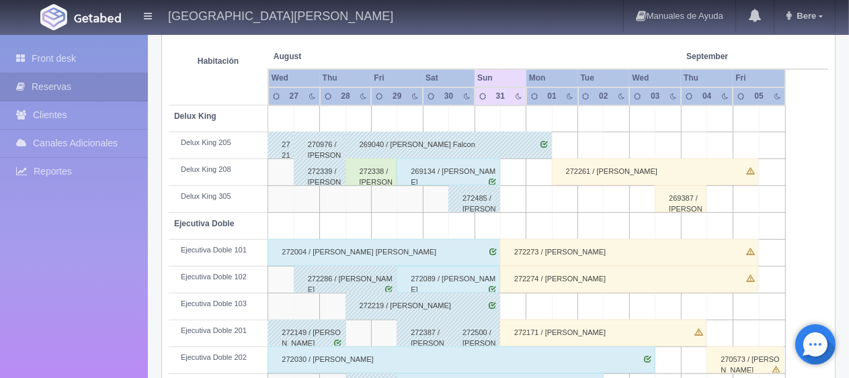
scroll to position [313, 0]
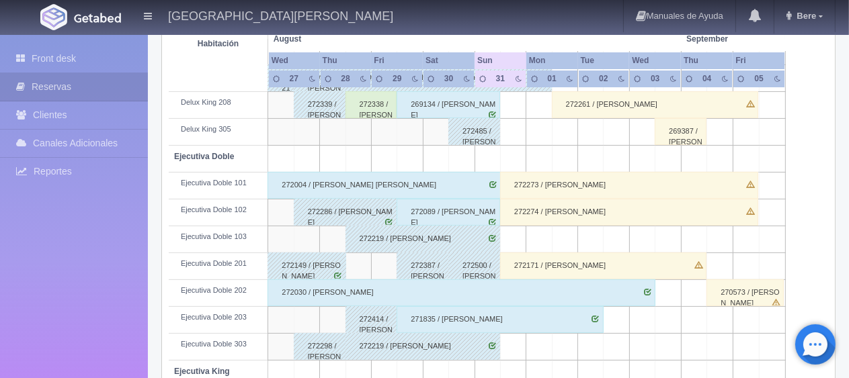
click at [411, 270] on div "272387 / Elsa Mondragón Cruz" at bounding box center [422, 266] width 52 height 27
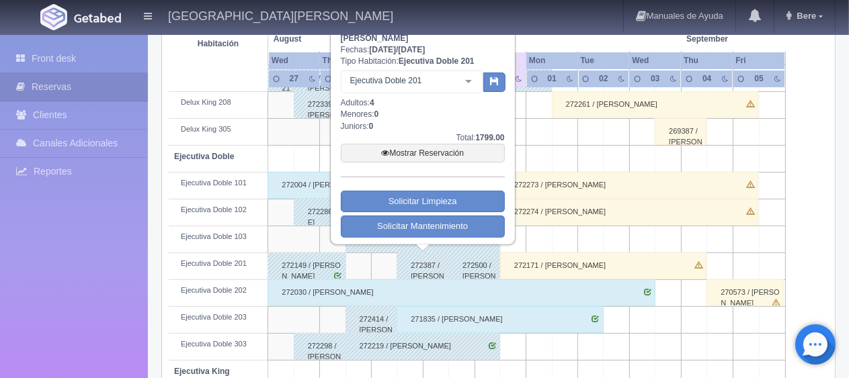
scroll to position [246, 0]
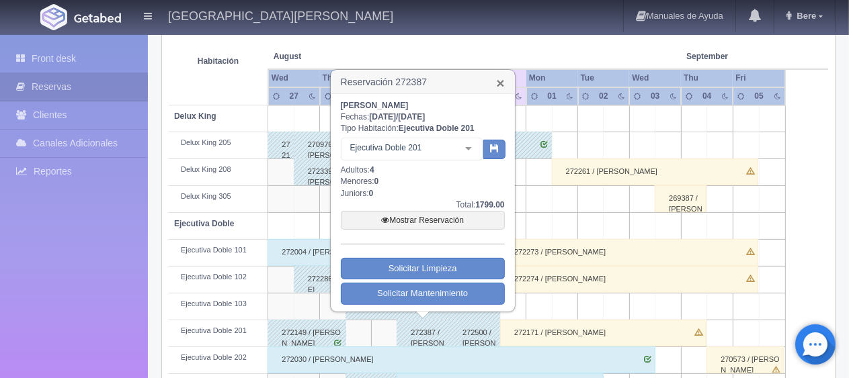
click at [503, 80] on link "×" at bounding box center [500, 83] width 8 height 14
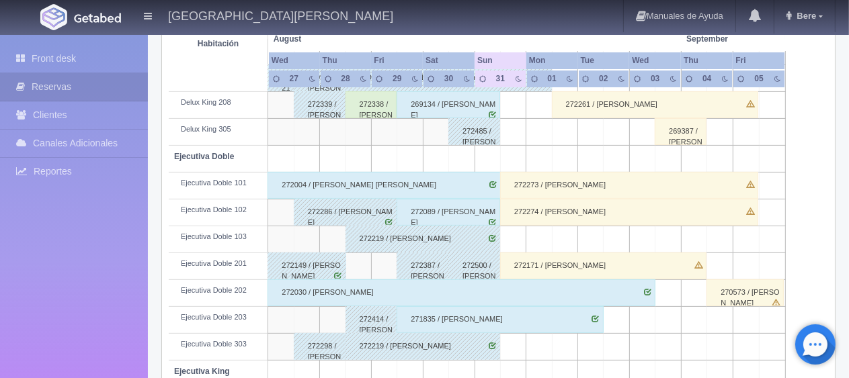
scroll to position [380, 0]
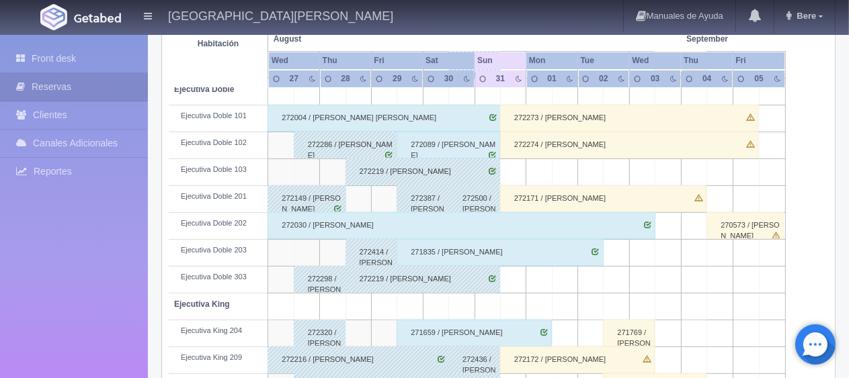
click at [521, 255] on div "271835 / Linda Jimenez" at bounding box center [499, 252] width 206 height 27
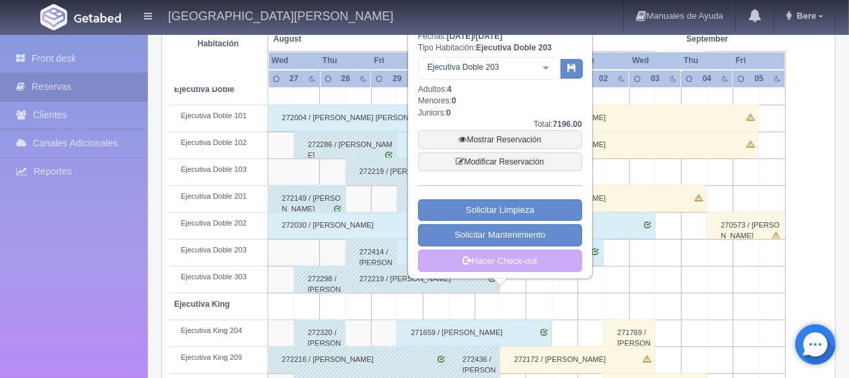
scroll to position [313, 0]
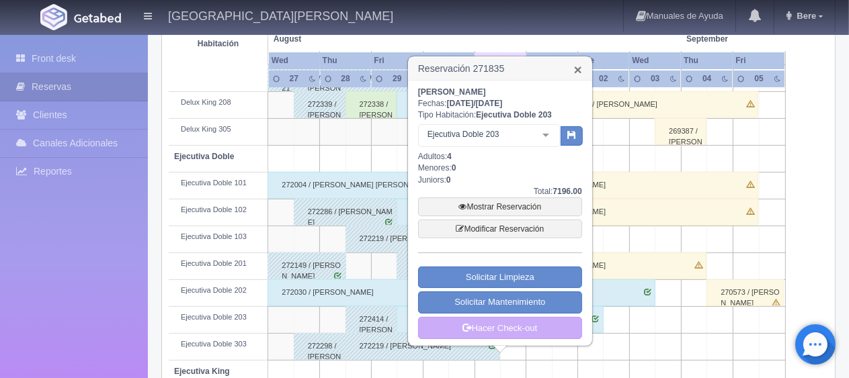
click at [580, 72] on link "×" at bounding box center [578, 69] width 8 height 14
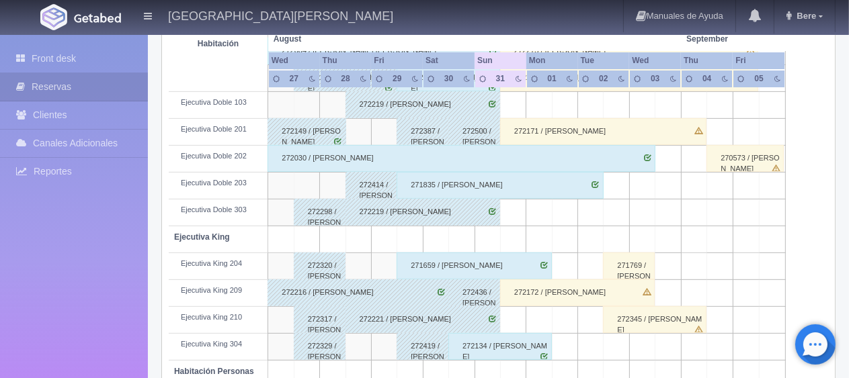
scroll to position [515, 0]
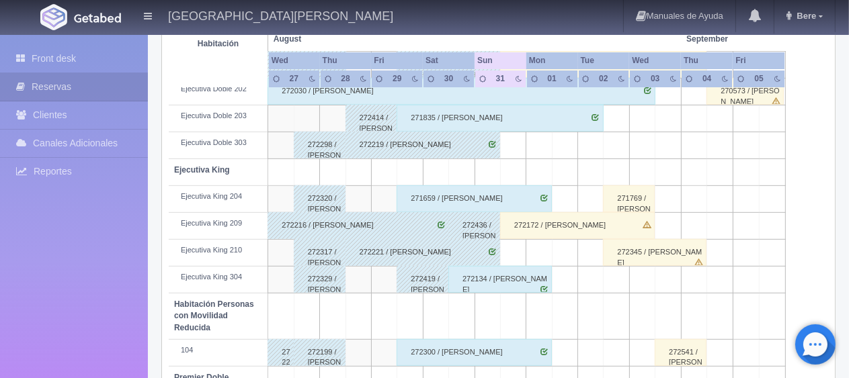
click at [430, 277] on div "272419 / Edgar Elizondo" at bounding box center [422, 279] width 52 height 27
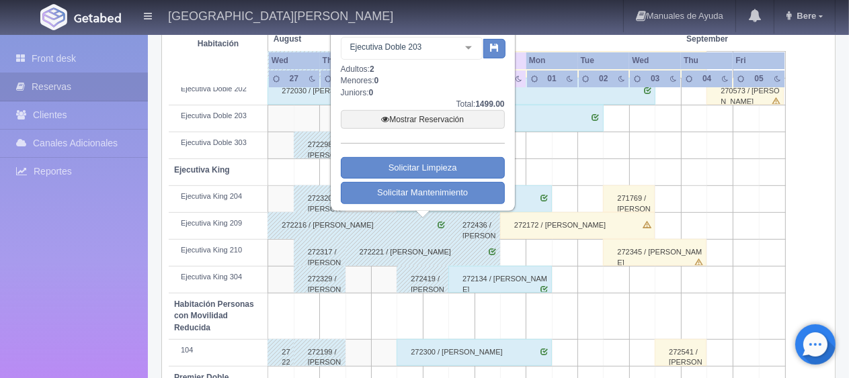
scroll to position [380, 0]
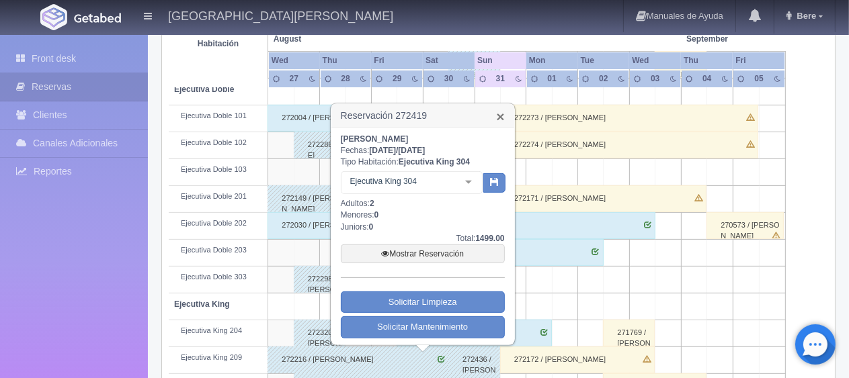
click at [503, 114] on link "×" at bounding box center [500, 117] width 8 height 14
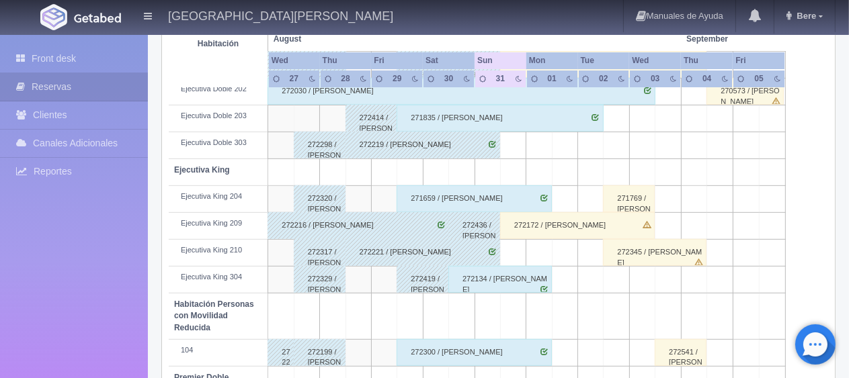
scroll to position [649, 0]
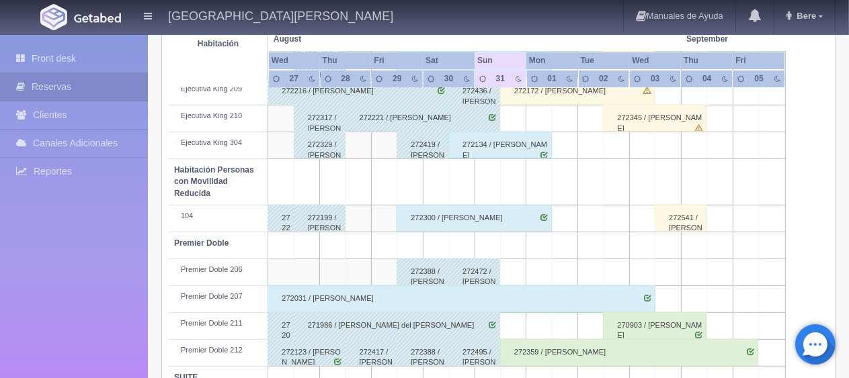
click at [418, 275] on div "272388 / [PERSON_NAME]" at bounding box center [422, 272] width 52 height 27
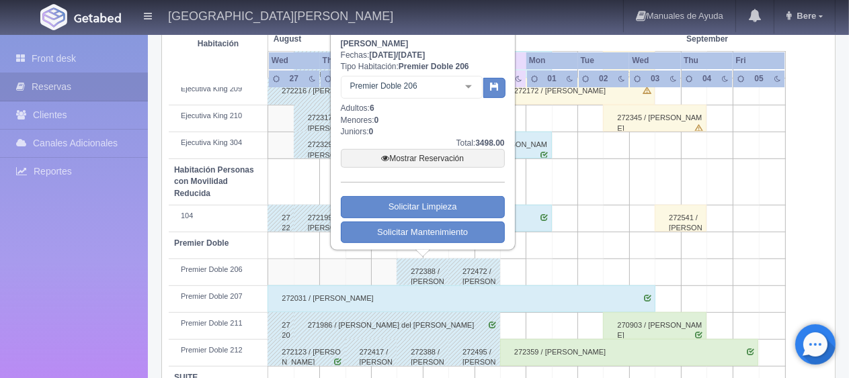
scroll to position [582, 0]
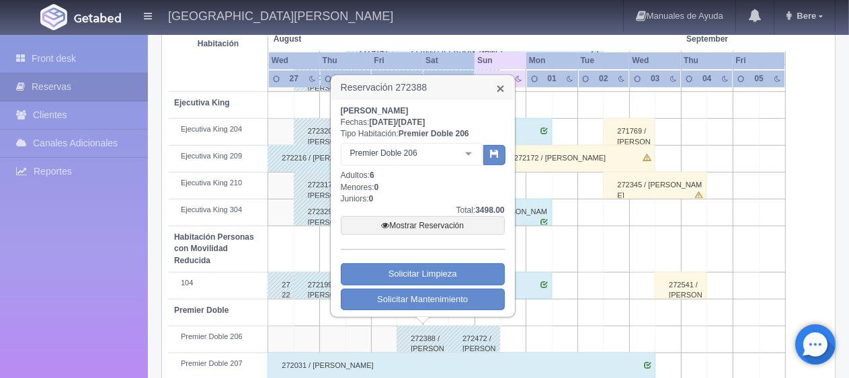
click at [497, 83] on link "×" at bounding box center [500, 88] width 8 height 14
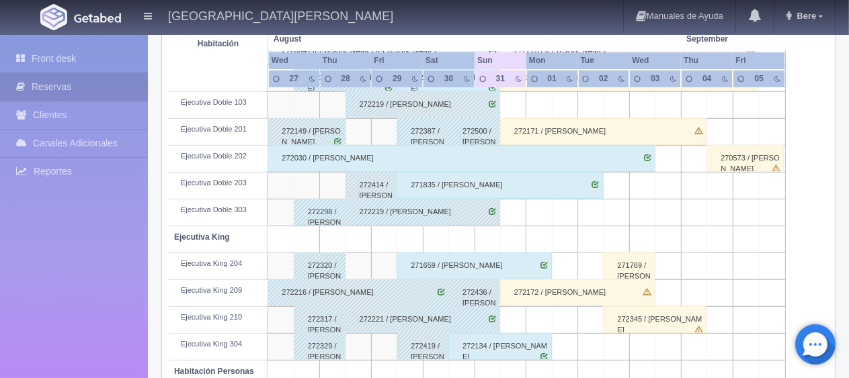
scroll to position [515, 0]
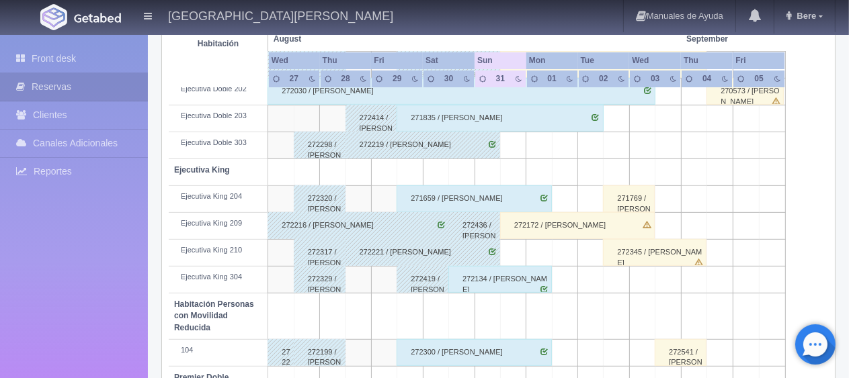
click at [349, 224] on div "272216 / Benjamin jesus Dominguez" at bounding box center [357, 225] width 181 height 27
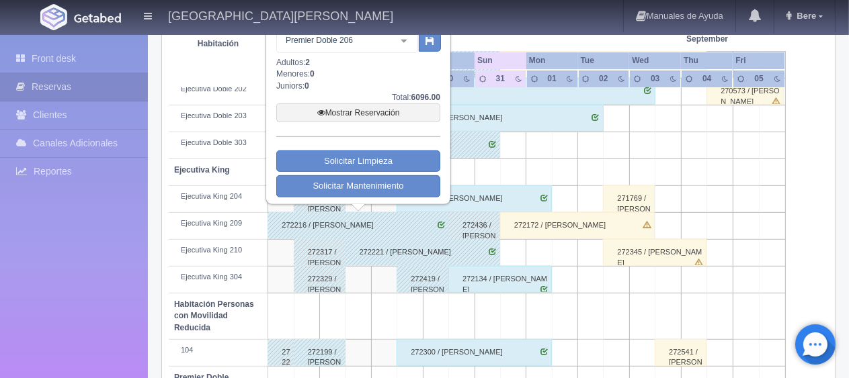
scroll to position [380, 0]
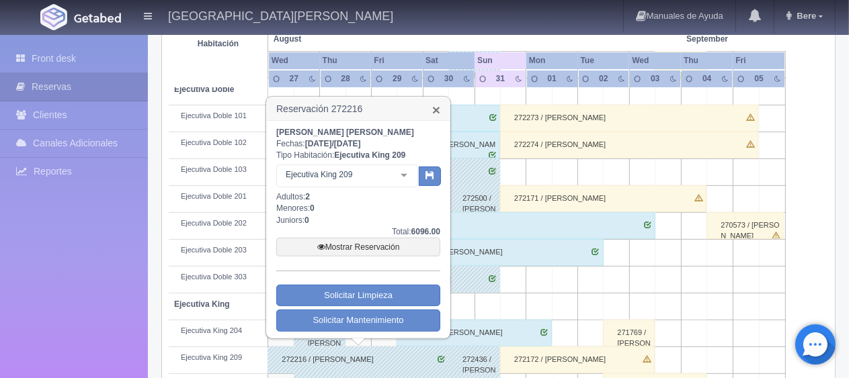
click at [438, 103] on link "×" at bounding box center [436, 110] width 8 height 14
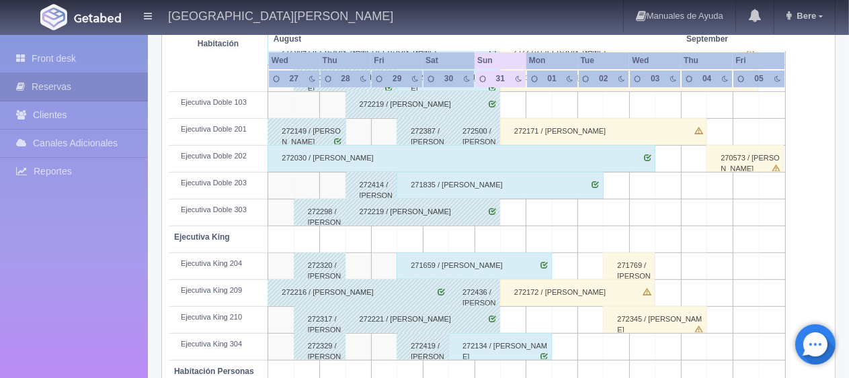
scroll to position [179, 0]
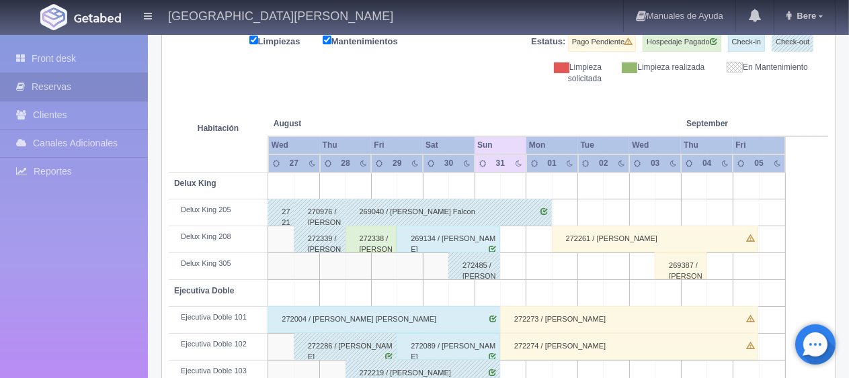
click at [473, 273] on div "272485 / [PERSON_NAME] ." at bounding box center [474, 266] width 52 height 27
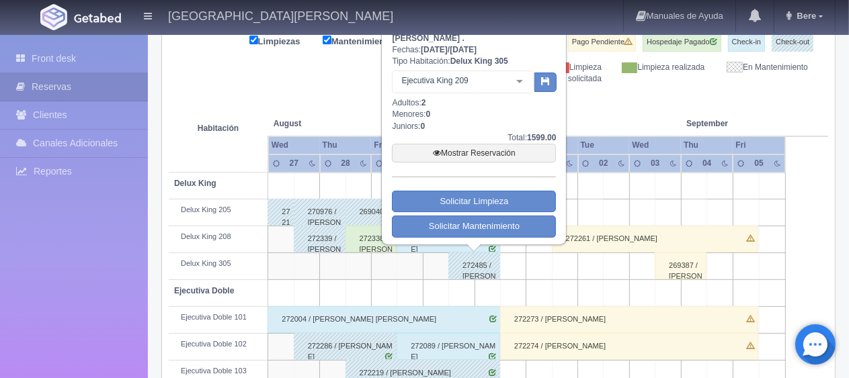
scroll to position [112, 0]
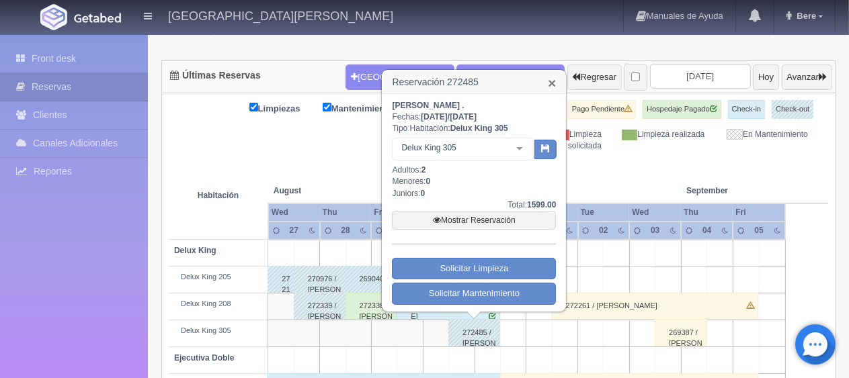
click at [548, 84] on link "×" at bounding box center [552, 83] width 8 height 14
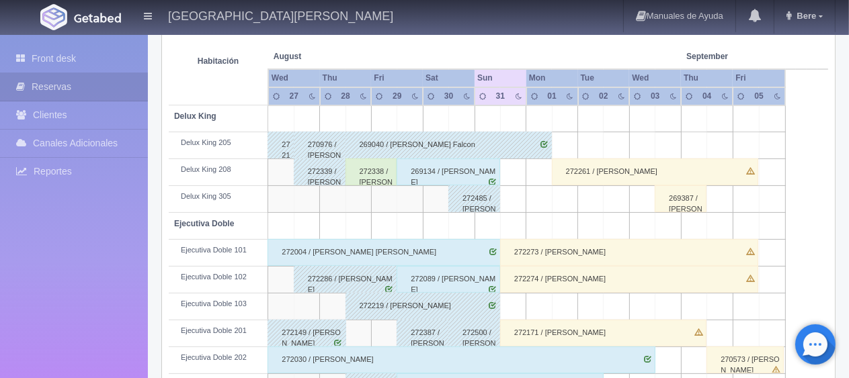
scroll to position [313, 0]
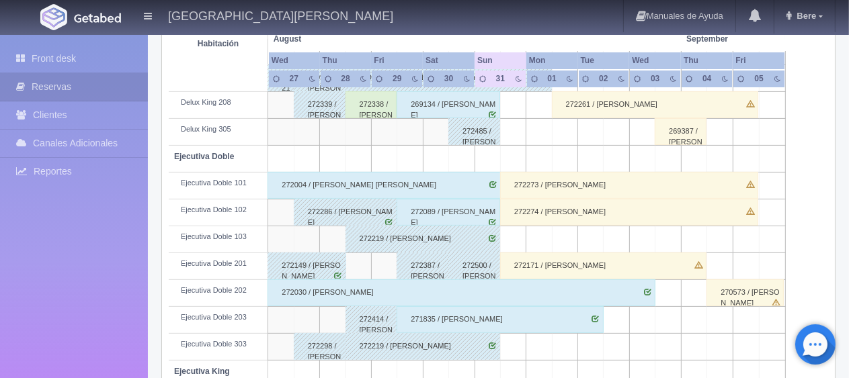
click at [466, 269] on div "272500 / [PERSON_NAME]" at bounding box center [474, 266] width 52 height 27
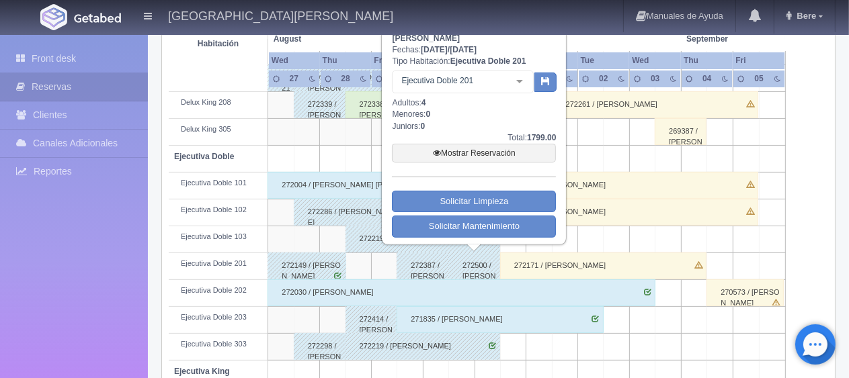
scroll to position [246, 0]
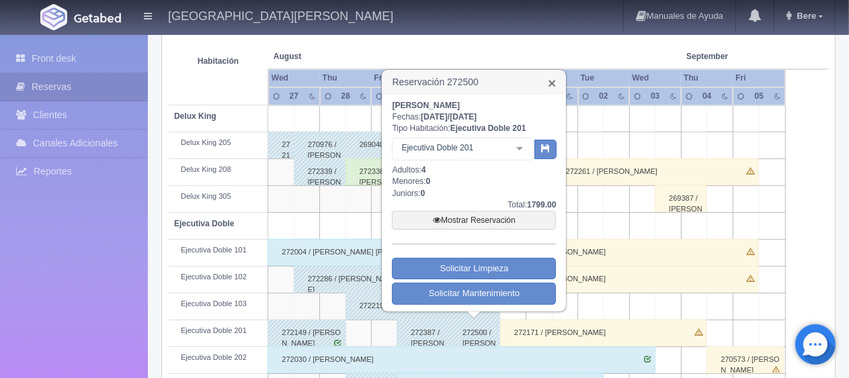
click at [549, 84] on link "×" at bounding box center [552, 83] width 8 height 14
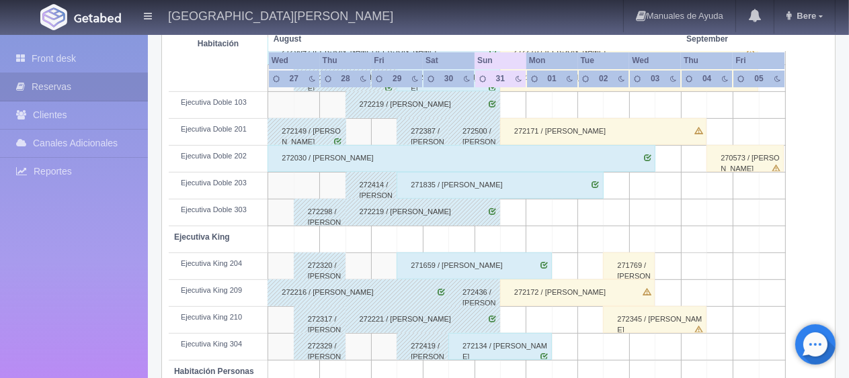
scroll to position [515, 0]
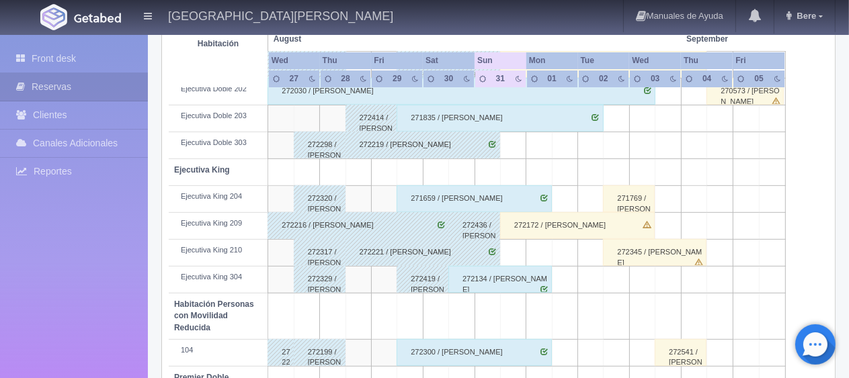
click at [471, 225] on div "272436 / [PERSON_NAME]" at bounding box center [474, 225] width 52 height 27
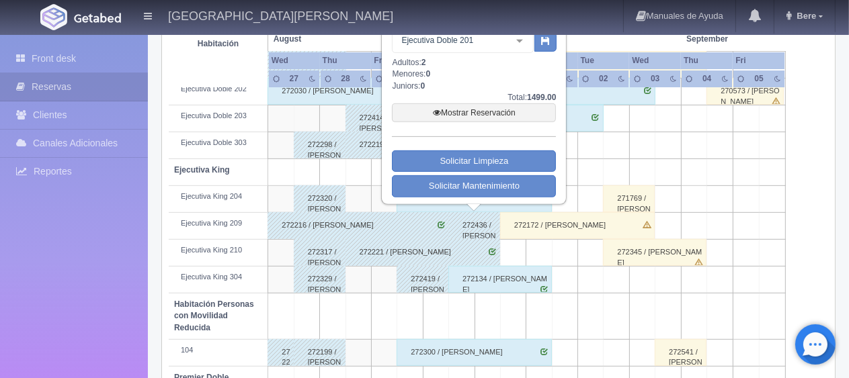
scroll to position [447, 0]
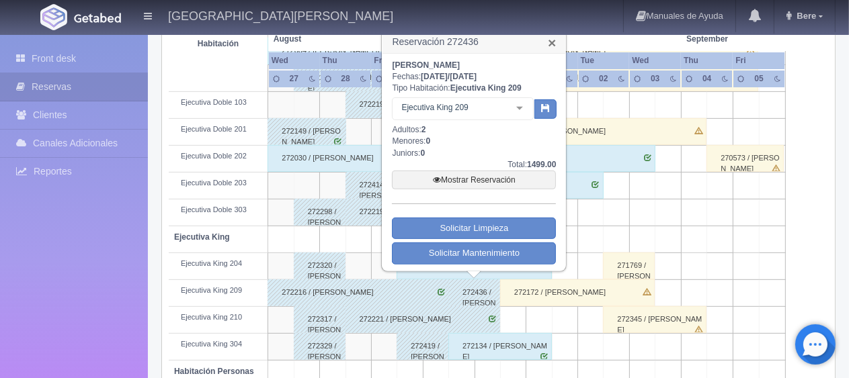
click at [552, 45] on link "×" at bounding box center [552, 43] width 8 height 14
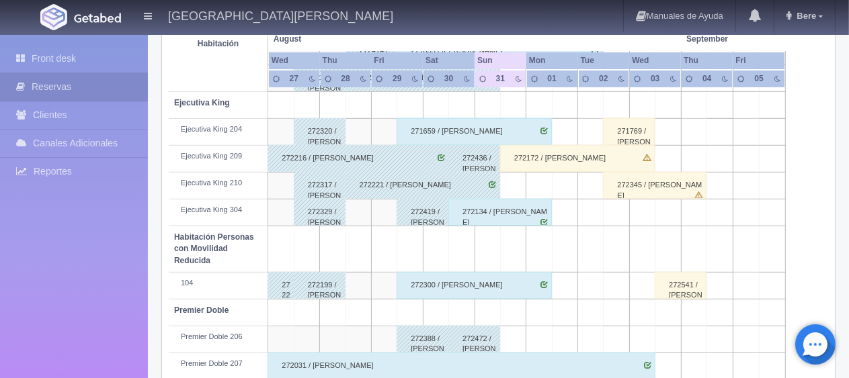
scroll to position [649, 0]
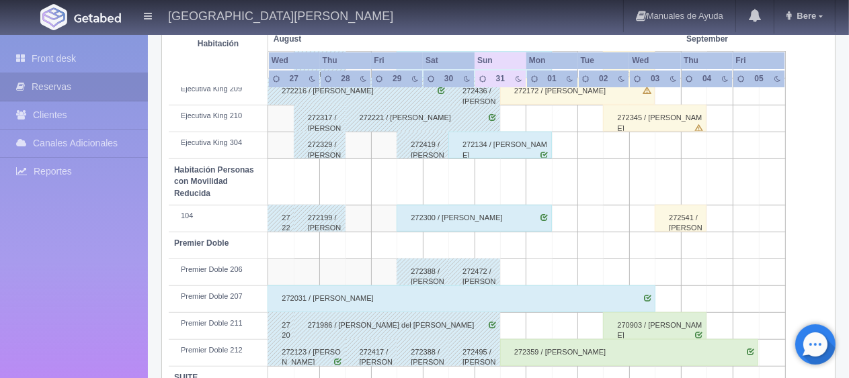
click at [486, 270] on div "272472 / Edgar Escanio" at bounding box center [474, 272] width 52 height 27
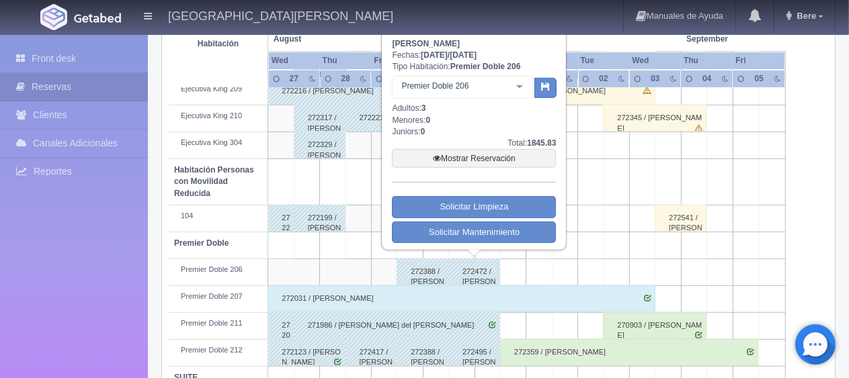
scroll to position [582, 0]
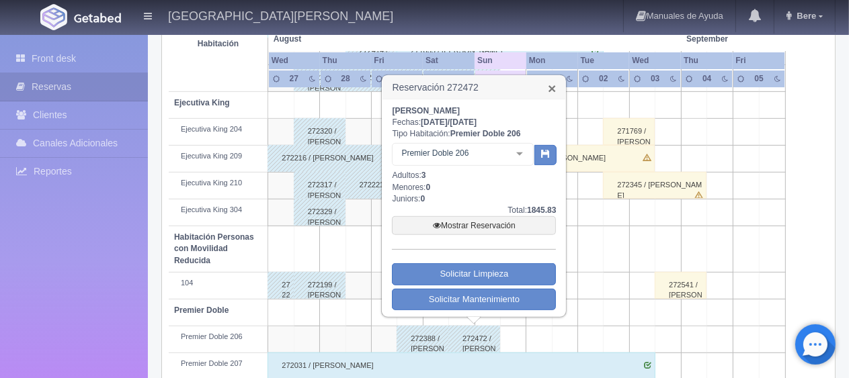
click at [556, 91] on link "×" at bounding box center [552, 88] width 8 height 14
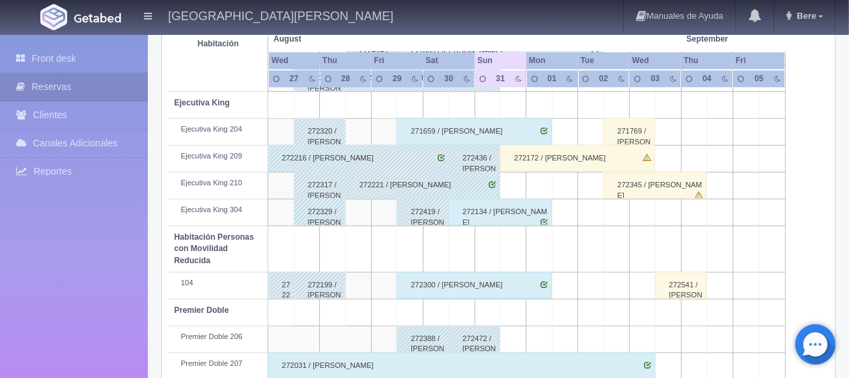
scroll to position [716, 0]
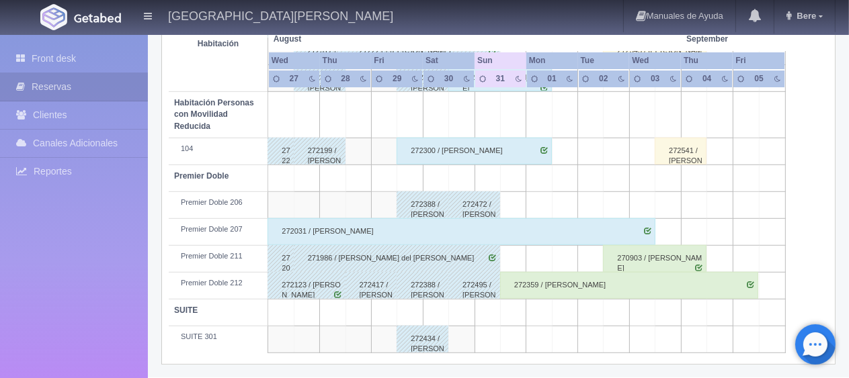
click at [480, 288] on div "272495 / [PERSON_NAME] [PERSON_NAME]" at bounding box center [474, 285] width 52 height 27
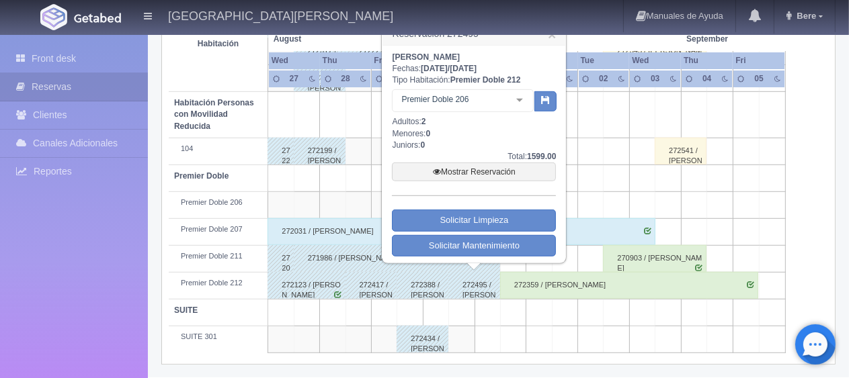
scroll to position [649, 0]
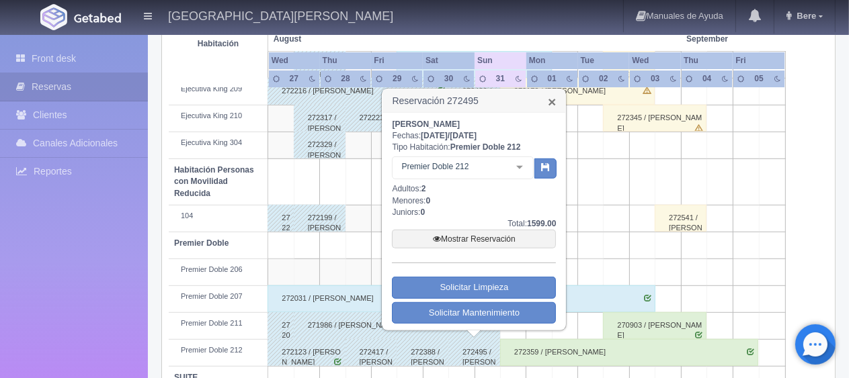
click at [556, 103] on link "×" at bounding box center [552, 102] width 8 height 14
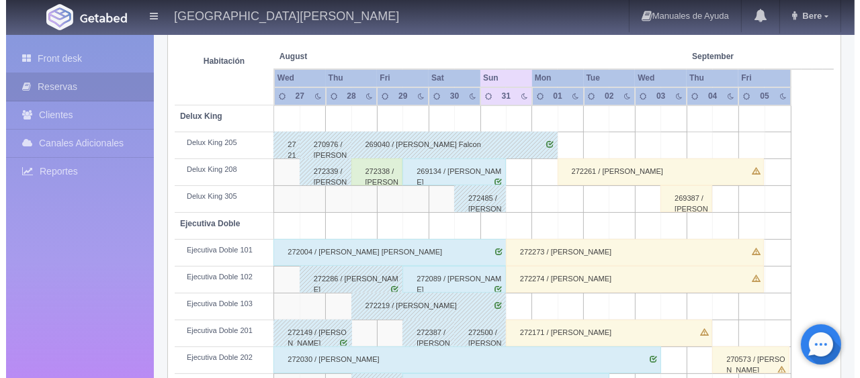
scroll to position [44, 0]
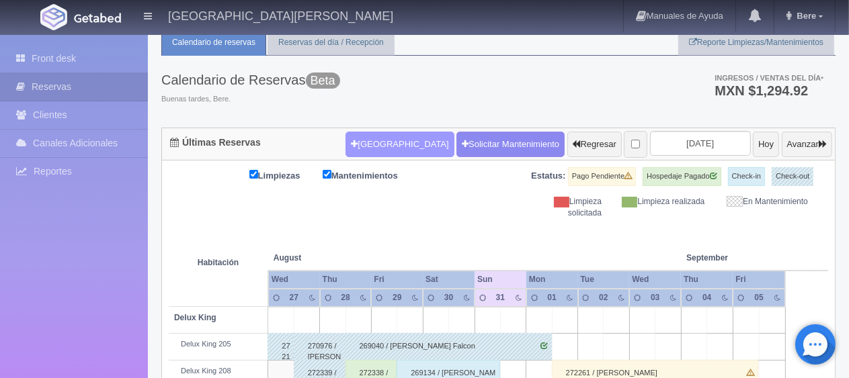
click at [392, 142] on button "[GEOGRAPHIC_DATA]" at bounding box center [399, 145] width 108 height 26
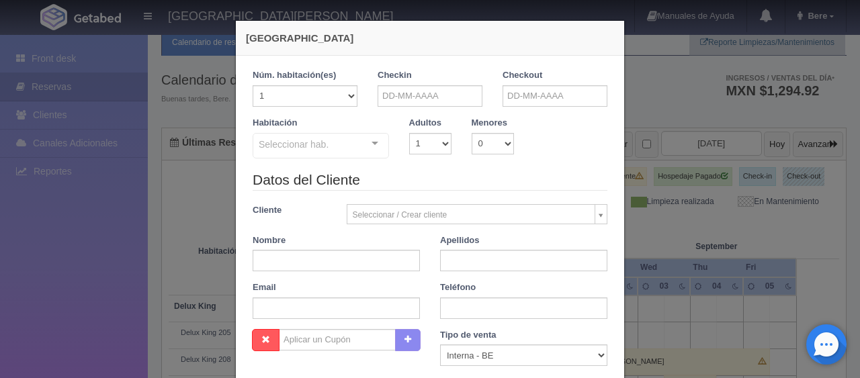
checkbox input "false"
click at [439, 101] on input "text" at bounding box center [430, 96] width 105 height 22
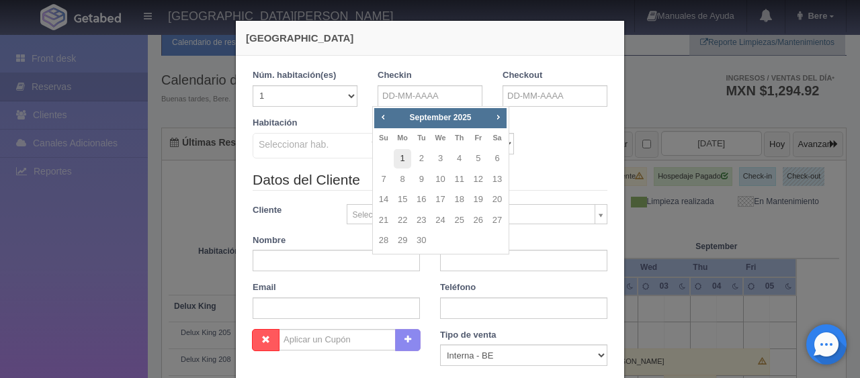
click at [408, 161] on link "1" at bounding box center [402, 158] width 17 height 19
type input "[DATE]"
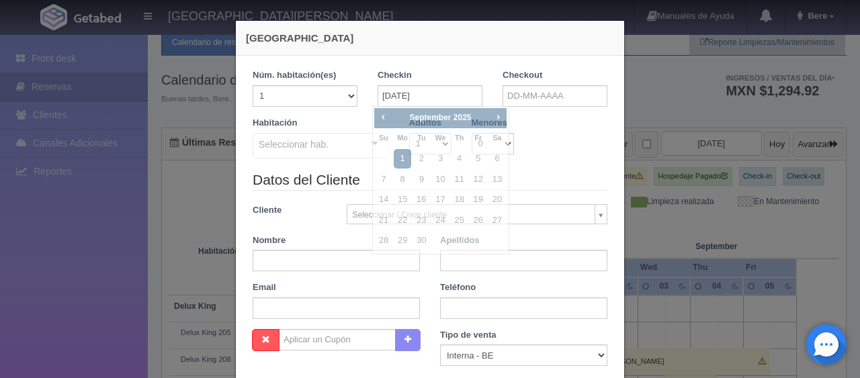
checkbox input "false"
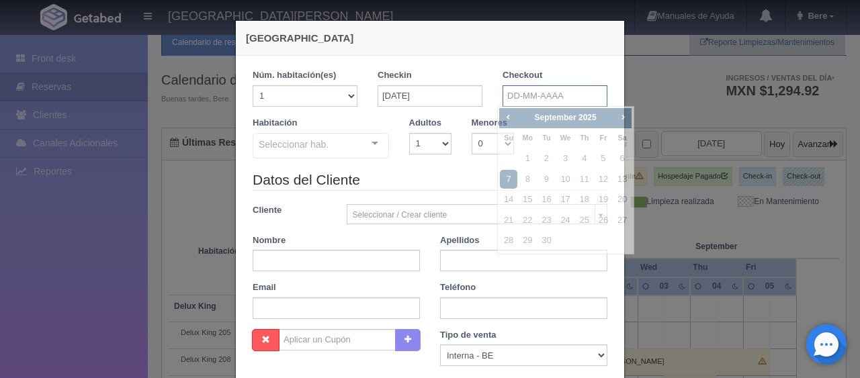
click at [528, 100] on input "text" at bounding box center [555, 96] width 105 height 22
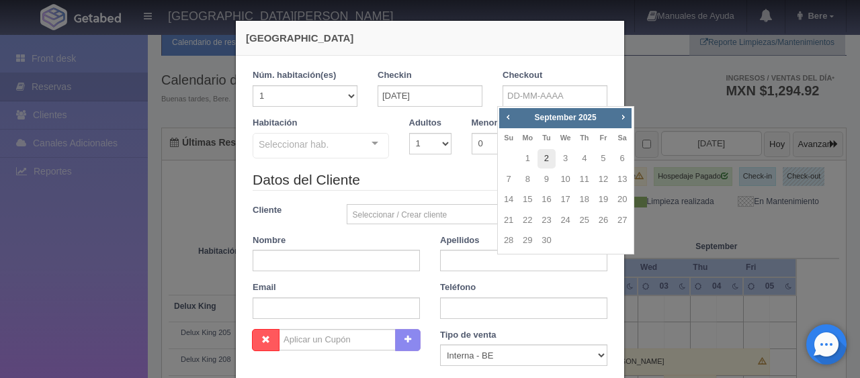
click at [551, 157] on link "2" at bounding box center [546, 158] width 17 height 19
type input "02-09-2025"
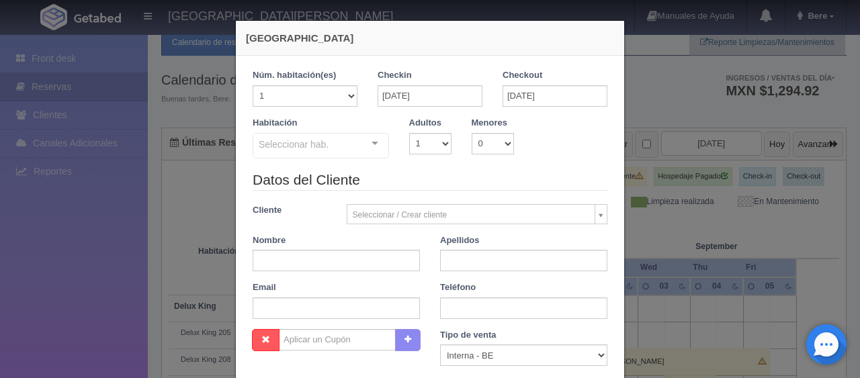
click at [345, 138] on div "Seleccionar hab." at bounding box center [321, 146] width 136 height 26
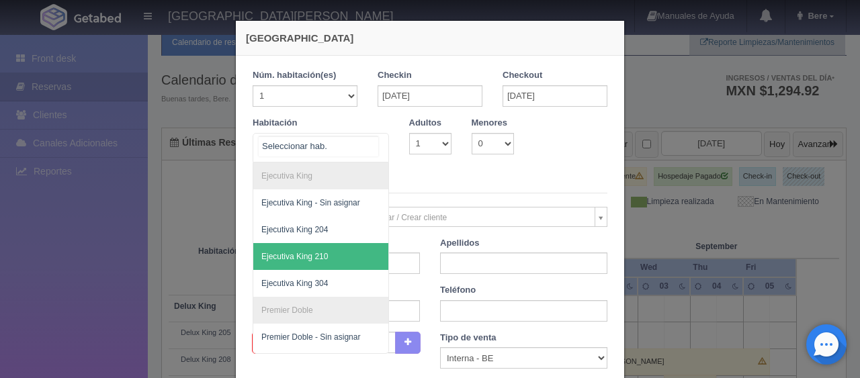
scroll to position [336, 0]
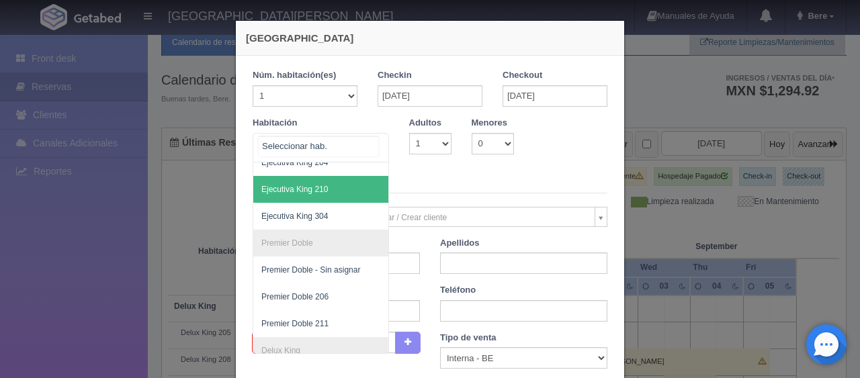
click at [339, 194] on span "Ejecutiva King 210" at bounding box center [366, 189] width 226 height 27
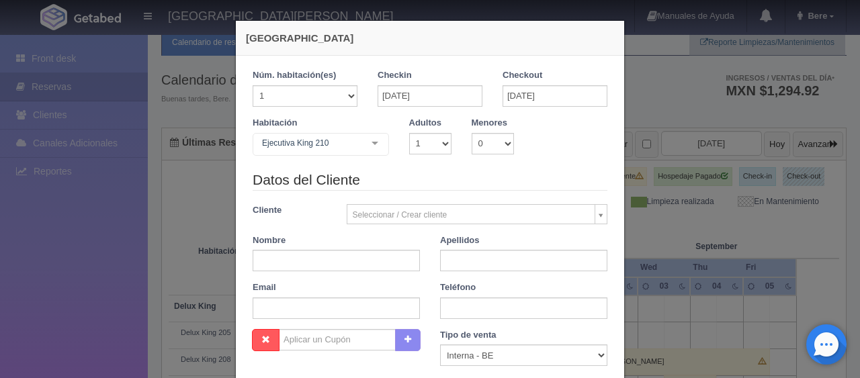
checkbox input "false"
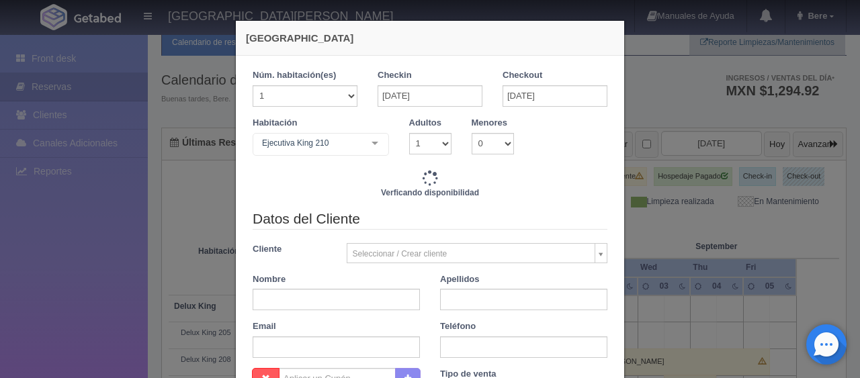
type input "1299.00"
checkbox input "false"
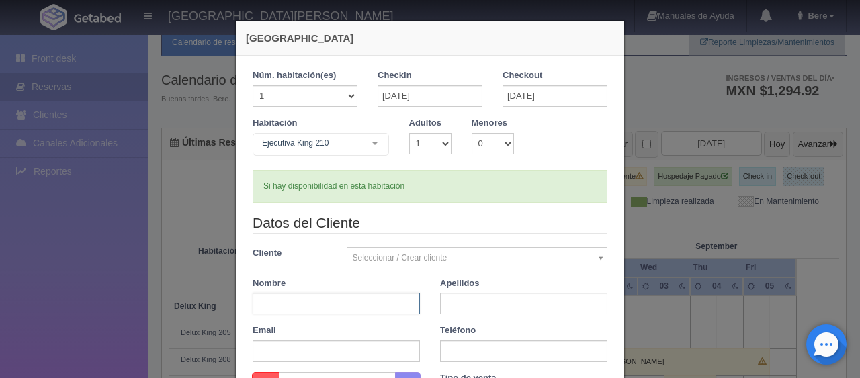
click at [326, 305] on input "text" at bounding box center [336, 304] width 167 height 22
type input "Maria Eugenia"
click at [484, 308] on input "text" at bounding box center [523, 304] width 167 height 22
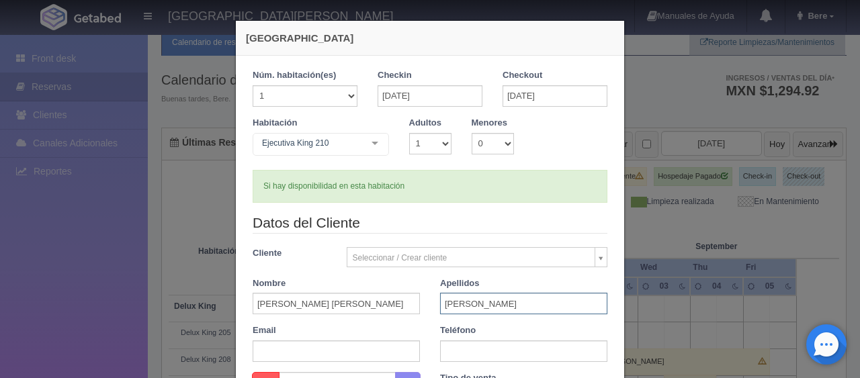
scroll to position [67, 0]
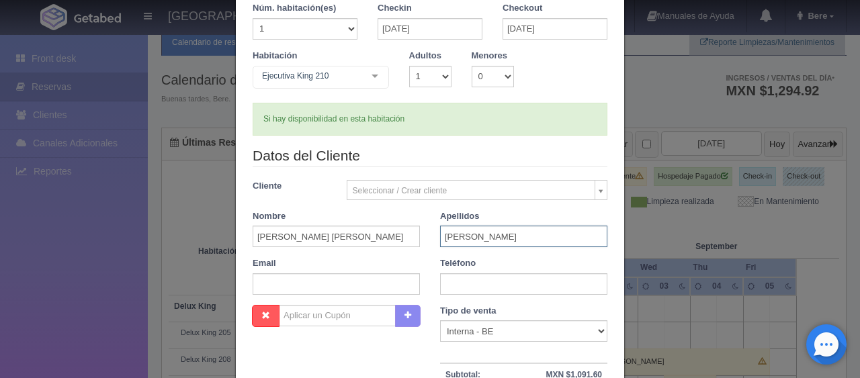
type input "Lopez"
click at [449, 284] on input "text" at bounding box center [523, 284] width 167 height 22
click at [474, 332] on select "Correo Electronico Interna - BE Llamada OTA Externa Otro WALK IN" at bounding box center [523, 332] width 167 height 22
select select "phone"
click at [440, 321] on select "Correo Electronico Interna - BE Llamada OTA Externa Otro WALK IN" at bounding box center [523, 332] width 167 height 22
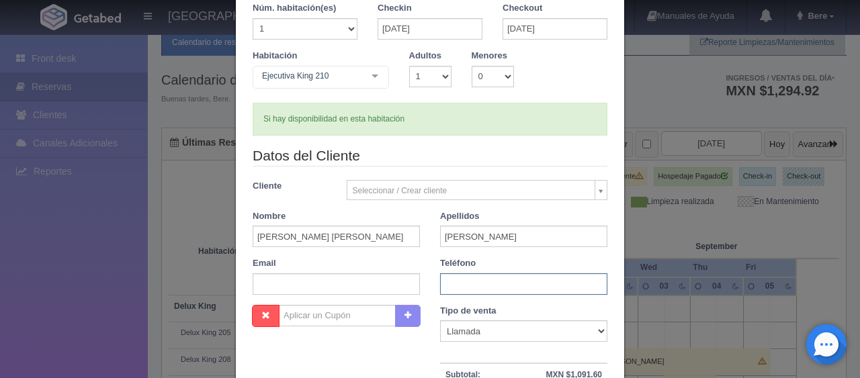
click at [470, 281] on input "text" at bounding box center [523, 284] width 167 height 22
type input "5"
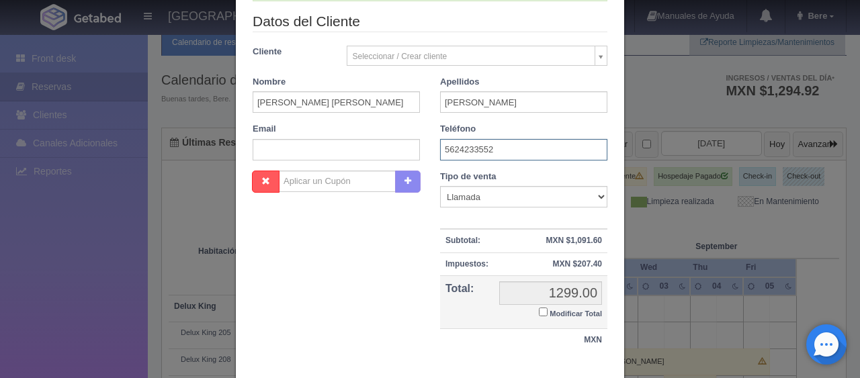
scroll to position [280, 0]
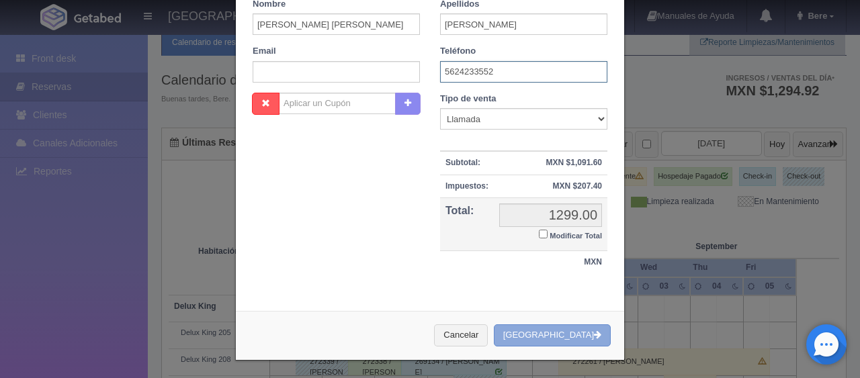
type input "5624233552"
click at [540, 333] on button "Crear Reserva" at bounding box center [552, 336] width 117 height 22
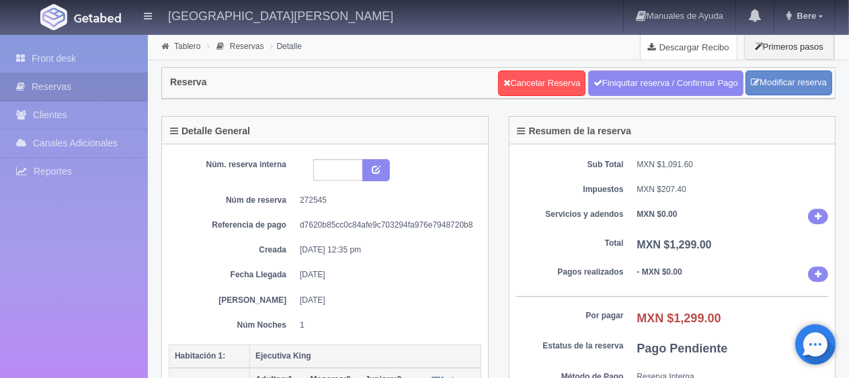
click at [667, 52] on link "Descargar Recibo" at bounding box center [688, 47] width 96 height 27
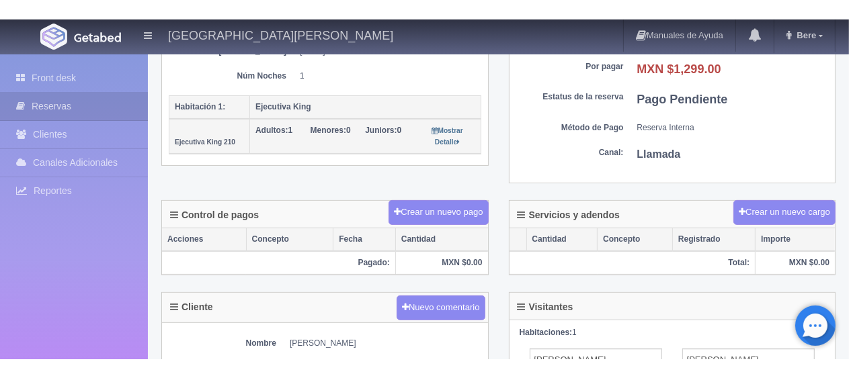
scroll to position [470, 0]
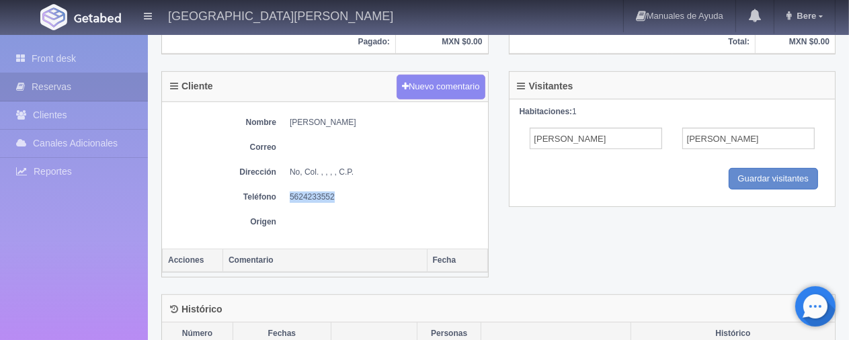
drag, startPoint x: 285, startPoint y: 193, endPoint x: 393, endPoint y: 197, distance: 108.3
click at [393, 197] on dl "Teléfono [PHONE_NUMBER]" at bounding box center [325, 196] width 312 height 11
copy dd "5624233552"
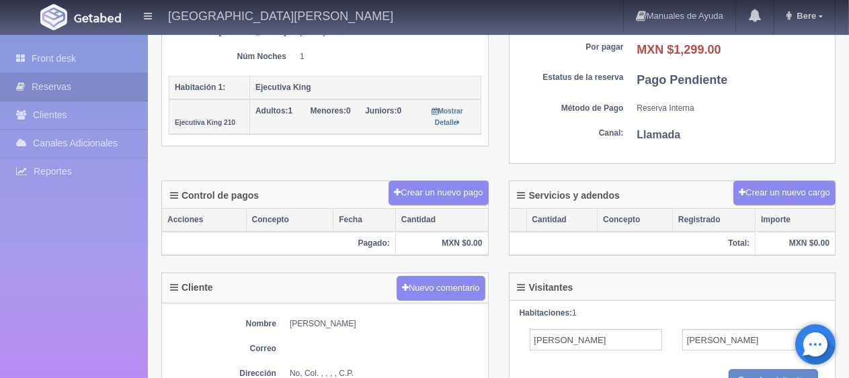
scroll to position [403, 0]
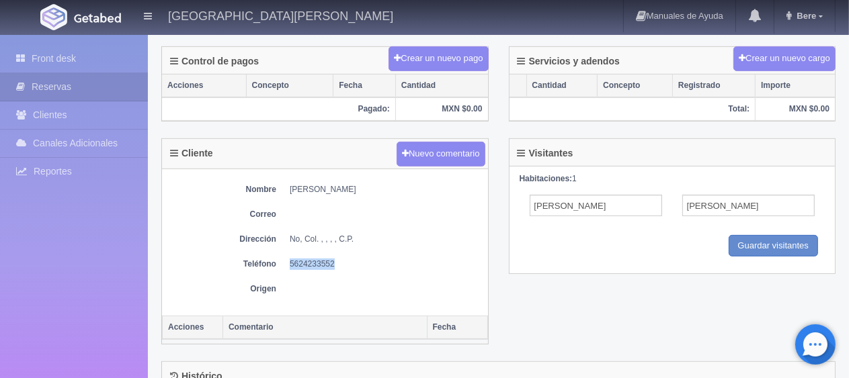
drag, startPoint x: 280, startPoint y: 193, endPoint x: 405, endPoint y: 190, distance: 125.0
click at [405, 190] on div "Nombre [PERSON_NAME] Correo Dirección No, Col. , , , , C.P. Teléfono [PHONE_NUM…" at bounding box center [325, 242] width 326 height 146
drag, startPoint x: 282, startPoint y: 186, endPoint x: 415, endPoint y: 186, distance: 133.0
click at [415, 186] on dl "Nombre [PERSON_NAME]" at bounding box center [325, 189] width 312 height 11
copy dd "[PERSON_NAME]"
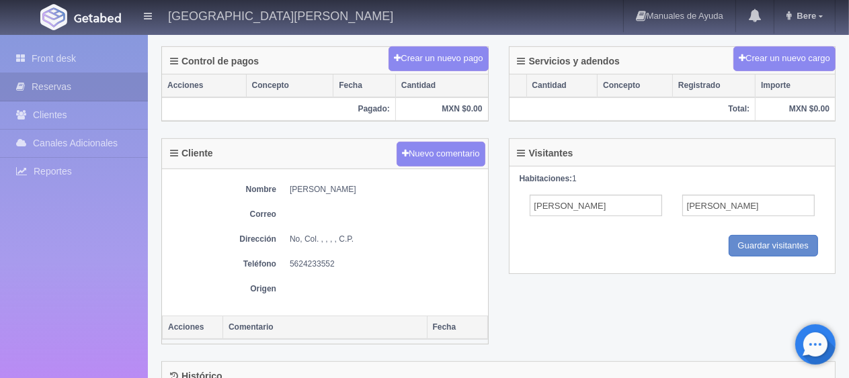
click at [263, 132] on div "Control de pagos Crear un nuevo pago Acciones Concepto Fecha Cantidad Pagado: M…" at bounding box center [324, 92] width 347 height 92
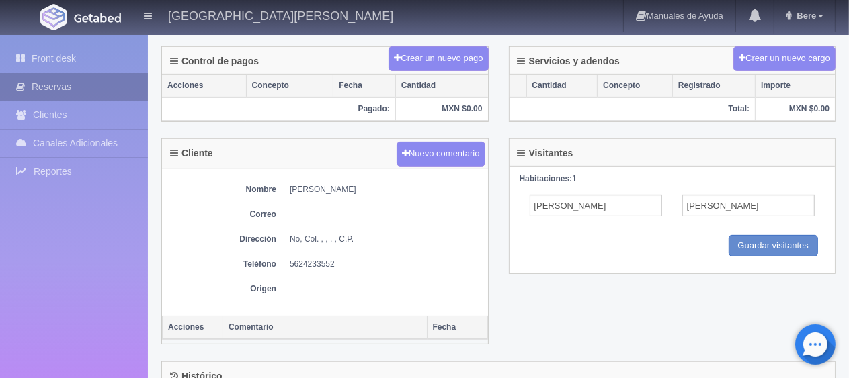
click at [71, 73] on link "Reservas" at bounding box center [74, 87] width 148 height 28
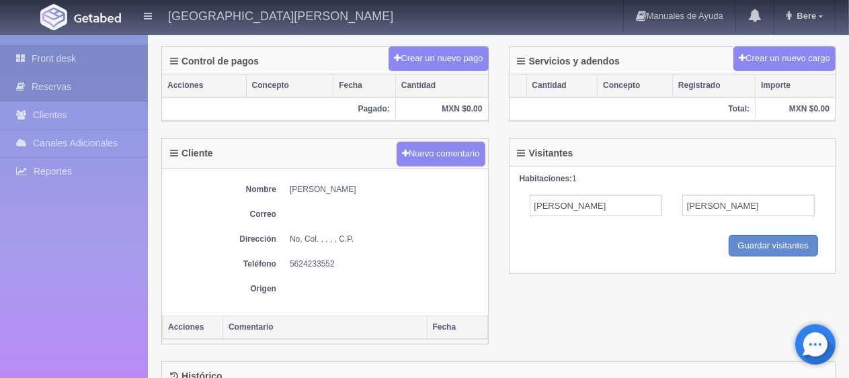
click at [71, 63] on link "Front desk" at bounding box center [74, 59] width 148 height 28
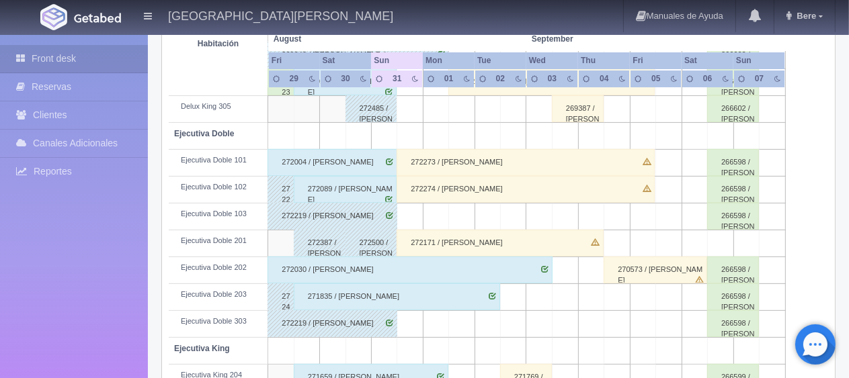
scroll to position [336, 0]
click at [361, 187] on div "272089 / [PERSON_NAME]" at bounding box center [345, 189] width 103 height 27
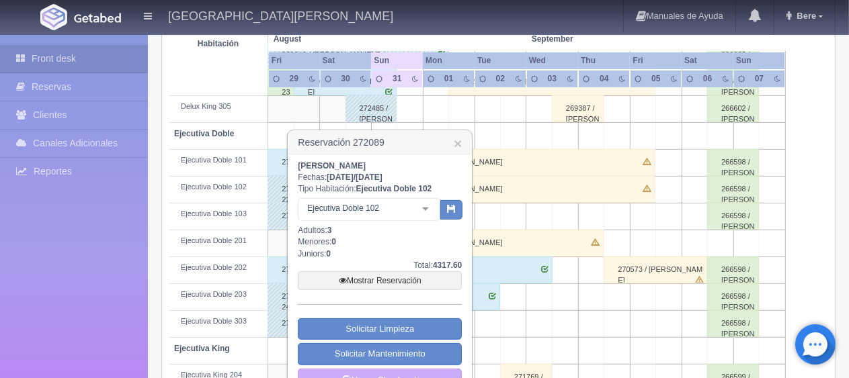
click at [393, 364] on div "[PERSON_NAME] Fechas: [DATE] / [DATE] Tipo Habitación: Ejecutiva Doble 102 Ejec…" at bounding box center [380, 276] width 164 height 231
click at [393, 374] on link "Hacer Check-out" at bounding box center [380, 380] width 164 height 23
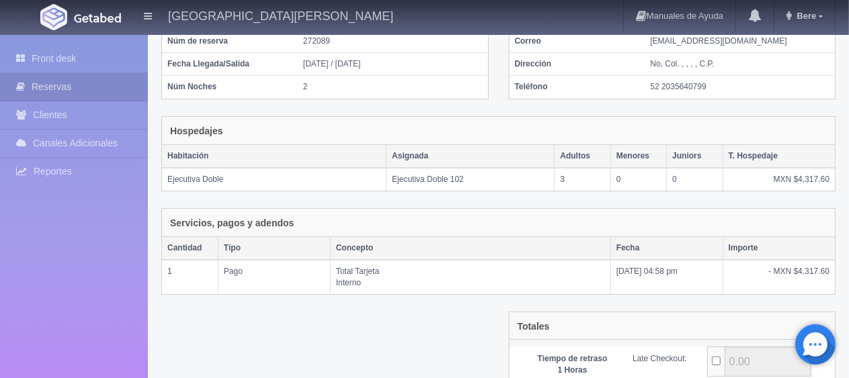
scroll to position [263, 0]
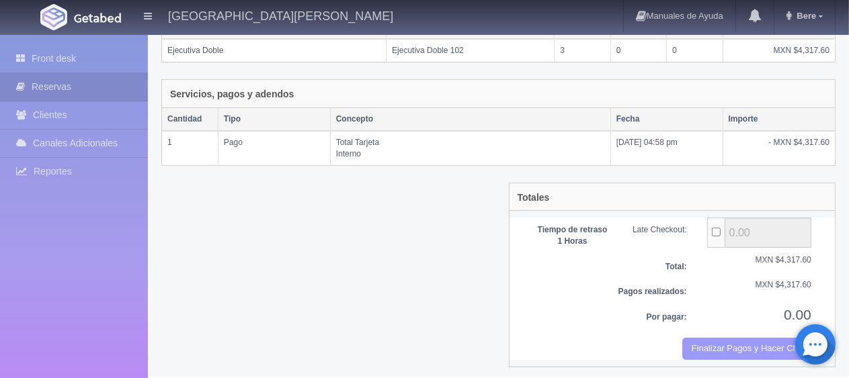
click at [737, 343] on button "Finalizar Pagos y Hacer Checkout" at bounding box center [746, 349] width 129 height 22
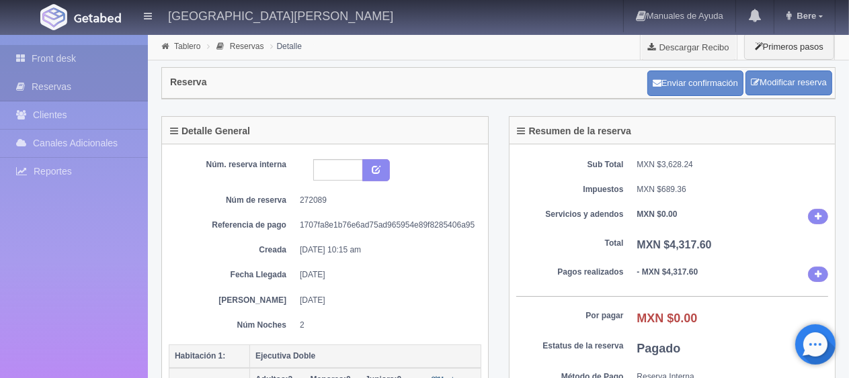
click at [65, 65] on link "Front desk" at bounding box center [74, 59] width 148 height 28
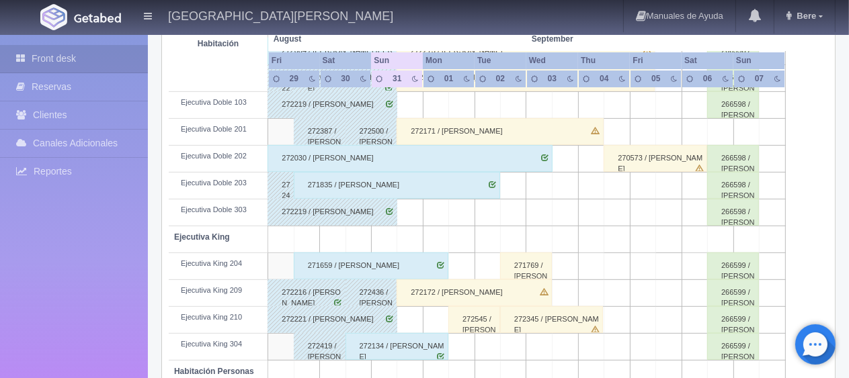
scroll to position [380, 0]
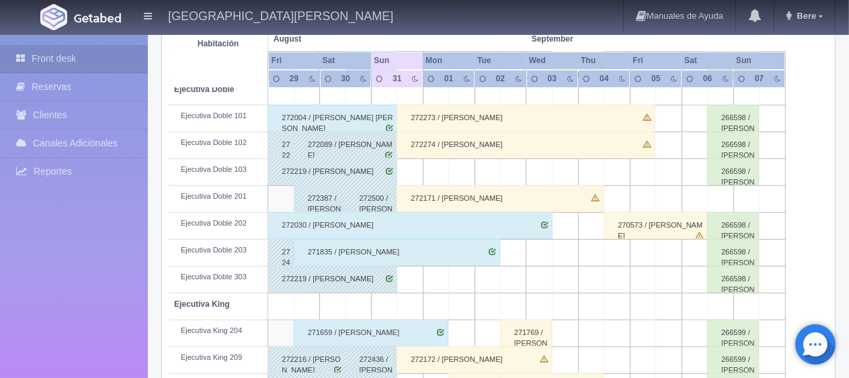
click at [339, 172] on div "272219 / [PERSON_NAME]" at bounding box center [332, 172] width 130 height 27
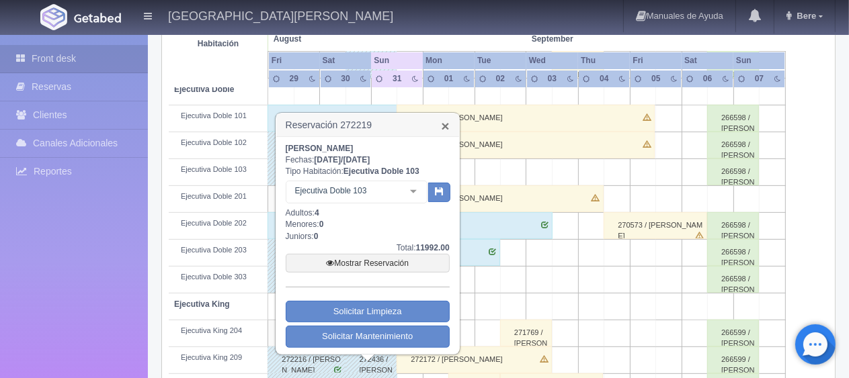
click at [443, 124] on link "×" at bounding box center [445, 126] width 8 height 14
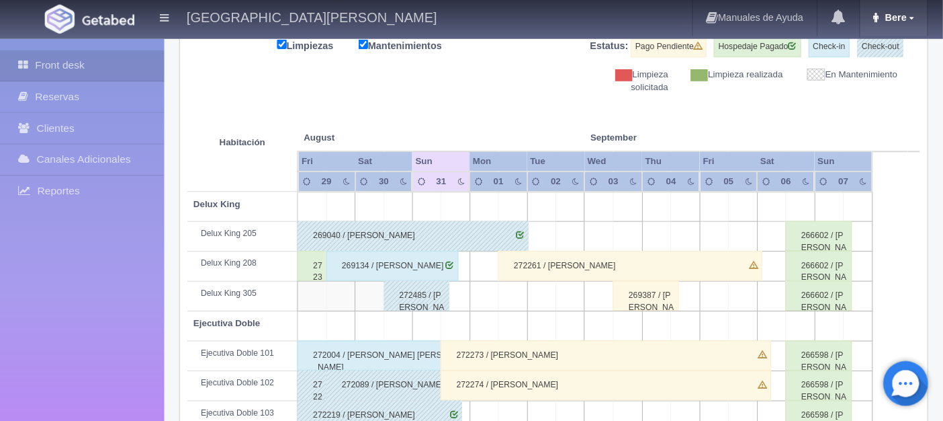
scroll to position [178, 0]
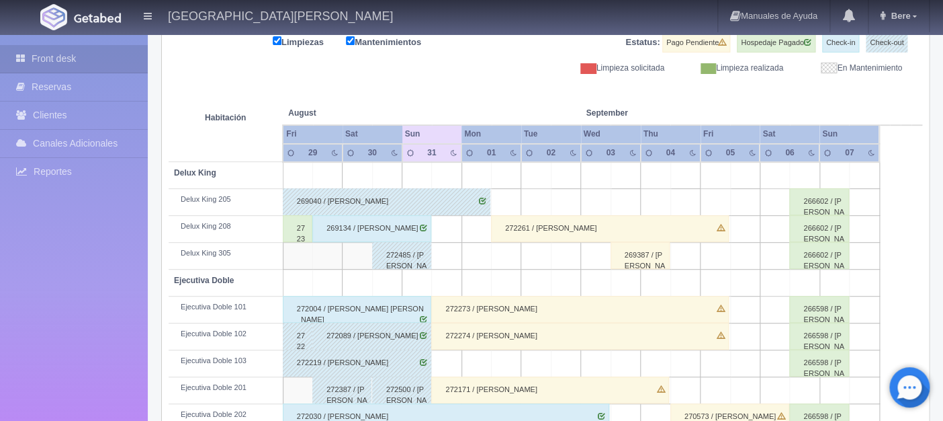
drag, startPoint x: 814, startPoint y: 1, endPoint x: 523, endPoint y: 83, distance: 302.4
click at [521, 81] on th at bounding box center [536, 99] width 89 height 51
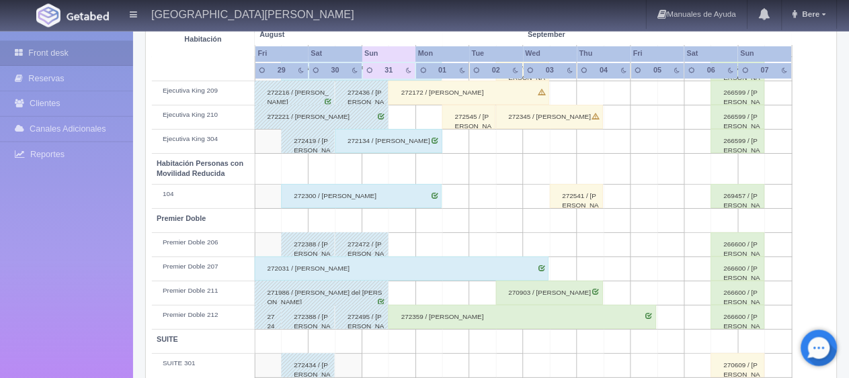
scroll to position [328, 0]
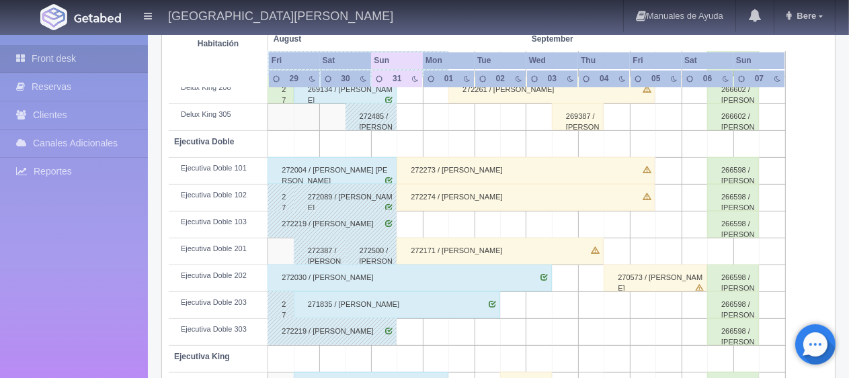
drag, startPoint x: 777, startPoint y: 1, endPoint x: 175, endPoint y: 267, distance: 658.5
click at [175, 267] on td "Ejecutiva Doble 202" at bounding box center [218, 278] width 99 height 27
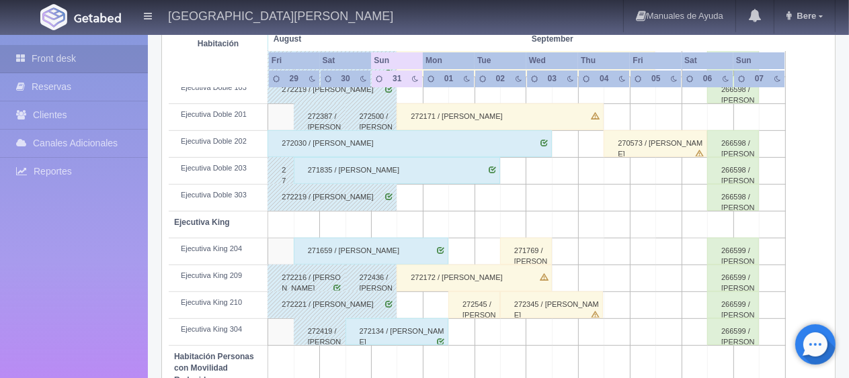
scroll to position [716, 0]
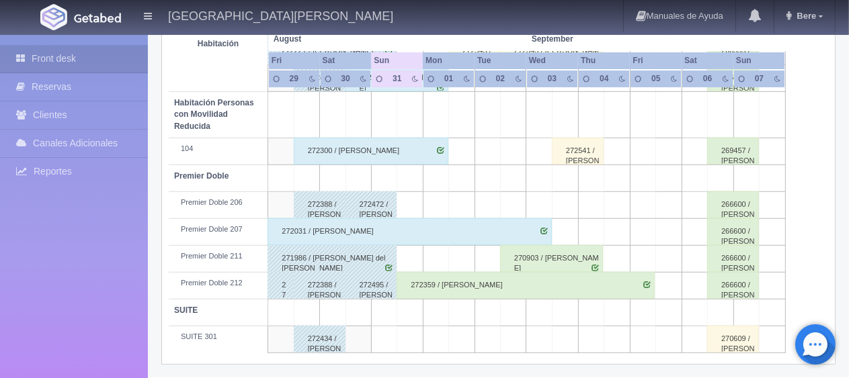
click at [452, 284] on div "272359 / [PERSON_NAME]" at bounding box center [525, 285] width 258 height 27
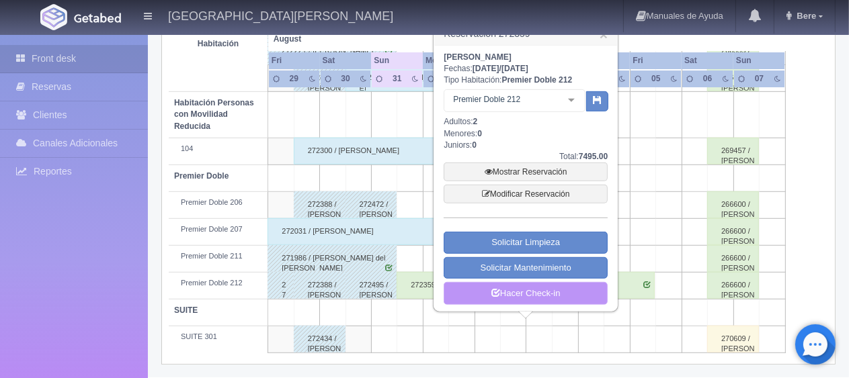
click at [493, 288] on icon at bounding box center [495, 292] width 9 height 9
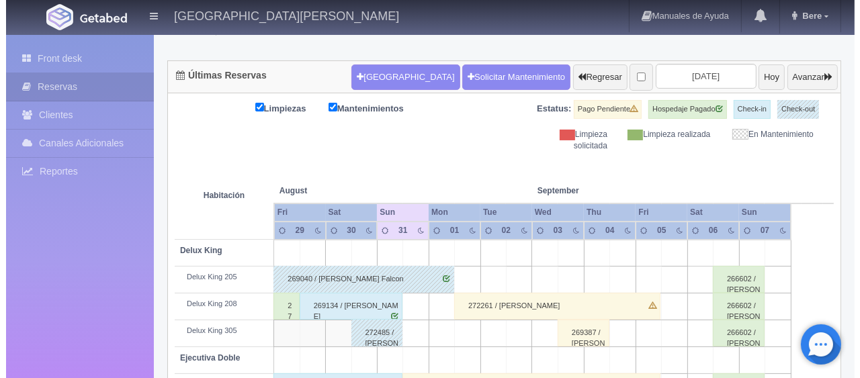
scroll to position [44, 0]
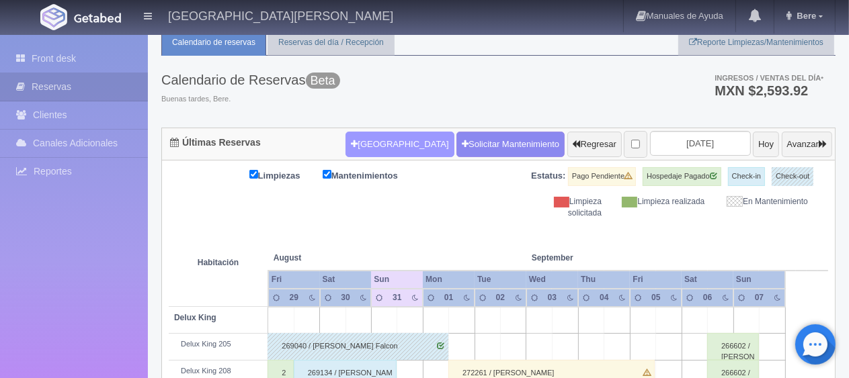
click at [384, 138] on button "Nueva Reserva" at bounding box center [399, 145] width 108 height 26
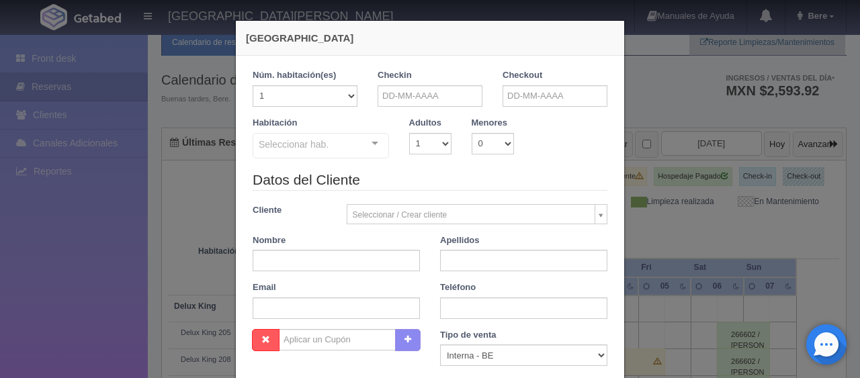
checkbox input "false"
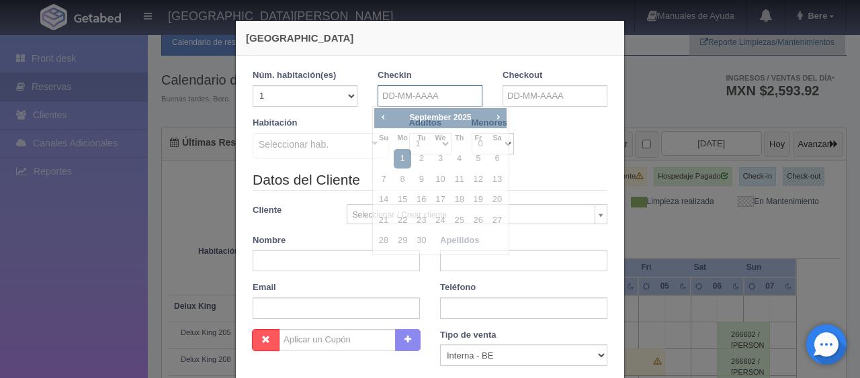
click at [405, 91] on input "text" at bounding box center [430, 96] width 105 height 22
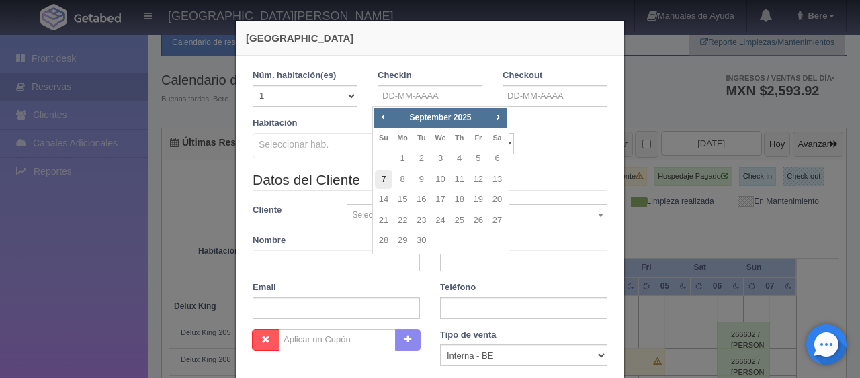
click at [385, 181] on link "7" at bounding box center [383, 179] width 17 height 19
type input "[DATE]"
checkbox input "false"
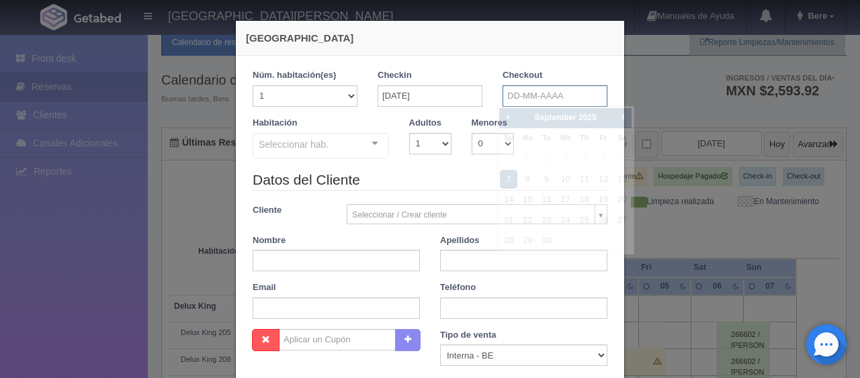
click at [525, 102] on input "text" at bounding box center [555, 96] width 105 height 22
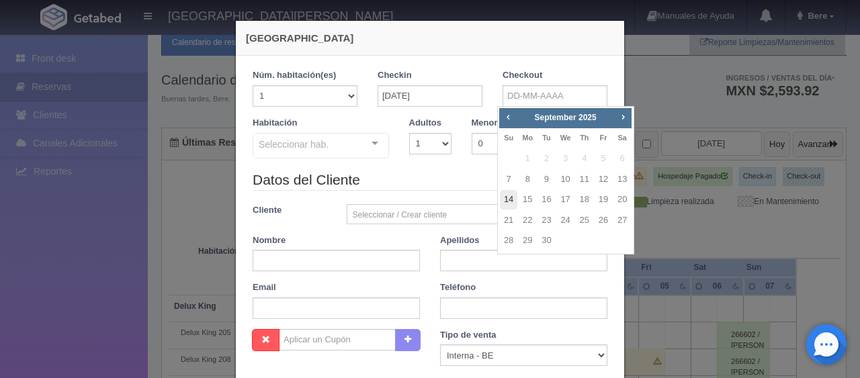
click at [507, 203] on link "14" at bounding box center [508, 199] width 17 height 19
type input "[DATE]"
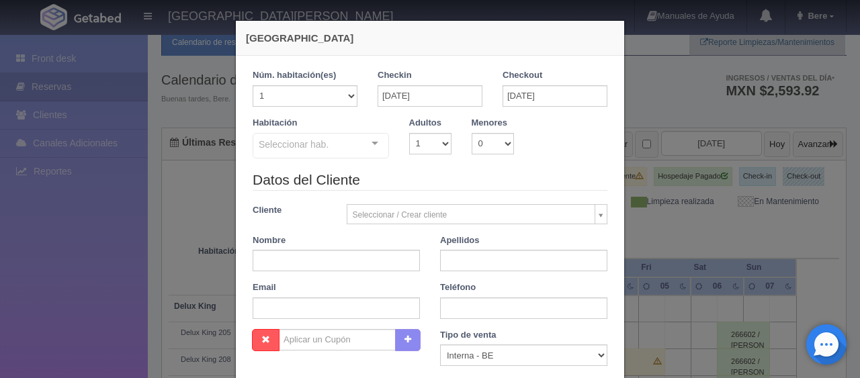
checkbox input "false"
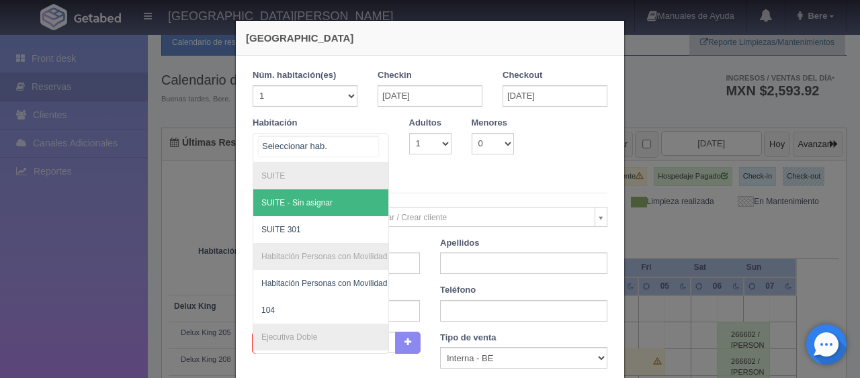
click at [331, 146] on div at bounding box center [321, 148] width 136 height 30
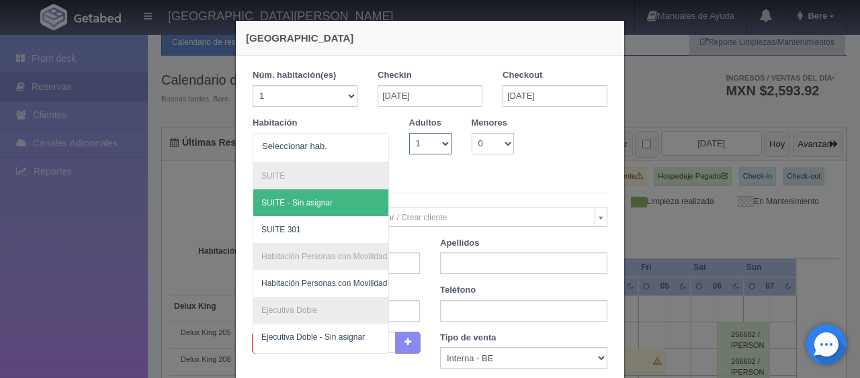
click at [433, 153] on select "1 2 3 4 5 6 7 8 9 10" at bounding box center [430, 144] width 42 height 22
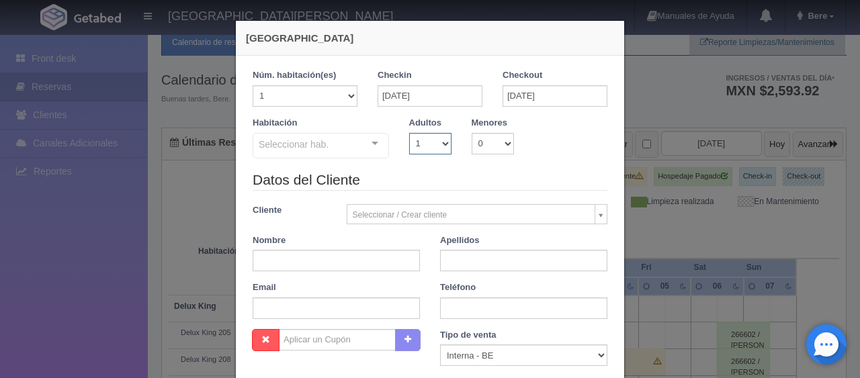
select select "2"
click at [409, 133] on select "1 2 3 4 5 6 7 8 9 10" at bounding box center [430, 144] width 42 height 22
click at [342, 138] on div "Seleccionar hab." at bounding box center [321, 146] width 136 height 26
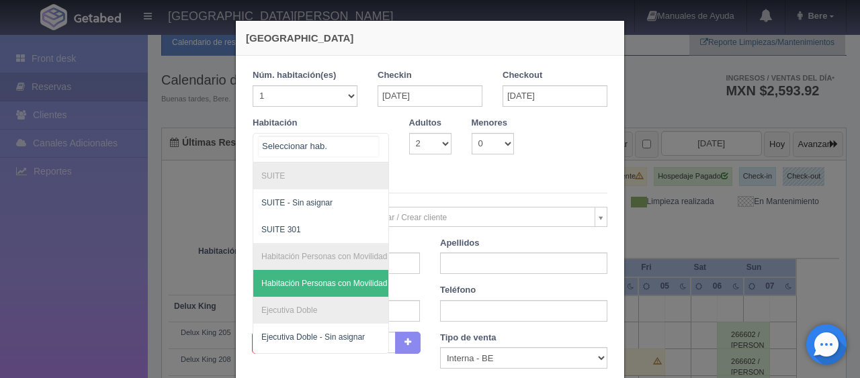
scroll to position [134, 0]
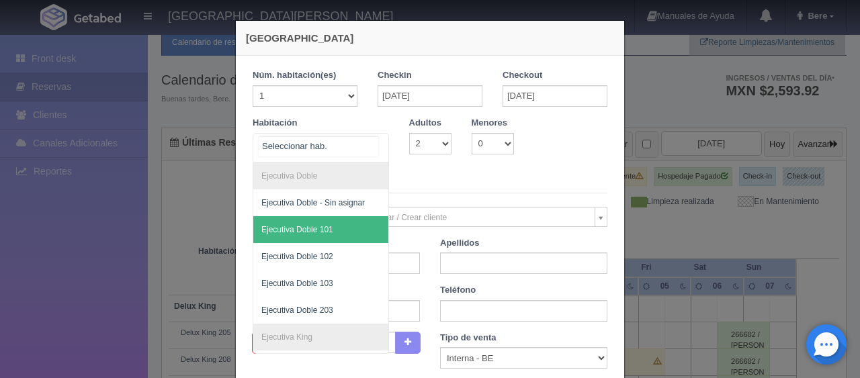
click at [341, 238] on span "Ejecutiva Doble 101" at bounding box center [366, 229] width 226 height 27
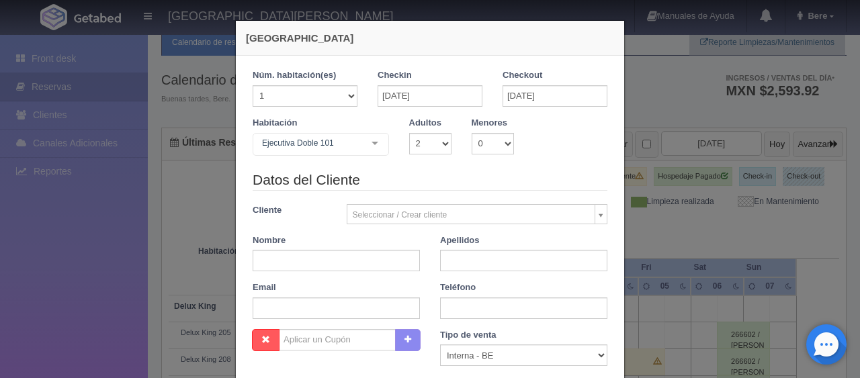
checkbox input "false"
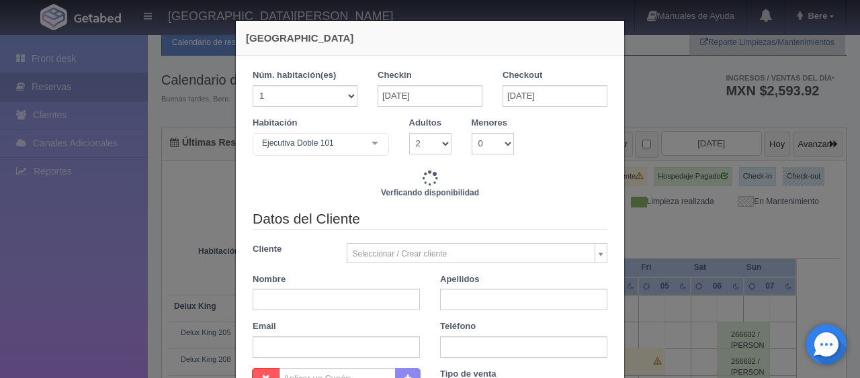
type input "10843.00"
checkbox input "false"
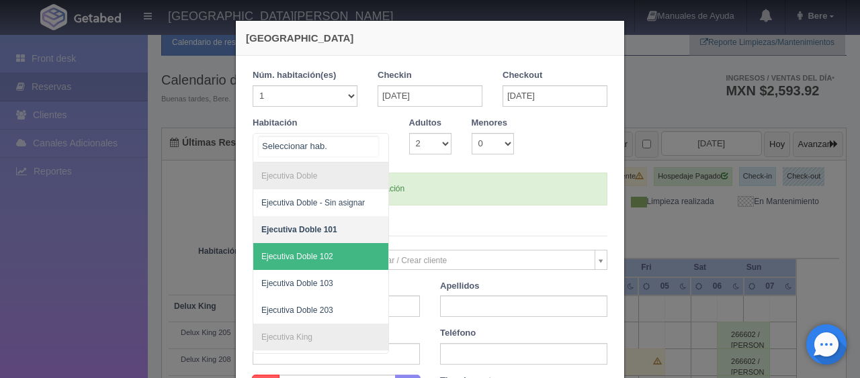
click at [330, 154] on div at bounding box center [321, 148] width 136 height 30
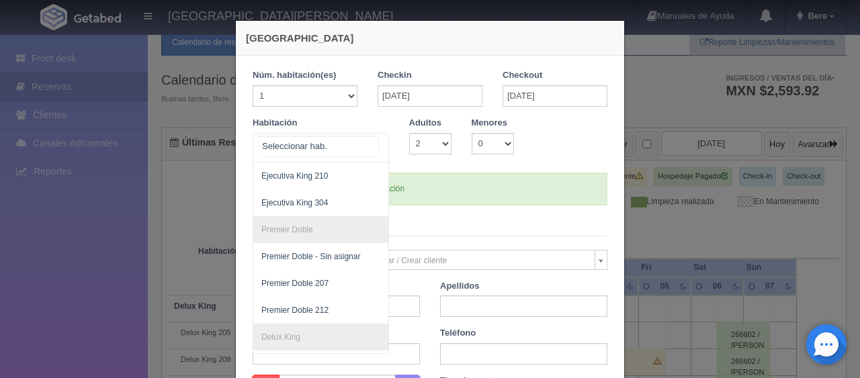
scroll to position [398, 0]
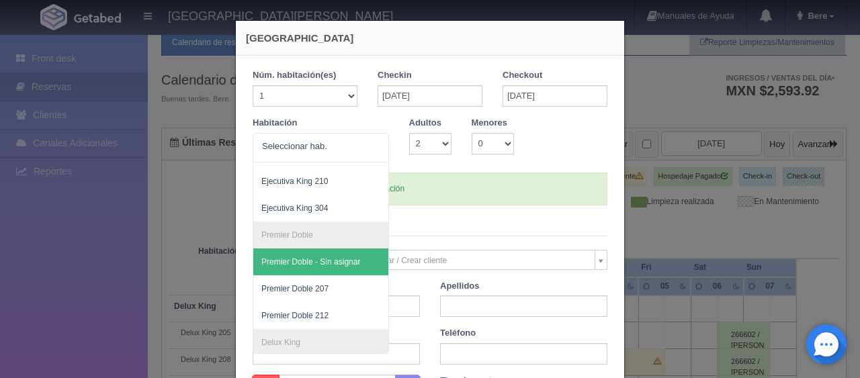
click at [428, 221] on legend "Datos del Cliente" at bounding box center [430, 226] width 355 height 21
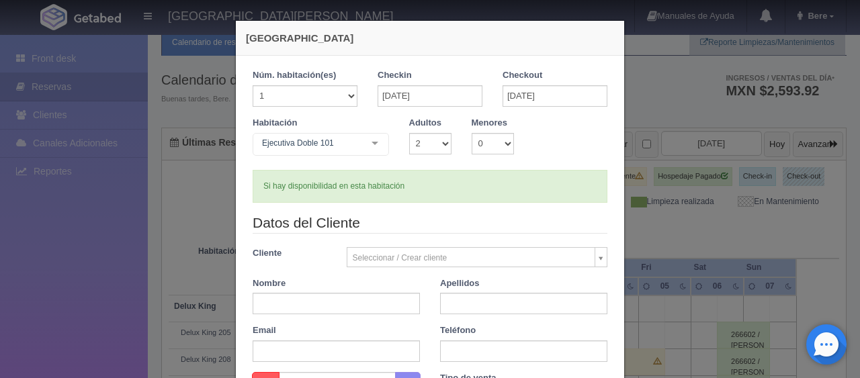
scroll to position [67, 0]
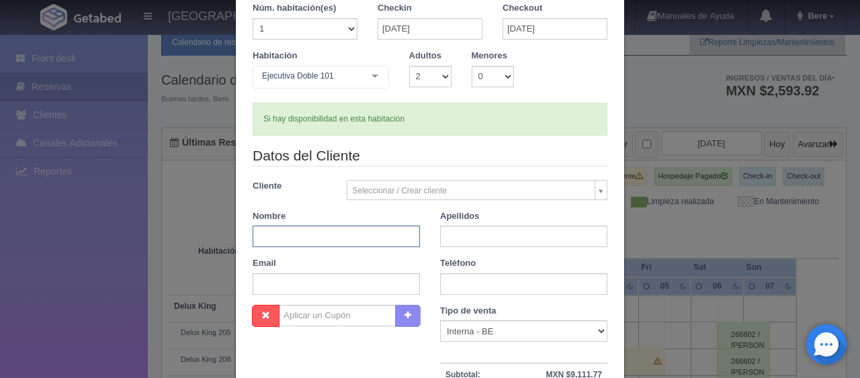
click at [350, 238] on input "text" at bounding box center [336, 237] width 167 height 22
click at [458, 327] on select "Correo Electronico Interna - BE Llamada OTA Externa Otro WALK IN" at bounding box center [523, 332] width 167 height 22
click at [440, 321] on select "Correo Electronico Interna - BE Llamada OTA Externa Otro WALK IN" at bounding box center [523, 332] width 167 height 22
click at [374, 234] on input "text" at bounding box center [336, 237] width 167 height 22
type input "Adolfo"
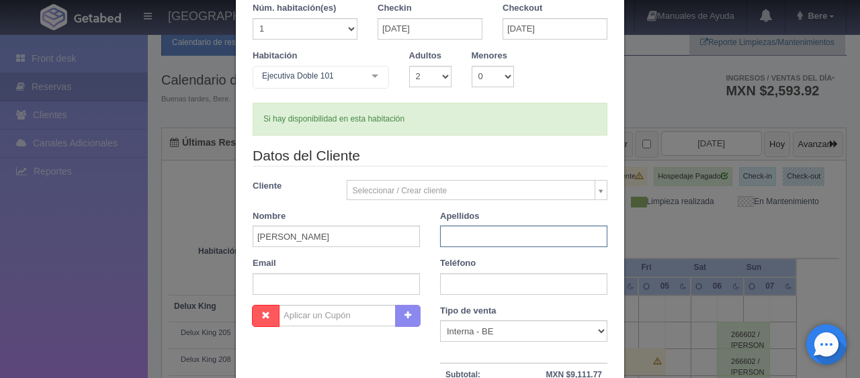
click at [463, 231] on input "text" at bounding box center [523, 237] width 167 height 22
type input "Marquez"
click at [468, 284] on input "text" at bounding box center [523, 284] width 167 height 22
drag, startPoint x: 444, startPoint y: 230, endPoint x: 483, endPoint y: 282, distance: 64.2
click at [483, 282] on input "text" at bounding box center [523, 284] width 167 height 22
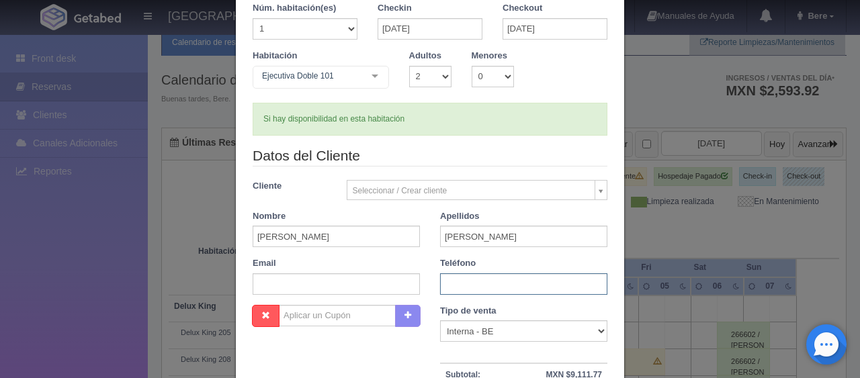
click at [468, 288] on input "text" at bounding box center [523, 284] width 167 height 22
click at [476, 280] on input "text" at bounding box center [523, 284] width 167 height 22
paste input "3312134334"
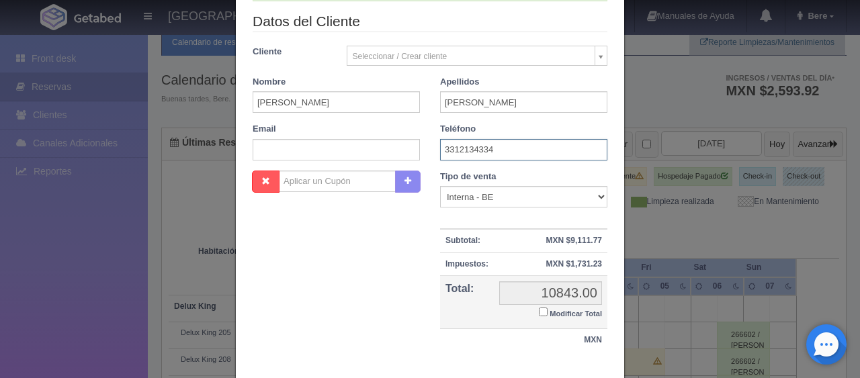
type input "3312134334"
drag, startPoint x: 537, startPoint y: 310, endPoint x: 538, endPoint y: 318, distance: 8.2
click at [539, 310] on input "Modificar Total" at bounding box center [543, 312] width 9 height 9
checkbox input "true"
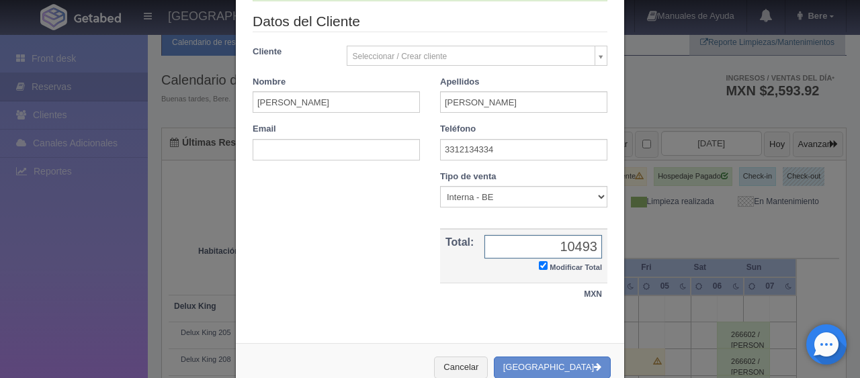
type input "10493"
click at [394, 257] on div "Nombre Cupón : Descuentos : Tipo de venta Correo Electronico Interna - BE Llama…" at bounding box center [430, 245] width 375 height 149
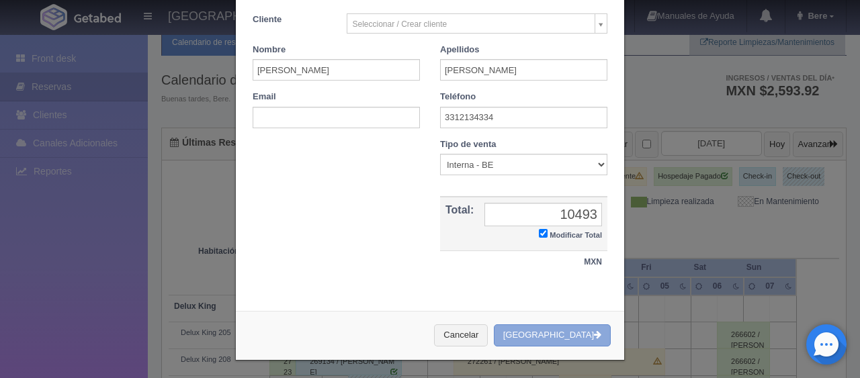
click at [578, 327] on button "[GEOGRAPHIC_DATA]" at bounding box center [552, 336] width 117 height 22
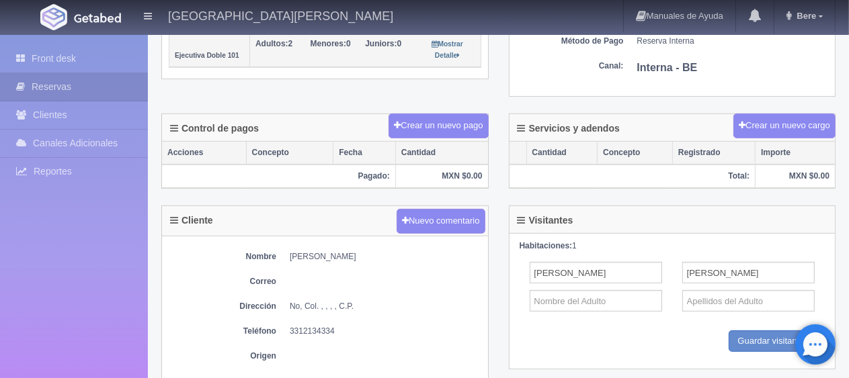
scroll to position [470, 0]
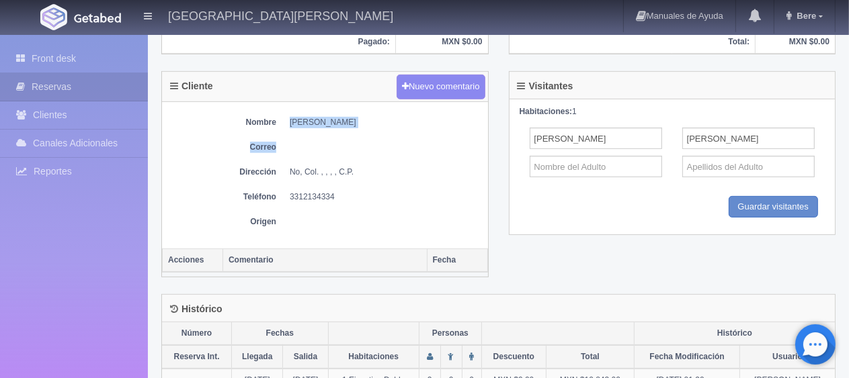
drag, startPoint x: 284, startPoint y: 122, endPoint x: 426, endPoint y: 126, distance: 141.8
click at [426, 126] on div "Nombre [PERSON_NAME] Correo Dirección No, Col. , , , , C.P. Teléfono [PHONE_NUM…" at bounding box center [325, 175] width 326 height 146
click at [396, 133] on div "Nombre [PERSON_NAME] Correo Dirección No, Col. , , , , C.P. Teléfono [PHONE_NUM…" at bounding box center [325, 175] width 326 height 146
drag, startPoint x: 283, startPoint y: 115, endPoint x: 384, endPoint y: 120, distance: 101.6
click at [384, 120] on dl "Nombre [PERSON_NAME]" at bounding box center [325, 122] width 312 height 11
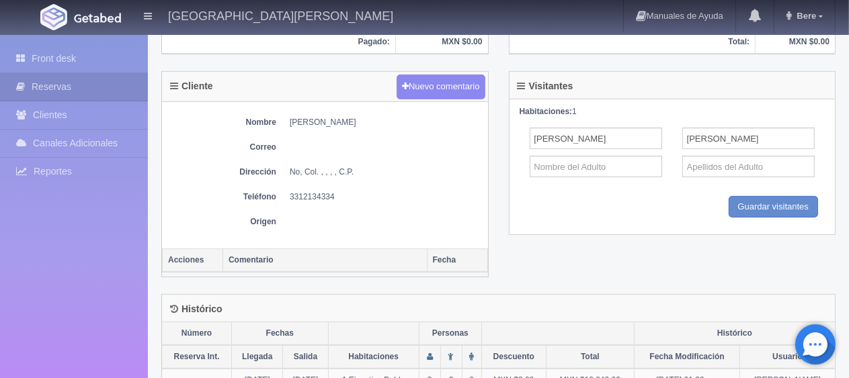
copy dd "[PERSON_NAME]"
drag, startPoint x: 290, startPoint y: 190, endPoint x: 374, endPoint y: 192, distance: 84.0
click at [374, 192] on dd "3312134334" at bounding box center [385, 196] width 191 height 11
copy dd "3312134334"
click at [404, 175] on div "Nombre [PERSON_NAME] Correo Dirección No, Col. , , , , C.P. Teléfono [PHONE_NUM…" at bounding box center [325, 175] width 326 height 146
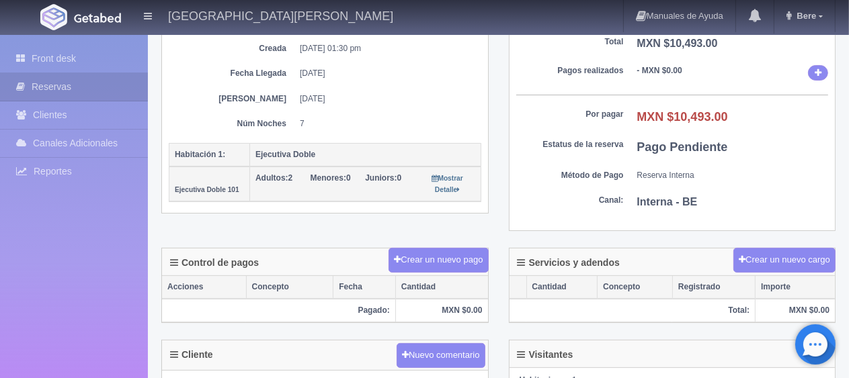
scroll to position [67, 0]
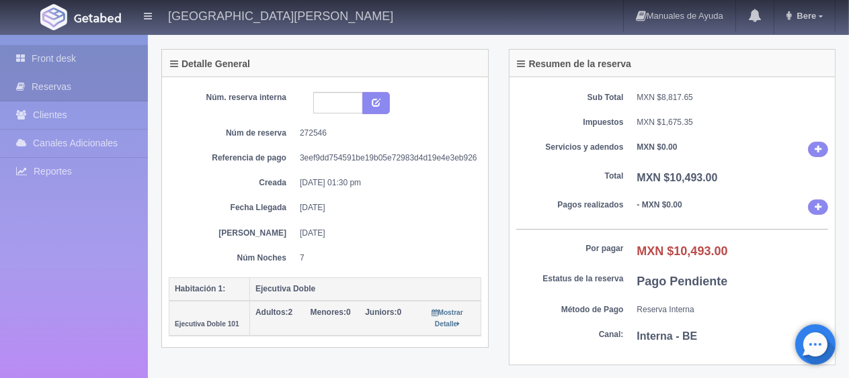
click at [75, 62] on link "Front desk" at bounding box center [74, 59] width 148 height 28
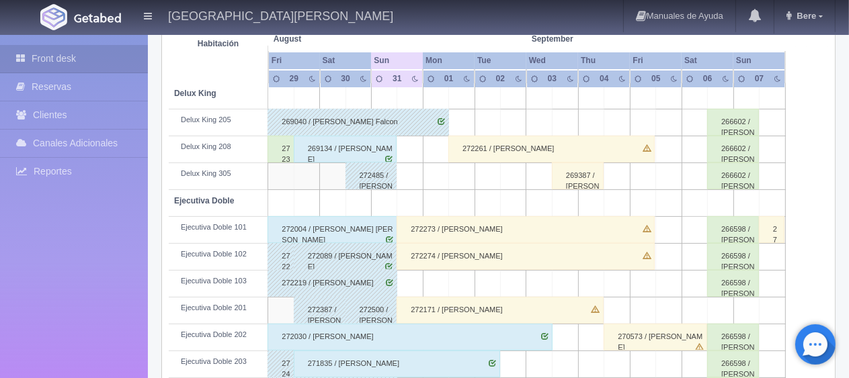
scroll to position [202, 0]
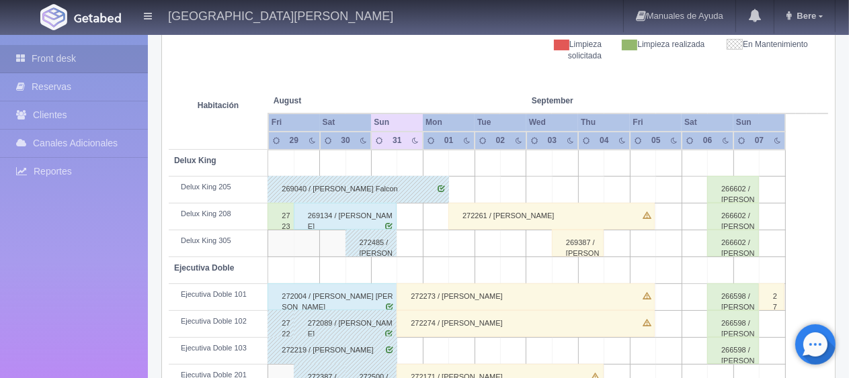
click at [333, 214] on div "269134 / [PERSON_NAME]" at bounding box center [345, 216] width 103 height 27
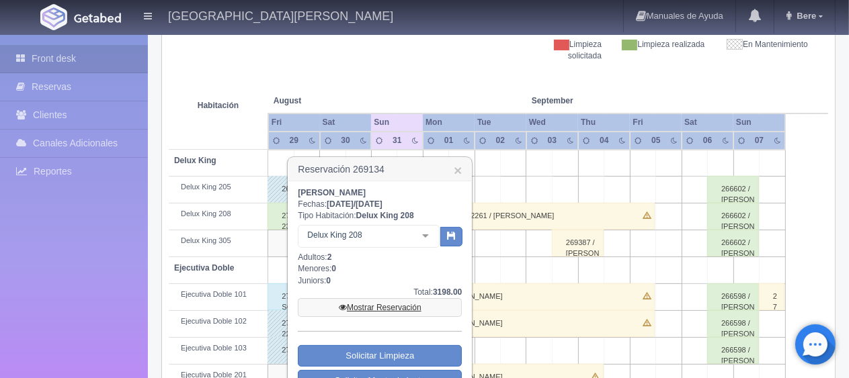
click at [391, 306] on link "Mostrar Reservación" at bounding box center [380, 307] width 164 height 19
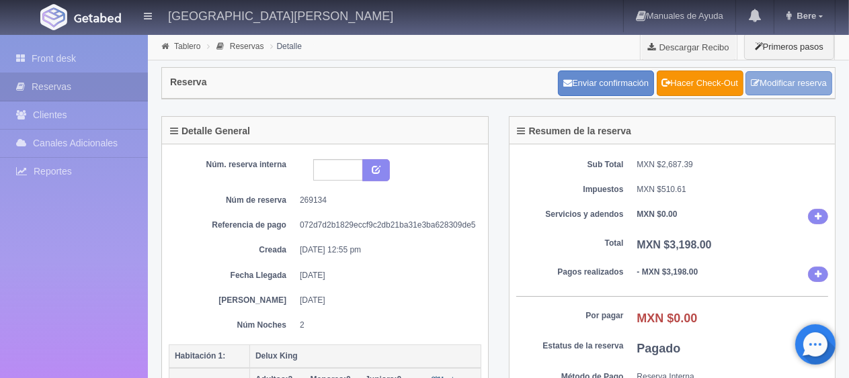
click at [777, 85] on link "Modificar reserva" at bounding box center [788, 83] width 87 height 25
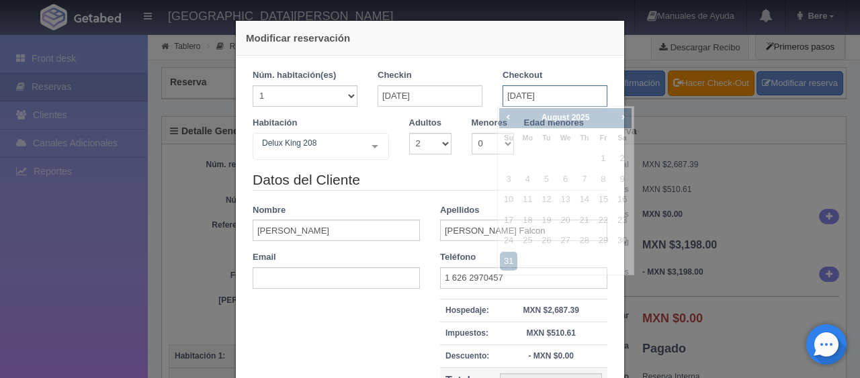
click at [531, 102] on input "[DATE]" at bounding box center [555, 96] width 105 height 22
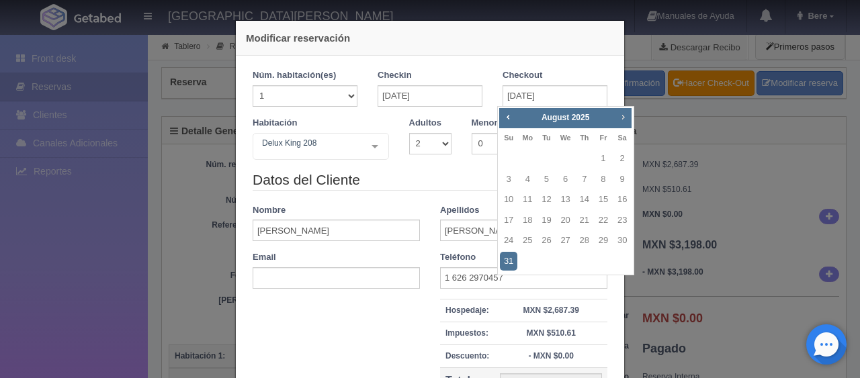
click at [620, 112] on span "Next" at bounding box center [622, 117] width 11 height 11
checkbox input "false"
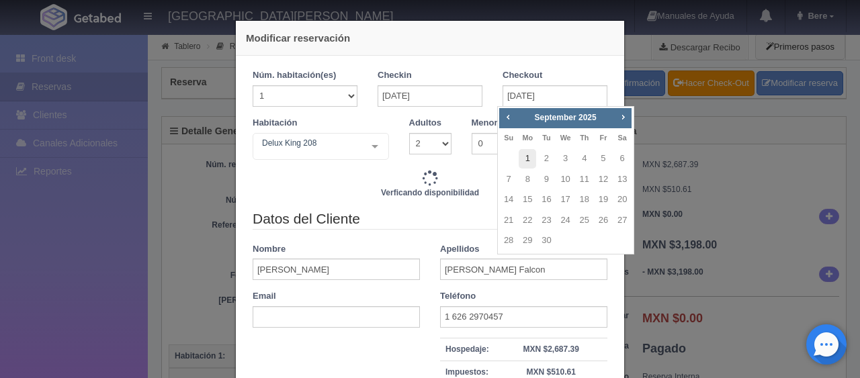
click at [529, 159] on link "1" at bounding box center [527, 158] width 17 height 19
type input "[DATE]"
type input "2998.00"
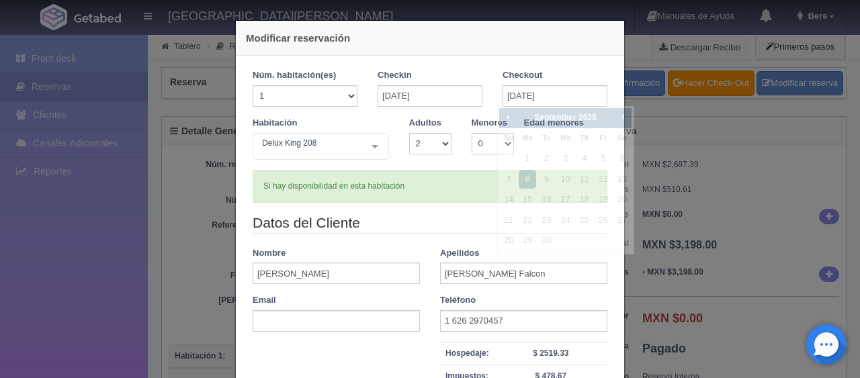
checkbox input "false"
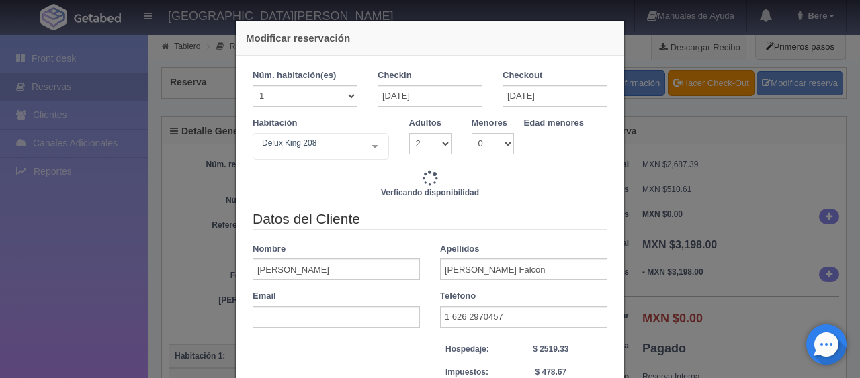
type input "4497.00"
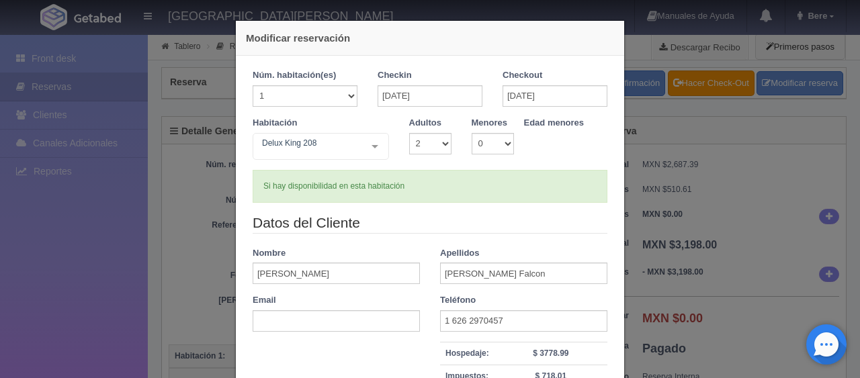
click at [435, 235] on div "Datos del Cliente Nombre [PERSON_NAME] [PERSON_NAME] Falcon Email Teléfono [PHO…" at bounding box center [430, 345] width 375 height 265
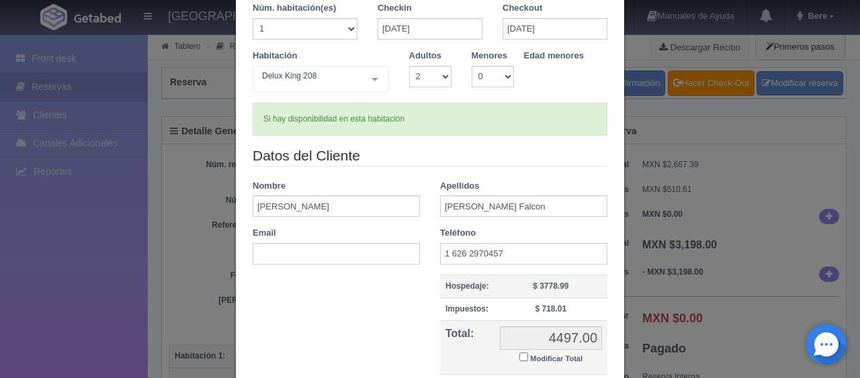
scroll to position [134, 0]
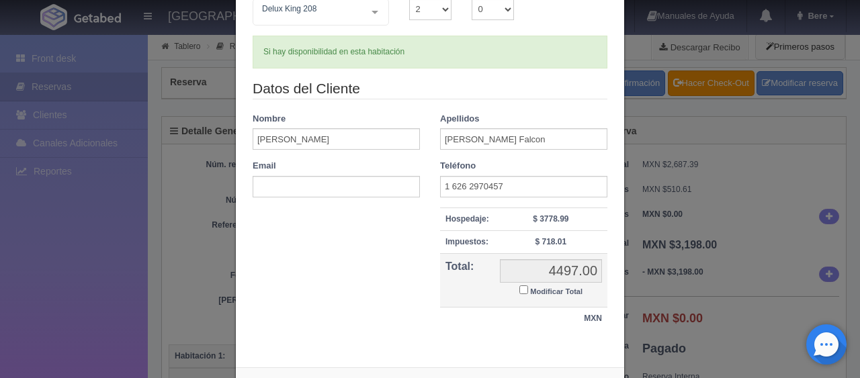
click at [328, 293] on div "Datos del Cliente Nombre [PERSON_NAME] [PERSON_NAME] Falcon Email Teléfono [PHO…" at bounding box center [430, 211] width 375 height 265
click at [519, 288] on input "Modificar Total" at bounding box center [523, 290] width 9 height 9
checkbox input "true"
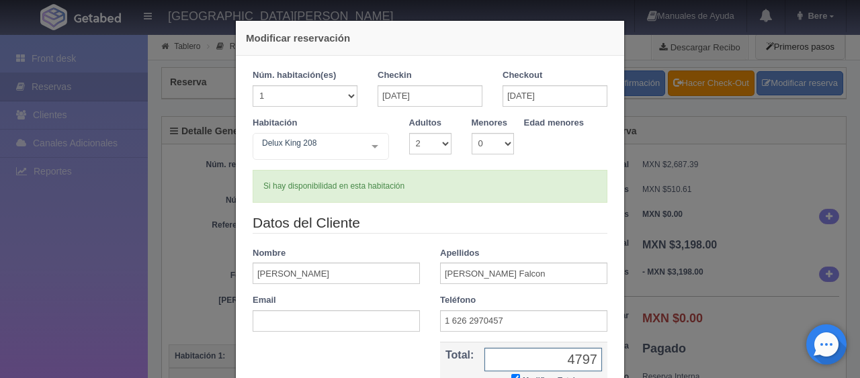
scroll to position [145, 0]
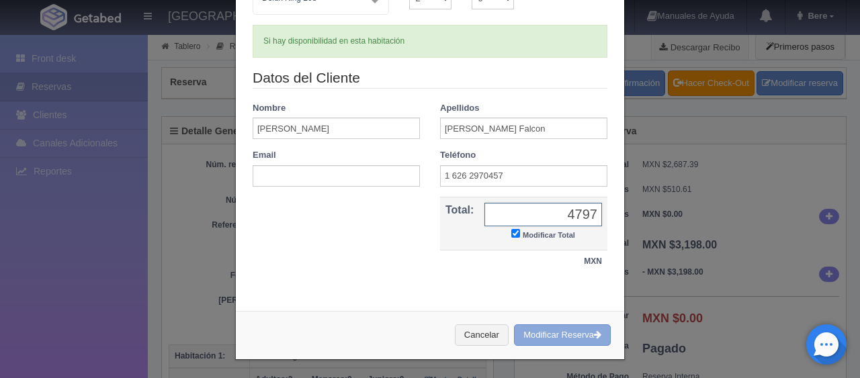
type input "4797"
drag, startPoint x: 561, startPoint y: 341, endPoint x: 484, endPoint y: 58, distance: 292.4
click at [561, 340] on button "Modificar Reserva" at bounding box center [562, 336] width 97 height 22
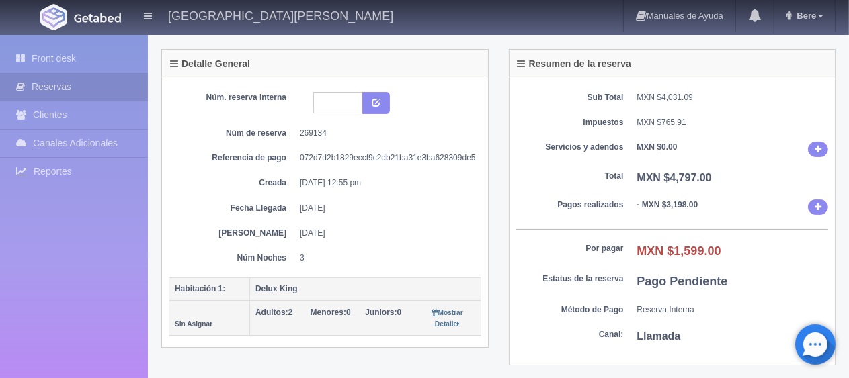
scroll to position [202, 0]
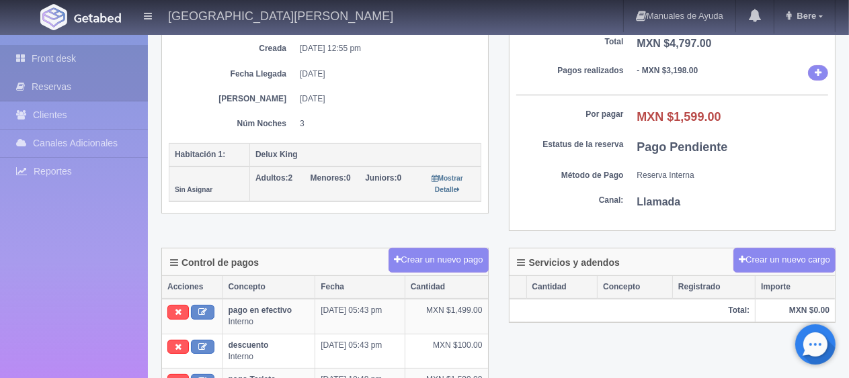
click at [70, 52] on link "Front desk" at bounding box center [74, 59] width 148 height 28
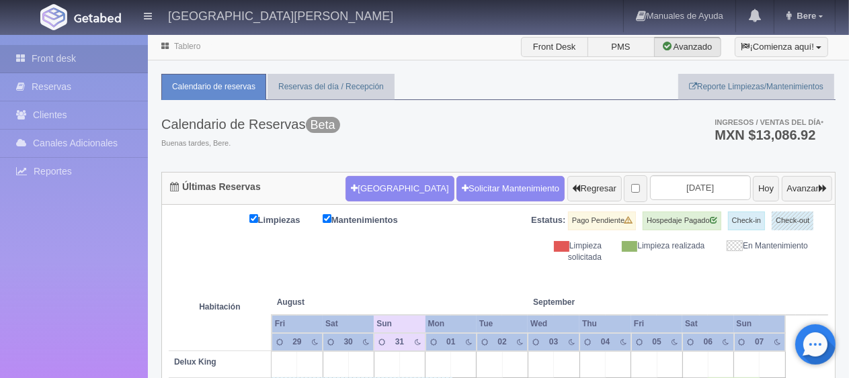
scroll to position [134, 0]
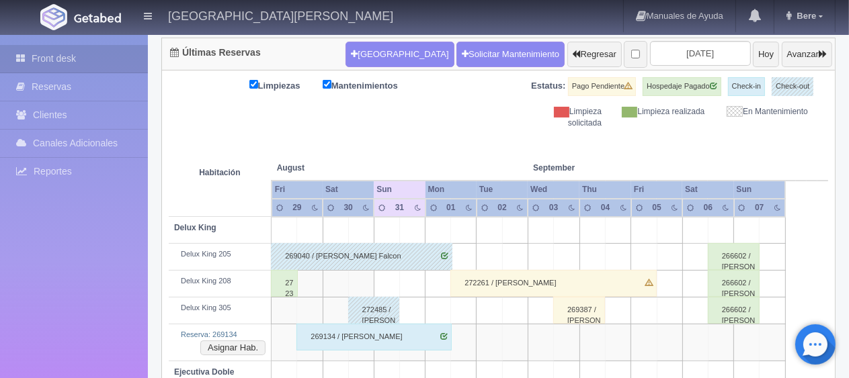
click at [367, 335] on div "269134 / [PERSON_NAME]" at bounding box center [373, 337] width 155 height 27
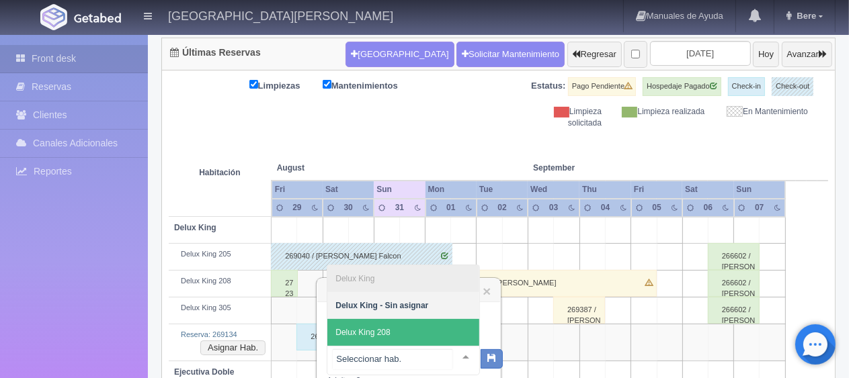
click at [406, 345] on span "Delux King 208" at bounding box center [403, 332] width 152 height 27
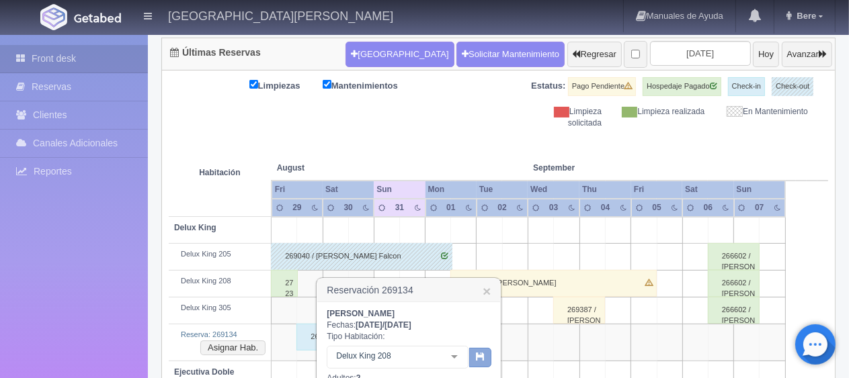
drag, startPoint x: 478, startPoint y: 357, endPoint x: 478, endPoint y: 341, distance: 16.1
click at [478, 357] on icon "button" at bounding box center [480, 356] width 9 height 9
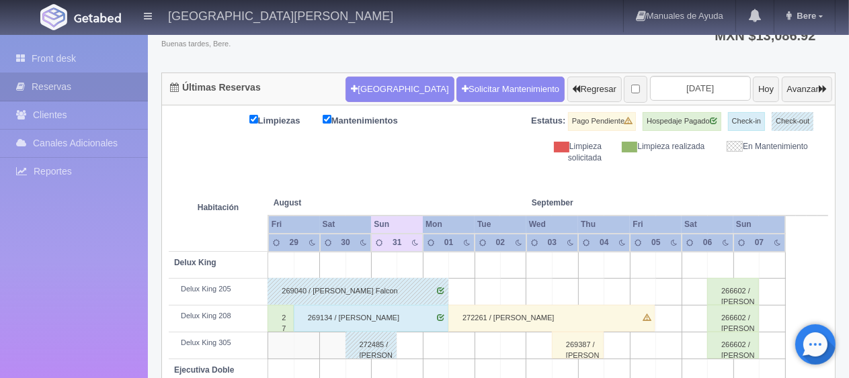
scroll to position [301, 0]
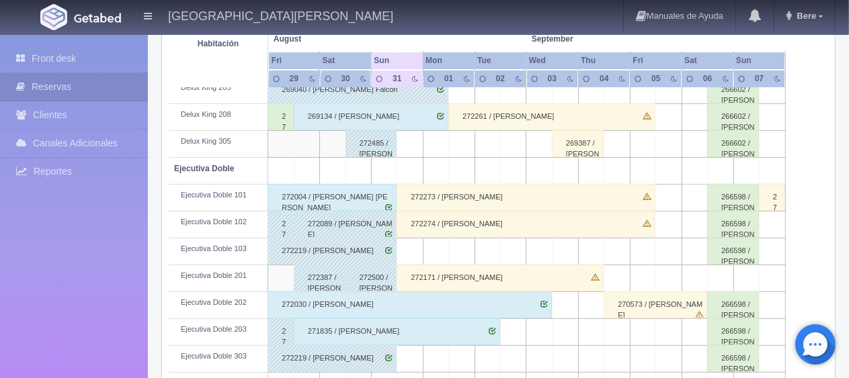
click at [368, 114] on div "269134 / [PERSON_NAME]" at bounding box center [371, 116] width 155 height 27
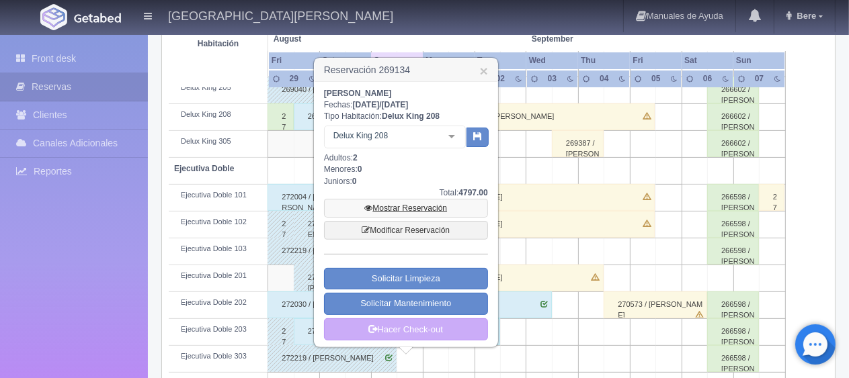
click at [435, 210] on link "Mostrar Reservación" at bounding box center [406, 208] width 164 height 19
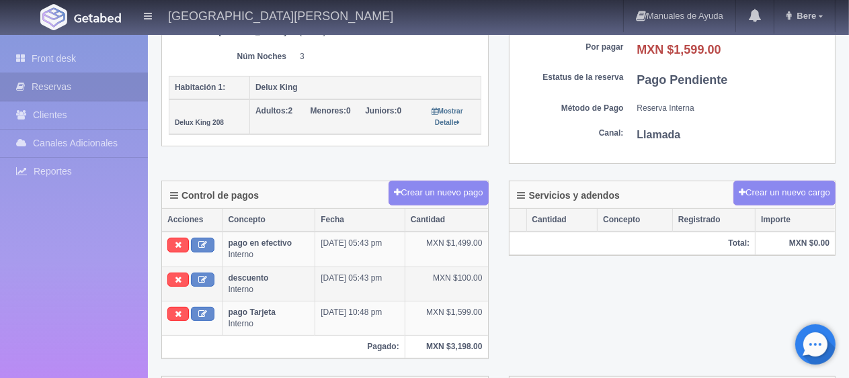
scroll to position [336, 0]
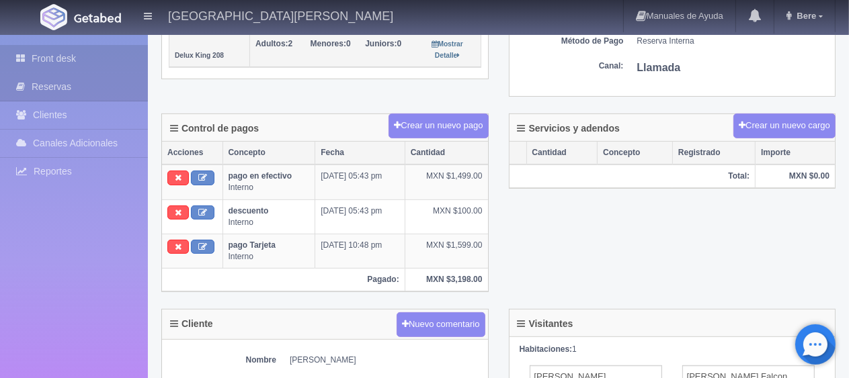
click at [48, 59] on link "Front desk" at bounding box center [74, 59] width 148 height 28
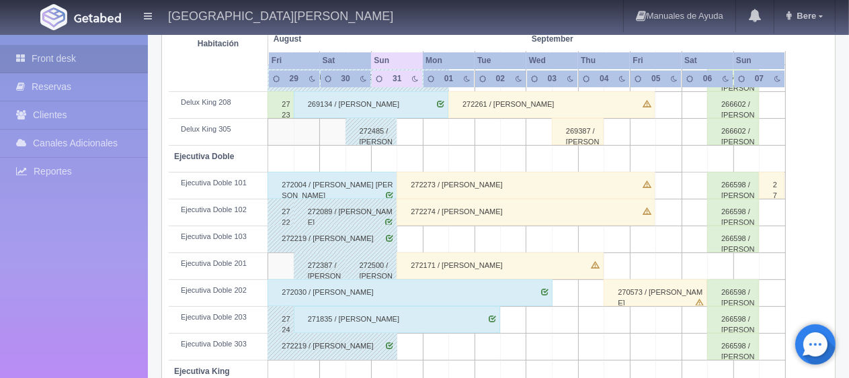
scroll to position [246, 0]
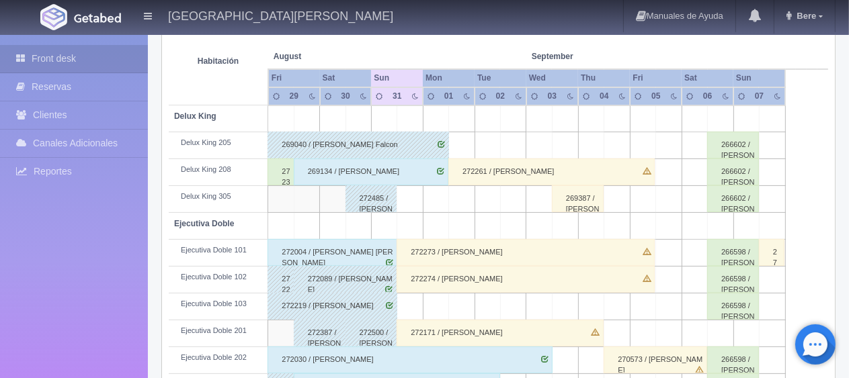
click at [523, 169] on div "272261 / [PERSON_NAME]" at bounding box center [551, 172] width 206 height 27
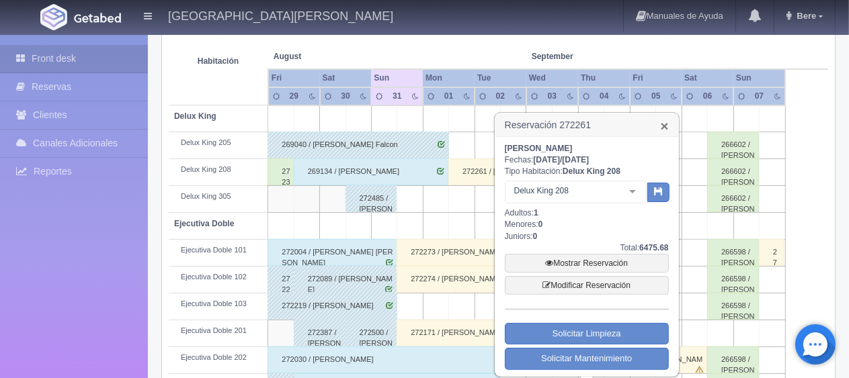
click at [663, 123] on link "×" at bounding box center [664, 126] width 8 height 14
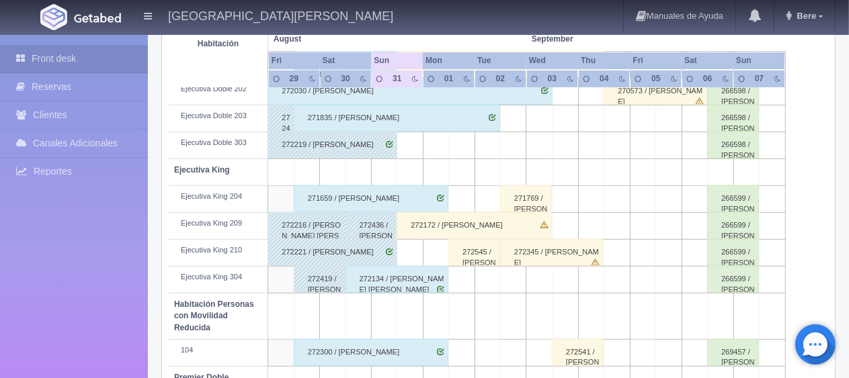
scroll to position [582, 0]
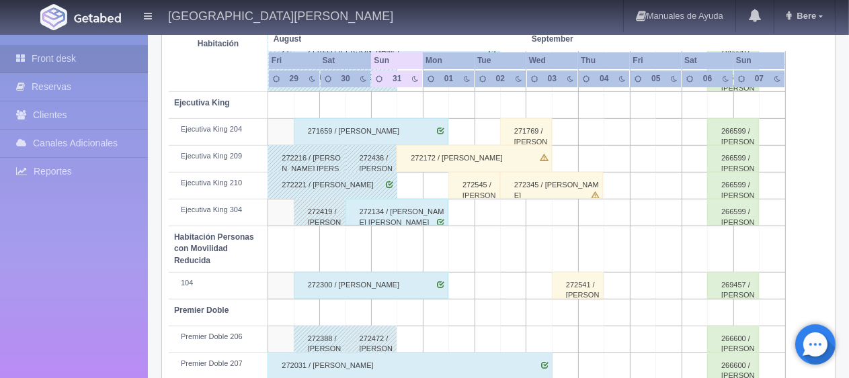
click at [469, 187] on div "272545 / [PERSON_NAME]" at bounding box center [474, 185] width 52 height 27
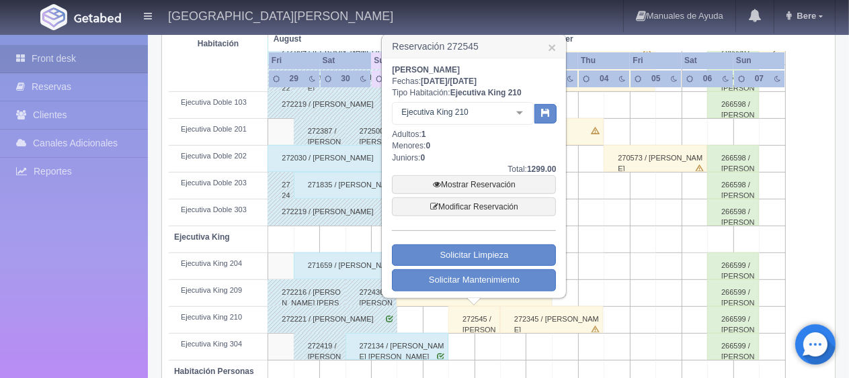
scroll to position [380, 0]
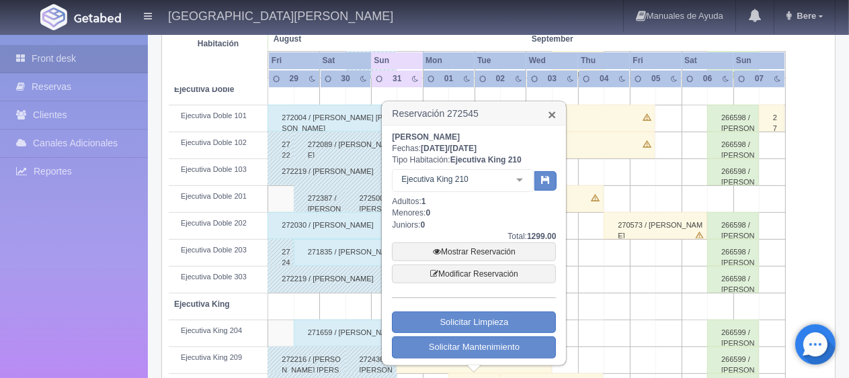
click at [548, 108] on link "×" at bounding box center [552, 115] width 8 height 14
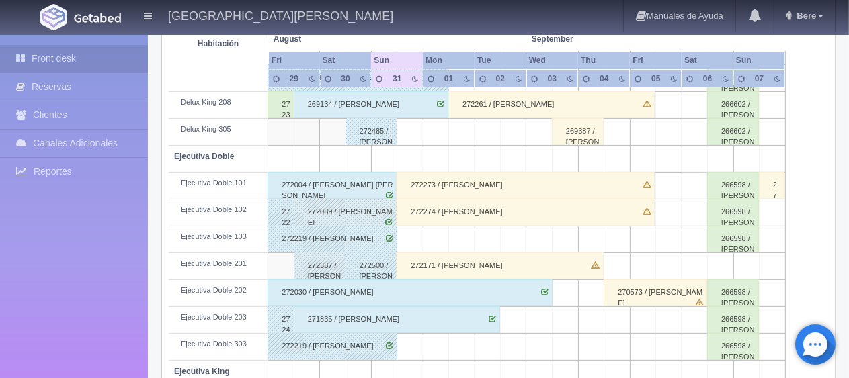
scroll to position [179, 0]
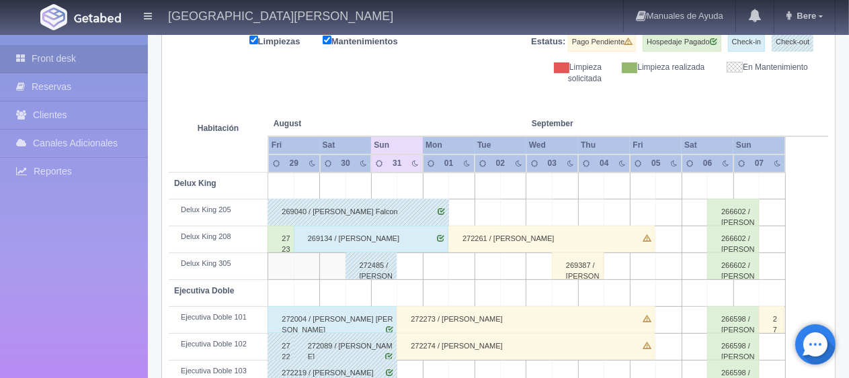
click at [339, 79] on div "Limpiezas Mantenimientos Estatus: Pago Pendiente Hospedaje Pagado Check-in Chec…" at bounding box center [498, 59] width 659 height 52
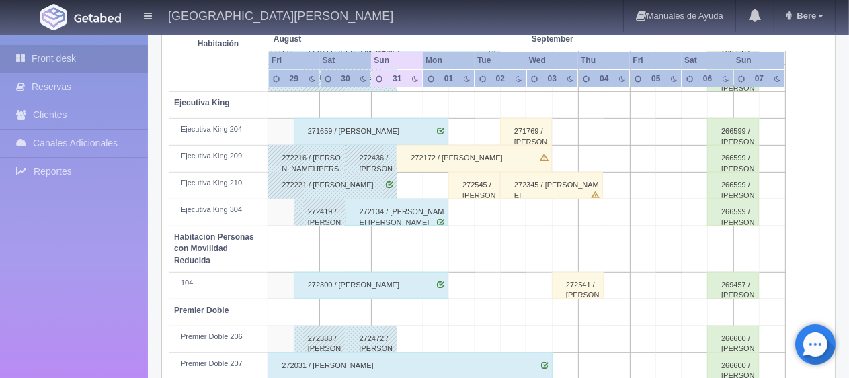
scroll to position [716, 0]
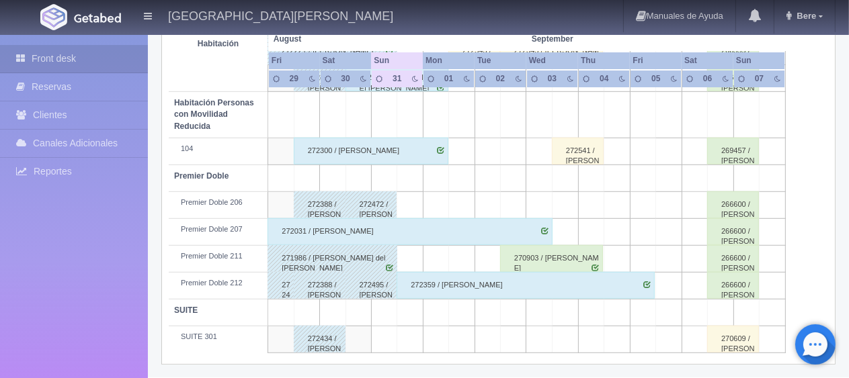
click at [112, 291] on div "Front desk Reservas Clientes [PERSON_NAME] Adicionales [GEOGRAPHIC_DATA] Report…" at bounding box center [74, 224] width 148 height 378
click at [449, 289] on div "272359 / [PERSON_NAME]" at bounding box center [525, 285] width 258 height 27
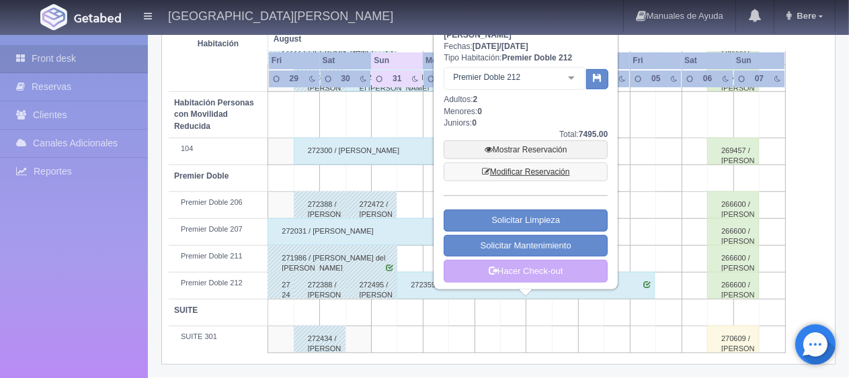
click at [508, 176] on link "Modificar Reservación" at bounding box center [525, 172] width 164 height 19
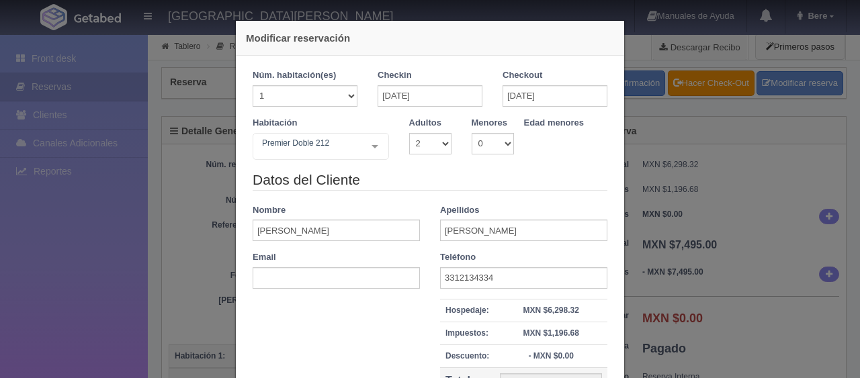
select select "2"
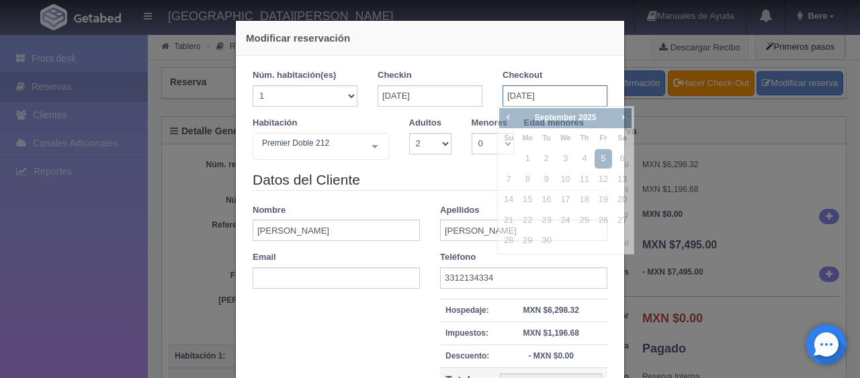
click at [511, 101] on input "[DATE]" at bounding box center [555, 96] width 105 height 22
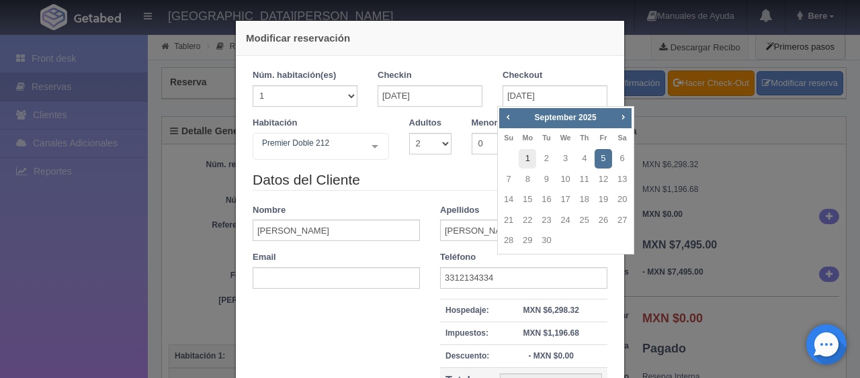
click at [527, 158] on link "1" at bounding box center [527, 158] width 17 height 19
type input "[DATE]"
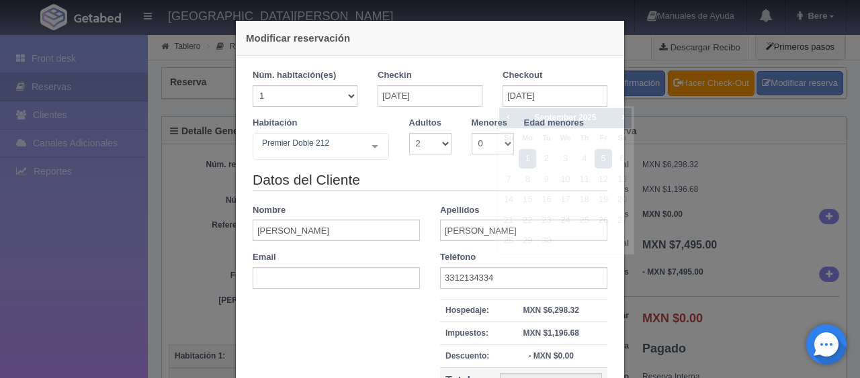
checkbox input "false"
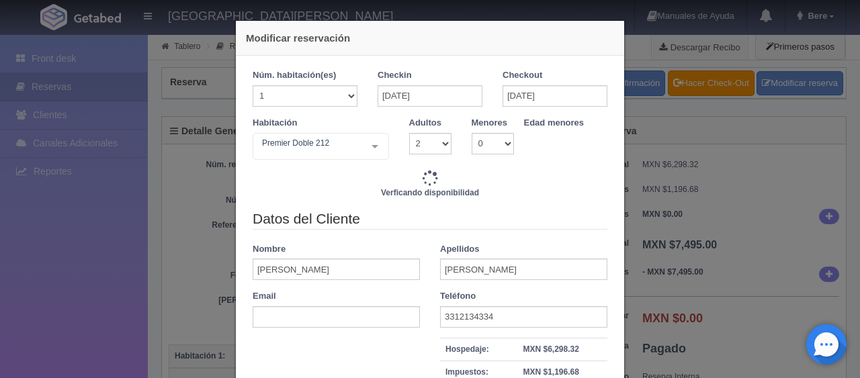
type input "1649.00"
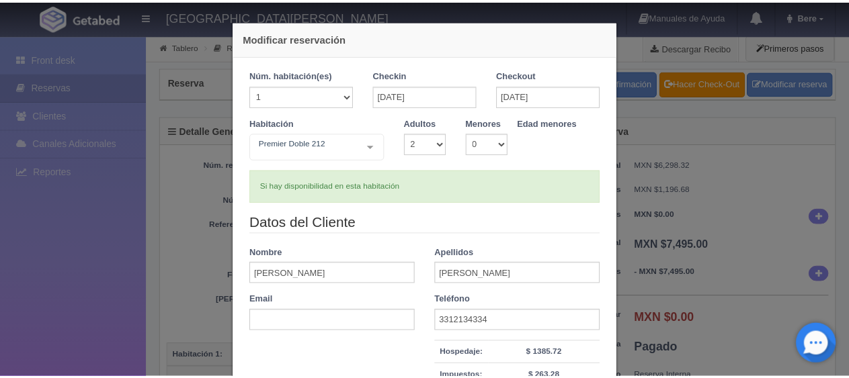
scroll to position [67, 0]
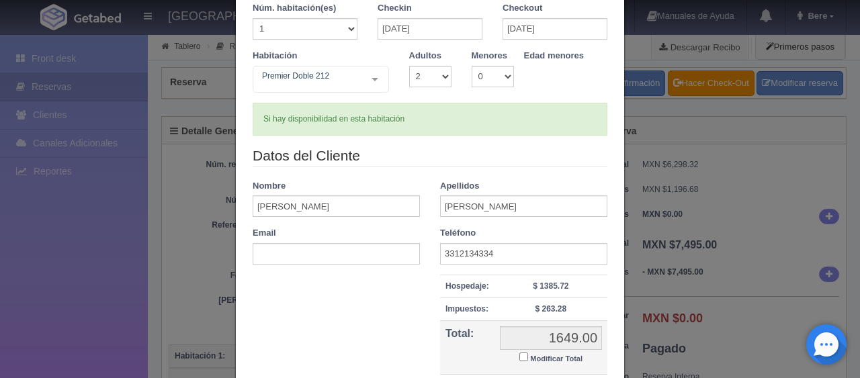
click at [741, 188] on div "Modificar reservación Núm. habitación(es) 1 2 3 4 5 6 7 8 9 10 11 12 13 14 15 1…" at bounding box center [430, 189] width 860 height 378
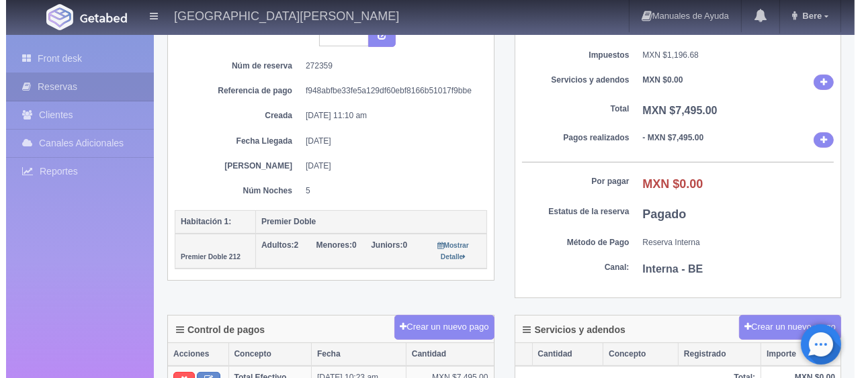
scroll to position [0, 0]
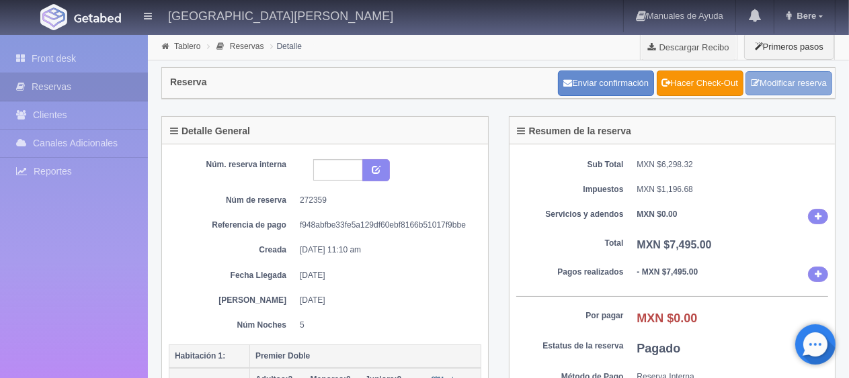
click at [782, 91] on link "Modificar reserva" at bounding box center [788, 83] width 87 height 25
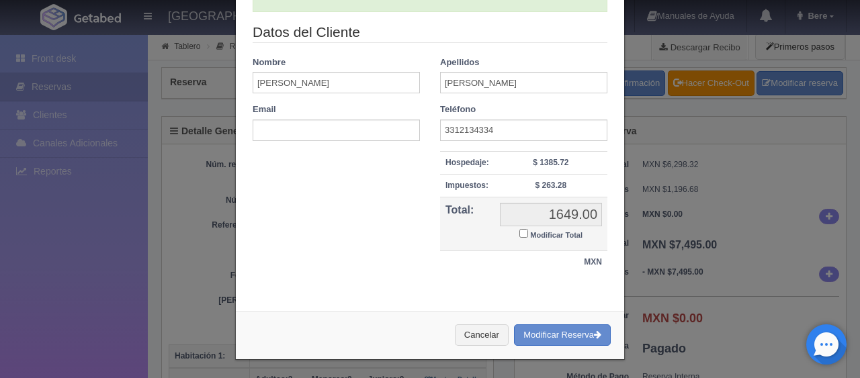
click at [519, 230] on input "Modificar Total" at bounding box center [523, 233] width 9 height 9
checkbox input "true"
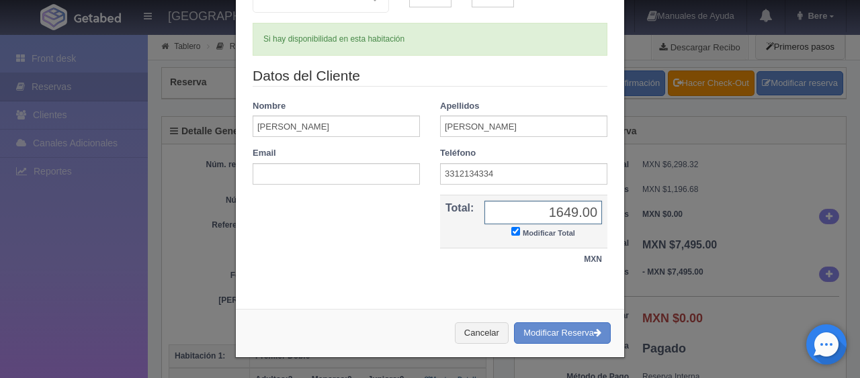
scroll to position [145, 0]
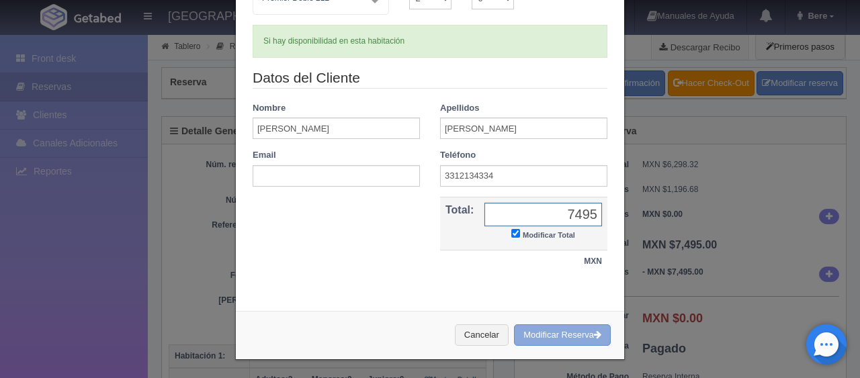
type input "7495"
drag, startPoint x: 537, startPoint y: 333, endPoint x: 491, endPoint y: 39, distance: 297.8
click at [538, 333] on button "Modificar Reserva" at bounding box center [562, 336] width 97 height 22
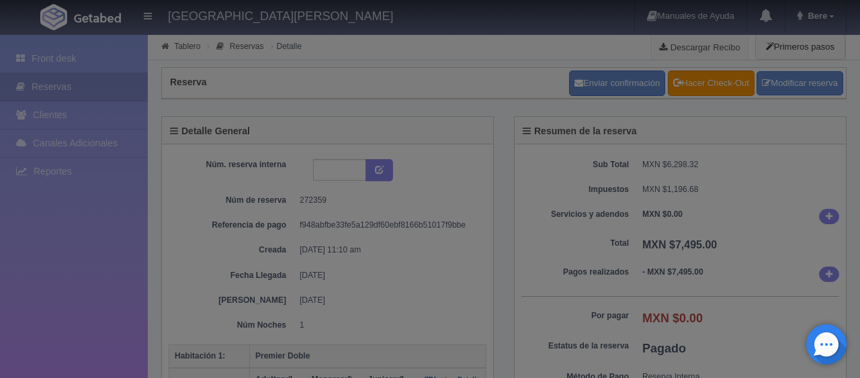
select select "2"
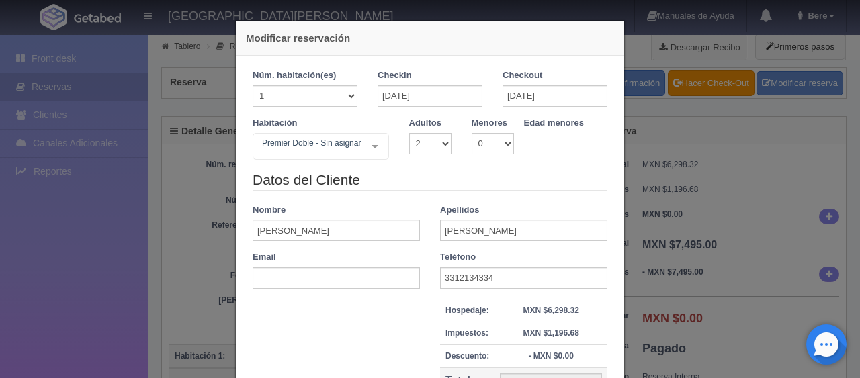
click at [67, 250] on div "Modificar reservación Núm. habitación(es) 1 2 3 4 5 6 7 8 9 10 11 12 13 14 15 1…" at bounding box center [430, 189] width 860 height 378
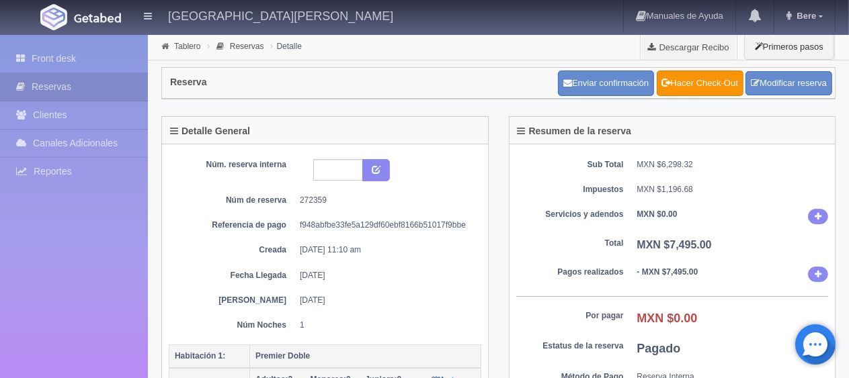
scroll to position [202, 0]
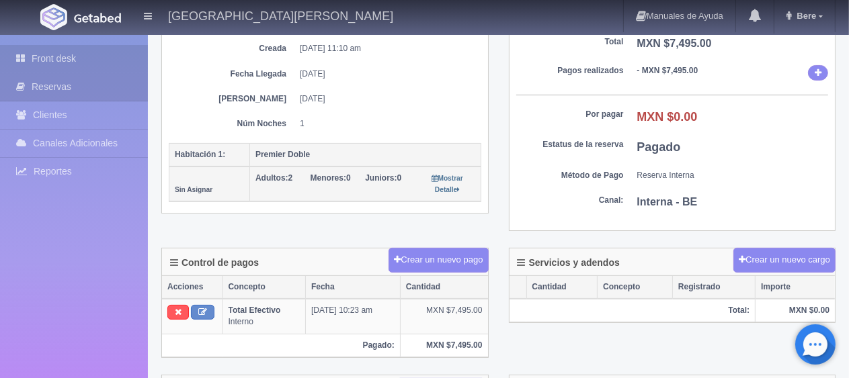
click at [96, 54] on link "Front desk" at bounding box center [74, 59] width 148 height 28
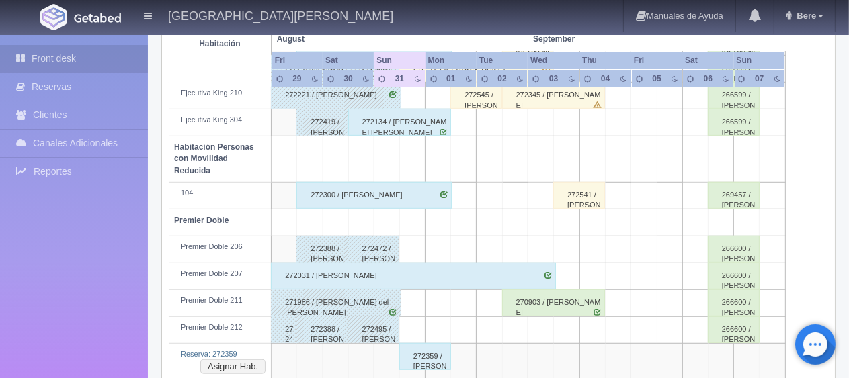
scroll to position [753, 0]
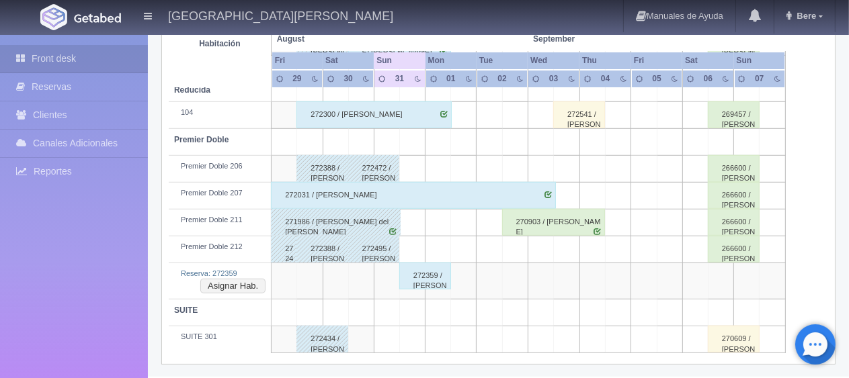
click at [435, 283] on div "272359 / [PERSON_NAME]" at bounding box center [425, 276] width 52 height 27
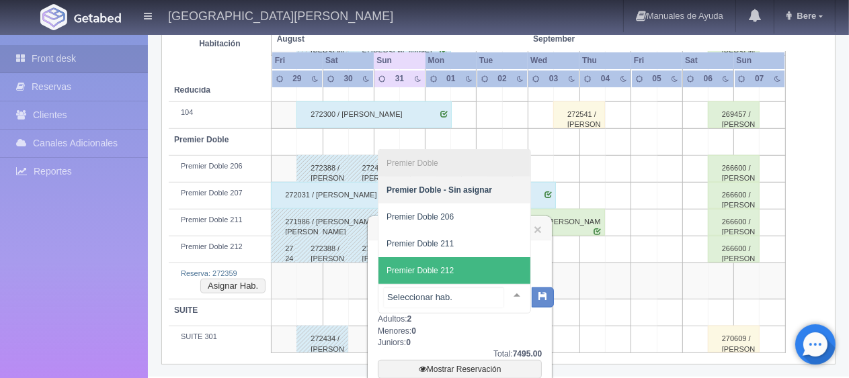
click at [466, 273] on span "Premier Doble 212" at bounding box center [454, 270] width 152 height 27
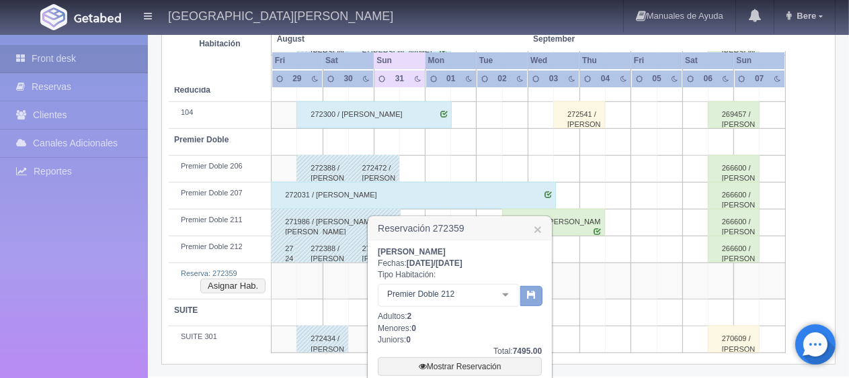
click at [529, 302] on button "button" at bounding box center [531, 296] width 22 height 20
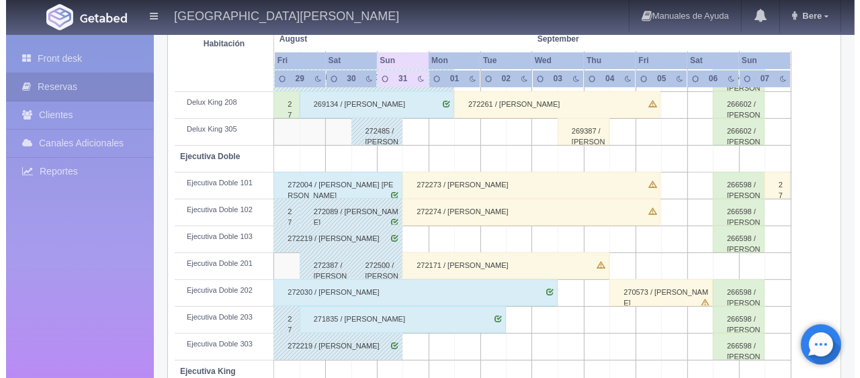
scroll to position [112, 0]
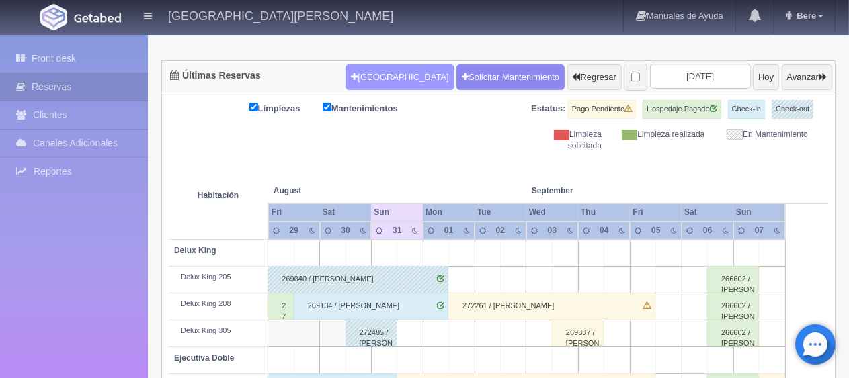
click at [365, 74] on button "[GEOGRAPHIC_DATA]" at bounding box center [399, 78] width 108 height 26
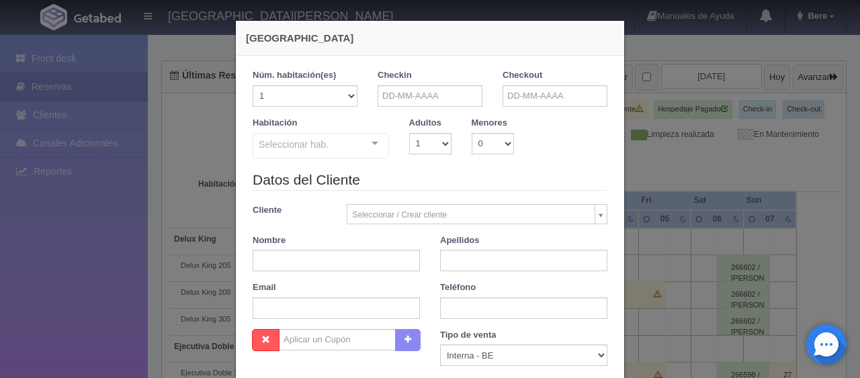
checkbox input "false"
click at [400, 92] on input "text" at bounding box center [430, 96] width 105 height 22
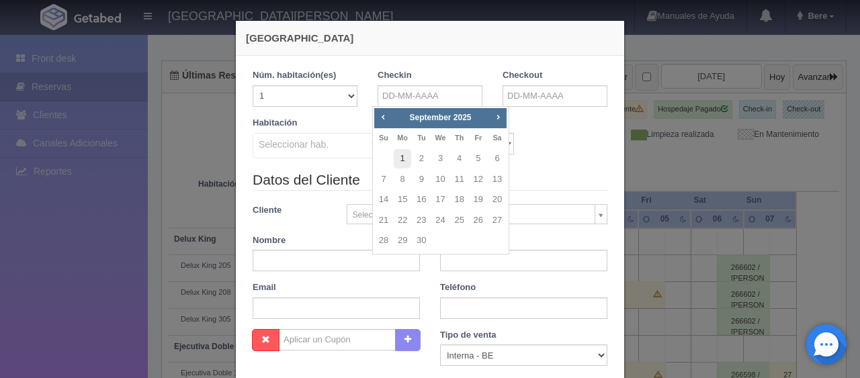
click at [406, 155] on link "1" at bounding box center [402, 158] width 17 height 19
type input "01-09-2025"
checkbox input "false"
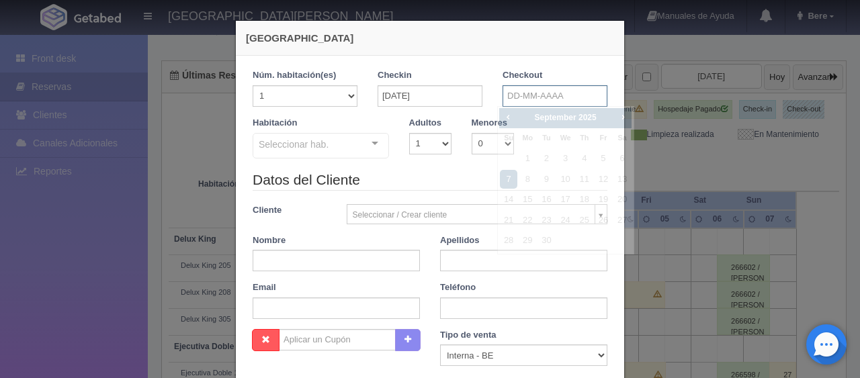
click at [532, 87] on input "text" at bounding box center [555, 96] width 105 height 22
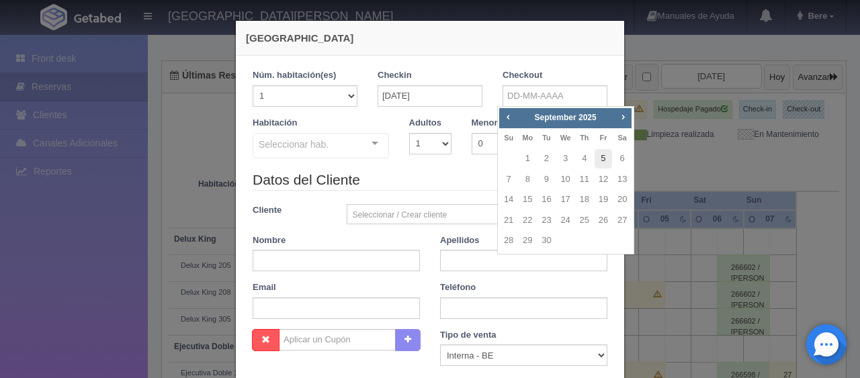
click at [605, 163] on link "5" at bounding box center [603, 158] width 17 height 19
type input "[DATE]"
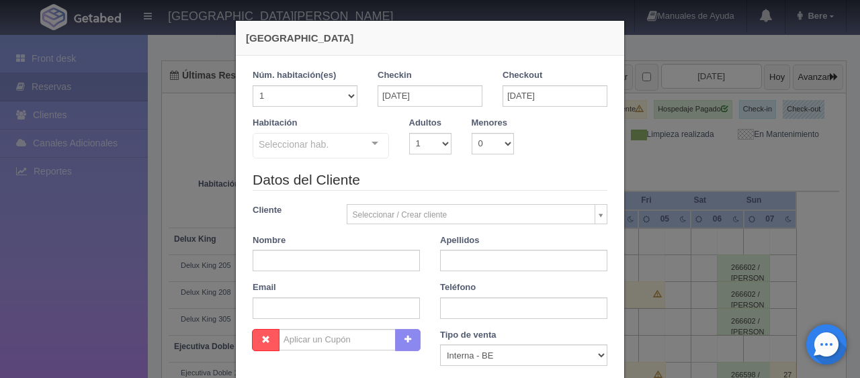
checkbox input "false"
click at [414, 146] on select "1 2 3 4 5 6 7 8 9 10" at bounding box center [430, 144] width 42 height 22
select select "2"
click at [409, 133] on select "1 2 3 4 5 6 7 8 9 10" at bounding box center [430, 144] width 42 height 22
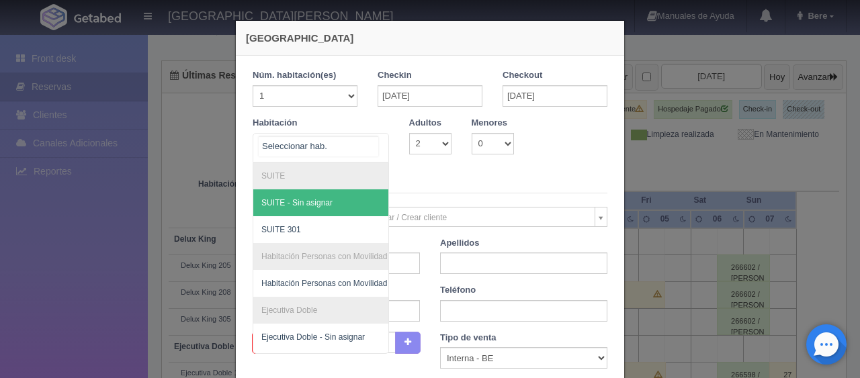
click at [349, 146] on div at bounding box center [321, 148] width 136 height 30
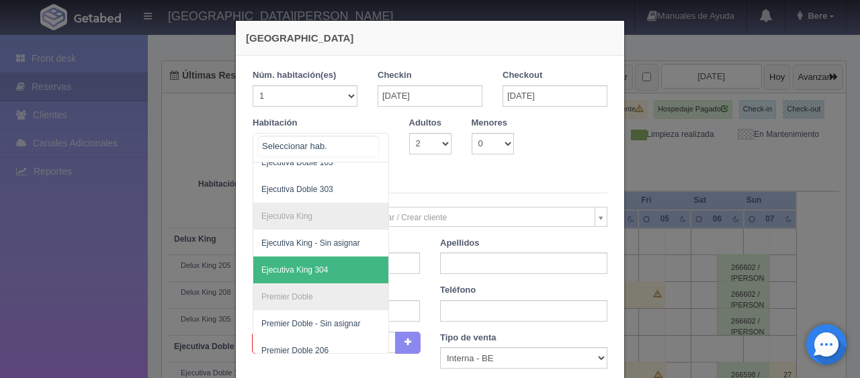
scroll to position [67, 0]
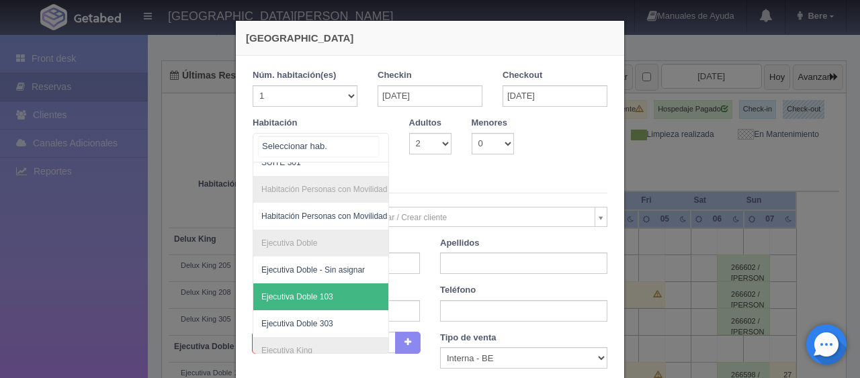
click at [336, 297] on span "Ejecutiva Doble 103" at bounding box center [366, 297] width 226 height 27
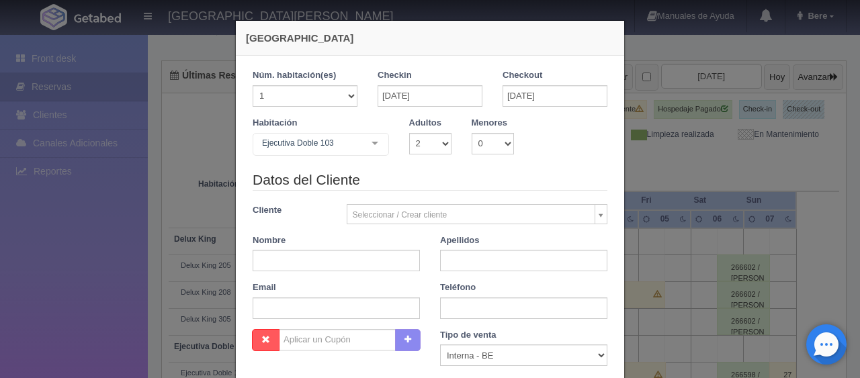
checkbox input "false"
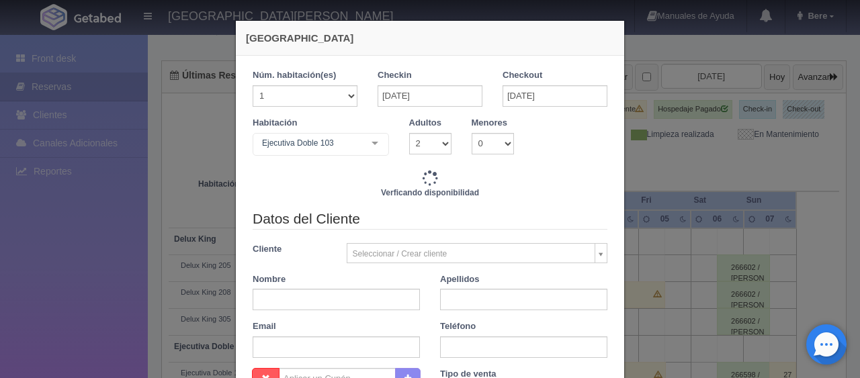
type input "6196.00"
checkbox input "false"
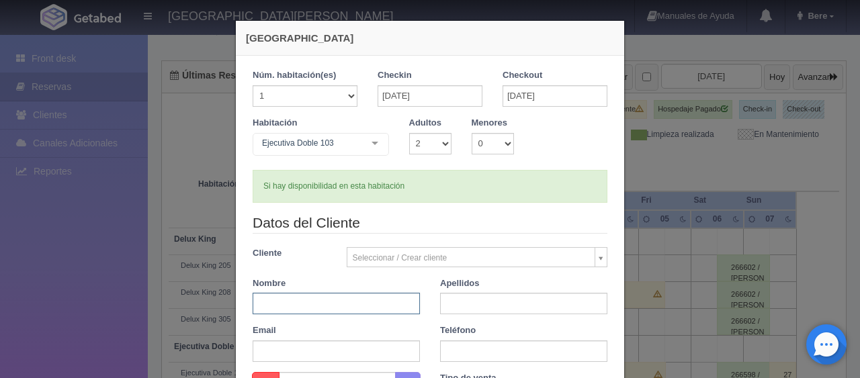
click at [381, 300] on input "text" at bounding box center [336, 304] width 167 height 22
click at [318, 298] on input "text" at bounding box center [336, 304] width 167 height 22
type input "Adolfo"
click at [458, 312] on input "text" at bounding box center [523, 304] width 167 height 22
type input "m"
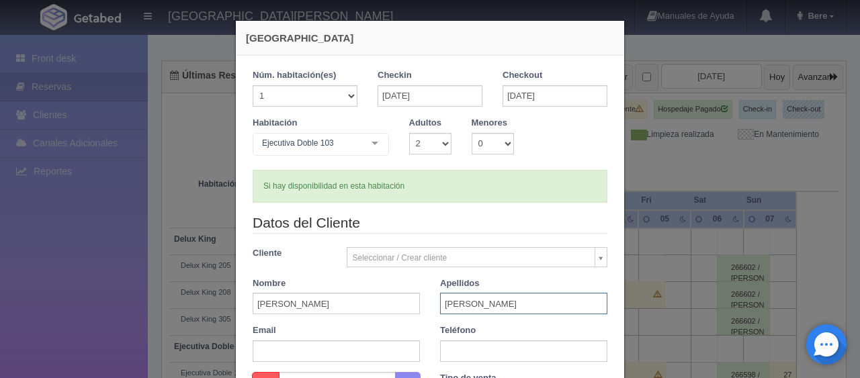
type input "Marquez"
click at [519, 354] on input "text" at bounding box center [523, 352] width 167 height 22
paste input "3312134334"
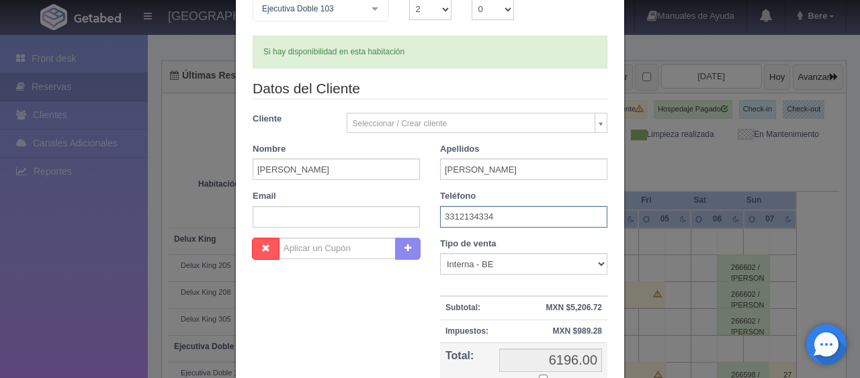
scroll to position [202, 0]
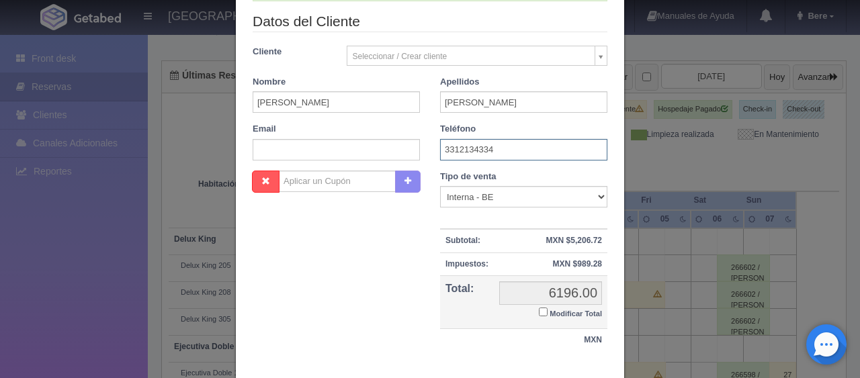
type input "3312134334"
click at [540, 310] on input "Modificar Total" at bounding box center [543, 312] width 9 height 9
checkbox input "true"
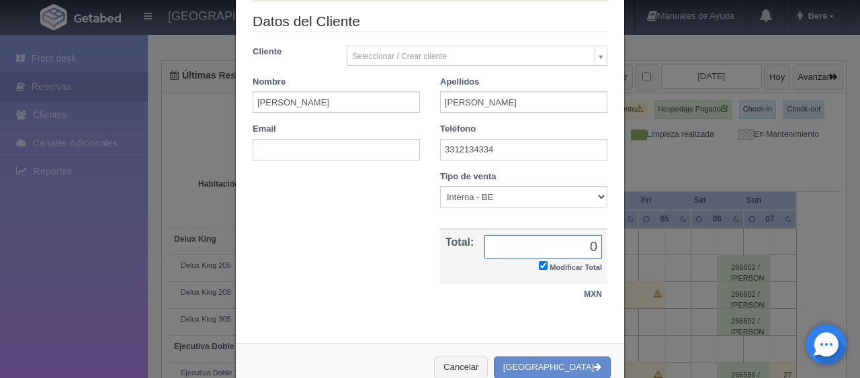
scroll to position [234, 0]
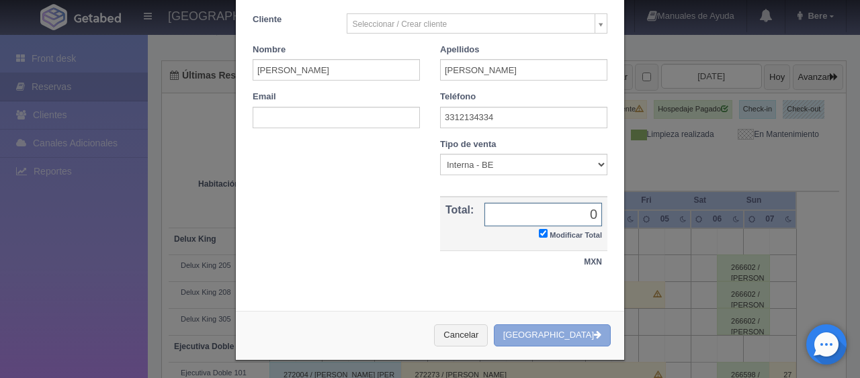
type input "0"
click at [540, 336] on button "[GEOGRAPHIC_DATA]" at bounding box center [552, 336] width 117 height 22
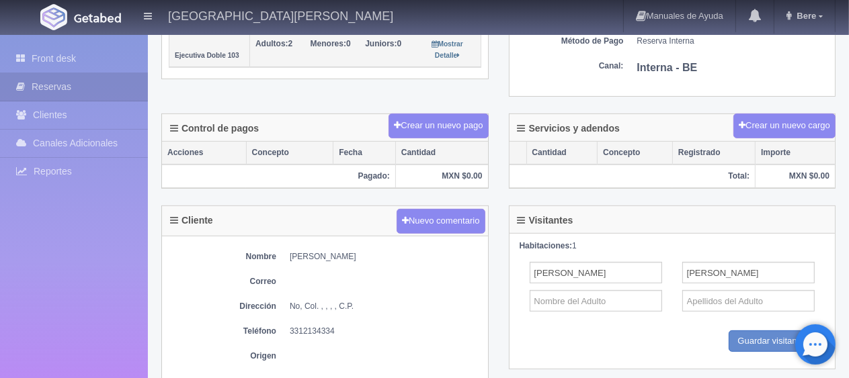
scroll to position [134, 0]
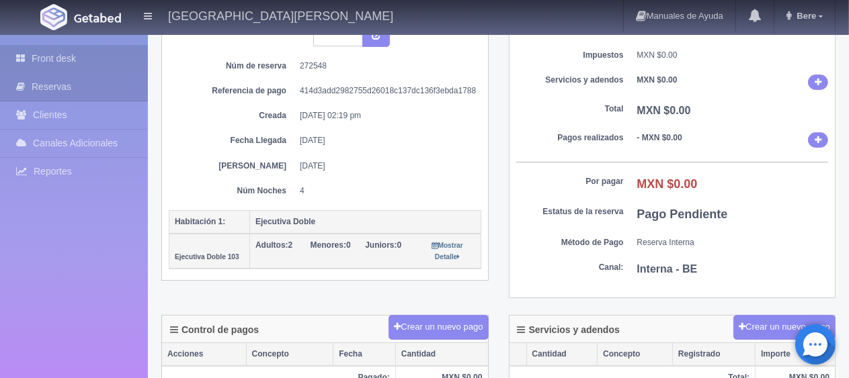
click at [71, 58] on link "Front desk" at bounding box center [74, 59] width 148 height 28
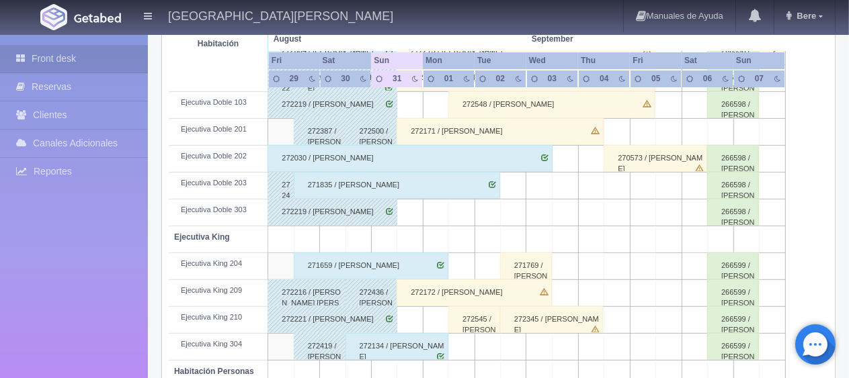
scroll to position [716, 0]
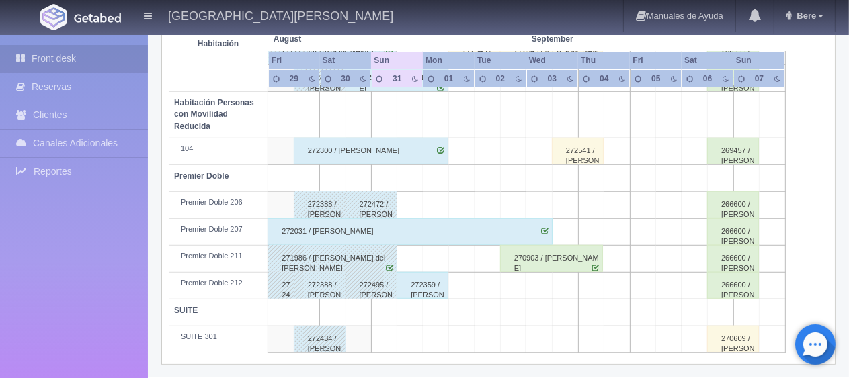
click at [558, 257] on div "270903 / [PERSON_NAME]" at bounding box center [551, 258] width 103 height 27
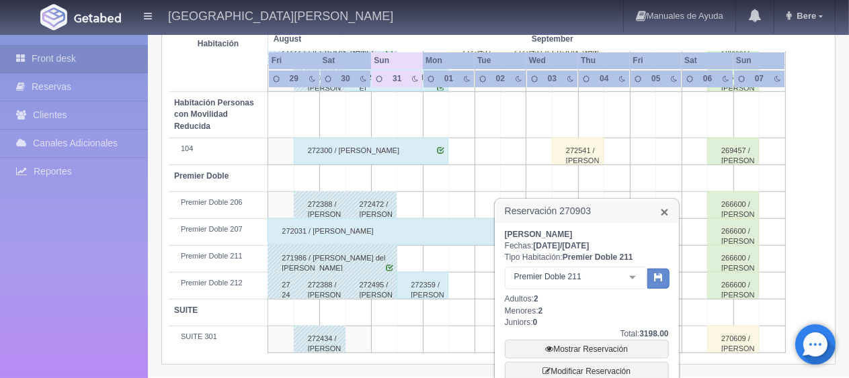
click at [660, 215] on link "×" at bounding box center [664, 212] width 8 height 14
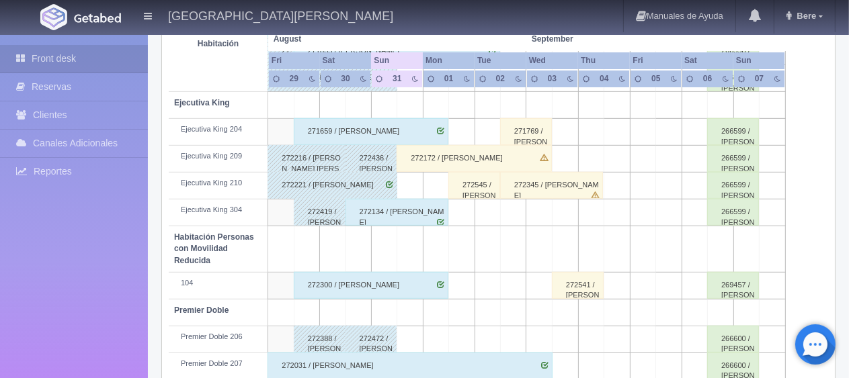
scroll to position [515, 0]
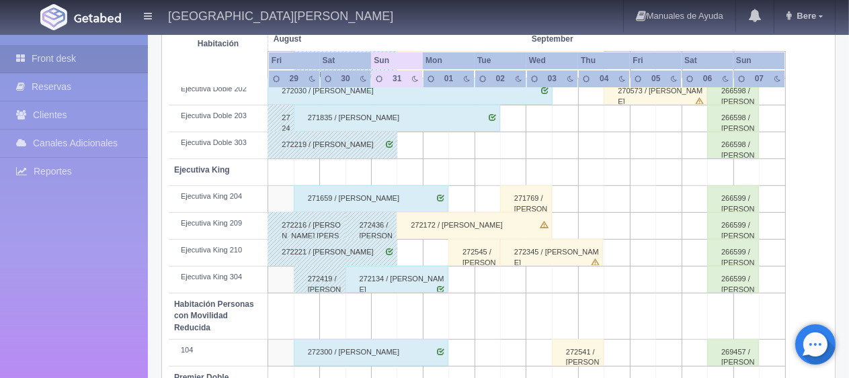
click at [553, 257] on div "272345 / [PERSON_NAME]" at bounding box center [551, 252] width 103 height 27
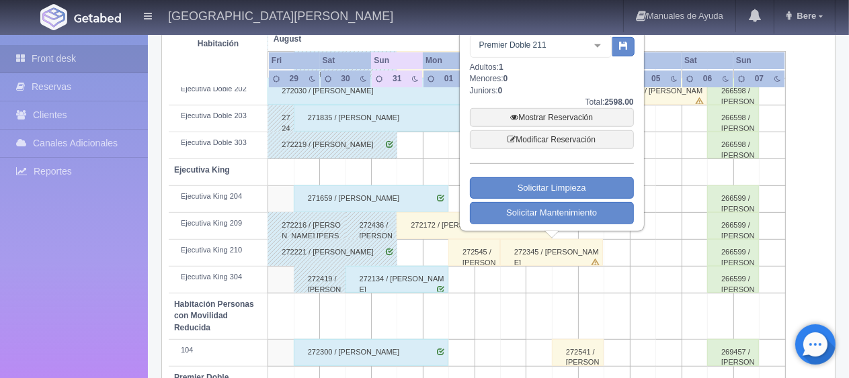
scroll to position [447, 0]
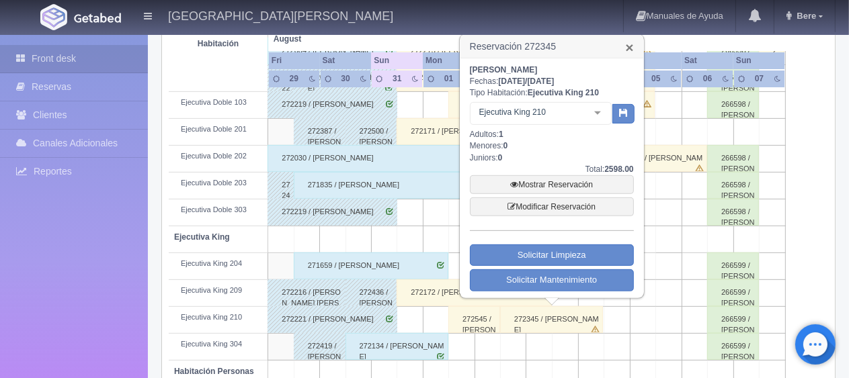
click at [628, 48] on link "×" at bounding box center [629, 47] width 8 height 14
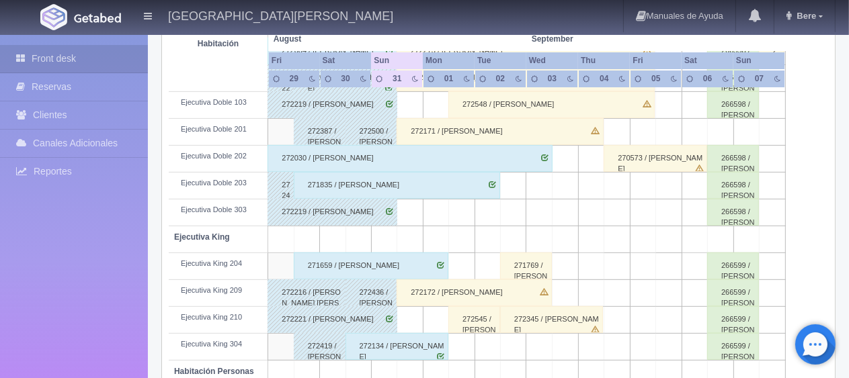
click at [529, 268] on div "271769 / [PERSON_NAME]" at bounding box center [526, 266] width 52 height 27
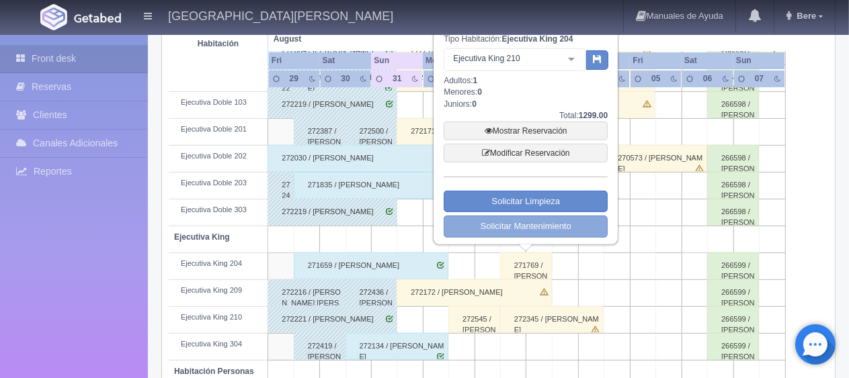
scroll to position [313, 0]
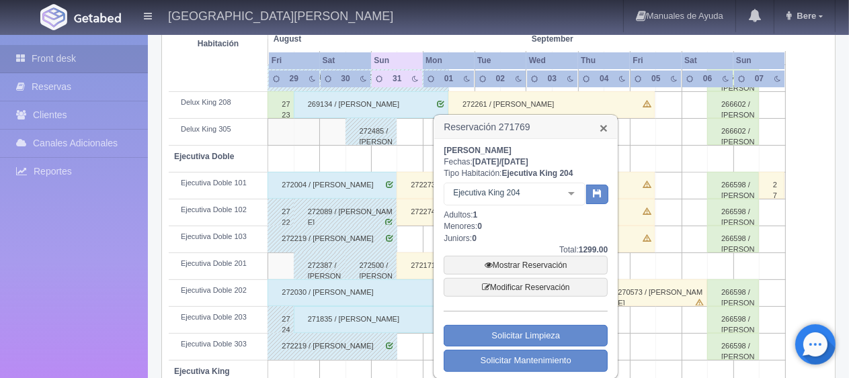
click at [601, 126] on link "×" at bounding box center [603, 128] width 8 height 14
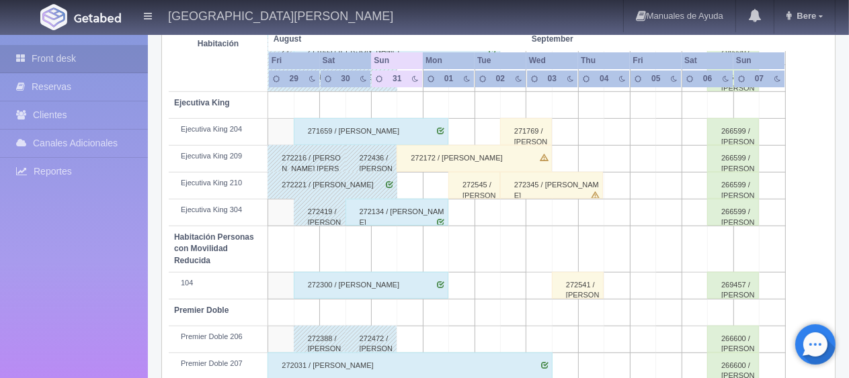
scroll to position [716, 0]
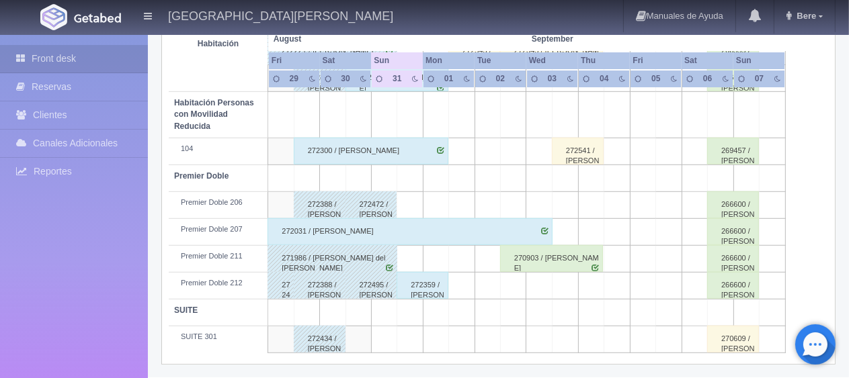
click at [413, 290] on div "272359 / [PERSON_NAME]" at bounding box center [422, 285] width 52 height 27
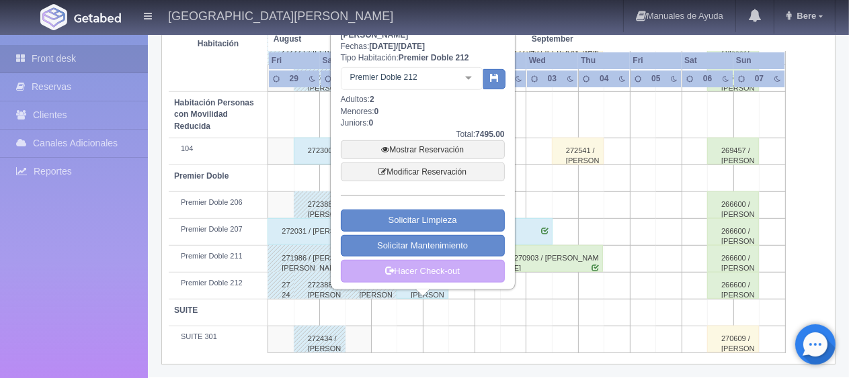
scroll to position [582, 0]
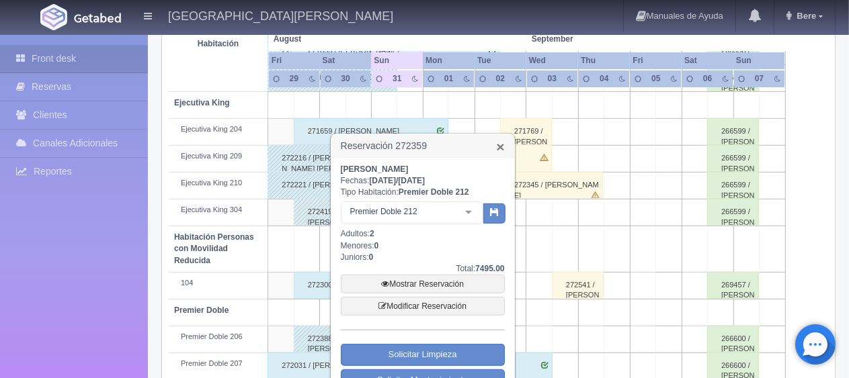
click at [503, 145] on link "×" at bounding box center [500, 147] width 8 height 14
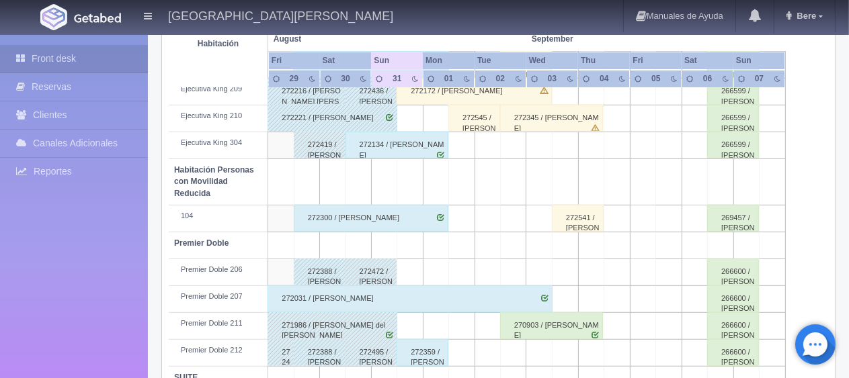
scroll to position [716, 0]
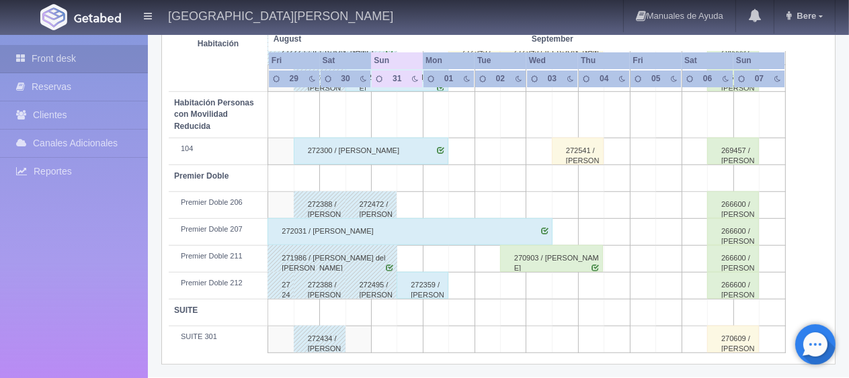
click at [77, 282] on div "Front desk Reservas Clientes Canales Adicionales [GEOGRAPHIC_DATA] Reportes Rep…" at bounding box center [74, 224] width 148 height 378
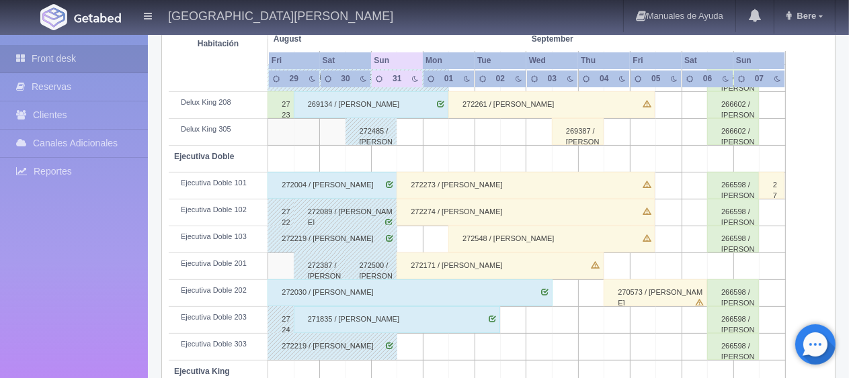
scroll to position [380, 0]
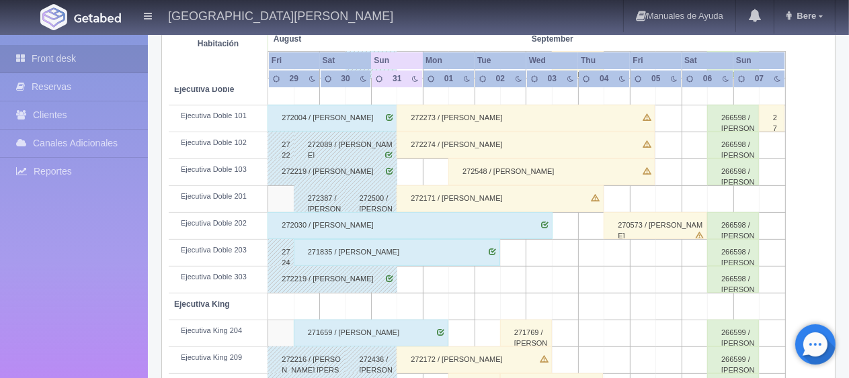
click at [493, 173] on div "272548 / [PERSON_NAME]" at bounding box center [551, 172] width 206 height 27
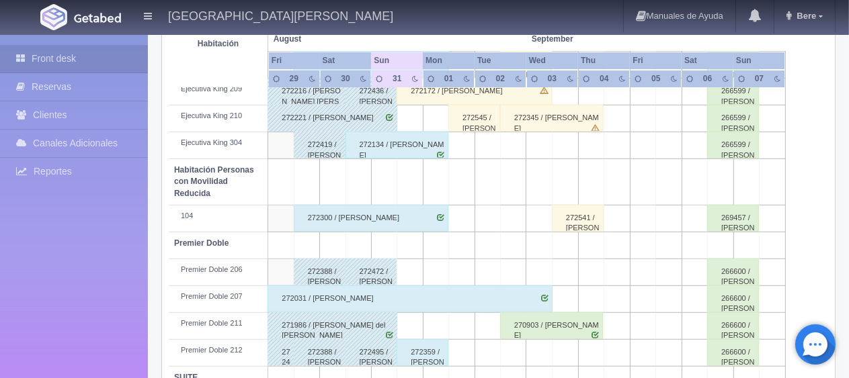
scroll to position [716, 0]
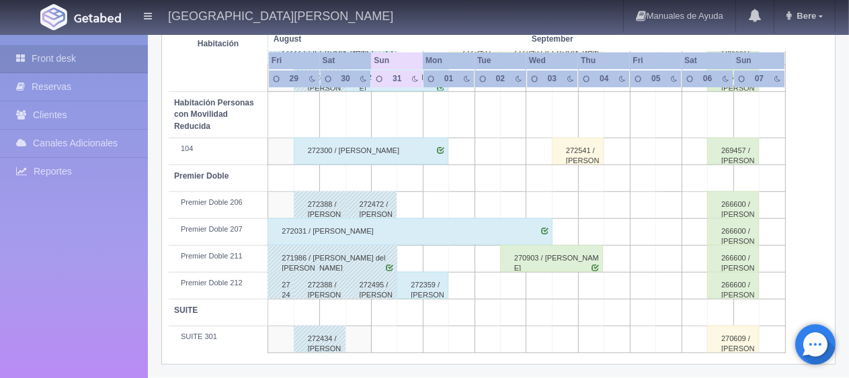
click at [423, 294] on div "272359 / [PERSON_NAME]" at bounding box center [422, 285] width 52 height 27
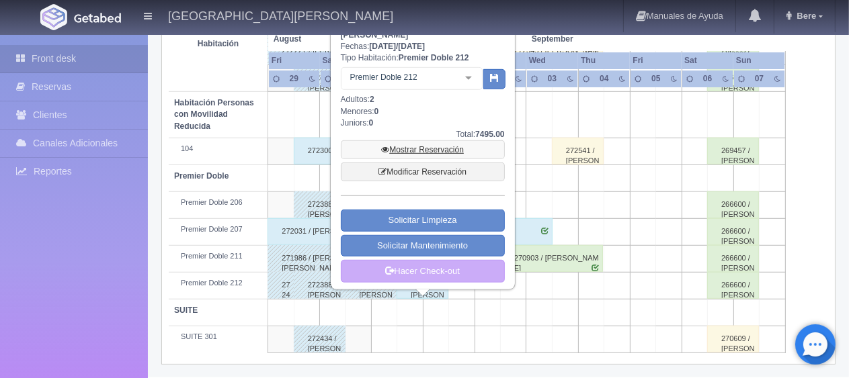
click at [413, 150] on link "Mostrar Reservación" at bounding box center [423, 149] width 164 height 19
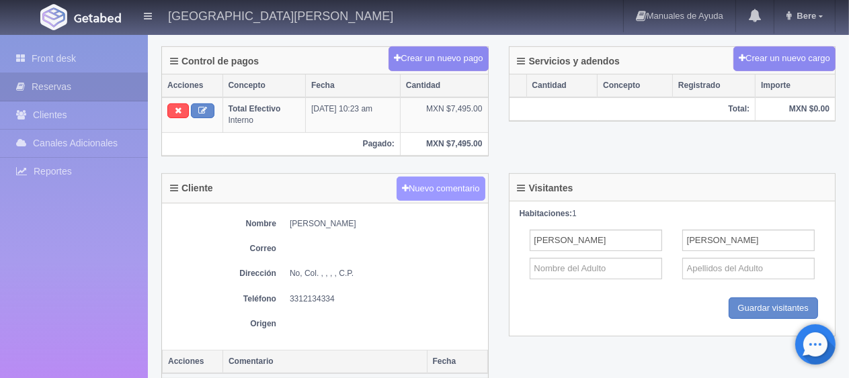
scroll to position [336, 0]
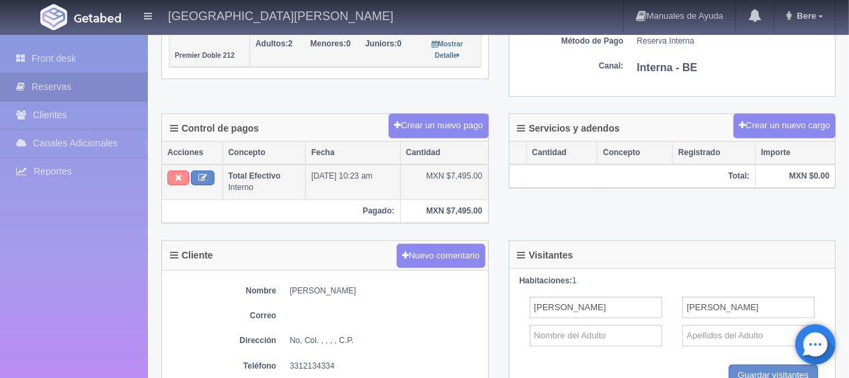
click at [175, 173] on icon at bounding box center [178, 177] width 7 height 9
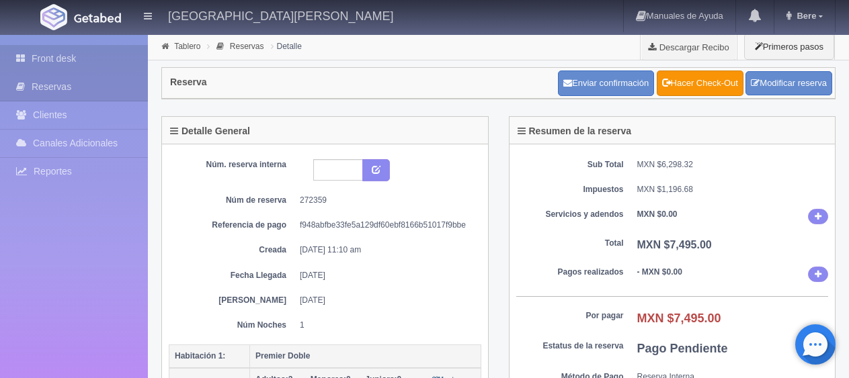
click at [72, 59] on link "Front desk" at bounding box center [74, 59] width 148 height 28
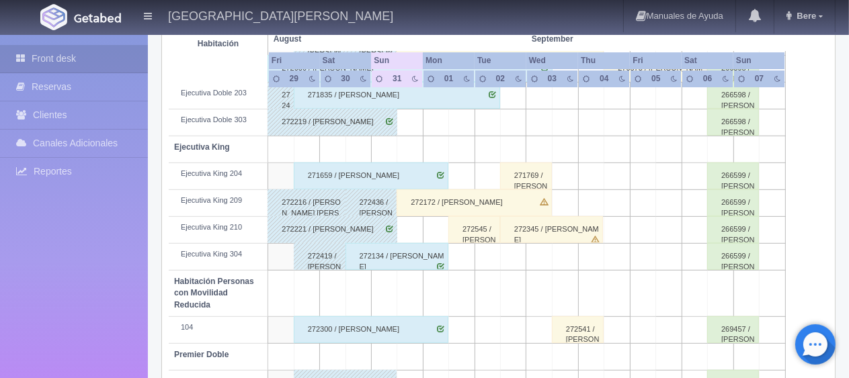
scroll to position [403, 0]
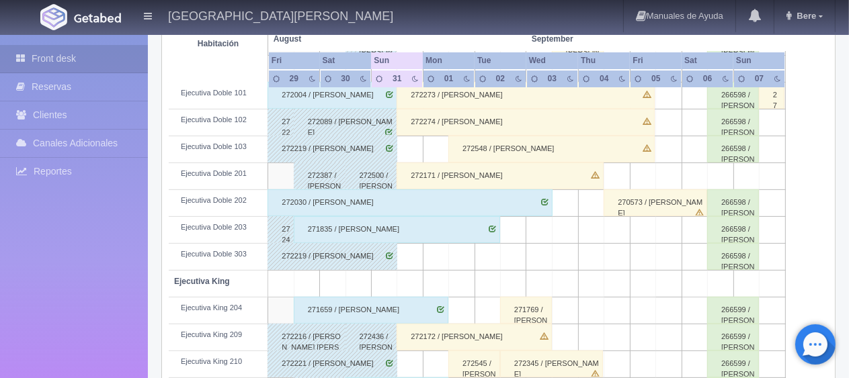
click at [519, 147] on div "272548 / [PERSON_NAME]" at bounding box center [551, 149] width 206 height 27
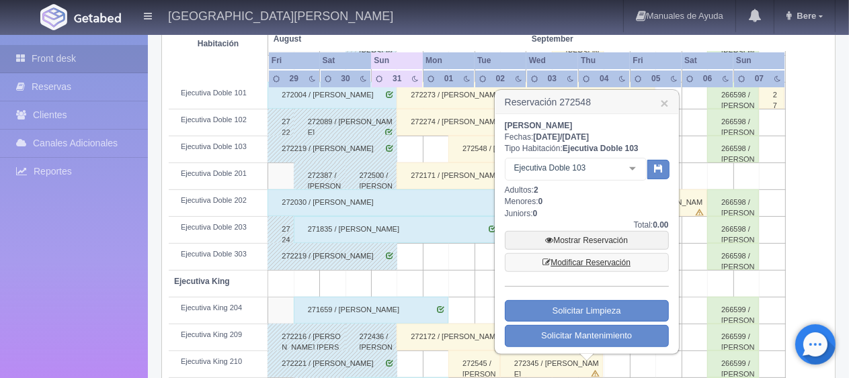
click at [562, 258] on link "Modificar Reservación" at bounding box center [587, 262] width 164 height 19
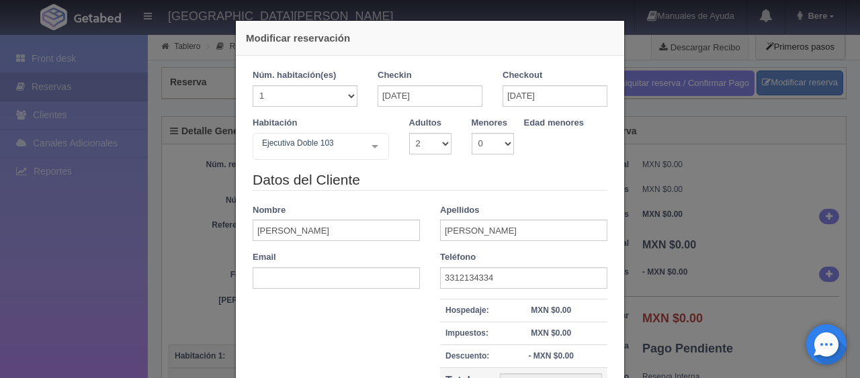
select select "2"
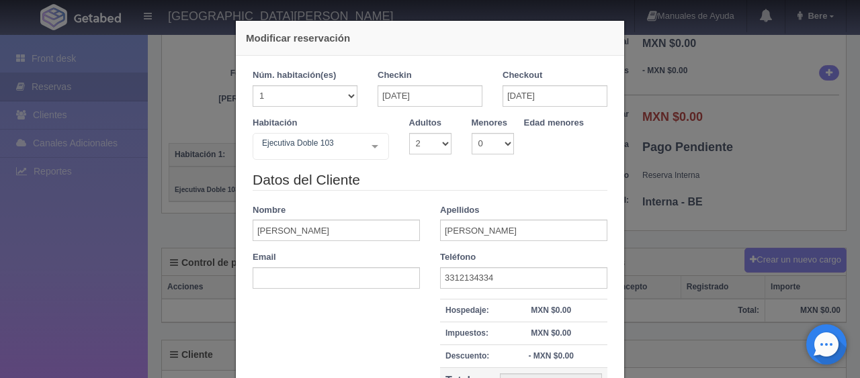
click at [423, 264] on div "Datos del Cliente Nombre [PERSON_NAME] [PERSON_NAME] Email Teléfono [PHONE_NUMB…" at bounding box center [430, 305] width 375 height 270
click at [415, 101] on input "[DATE]" at bounding box center [430, 96] width 105 height 22
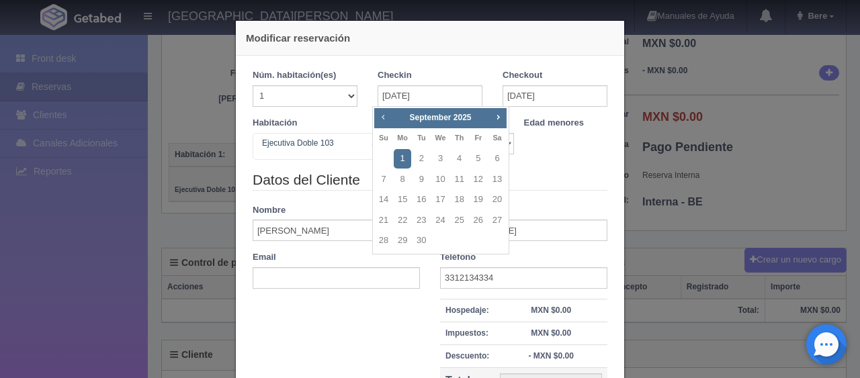
click at [376, 122] on link "Prev" at bounding box center [383, 117] width 15 height 15
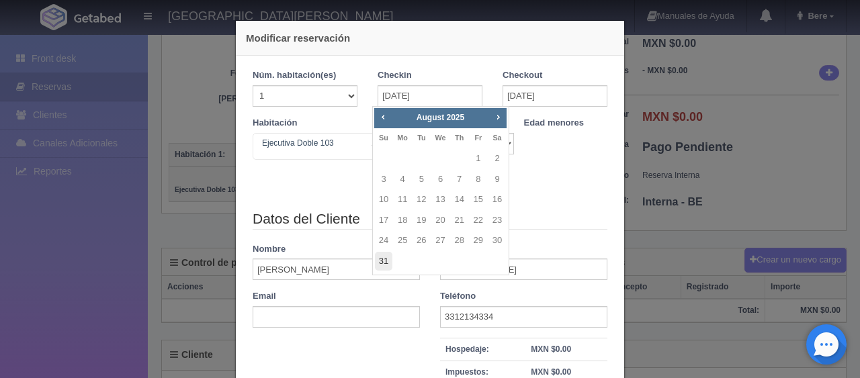
click at [386, 258] on link "31" at bounding box center [383, 261] width 17 height 19
type input "[DATE]"
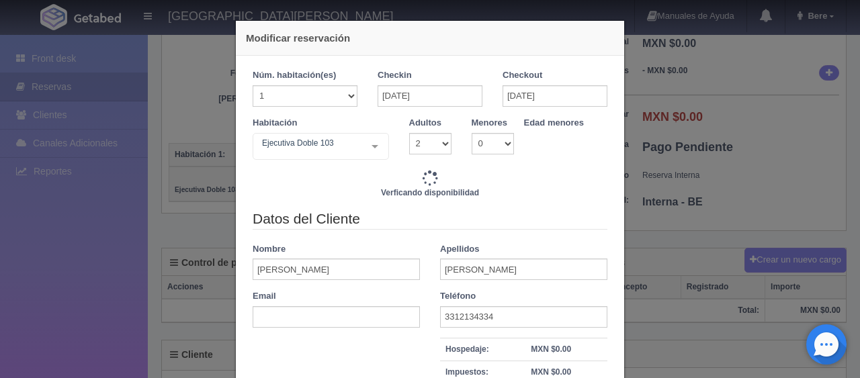
type input "6196.00"
checkbox input "false"
type input "7745.00"
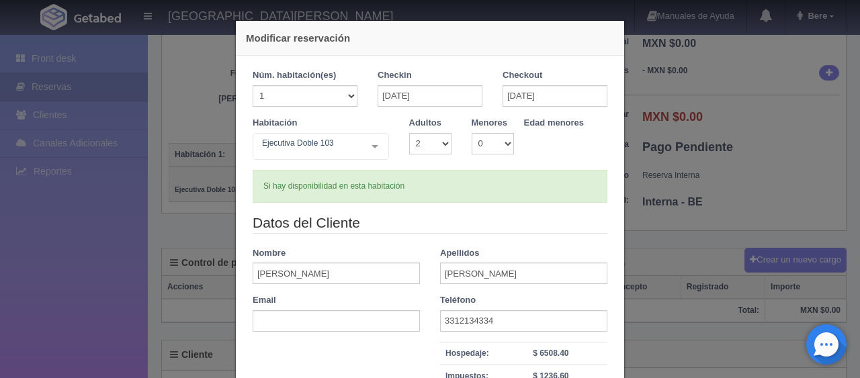
scroll to position [67, 0]
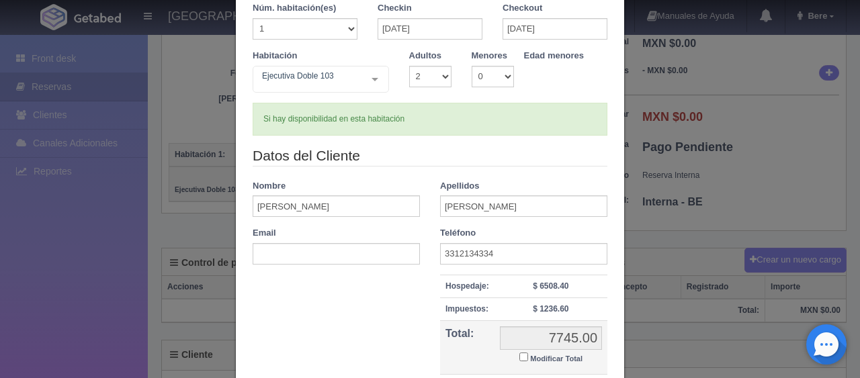
drag, startPoint x: 516, startPoint y: 357, endPoint x: 525, endPoint y: 358, distance: 9.5
click at [519, 356] on input "Modificar Total" at bounding box center [523, 357] width 9 height 9
checkbox input "true"
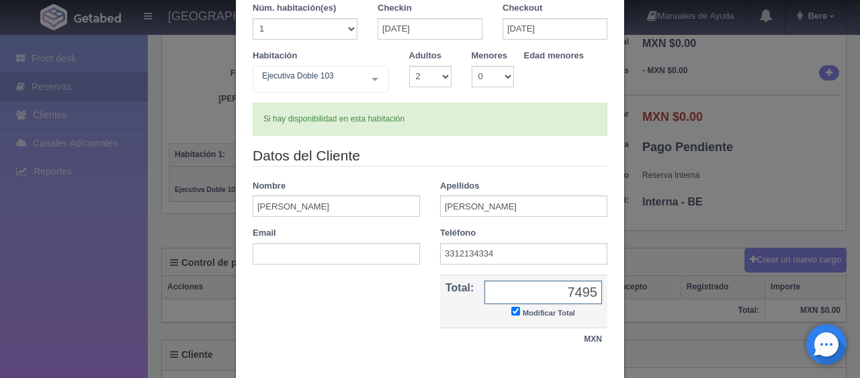
type input "7495"
click at [400, 329] on div "Datos del Cliente Nombre [PERSON_NAME] [PERSON_NAME] Email Teléfono [PHONE_NUMB…" at bounding box center [430, 256] width 375 height 220
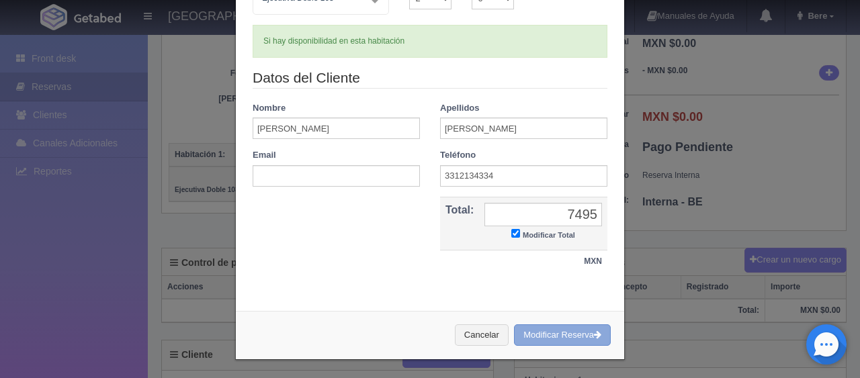
click at [533, 335] on button "Modificar Reserva" at bounding box center [562, 336] width 97 height 22
drag, startPoint x: 483, startPoint y: 43, endPoint x: 476, endPoint y: 46, distance: 7.9
click at [482, 43] on div "Si hay disponibilidad en esta habitación" at bounding box center [430, 41] width 355 height 33
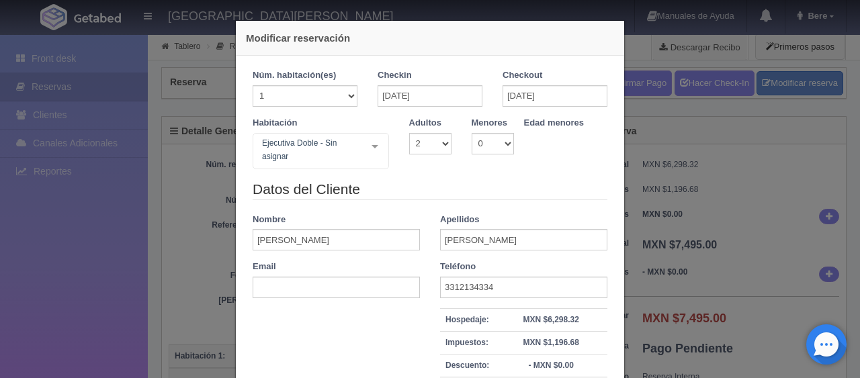
select select "2"
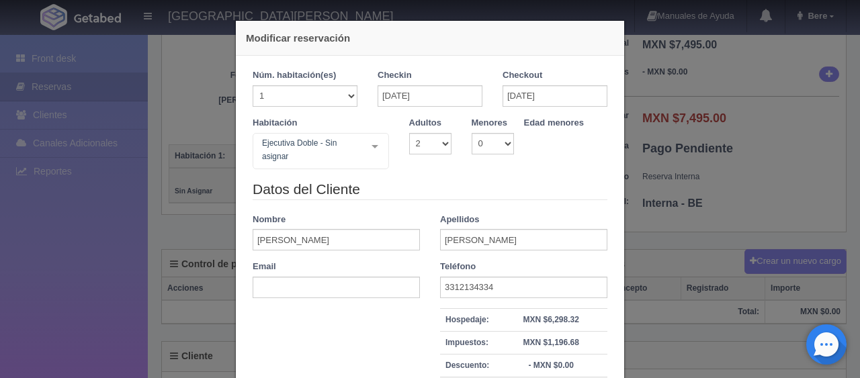
scroll to position [200, 0]
click at [108, 226] on div "Modificar reservación Núm. habitación(es) 1 2 3 4 5 6 7 8 9 10 11 12 13 14 15 1…" at bounding box center [430, 189] width 860 height 378
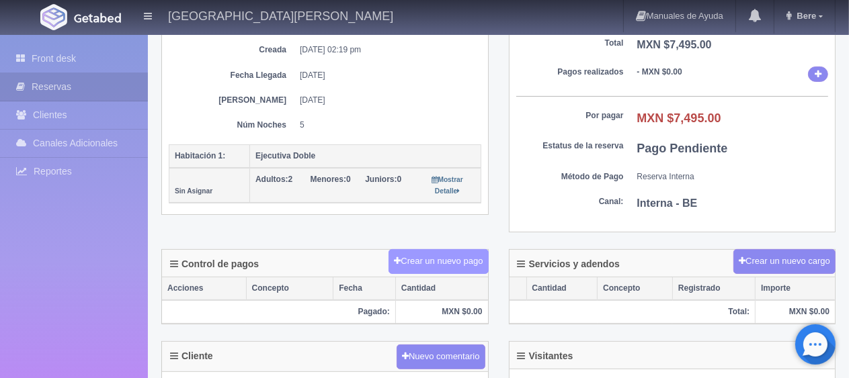
click at [397, 266] on button "Crear un nuevo pago" at bounding box center [437, 261] width 99 height 25
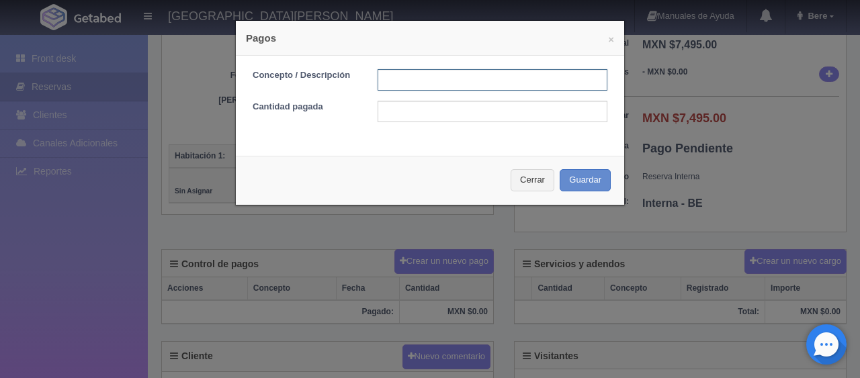
drag, startPoint x: 447, startPoint y: 77, endPoint x: 450, endPoint y: 87, distance: 10.4
click at [447, 79] on input "text" at bounding box center [493, 80] width 230 height 22
type input "Total Efectivo"
click at [357, 112] on label "Cantidad pagada" at bounding box center [305, 107] width 125 height 13
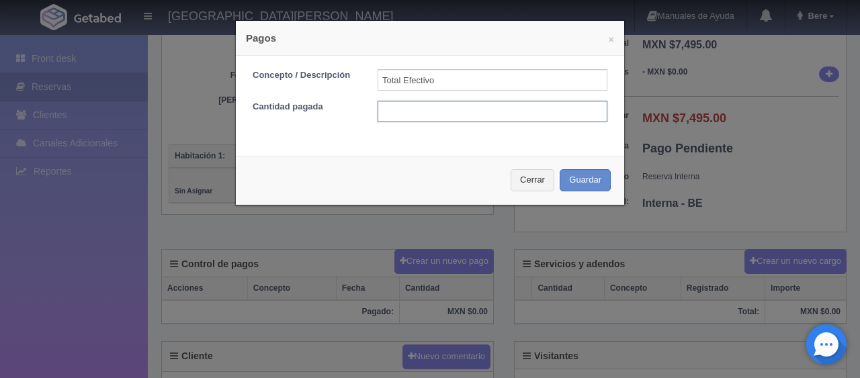
click at [385, 109] on input "text" at bounding box center [493, 112] width 230 height 22
type input "7495"
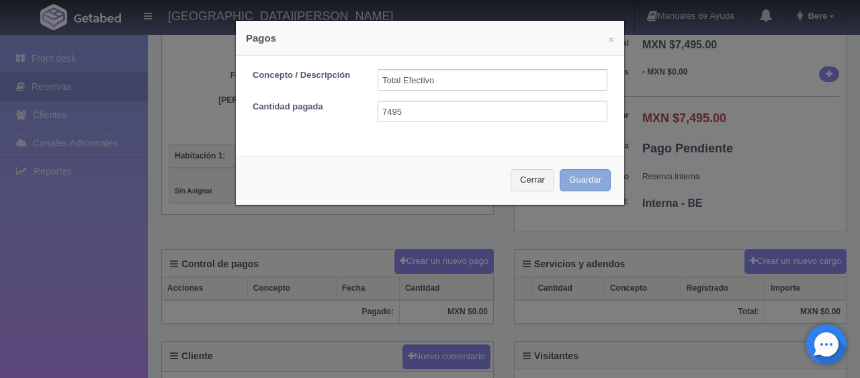
click at [572, 179] on button "Guardar" at bounding box center [585, 180] width 51 height 22
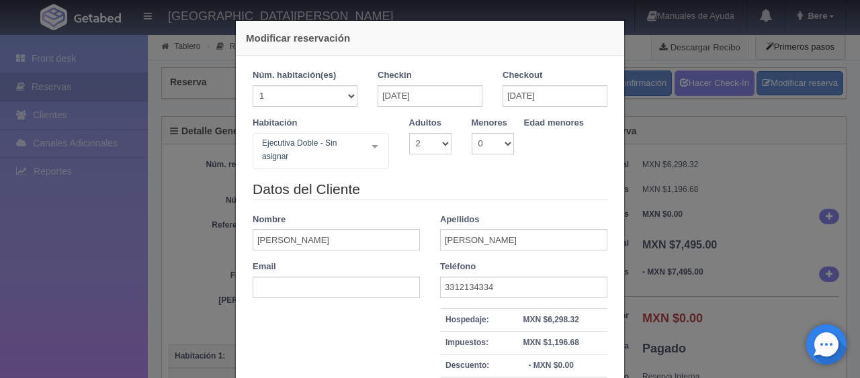
select select "2"
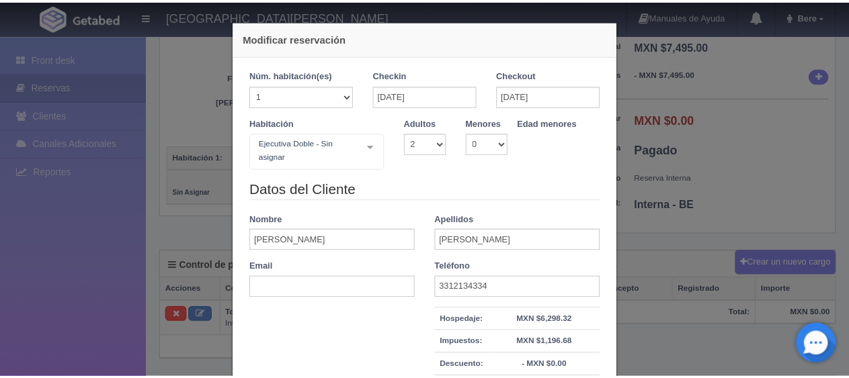
scroll to position [199, 0]
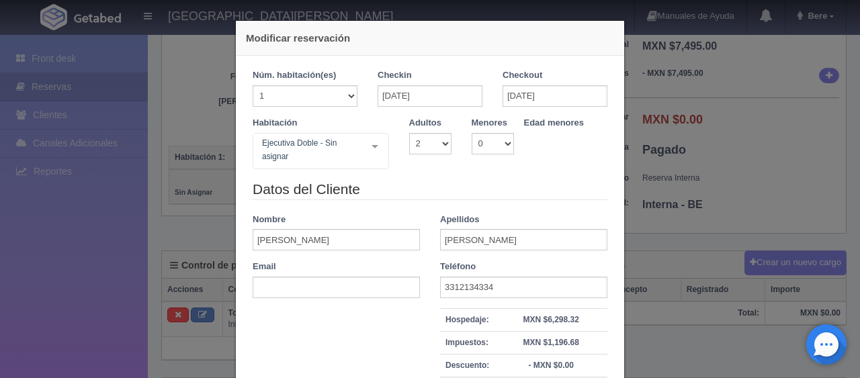
click at [132, 254] on div "Modificar reservación Núm. habitación(es) 1 2 3 4 5 6 7 8 9 10 11 12 13 14 15 1…" at bounding box center [430, 189] width 860 height 378
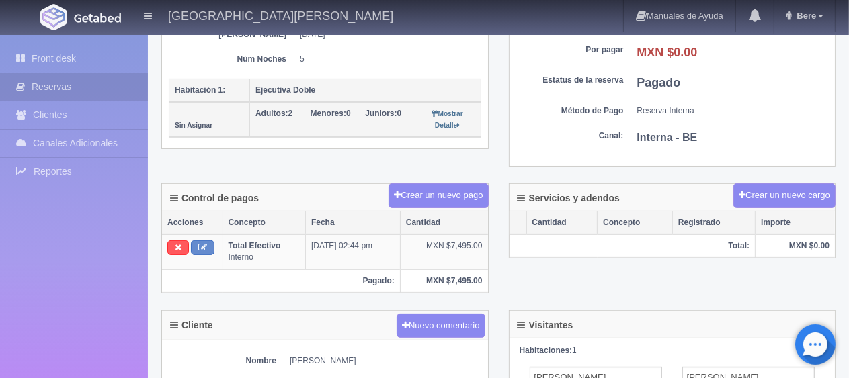
scroll to position [132, 0]
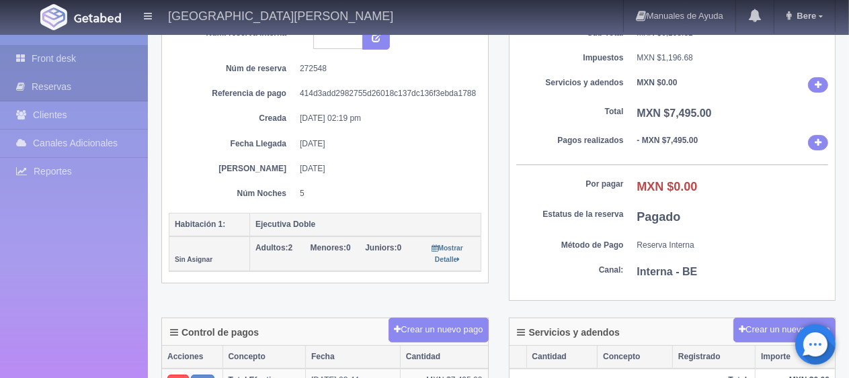
click at [50, 58] on link "Front desk" at bounding box center [74, 59] width 148 height 28
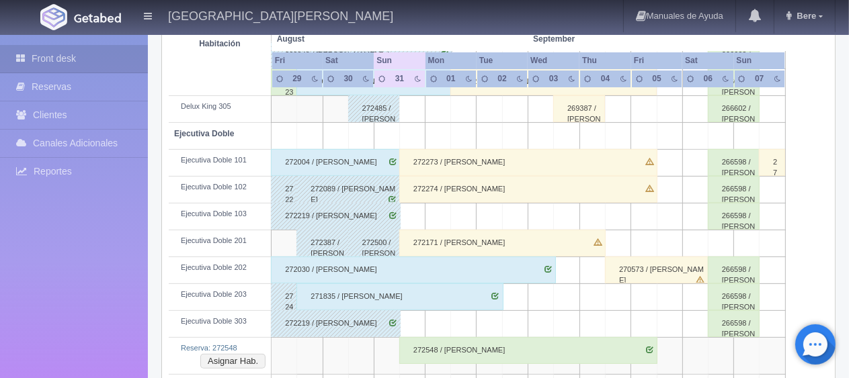
scroll to position [403, 0]
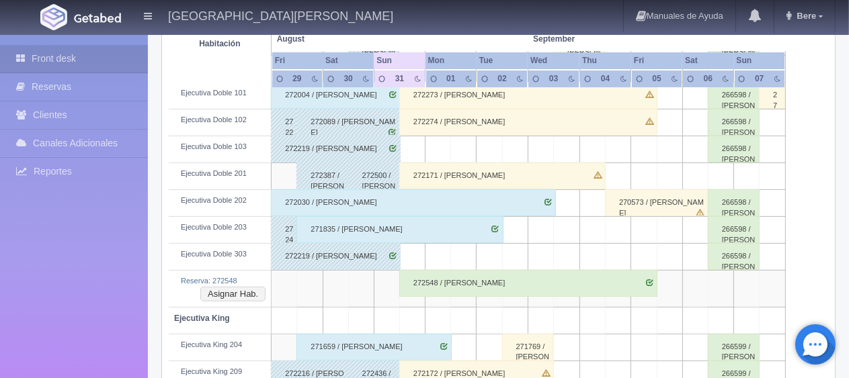
click at [500, 288] on div "272548 / [PERSON_NAME]" at bounding box center [528, 283] width 258 height 27
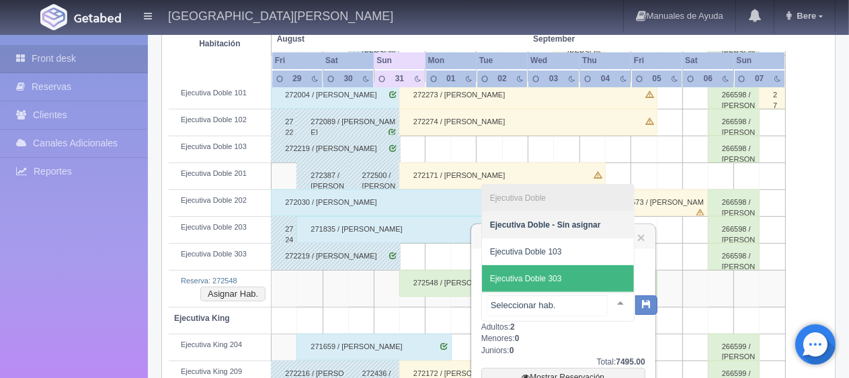
click at [569, 278] on span "Ejecutiva Doble 303" at bounding box center [558, 278] width 152 height 27
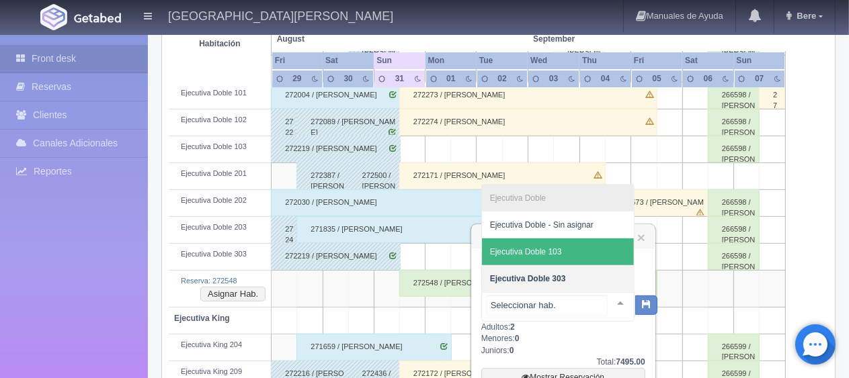
click at [566, 256] on span "Ejecutiva Doble 103" at bounding box center [558, 252] width 152 height 27
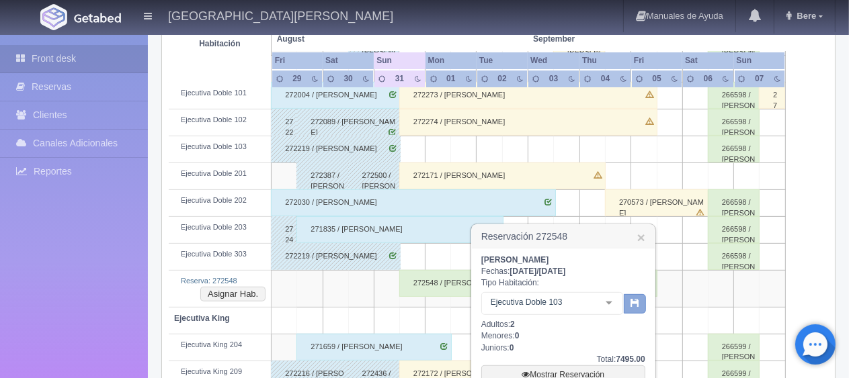
click at [632, 305] on icon "button" at bounding box center [634, 302] width 9 height 9
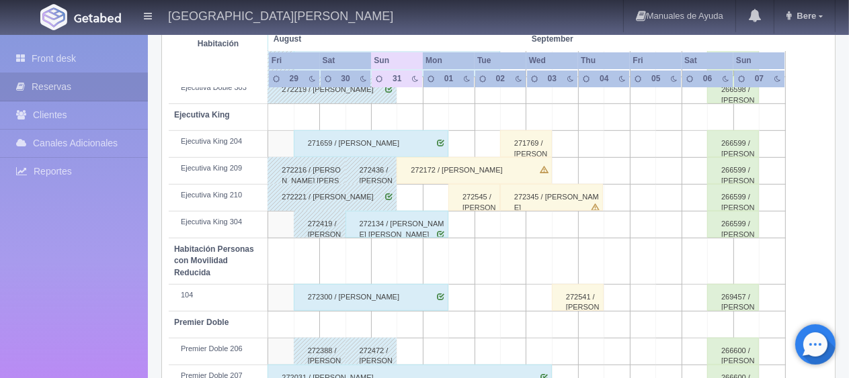
scroll to position [716, 0]
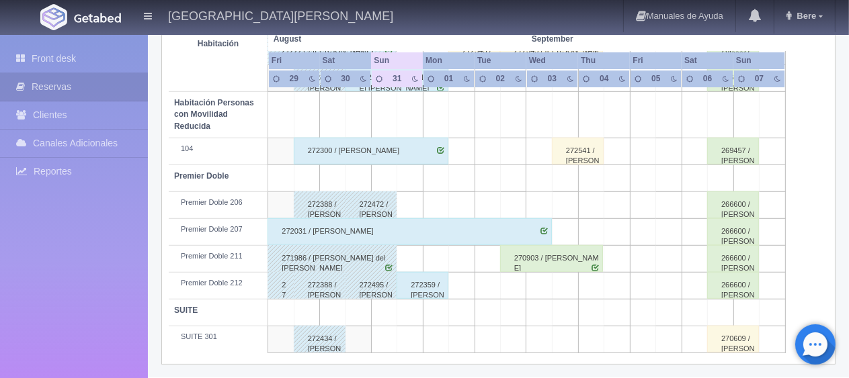
click at [427, 276] on div "272359 / Adolfo Marquez" at bounding box center [422, 285] width 52 height 27
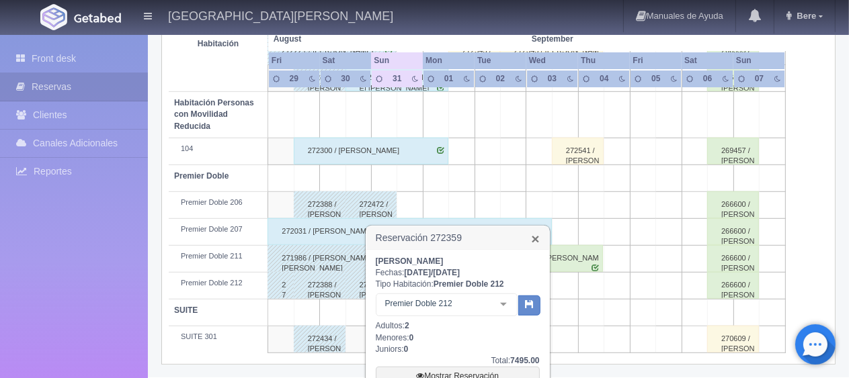
click at [534, 241] on link "×" at bounding box center [535, 239] width 8 height 14
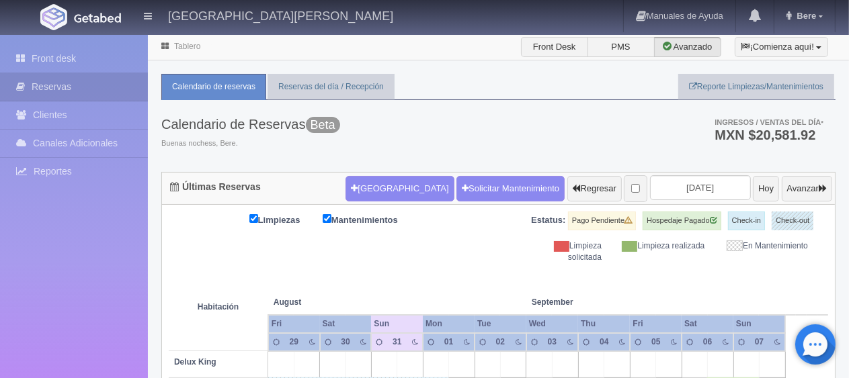
scroll to position [269, 0]
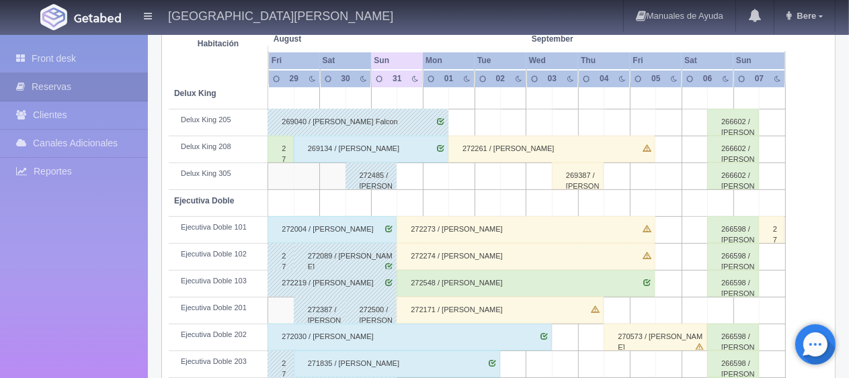
click at [128, 282] on div "Front desk Reservas Clientes Canales Adicionales Channex Reportes Reporte del d…" at bounding box center [74, 224] width 148 height 378
click at [323, 234] on div "272004 / [PERSON_NAME] [PERSON_NAME]" at bounding box center [331, 229] width 129 height 27
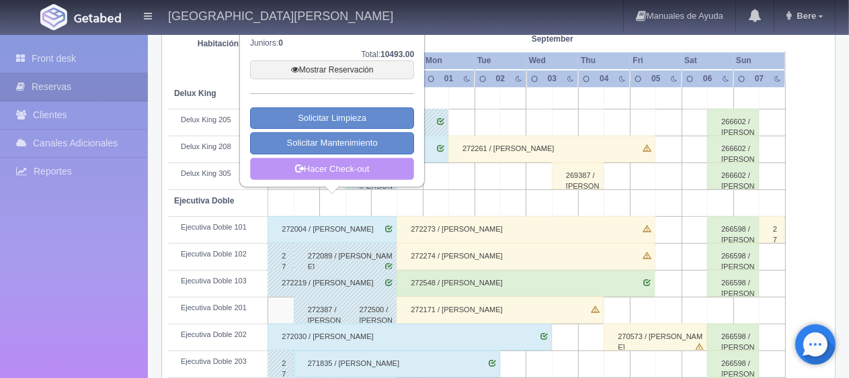
click at [374, 168] on link "Hacer Check-out" at bounding box center [332, 169] width 164 height 23
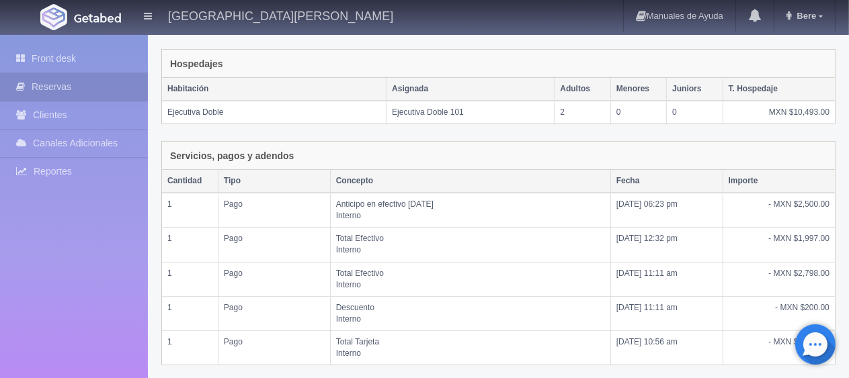
scroll to position [400, 0]
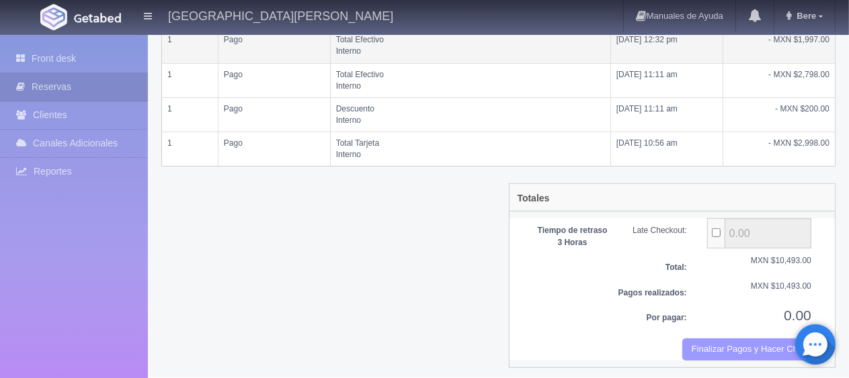
drag, startPoint x: 715, startPoint y: 348, endPoint x: 467, endPoint y: 36, distance: 398.3
click at [715, 348] on button "Finalizar Pagos y Hacer Checkout" at bounding box center [746, 350] width 129 height 22
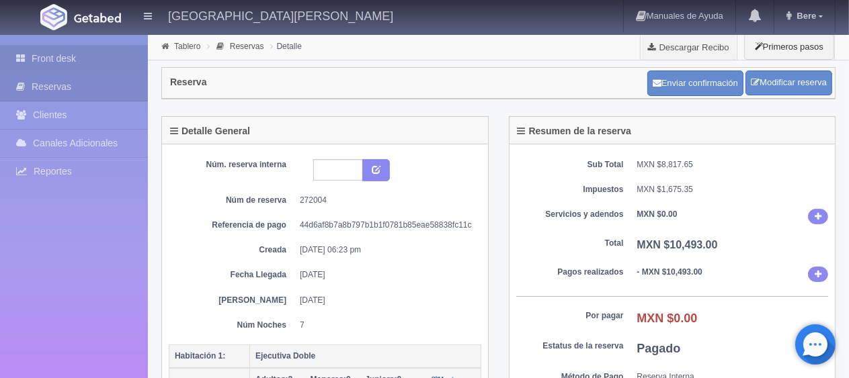
click at [105, 49] on link "Front desk" at bounding box center [74, 59] width 148 height 28
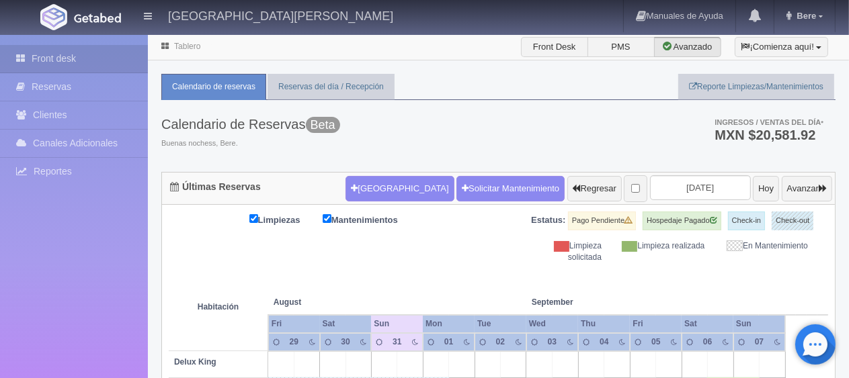
scroll to position [336, 0]
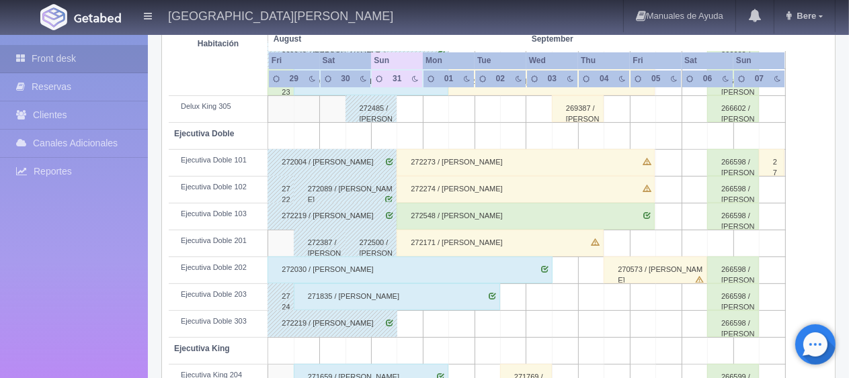
click at [633, 211] on div "272548 / [PERSON_NAME]" at bounding box center [525, 216] width 258 height 27
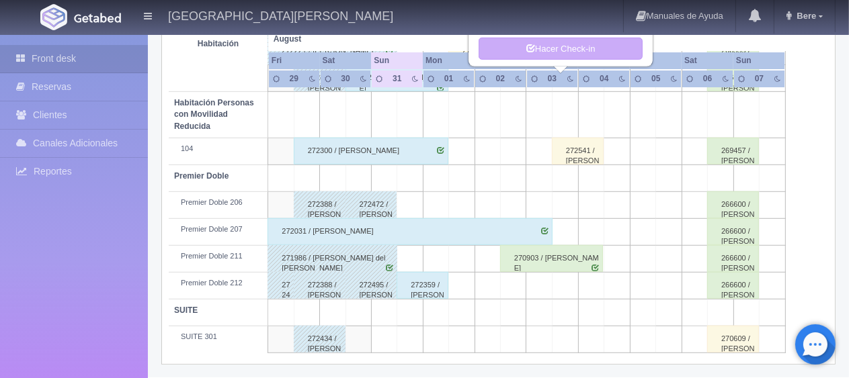
scroll to position [313, 0]
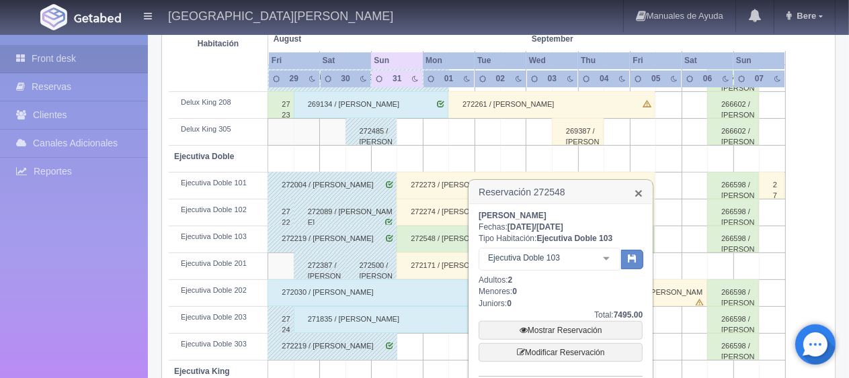
click at [637, 194] on link "×" at bounding box center [638, 193] width 8 height 14
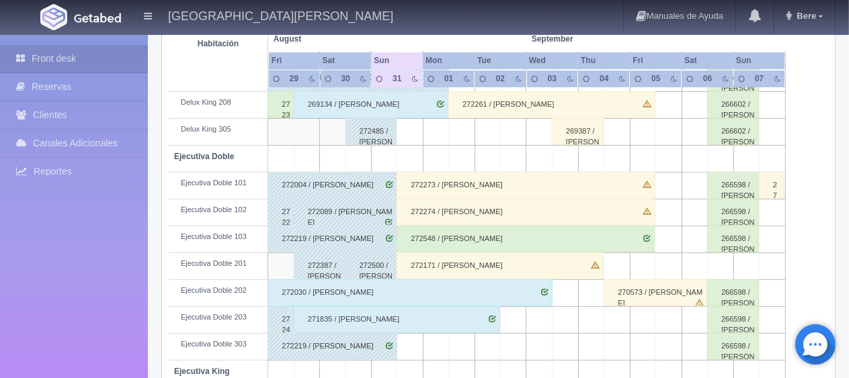
click at [474, 237] on div "272548 / [PERSON_NAME]" at bounding box center [525, 239] width 258 height 27
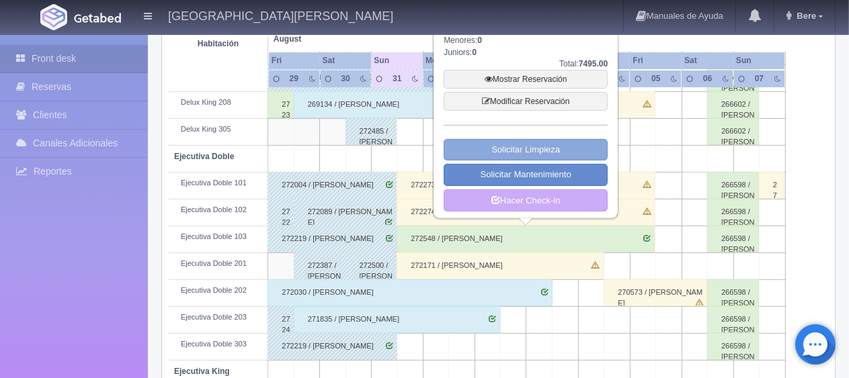
scroll to position [246, 0]
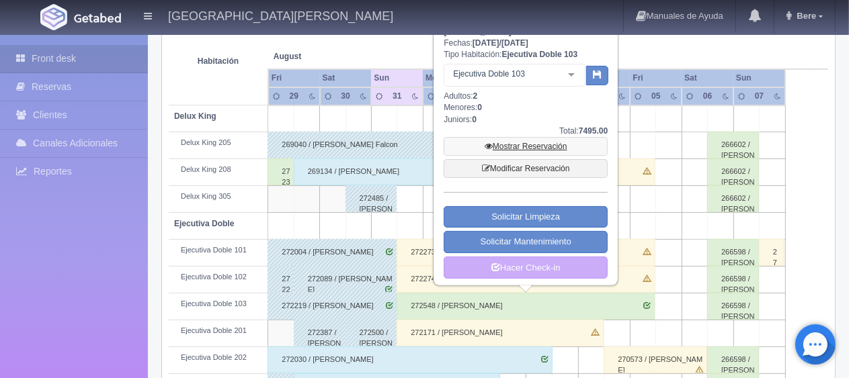
click at [520, 141] on link "Mostrar Reservación" at bounding box center [525, 146] width 164 height 19
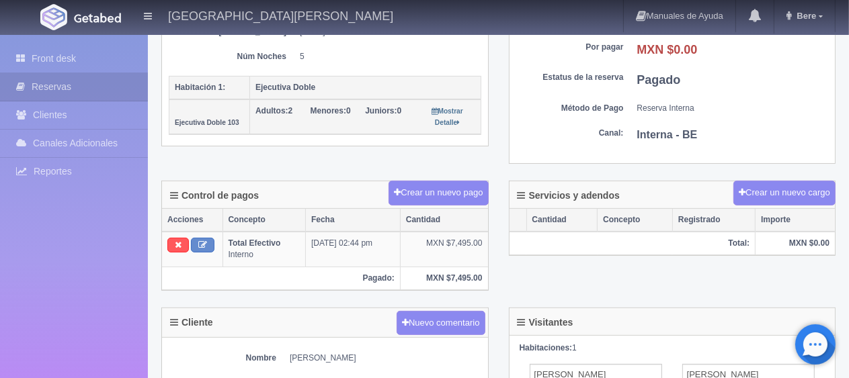
scroll to position [134, 0]
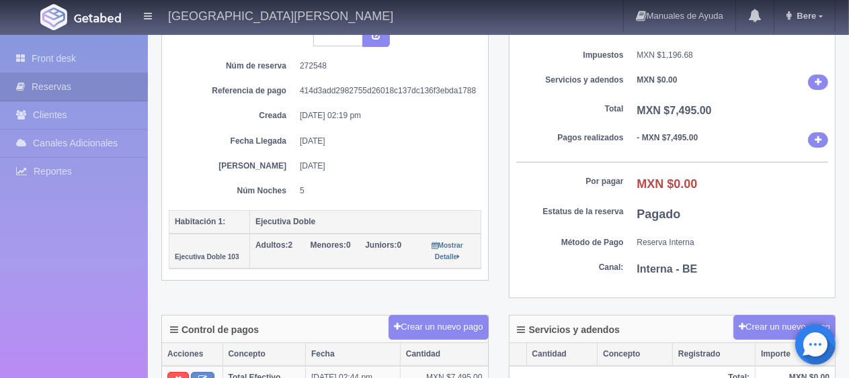
click at [587, 227] on div "Sub Total MXN $6,298.32 Impuestos MXN $1,196.68 Servicios y adendos MXN $0.00 T…" at bounding box center [672, 154] width 326 height 288
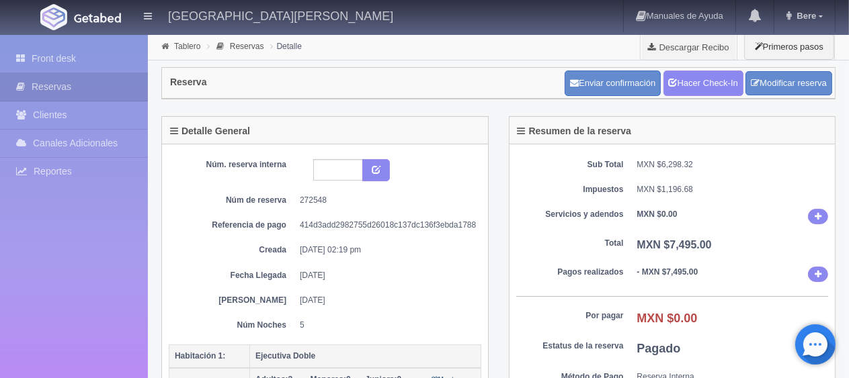
click at [538, 251] on div "Sub Total MXN $6,298.32 Impuestos MXN $1,196.68 Servicios y adendos MXN $0.00 T…" at bounding box center [672, 288] width 326 height 288
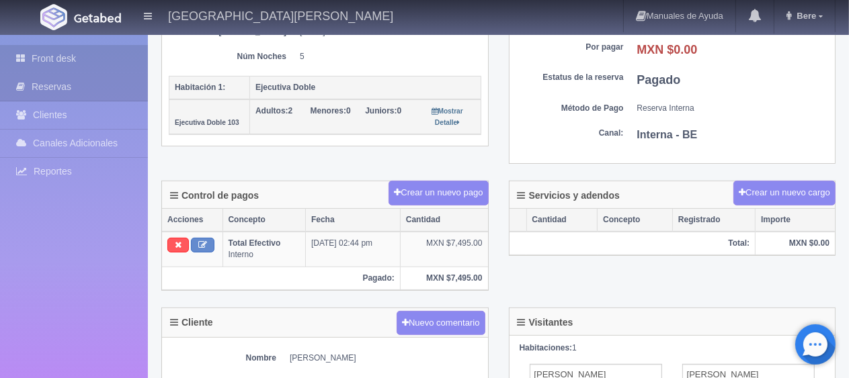
click at [78, 62] on link "Front desk" at bounding box center [74, 59] width 148 height 28
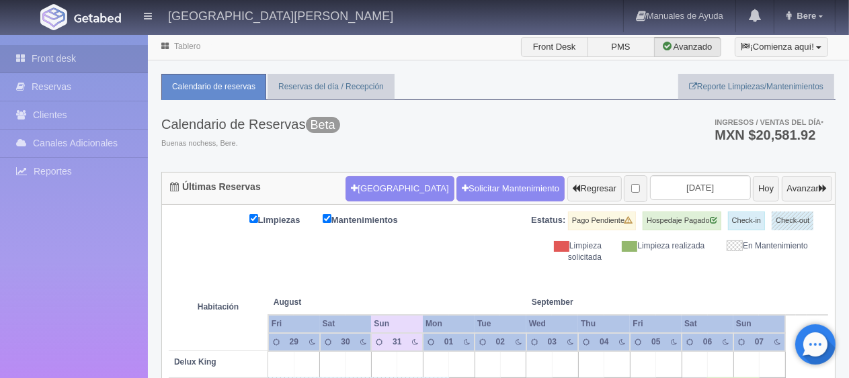
scroll to position [336, 0]
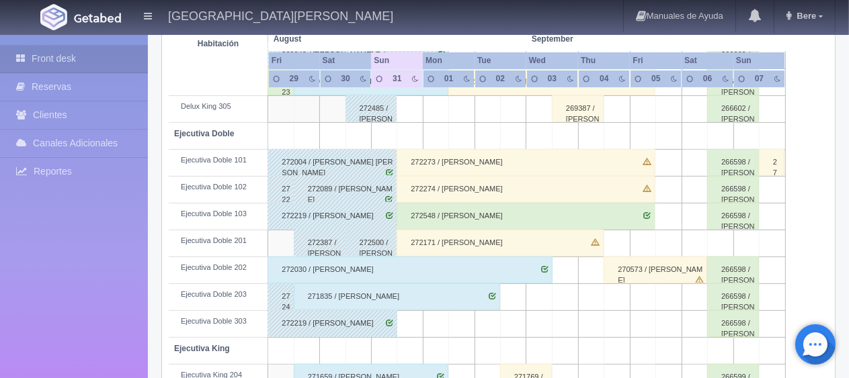
click at [515, 165] on div "272273 / [PERSON_NAME]" at bounding box center [525, 162] width 258 height 27
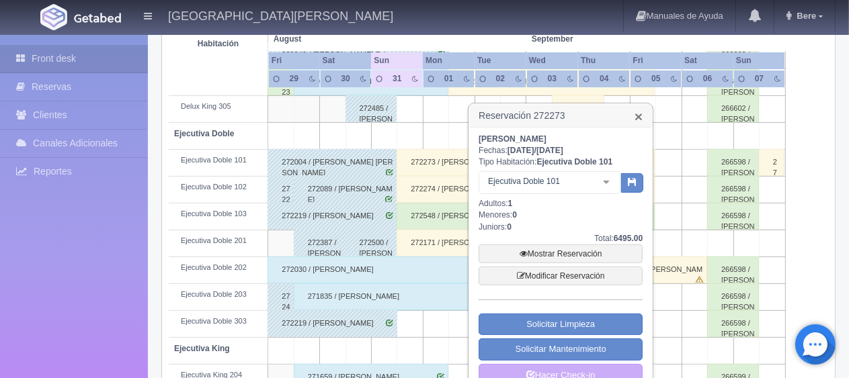
click at [642, 117] on link "×" at bounding box center [638, 117] width 8 height 14
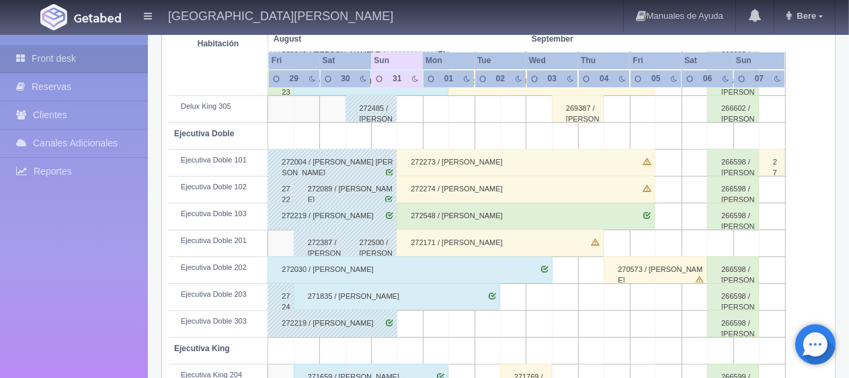
click at [449, 163] on div "272273 / [PERSON_NAME]" at bounding box center [525, 162] width 258 height 27
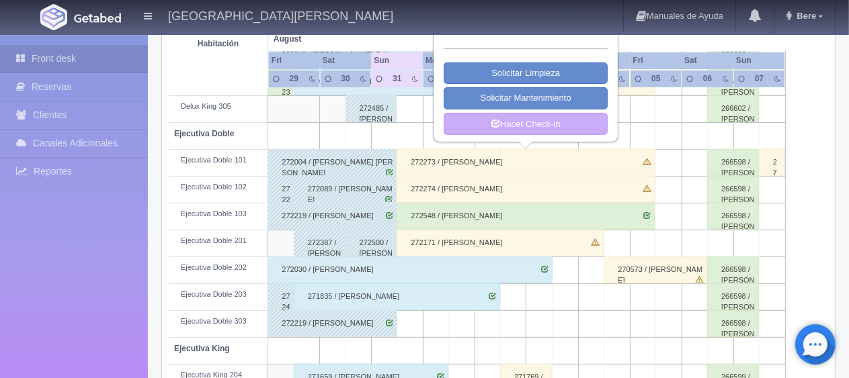
scroll to position [67, 0]
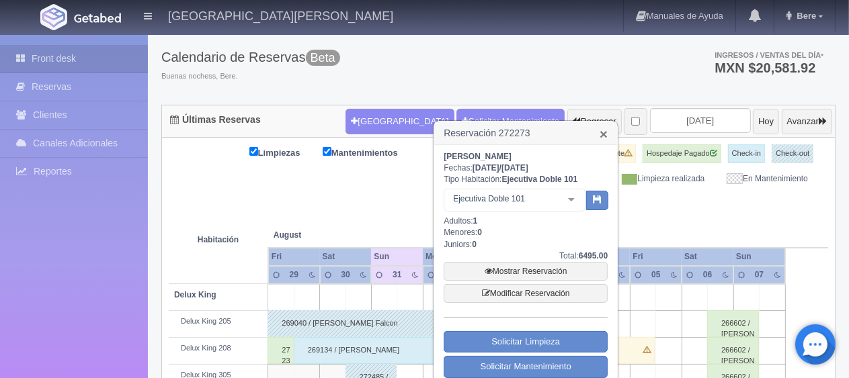
click at [601, 134] on link "×" at bounding box center [603, 134] width 8 height 14
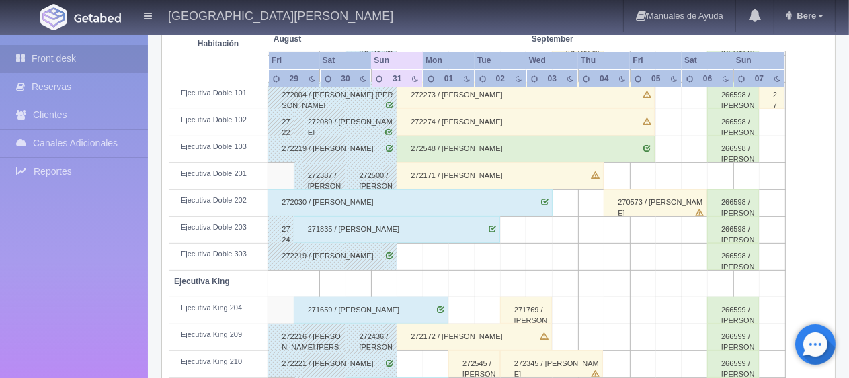
scroll to position [336, 0]
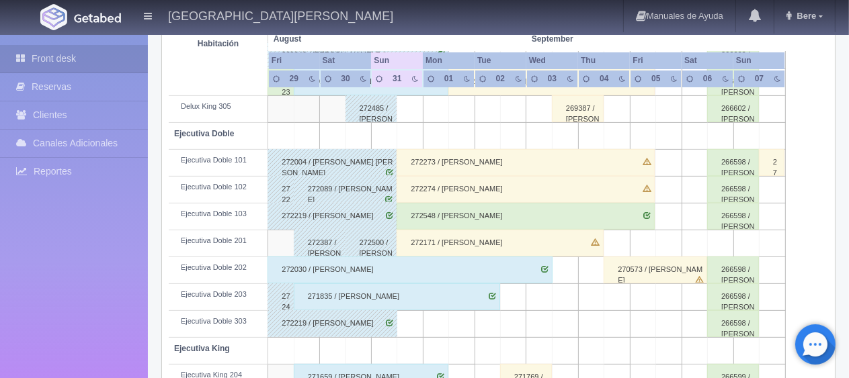
click at [481, 159] on div "272273 / [PERSON_NAME]" at bounding box center [525, 162] width 258 height 27
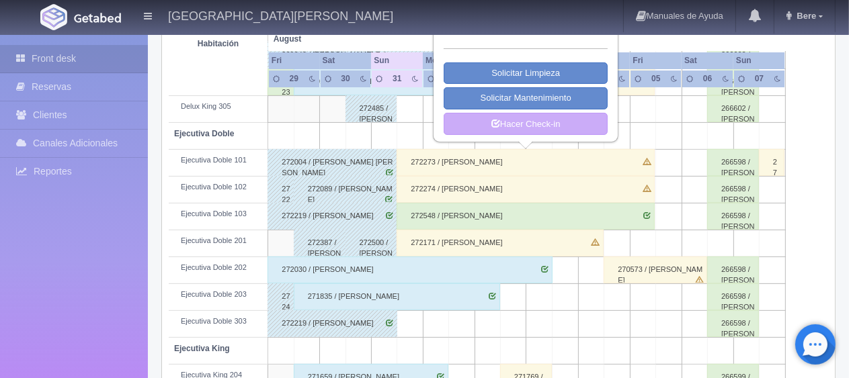
scroll to position [67, 0]
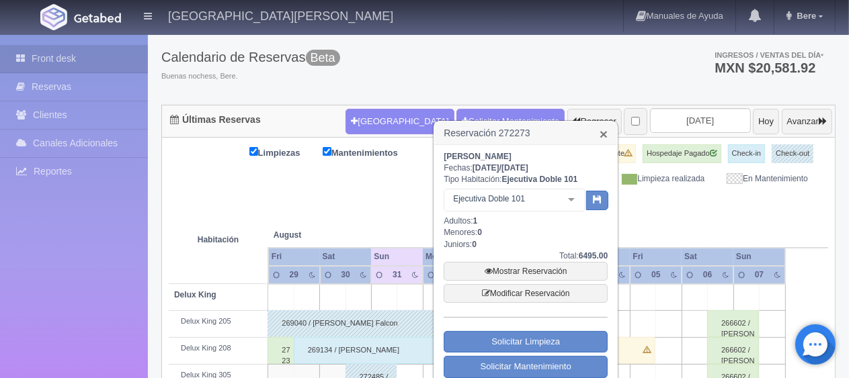
click at [603, 136] on link "×" at bounding box center [603, 134] width 8 height 14
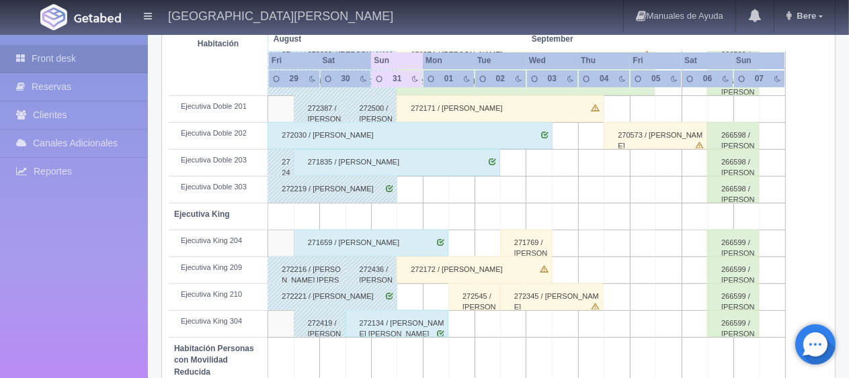
scroll to position [672, 0]
